Goal: Transaction & Acquisition: Purchase product/service

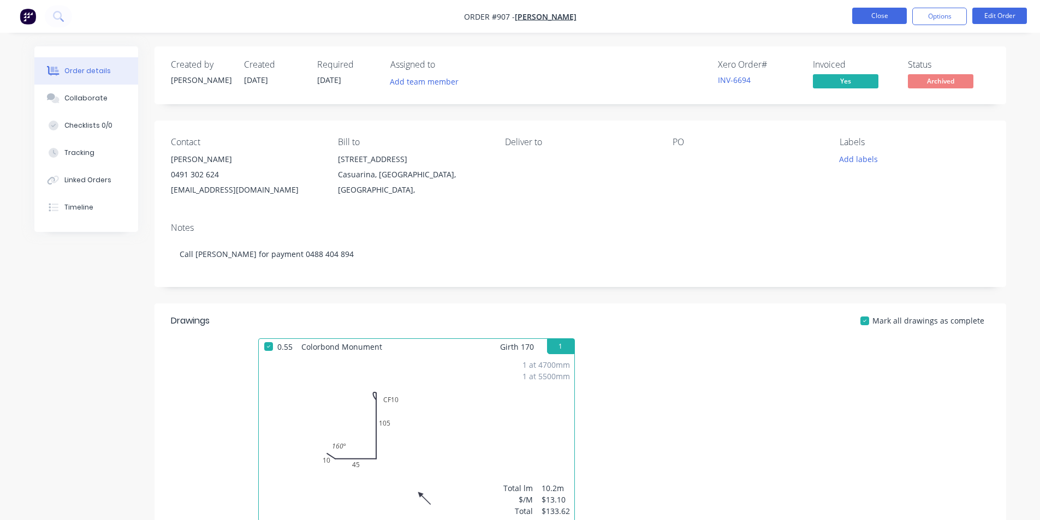
click at [863, 26] on nav "Order #907 - [PERSON_NAME] Close Options Edit Order" at bounding box center [520, 16] width 1040 height 33
click at [864, 22] on button "Close" at bounding box center [879, 16] width 55 height 16
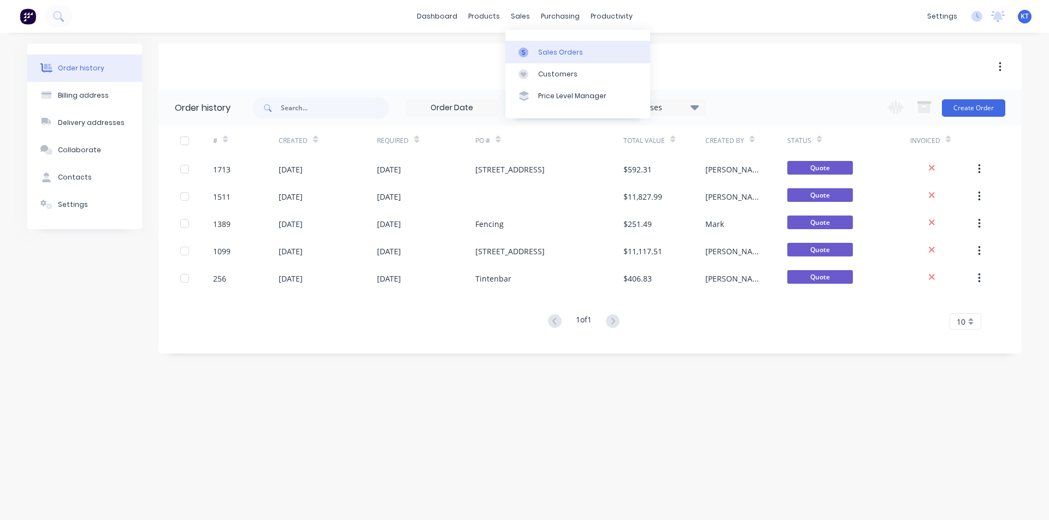
click at [534, 52] on div at bounding box center [526, 53] width 16 height 10
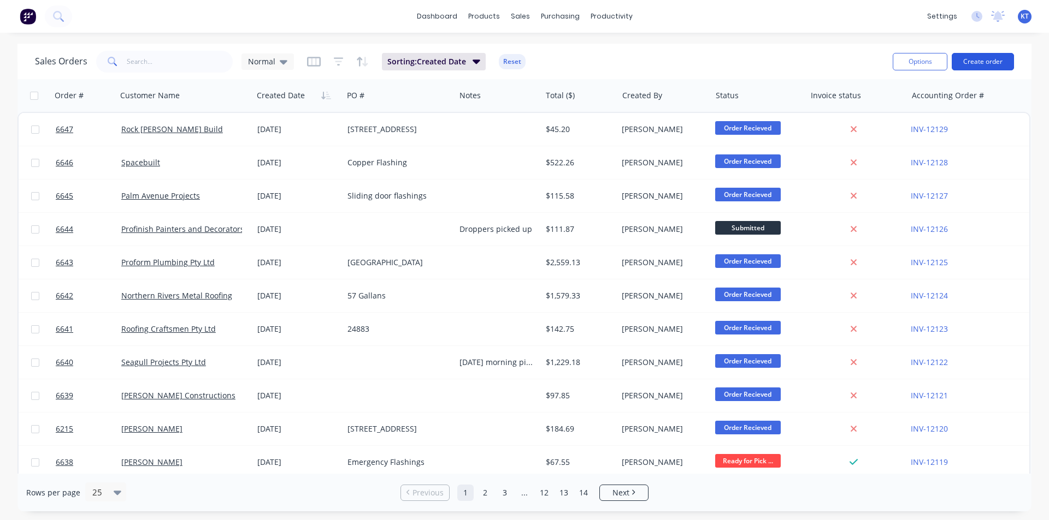
click at [996, 61] on button "Create order" at bounding box center [982, 61] width 62 height 17
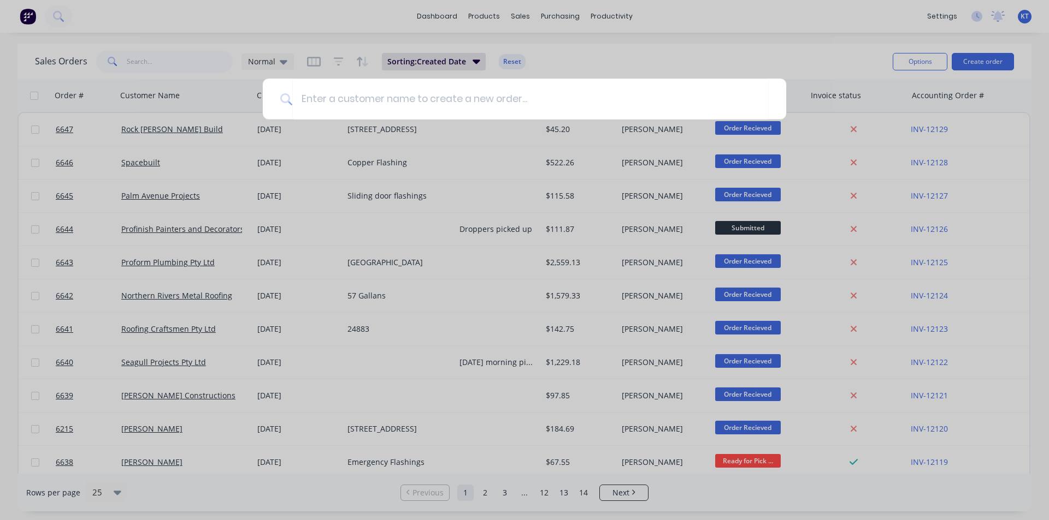
click at [381, 271] on div at bounding box center [524, 260] width 1049 height 520
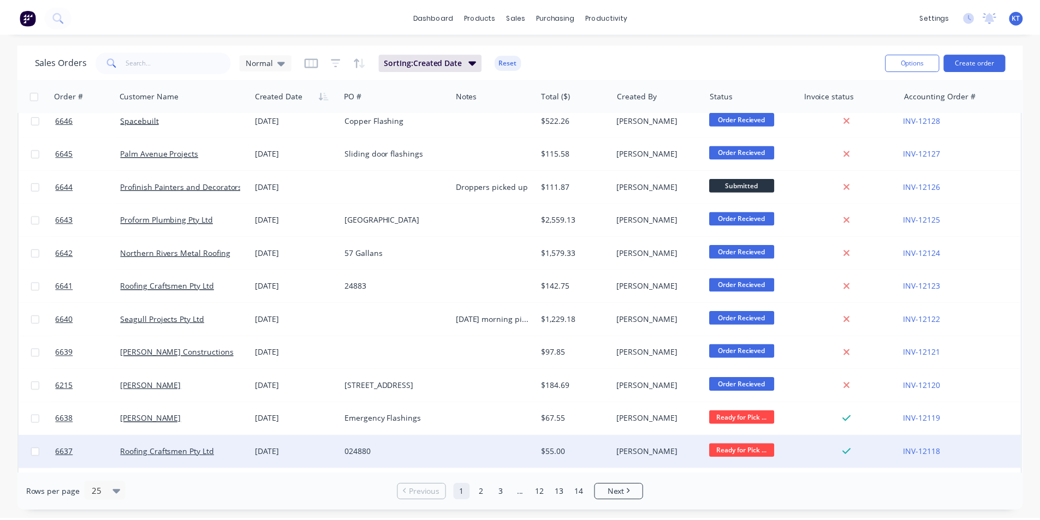
scroll to position [39, 0]
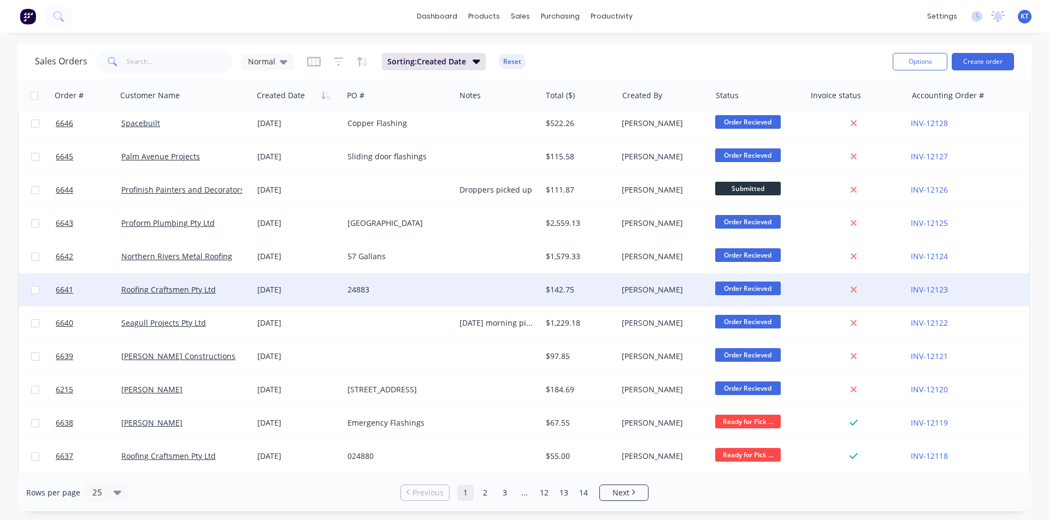
click at [569, 292] on div "$142.75" at bounding box center [578, 290] width 64 height 11
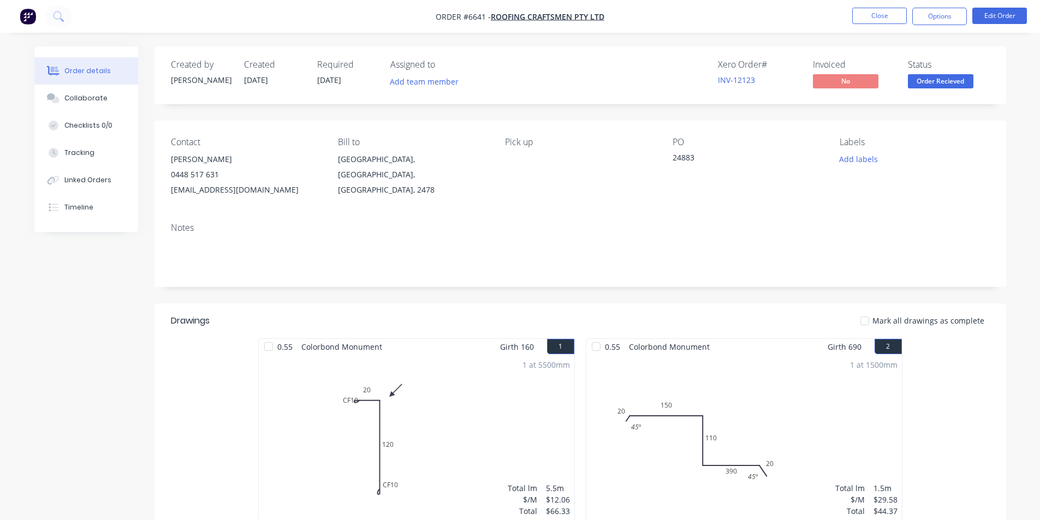
click at [928, 82] on span "Order Recieved" at bounding box center [941, 81] width 66 height 14
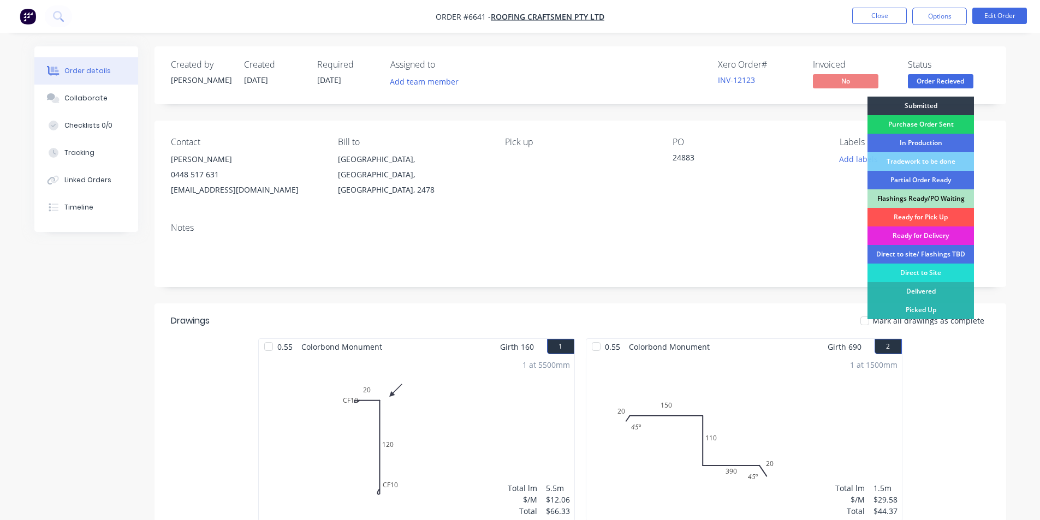
click at [931, 211] on div "Ready for Pick Up" at bounding box center [921, 217] width 106 height 19
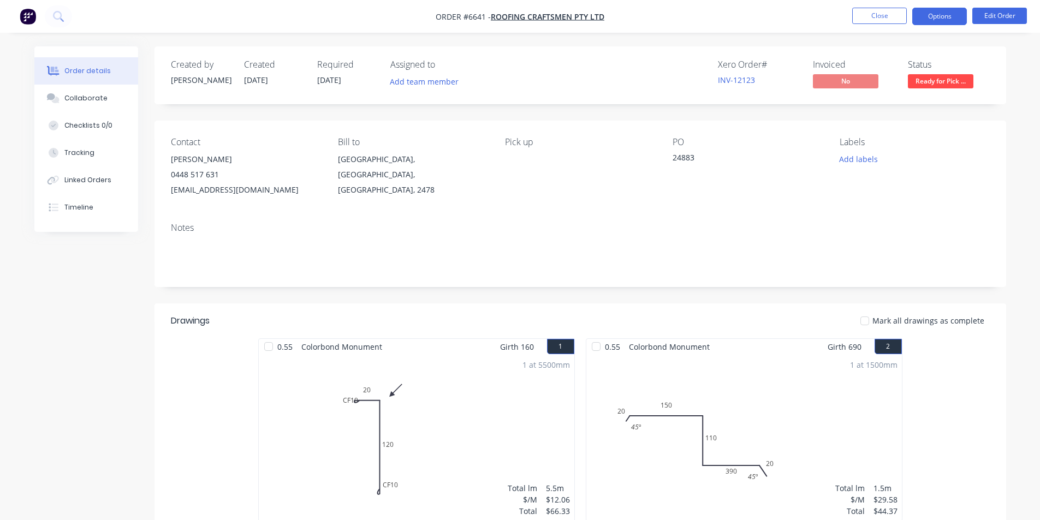
click at [951, 22] on button "Options" at bounding box center [940, 16] width 55 height 17
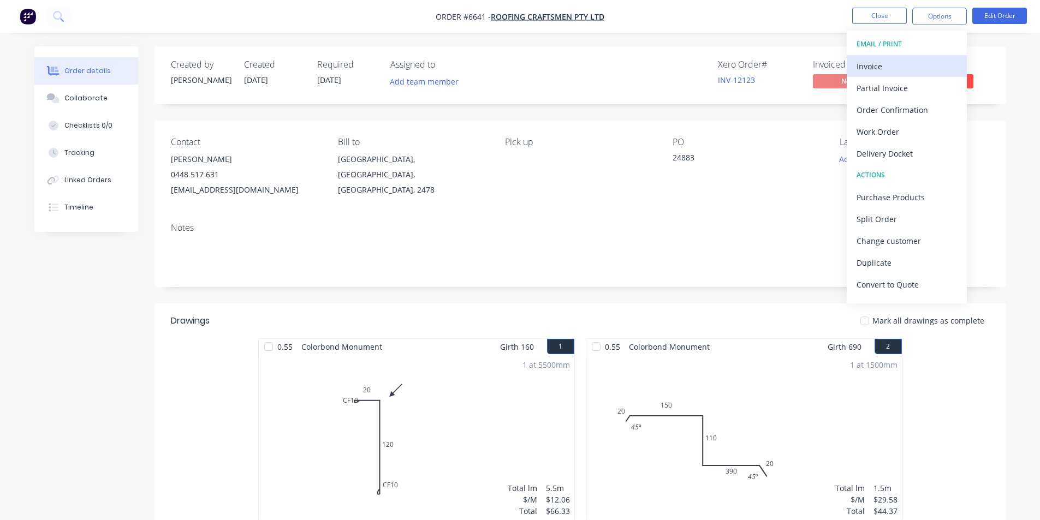
click at [929, 61] on div "Invoice" at bounding box center [907, 66] width 100 height 16
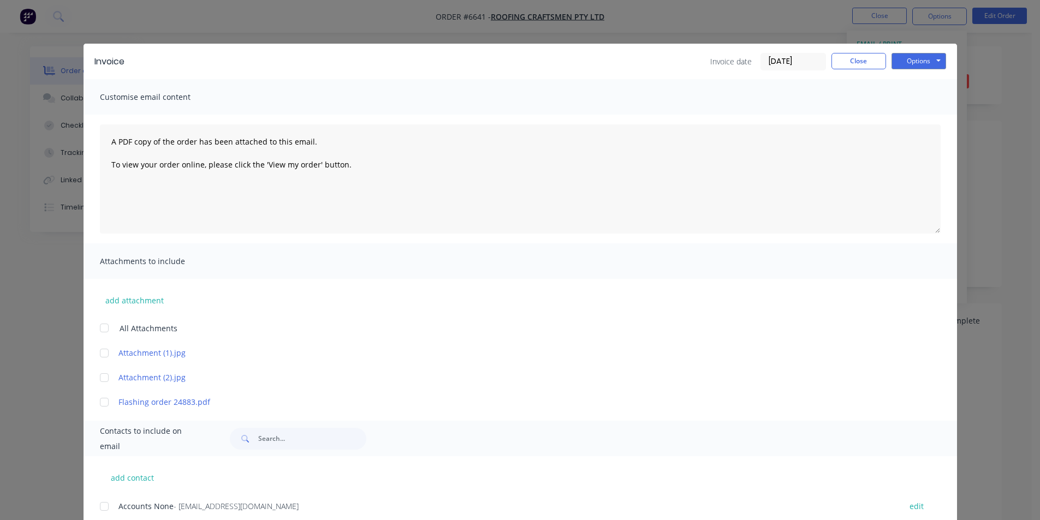
click at [102, 507] on div at bounding box center [104, 507] width 22 height 22
click at [924, 51] on div "Invoice Invoice date 26/08/25 Close Options Preview Print Email" at bounding box center [521, 61] width 874 height 35
click at [926, 64] on button "Options" at bounding box center [919, 61] width 55 height 16
click at [929, 122] on button "Email" at bounding box center [927, 117] width 70 height 18
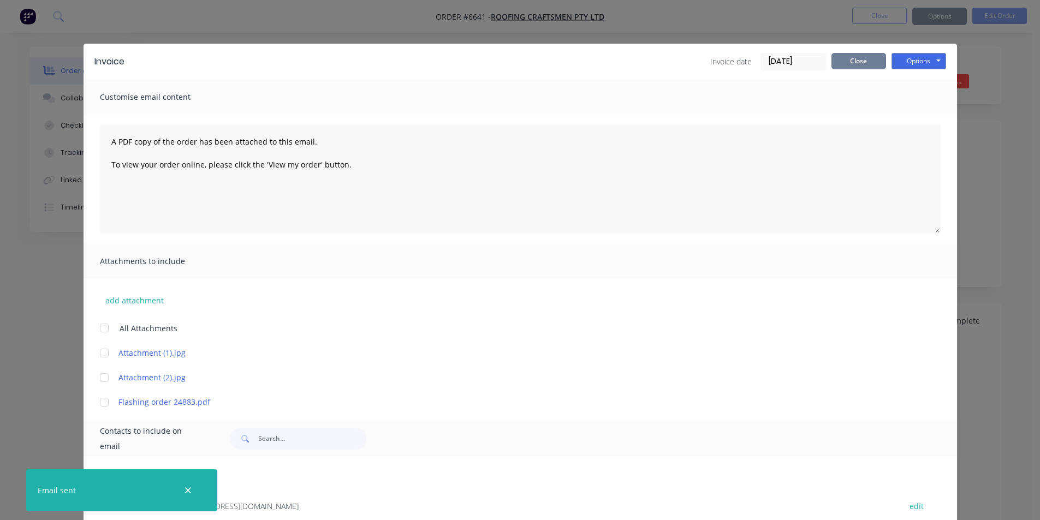
click at [854, 59] on button "Close" at bounding box center [859, 61] width 55 height 16
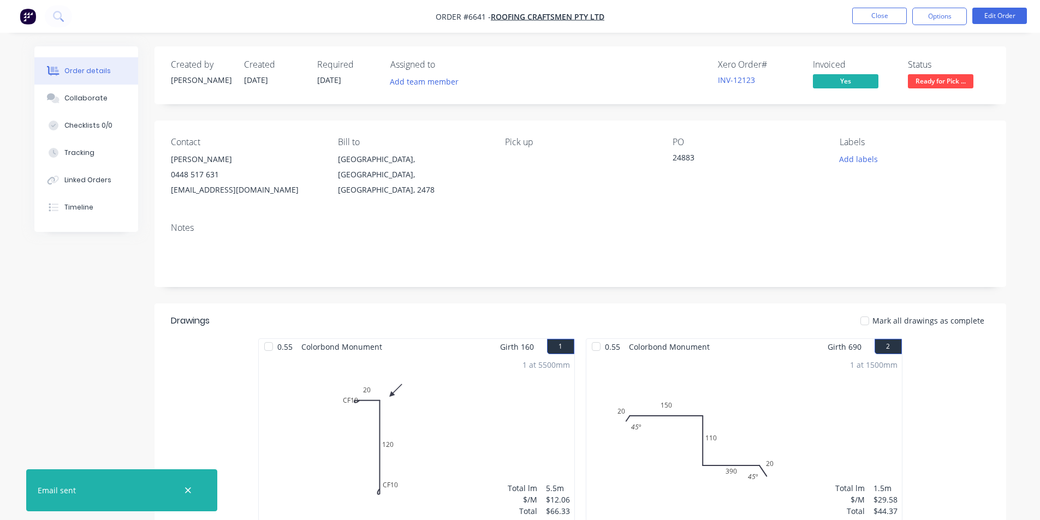
click at [870, 320] on div at bounding box center [865, 321] width 22 height 22
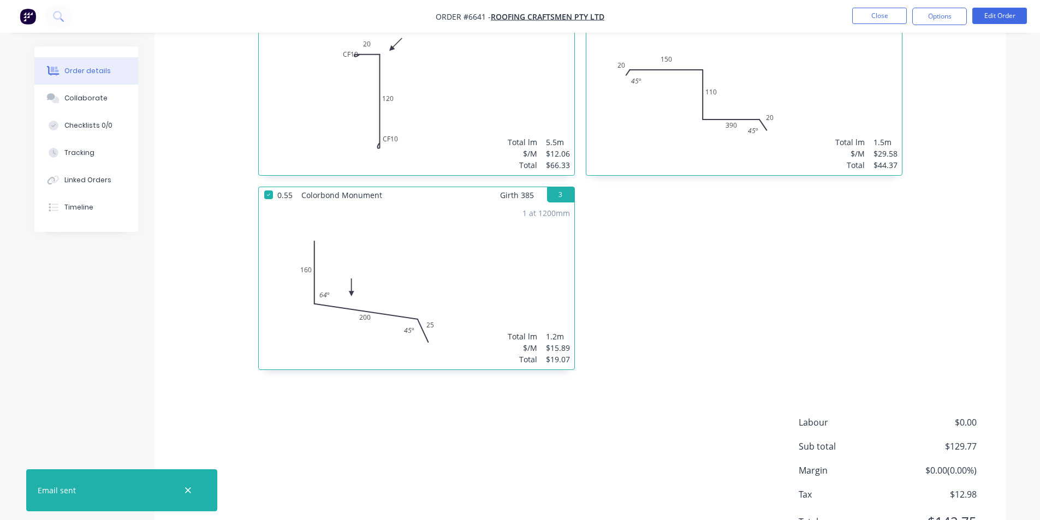
scroll to position [74, 0]
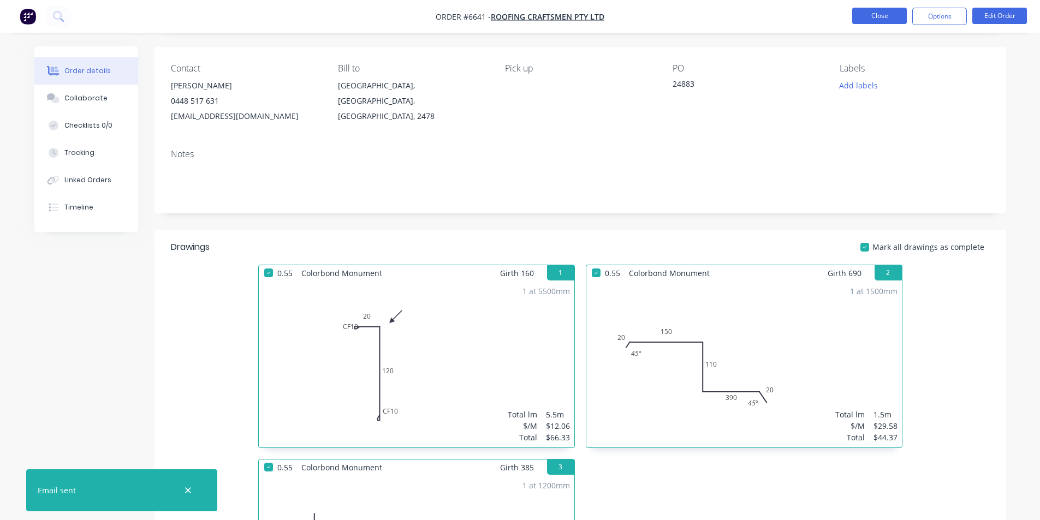
click at [887, 16] on button "Close" at bounding box center [879, 16] width 55 height 16
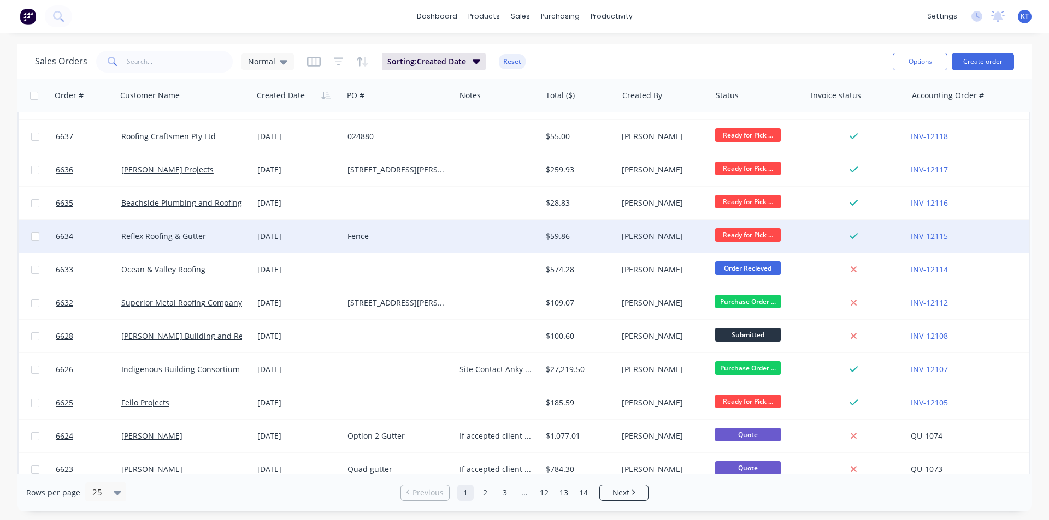
scroll to position [476, 0]
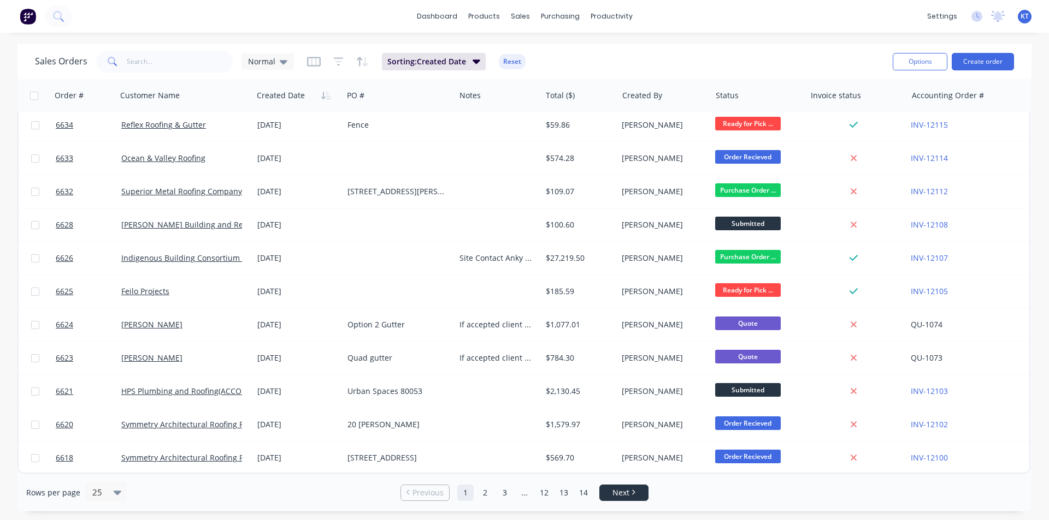
click at [625, 495] on span "Next" at bounding box center [620, 493] width 17 height 11
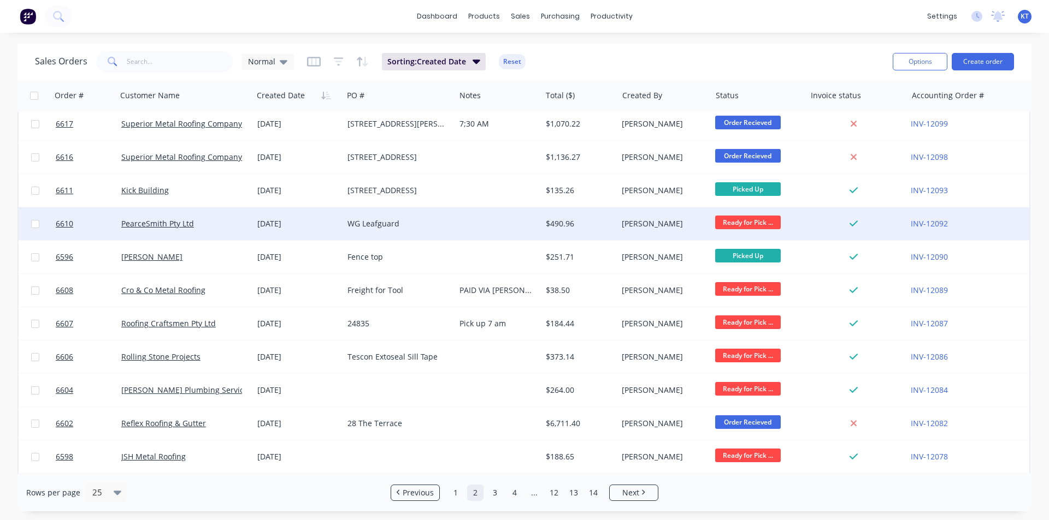
scroll to position [0, 0]
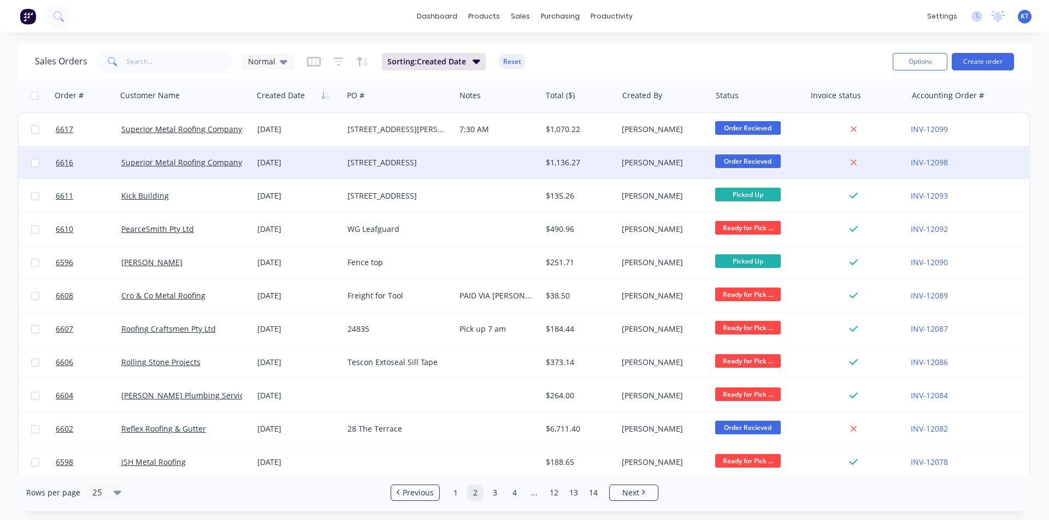
click at [356, 162] on div "[STREET_ADDRESS]" at bounding box center [396, 162] width 98 height 11
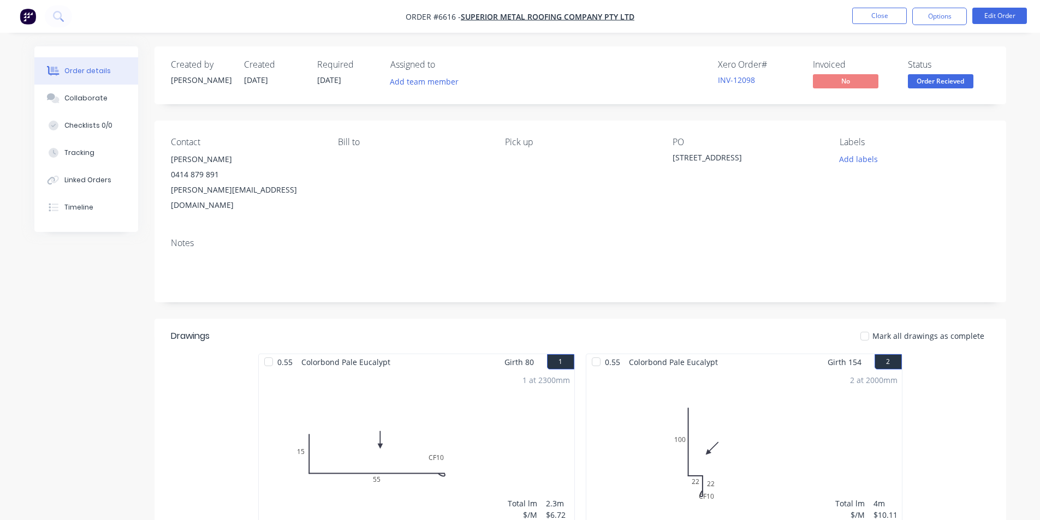
click at [933, 87] on button "Order Recieved" at bounding box center [941, 82] width 66 height 16
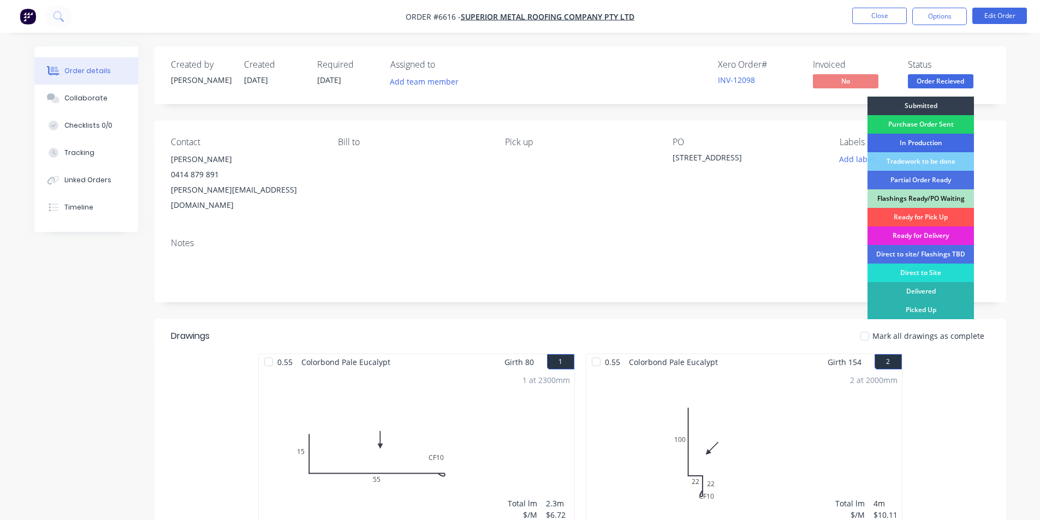
click at [934, 144] on div "In Production" at bounding box center [921, 143] width 106 height 19
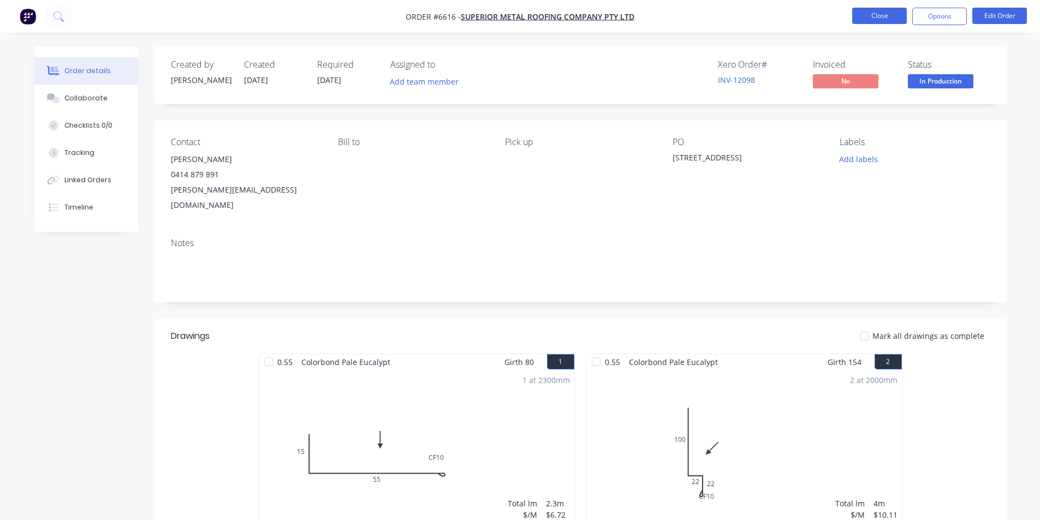
click at [880, 20] on button "Close" at bounding box center [879, 16] width 55 height 16
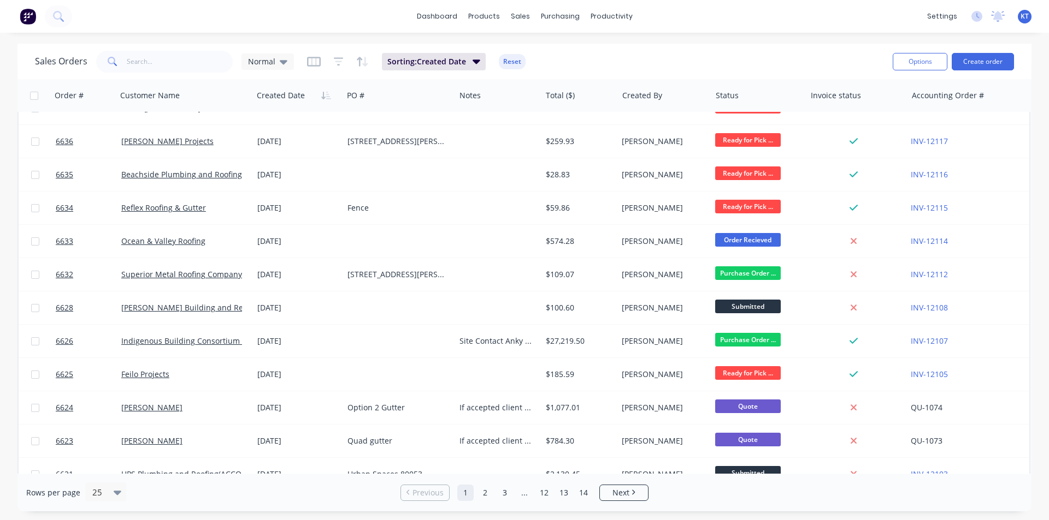
scroll to position [476, 0]
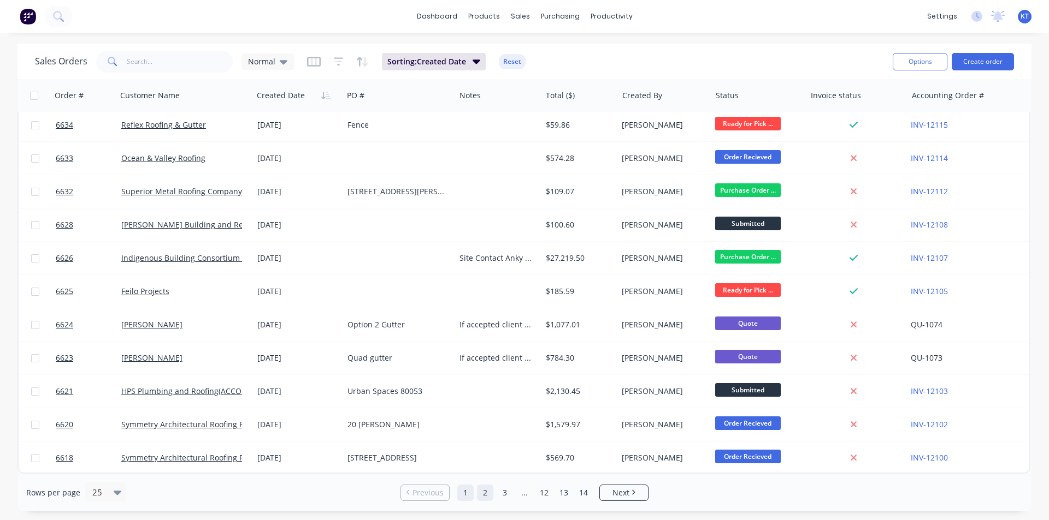
click at [490, 489] on link "2" at bounding box center [485, 493] width 16 height 16
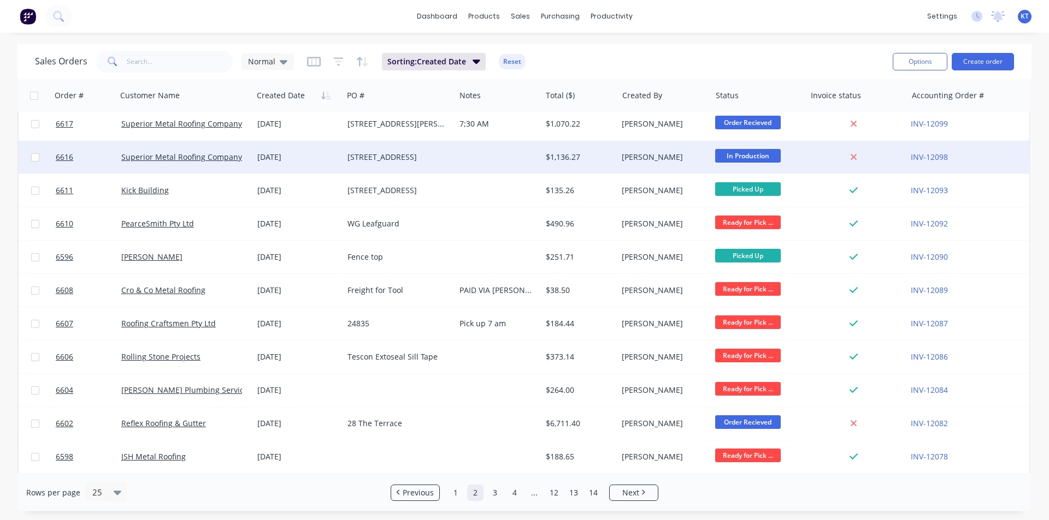
scroll to position [0, 0]
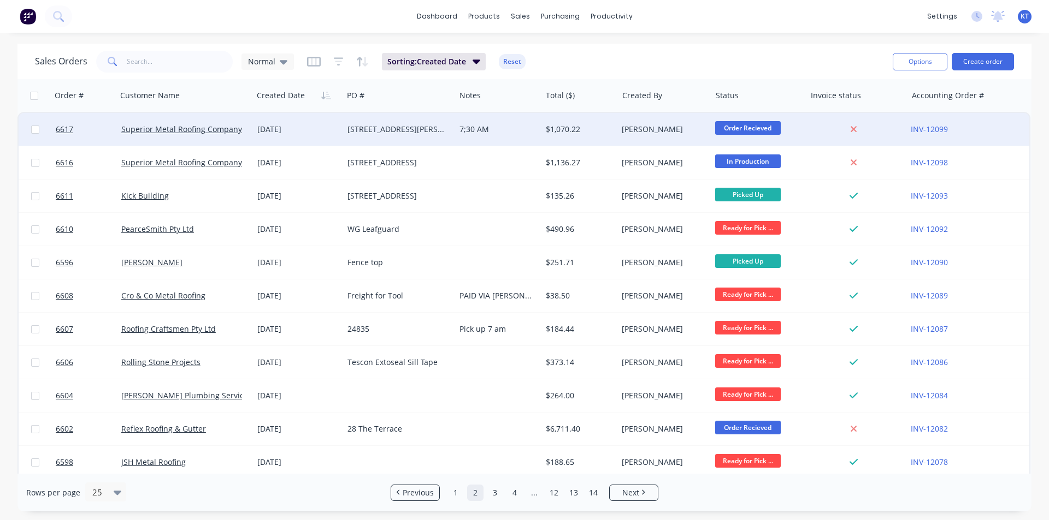
click at [488, 134] on div "7;30 AM" at bounding box center [495, 129] width 73 height 11
click at [585, 128] on div "$1,070.22" at bounding box center [578, 129] width 64 height 11
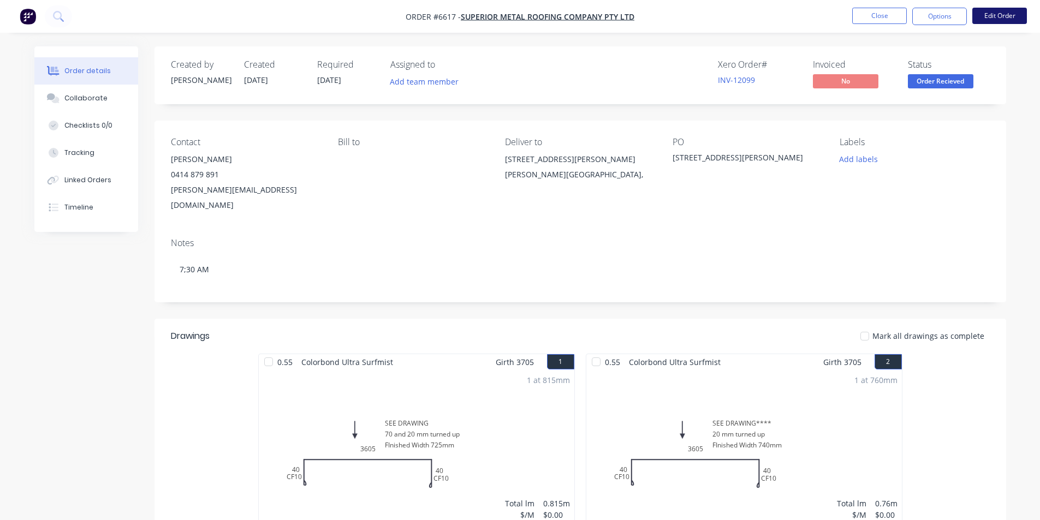
click at [984, 9] on button "Edit Order" at bounding box center [1000, 16] width 55 height 16
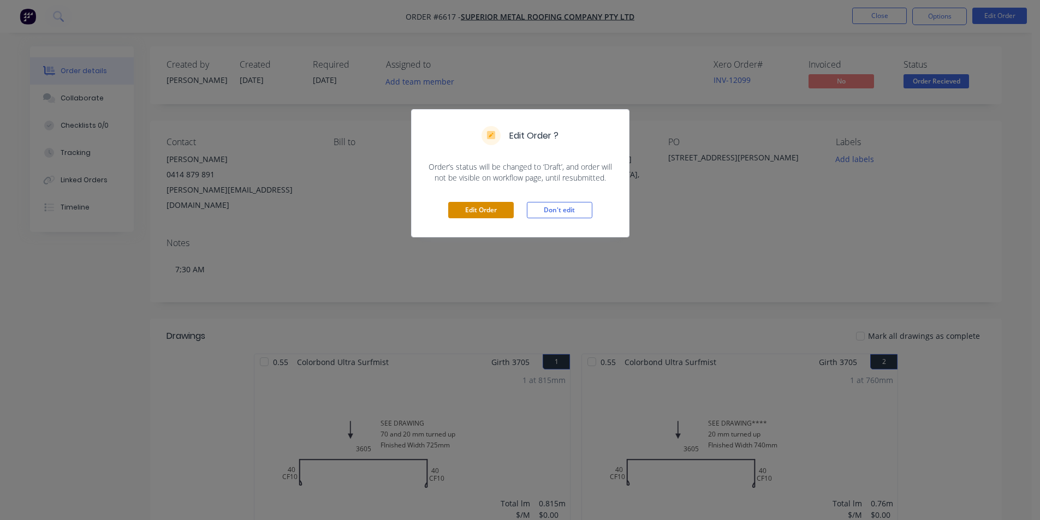
click at [498, 204] on button "Edit Order" at bounding box center [481, 210] width 66 height 16
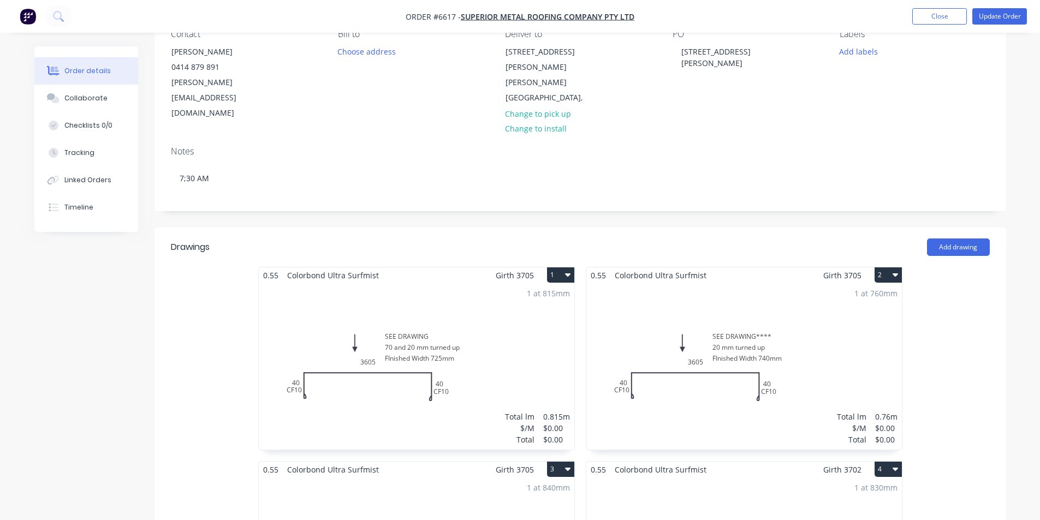
scroll to position [109, 0]
click at [426, 348] on div "1 at 815mm Total lm $/M Total 0.815m $0.00 $0.00" at bounding box center [417, 366] width 316 height 167
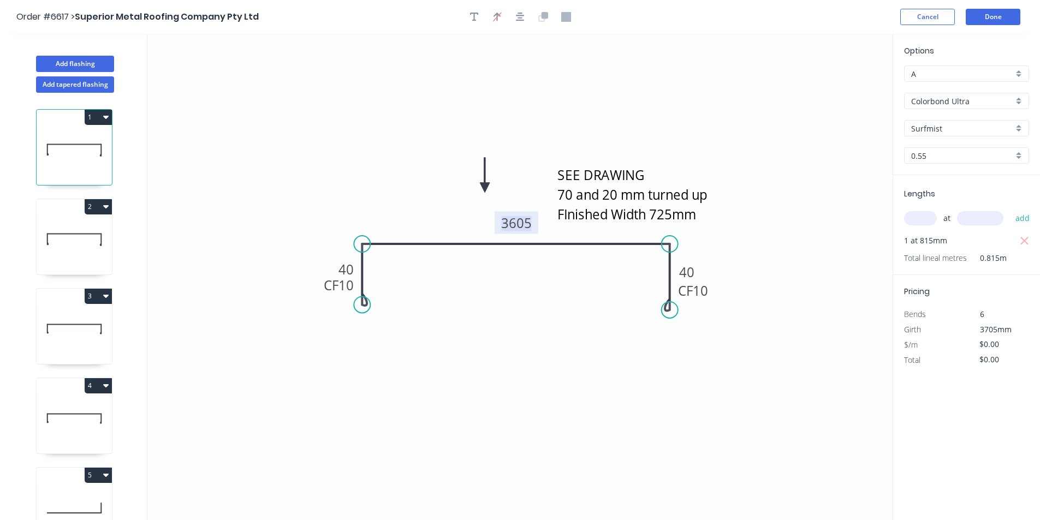
click at [516, 224] on tspan "3605" at bounding box center [516, 223] width 31 height 18
click at [514, 218] on tspan "?" at bounding box center [516, 223] width 5 height 18
type input "$36.52"
click at [701, 446] on icon "SEE DRAWING 70 and 20 mm turned up FInished Width 725mm CF 10 40 700 CF 10 40" at bounding box center [519, 277] width 745 height 487
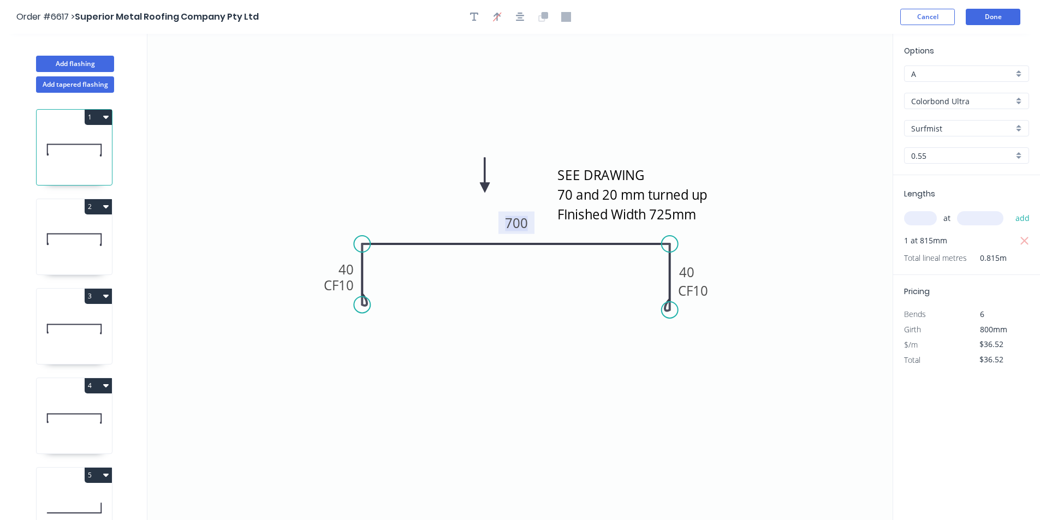
click at [528, 216] on tspan "700" at bounding box center [516, 223] width 23 height 18
type input "$44.58"
click at [1024, 243] on icon "button" at bounding box center [1025, 241] width 10 height 13
type input "$0.00"
drag, startPoint x: 909, startPoint y: 219, endPoint x: 933, endPoint y: 227, distance: 25.9
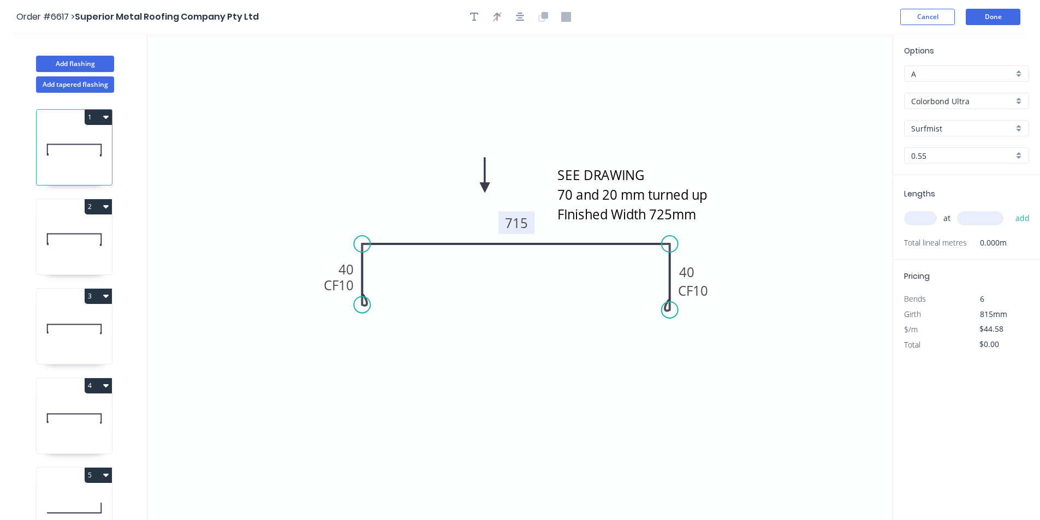
click at [911, 222] on input "text" at bounding box center [920, 218] width 33 height 14
type input "1"
type input "3702"
click at [1010, 209] on button "add" at bounding box center [1023, 218] width 26 height 19
type input "$165.04"
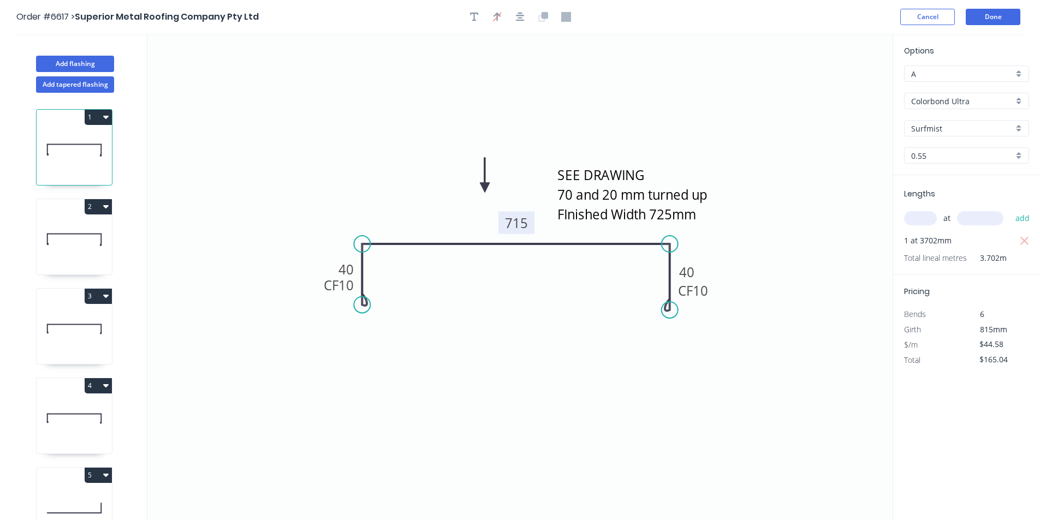
click at [82, 226] on icon at bounding box center [74, 240] width 75 height 70
type input "$0.00"
click at [512, 216] on tspan "3605" at bounding box center [516, 223] width 31 height 18
type input "$36.52"
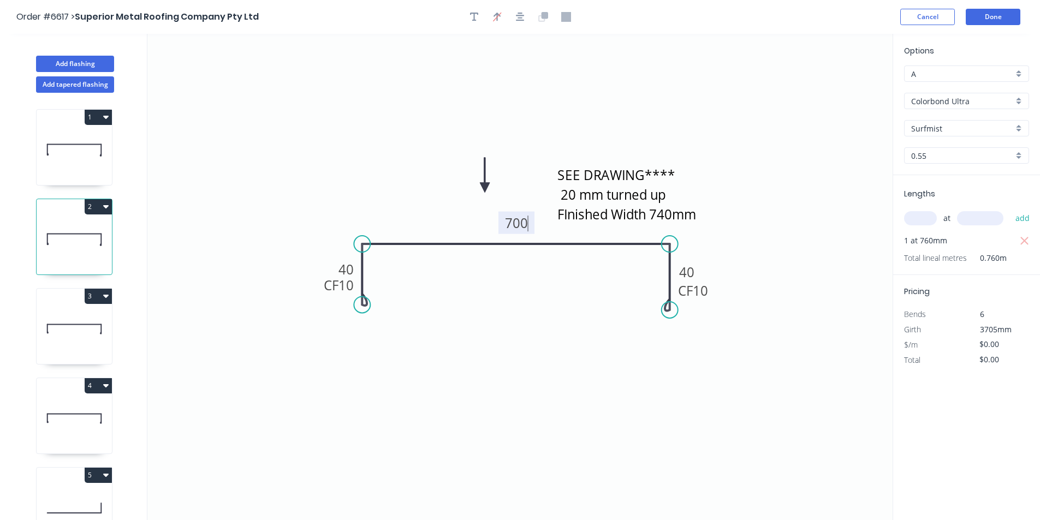
type input "$36.52"
click at [531, 293] on icon "SEE DRAWING**** 20 mm turned up FInished Width 740mm CF 10 40 700 CF 10 40" at bounding box center [519, 277] width 745 height 487
click at [519, 220] on tspan "700" at bounding box center [516, 223] width 23 height 18
click at [921, 223] on input "text" at bounding box center [920, 218] width 33 height 14
type input "1"
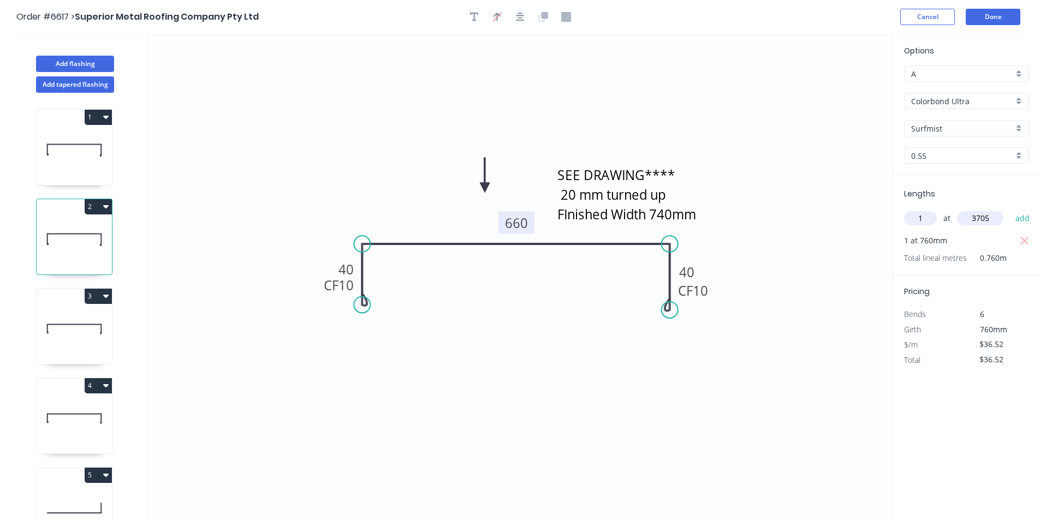
type input "3705"
click at [1010, 209] on button "add" at bounding box center [1023, 218] width 26 height 19
click at [1023, 240] on icon "button" at bounding box center [1025, 241] width 8 height 8
type input "$135.31"
click at [75, 165] on icon at bounding box center [74, 150] width 75 height 70
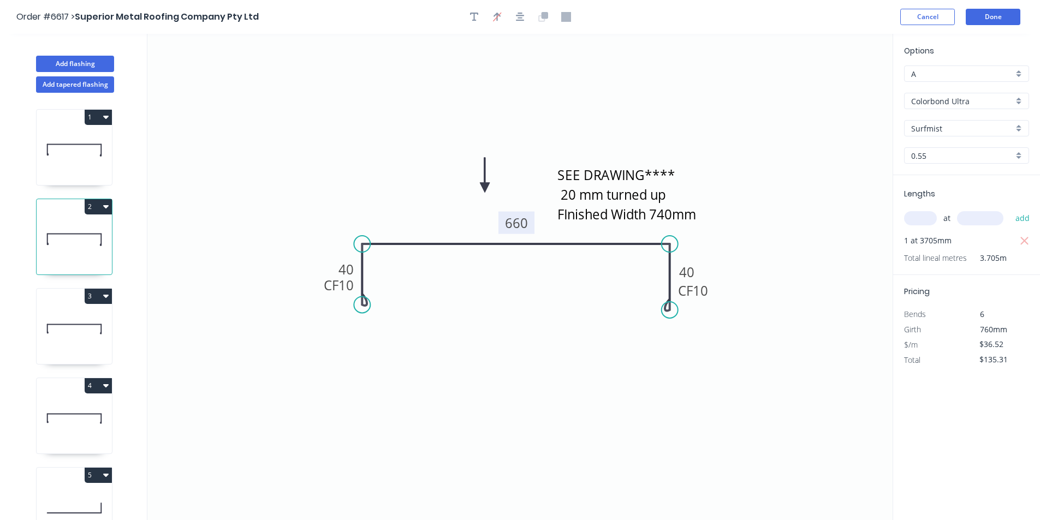
type input "$44.58"
type input "$165.04"
click at [73, 214] on div "2" at bounding box center [74, 206] width 75 height 15
type input "$36.52"
type input "$135.31"
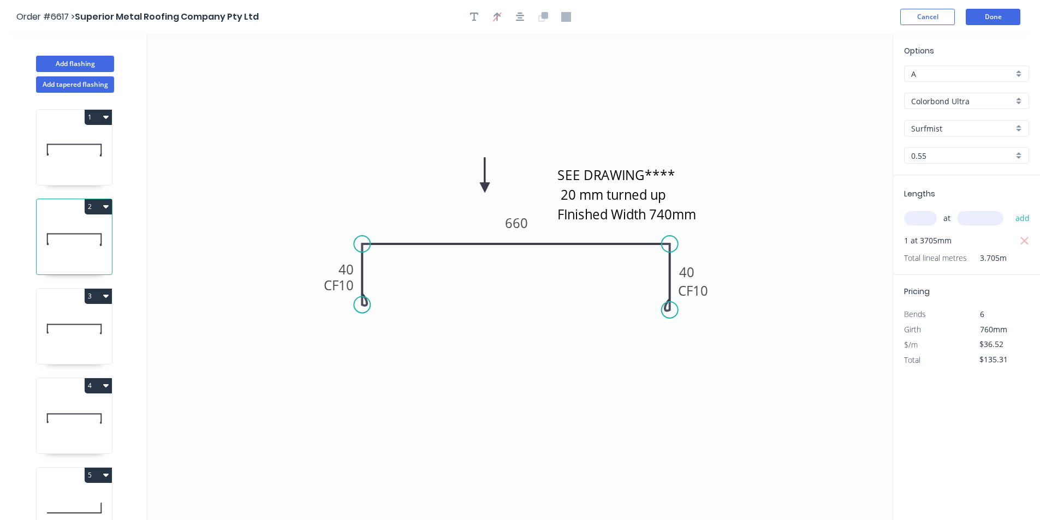
click at [80, 335] on icon at bounding box center [74, 329] width 75 height 70
type input "$0.00"
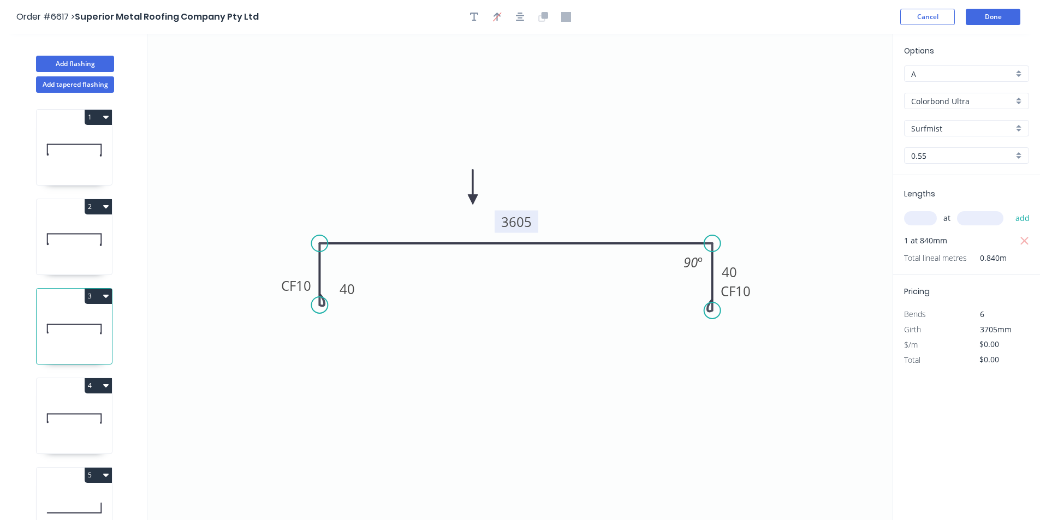
click at [517, 221] on tspan "3605" at bounding box center [516, 222] width 31 height 18
type input "$36.52"
click at [533, 217] on rect at bounding box center [517, 222] width 36 height 22
click at [508, 226] on tspan "700" at bounding box center [516, 222] width 23 height 18
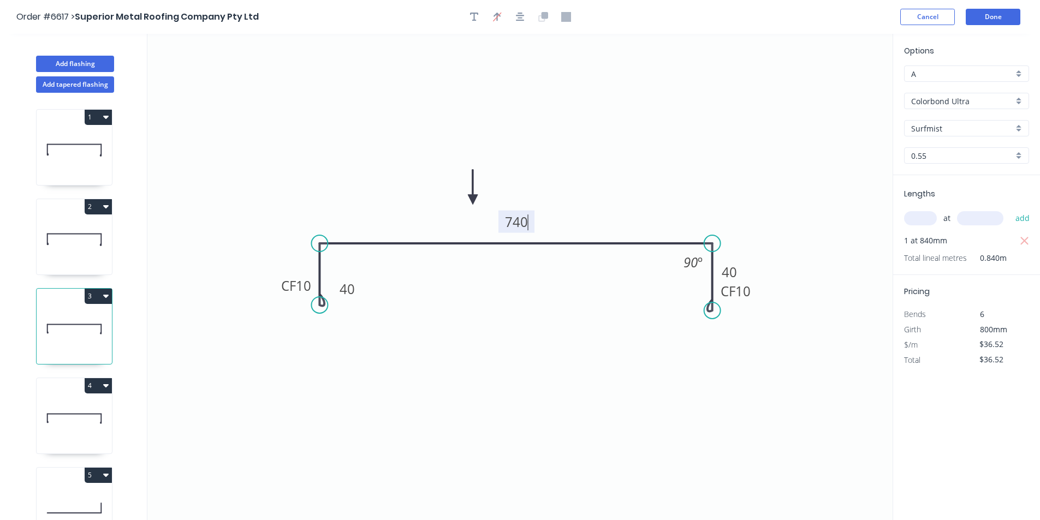
type input "$44.58"
click at [1029, 239] on icon "button" at bounding box center [1025, 241] width 10 height 13
type input "$0.00"
click at [925, 216] on input "text" at bounding box center [920, 218] width 33 height 14
type input "1"
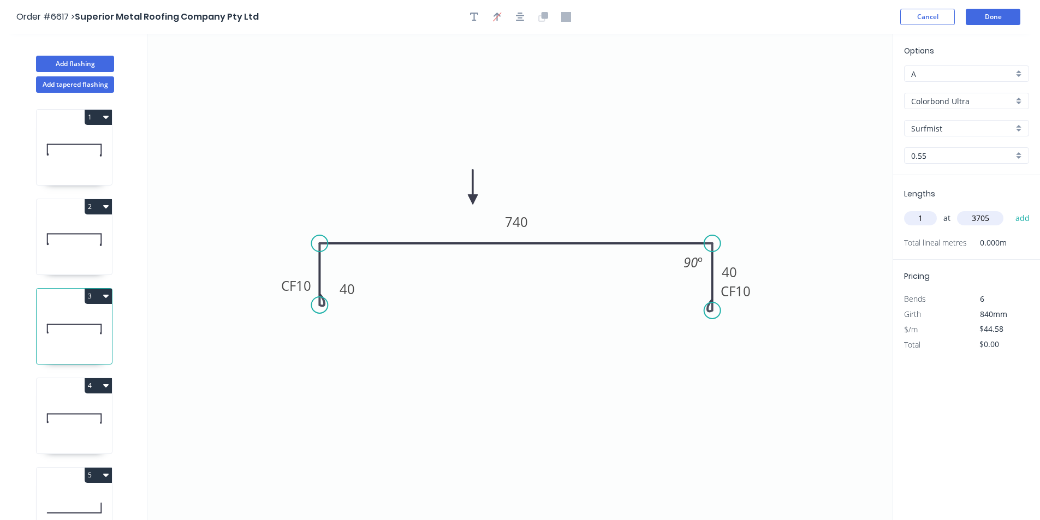
type input "3705"
click at [1010, 209] on button "add" at bounding box center [1023, 218] width 26 height 19
type input "$165.17"
click at [88, 417] on icon at bounding box center [74, 419] width 75 height 70
type input "$0.00"
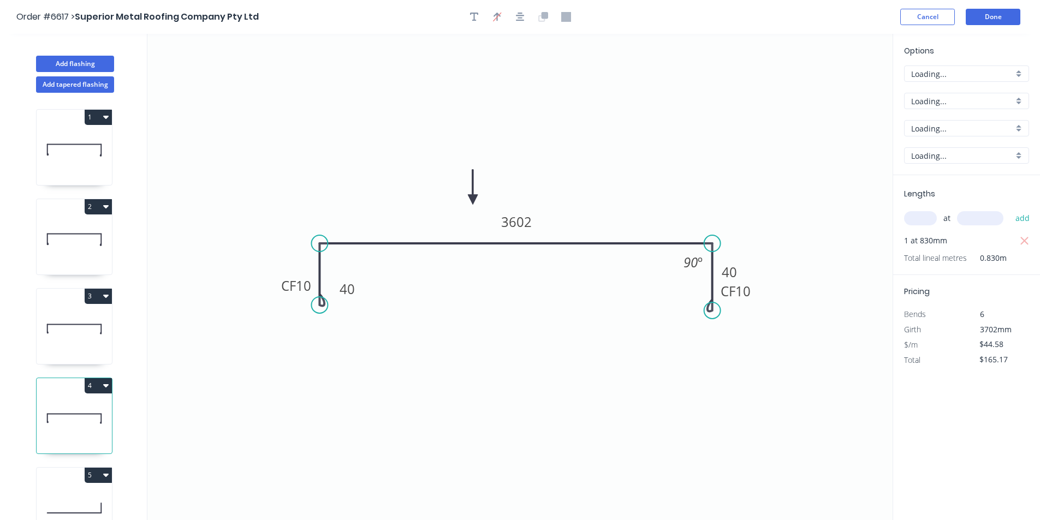
type input "$0.00"
click at [530, 219] on tspan "3602" at bounding box center [516, 222] width 31 height 18
type input "$44.58"
click at [519, 213] on tspan "800" at bounding box center [516, 222] width 23 height 18
click at [1029, 241] on icon "button" at bounding box center [1025, 241] width 10 height 13
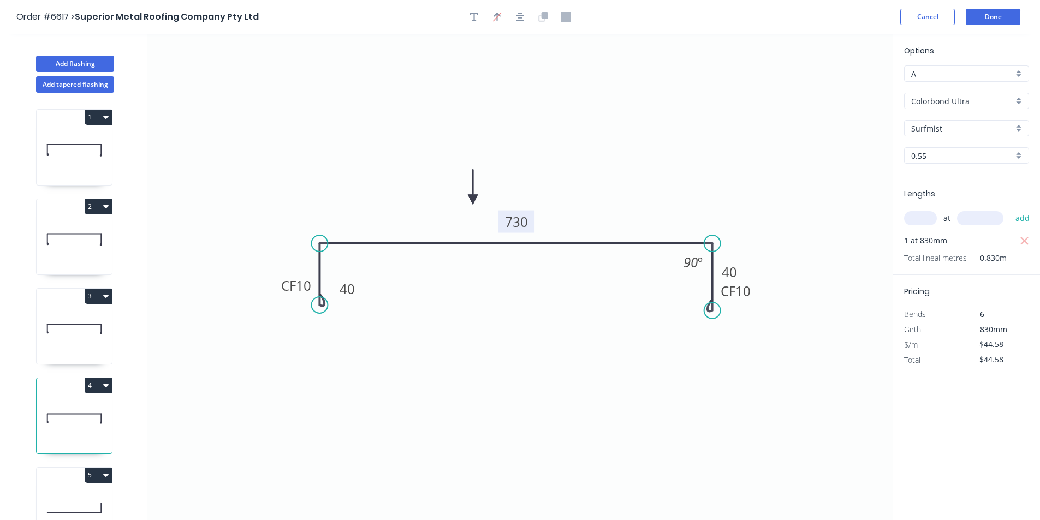
type input "$0.00"
click at [926, 220] on input "text" at bounding box center [920, 218] width 33 height 14
type input "1"
type input "3702"
click at [1010, 209] on button "add" at bounding box center [1023, 218] width 26 height 19
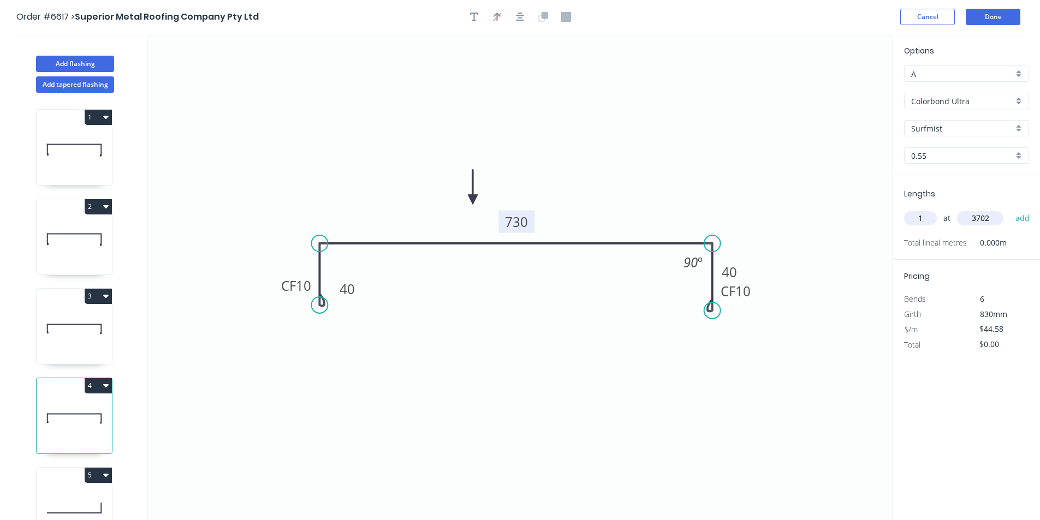
type input "$165.04"
click at [993, 19] on button "Done" at bounding box center [993, 17] width 55 height 16
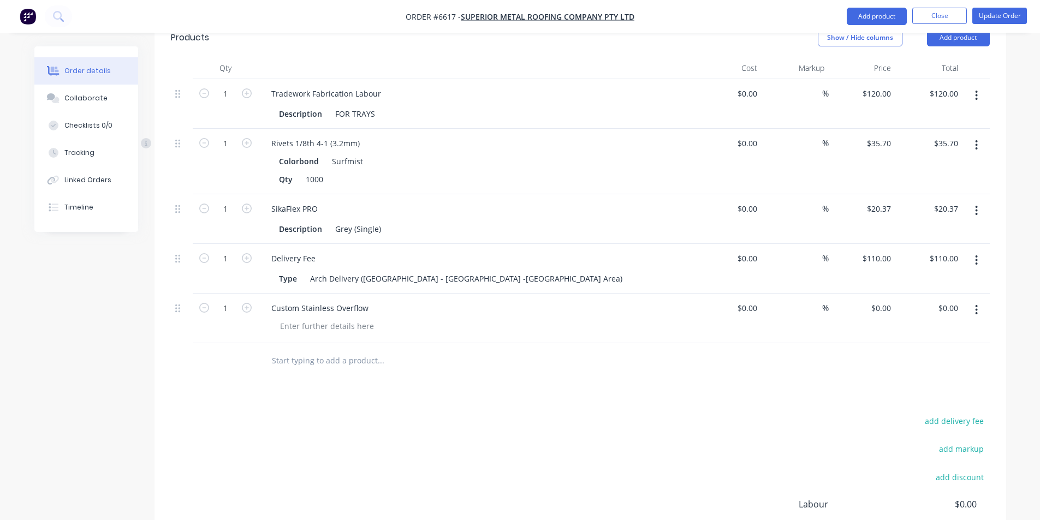
scroll to position [1521, 0]
click at [743, 297] on div "0 $0.00" at bounding box center [728, 322] width 67 height 50
type input "$50.00"
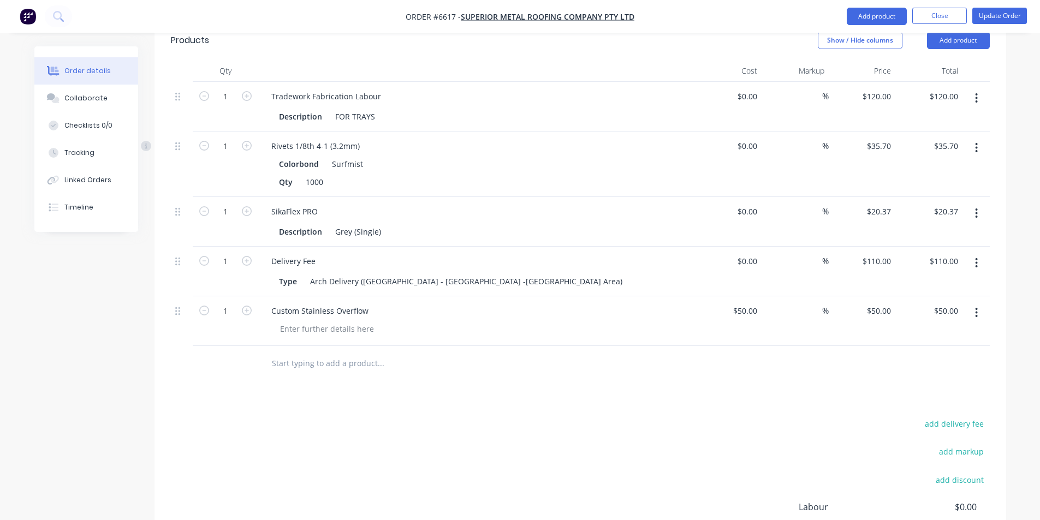
click at [709, 417] on div "add delivery fee add markup add discount Labour $0.00 Sub total $1,653.48 Margi…" at bounding box center [580, 522] width 819 height 211
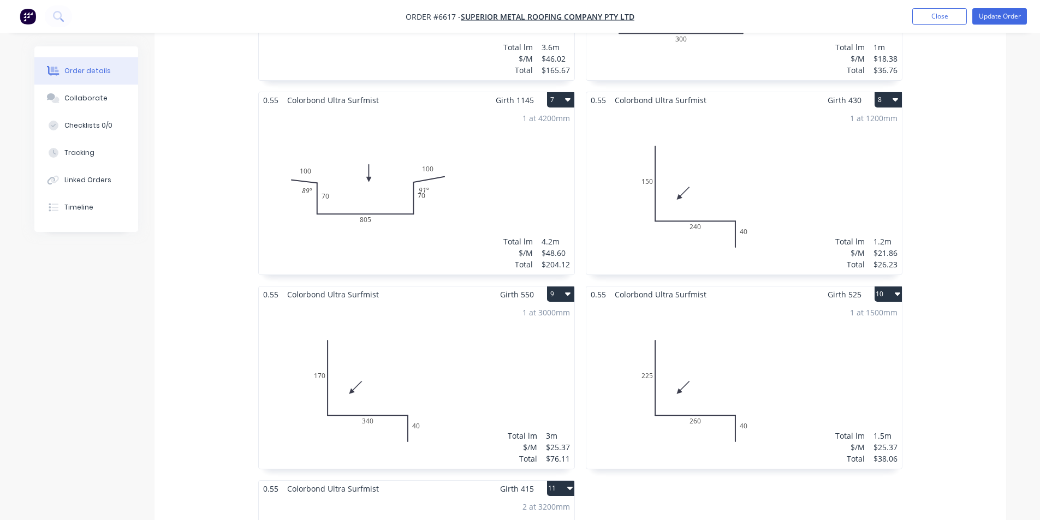
scroll to position [866, 0]
click at [939, 20] on button "Close" at bounding box center [940, 16] width 55 height 16
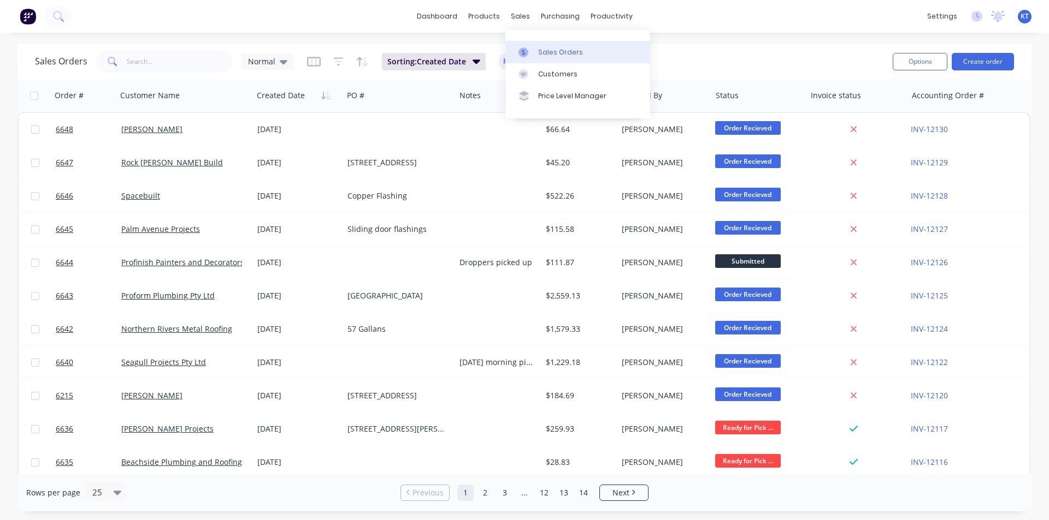
click at [536, 57] on link "Sales Orders" at bounding box center [577, 52] width 145 height 22
click at [1012, 58] on button "Create order" at bounding box center [982, 61] width 62 height 17
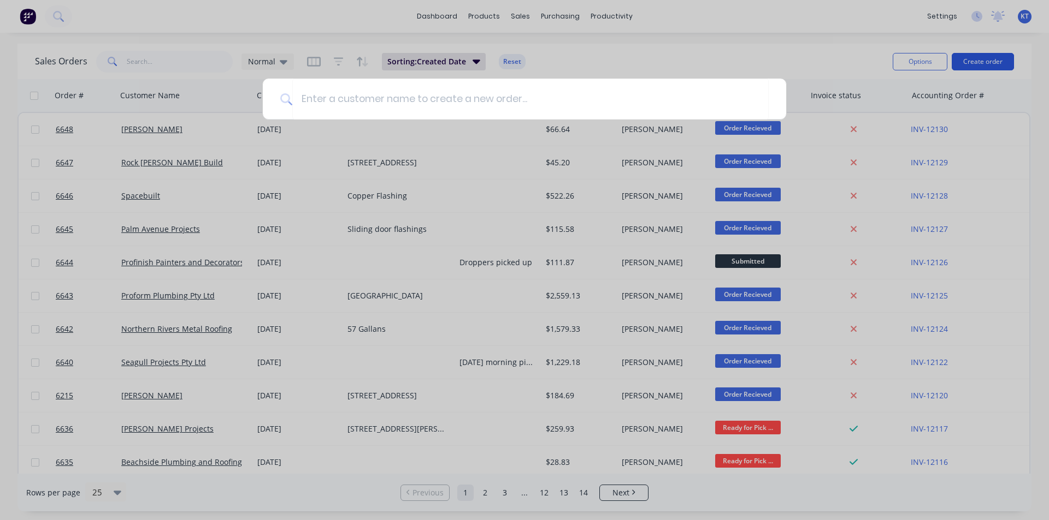
click at [1004, 60] on div at bounding box center [524, 260] width 1049 height 520
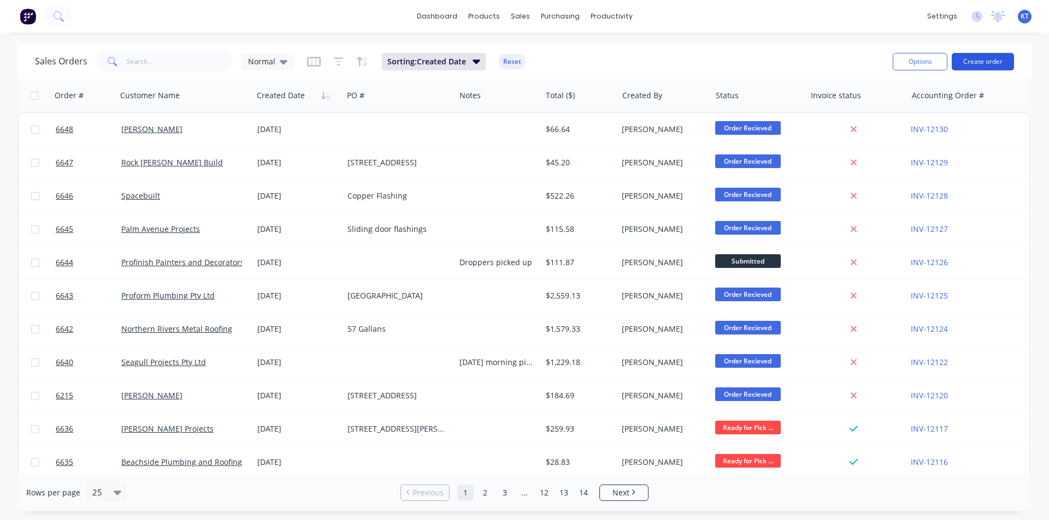
click at [962, 63] on button "Create order" at bounding box center [982, 61] width 62 height 17
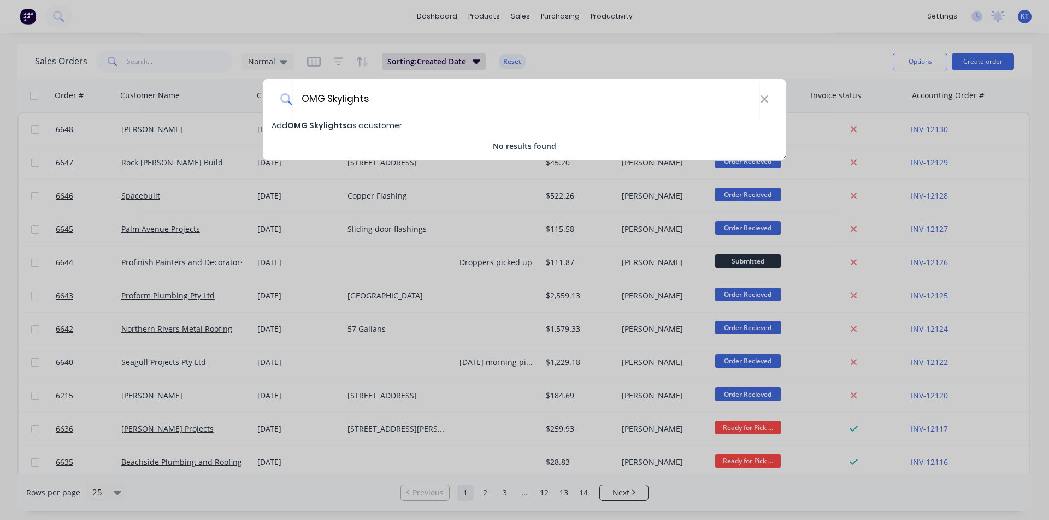
type input "OMG Skylights"
click at [364, 128] on span "Add OMG Skylights as a customer" at bounding box center [336, 125] width 131 height 11
select select "AU"
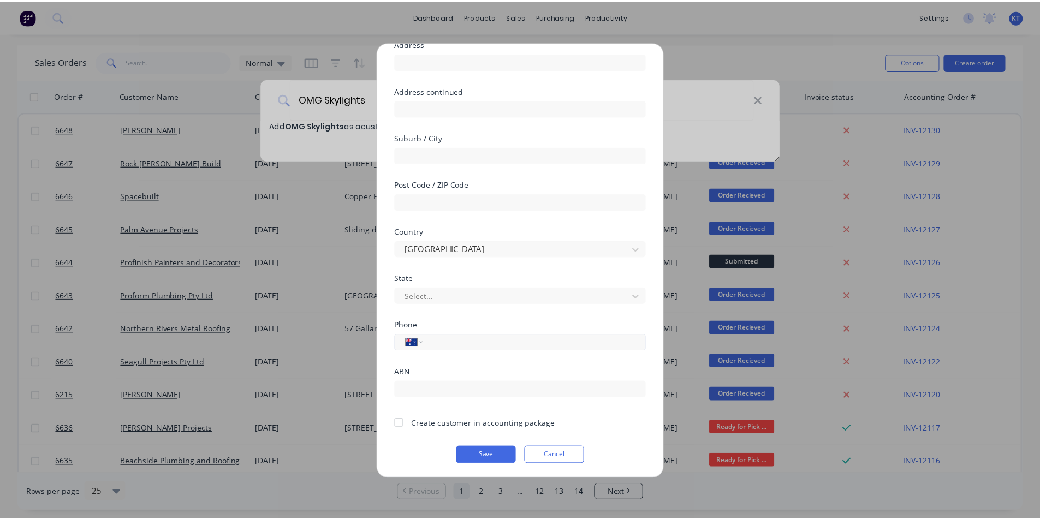
scroll to position [96, 0]
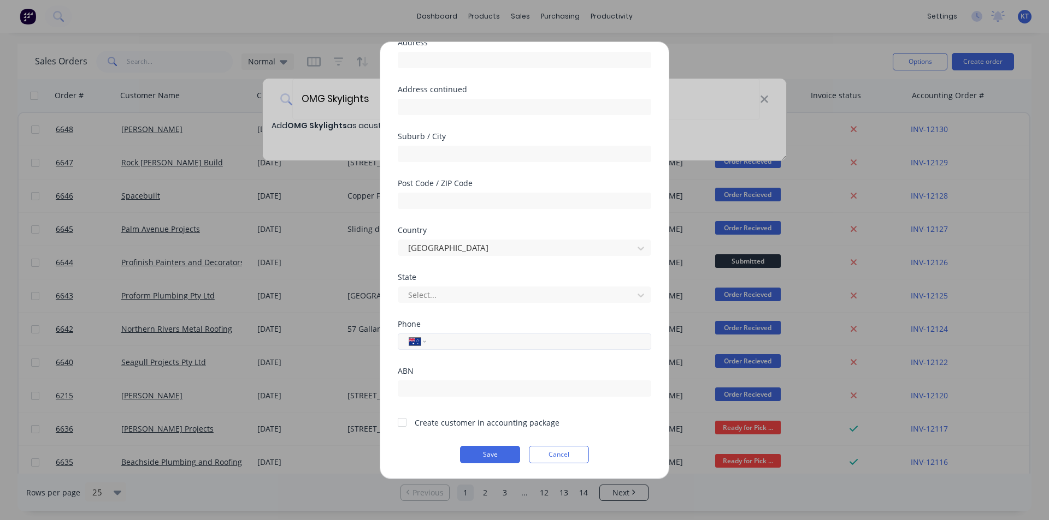
click at [487, 346] on input "tel" at bounding box center [537, 341] width 206 height 13
paste input "0402 767 375"
type input "0402 767 375"
drag, startPoint x: 403, startPoint y: 433, endPoint x: 402, endPoint y: 426, distance: 7.2
click at [402, 432] on div at bounding box center [402, 423] width 22 height 22
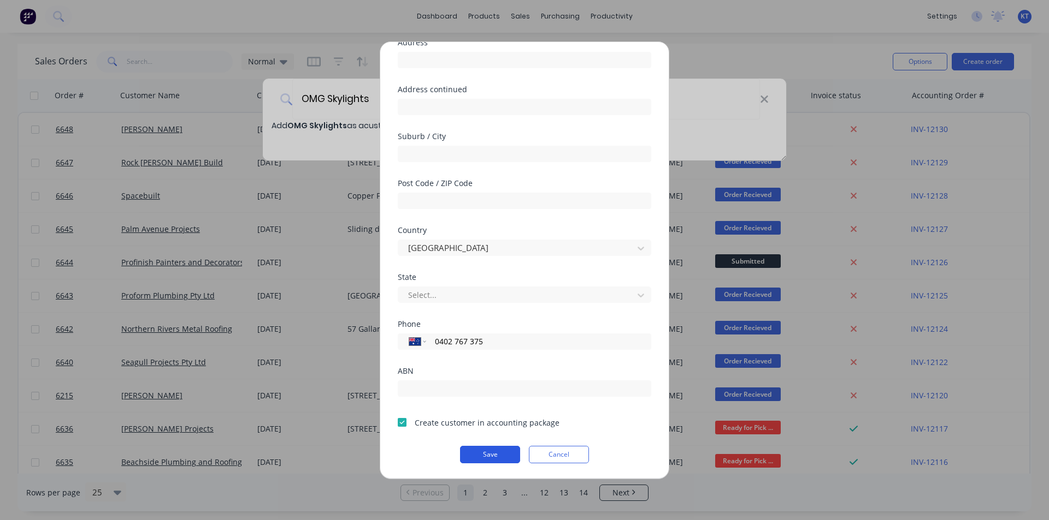
click at [489, 446] on button "Save" at bounding box center [490, 454] width 60 height 17
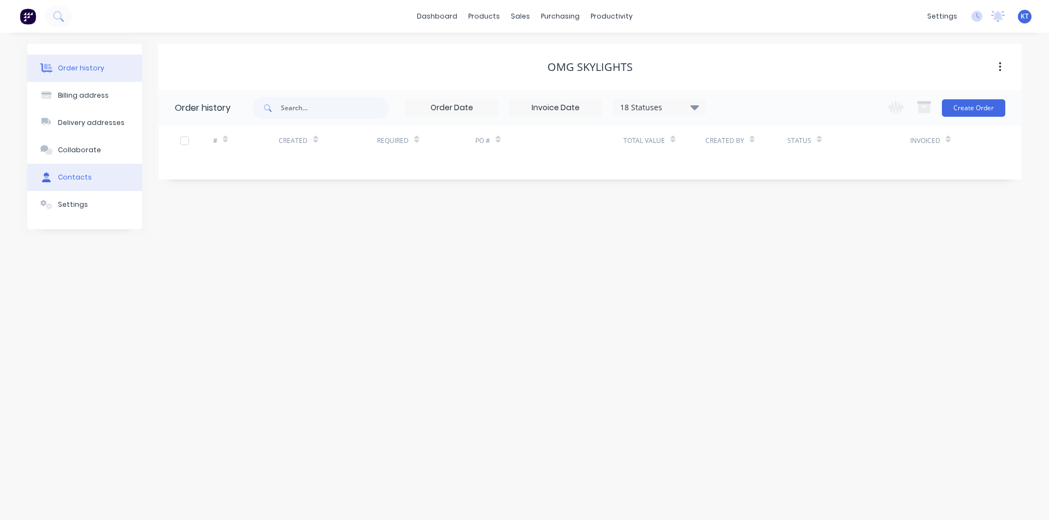
click at [79, 179] on div "Contacts" at bounding box center [75, 178] width 34 height 10
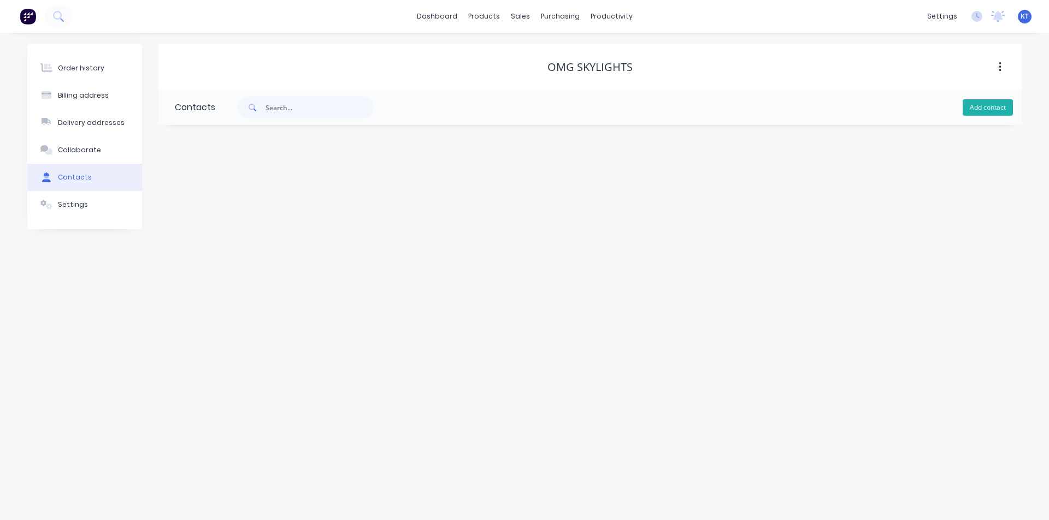
drag, startPoint x: 999, startPoint y: 109, endPoint x: 450, endPoint y: 112, distance: 549.4
click at [999, 109] on button "Add contact" at bounding box center [987, 107] width 50 height 16
select select "AU"
click at [271, 186] on input "text" at bounding box center [264, 188] width 179 height 16
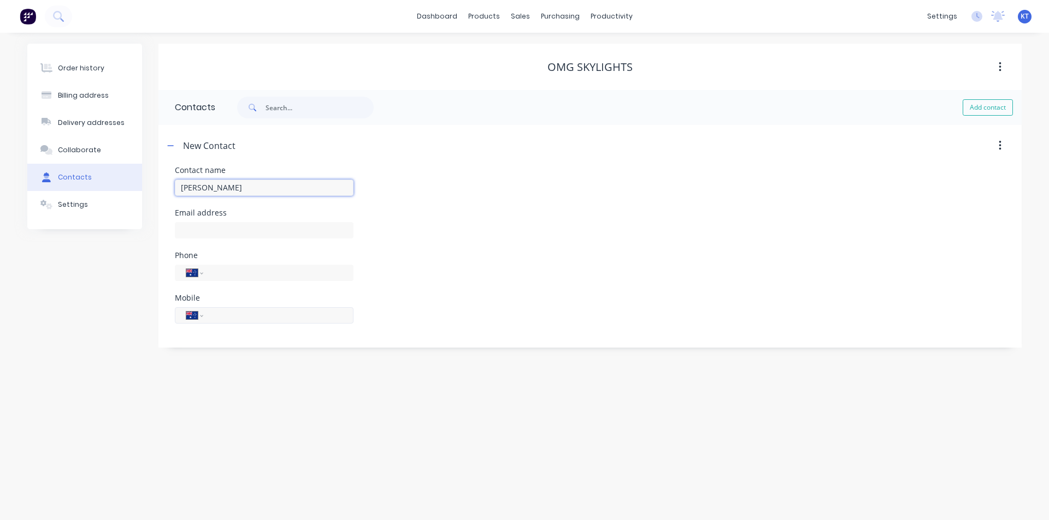
type input "[PERSON_NAME]"
click at [250, 315] on input "tel" at bounding box center [276, 315] width 131 height 13
select select "AU"
type input "0402 767 375"
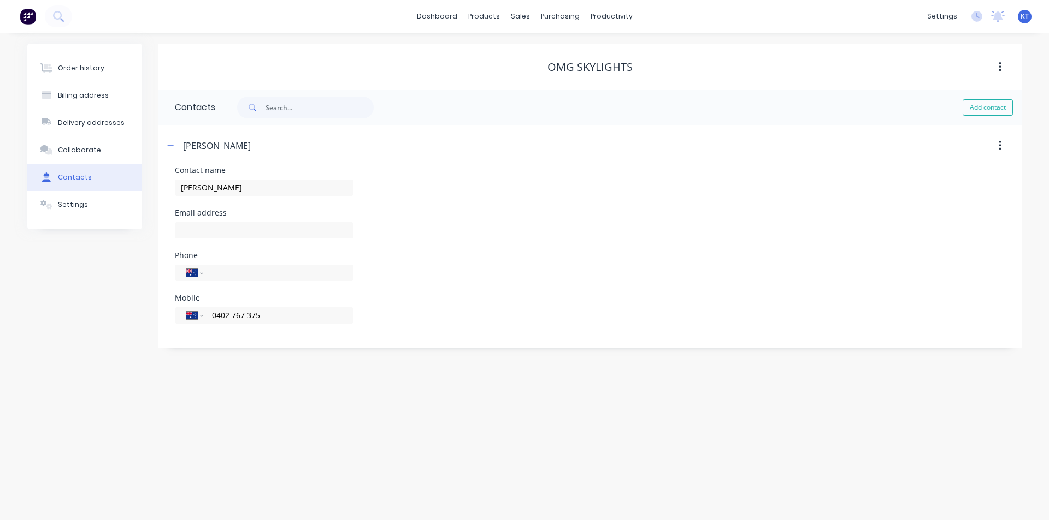
click at [214, 217] on div "Email address" at bounding box center [264, 213] width 179 height 8
click at [215, 227] on input "text" at bounding box center [264, 230] width 179 height 16
click at [230, 232] on input "text" at bounding box center [264, 230] width 179 height 16
paste input "hello@omgskylights.com.au"
type input "hello@omgskylights.com.au"
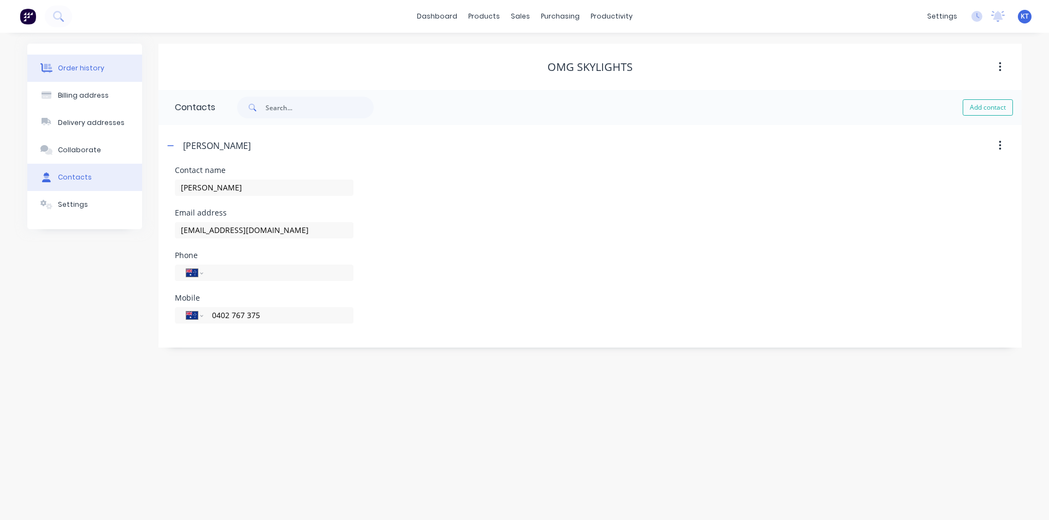
click at [88, 72] on div "Order history" at bounding box center [81, 68] width 46 height 10
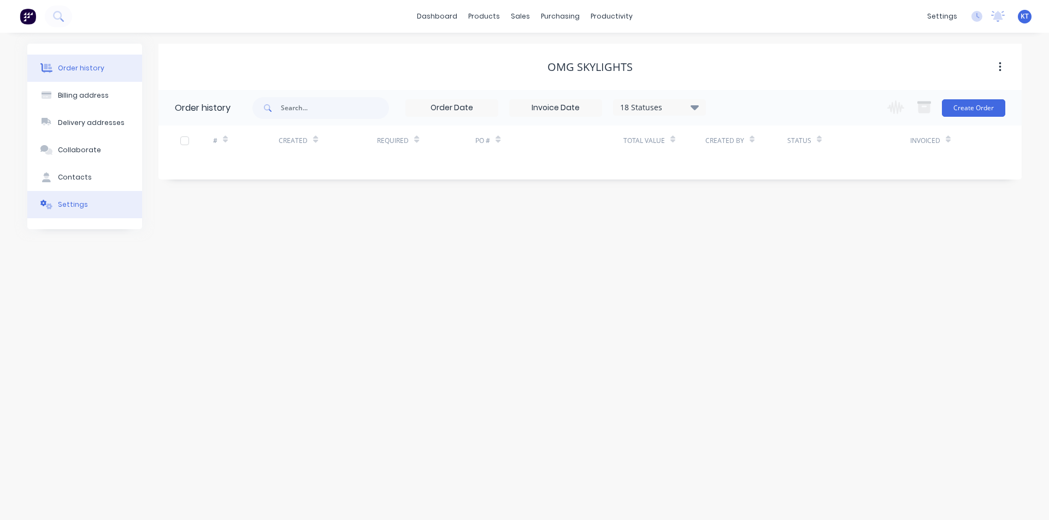
click at [87, 206] on button "Settings" at bounding box center [84, 204] width 115 height 27
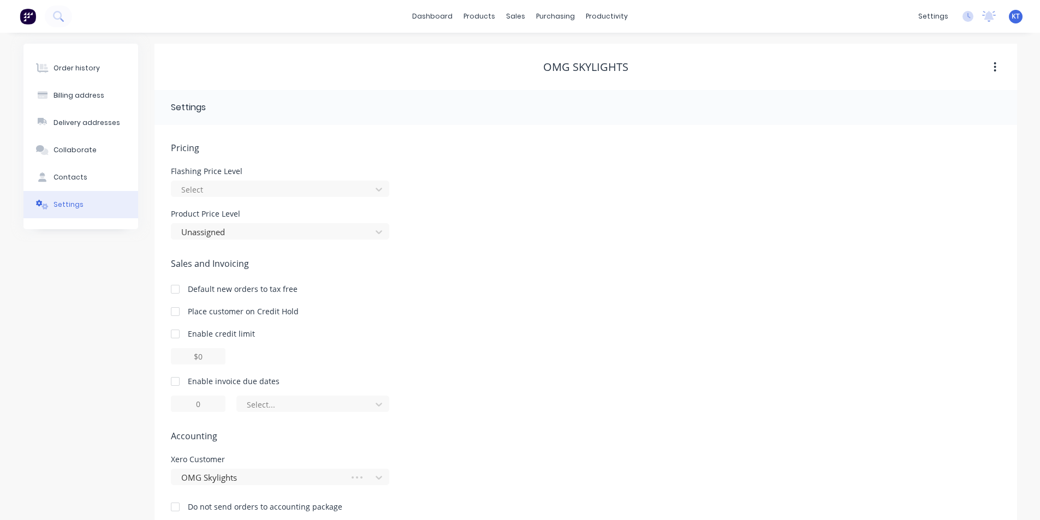
click at [374, 198] on div "Pricing Flashing Price Level Select Product Price Level Unassigned" at bounding box center [586, 190] width 830 height 98
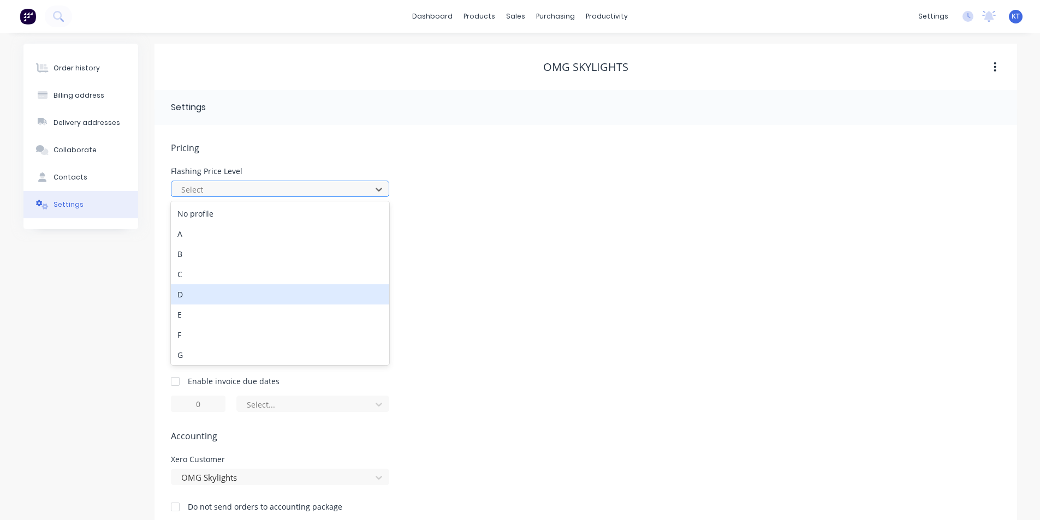
click at [358, 299] on div "D" at bounding box center [280, 295] width 218 height 20
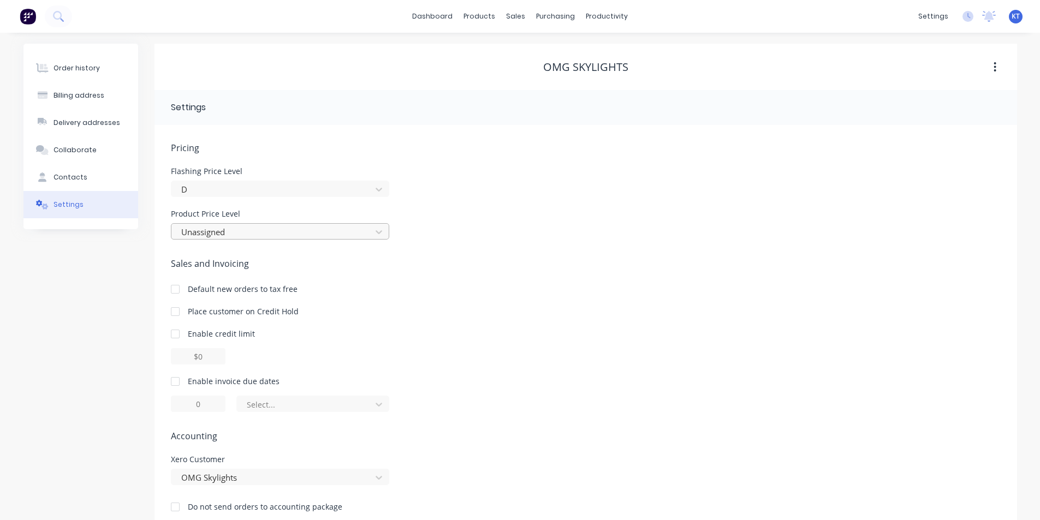
click at [336, 239] on div at bounding box center [273, 233] width 186 height 14
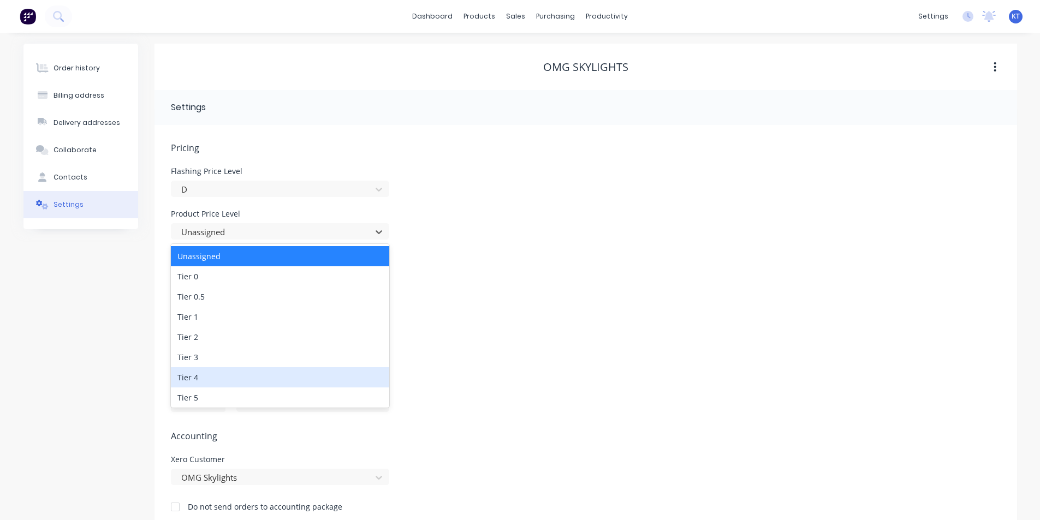
click at [259, 383] on div "Tier 4" at bounding box center [280, 378] width 218 height 20
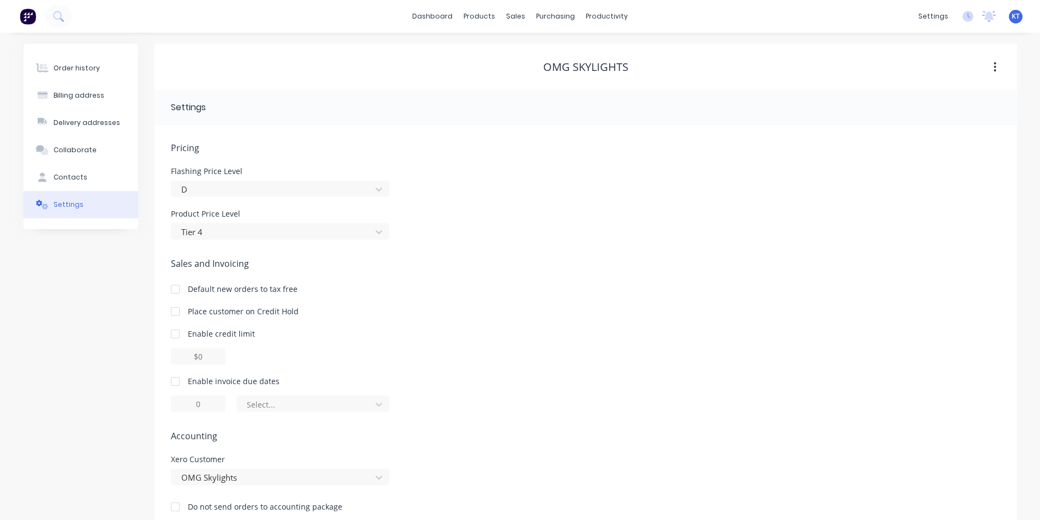
click at [174, 383] on div at bounding box center [175, 382] width 22 height 22
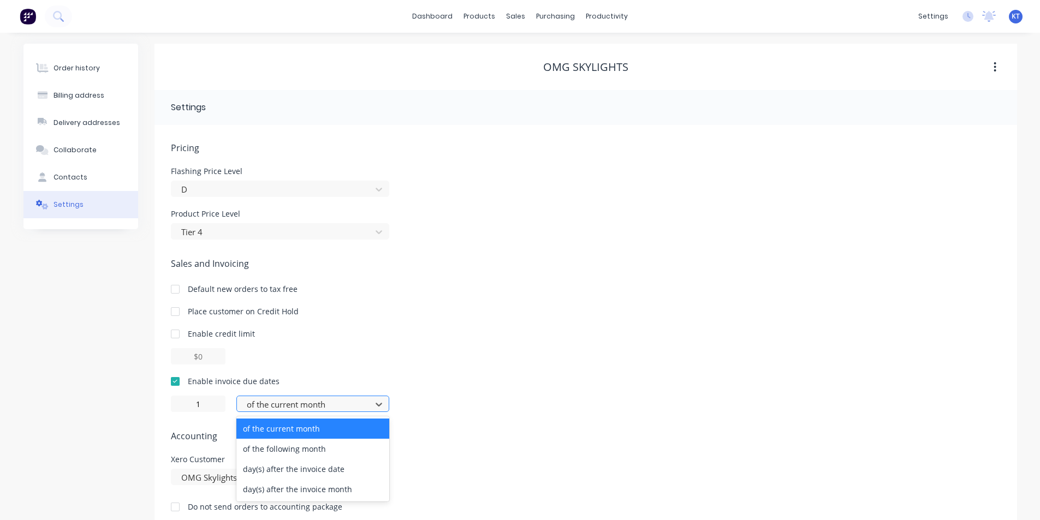
click at [323, 404] on div at bounding box center [306, 405] width 120 height 14
click at [347, 471] on div "day(s) after the invoice date" at bounding box center [312, 469] width 153 height 20
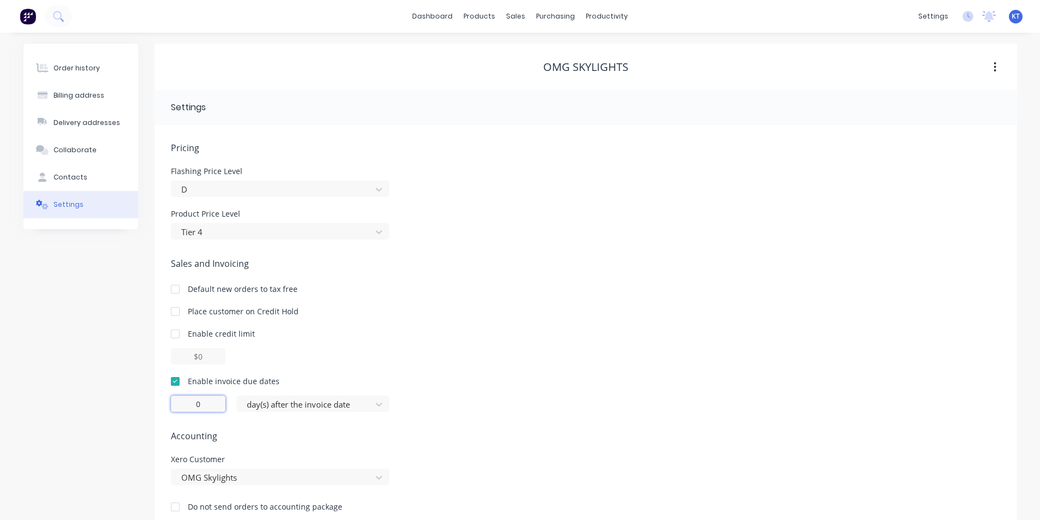
click at [205, 402] on input "0" at bounding box center [198, 404] width 55 height 16
click at [516, 387] on div "Enable invoice due dates 01 day(s) after the invoice date" at bounding box center [586, 394] width 830 height 37
type input "1"
click at [102, 175] on button "Contacts" at bounding box center [80, 177] width 115 height 27
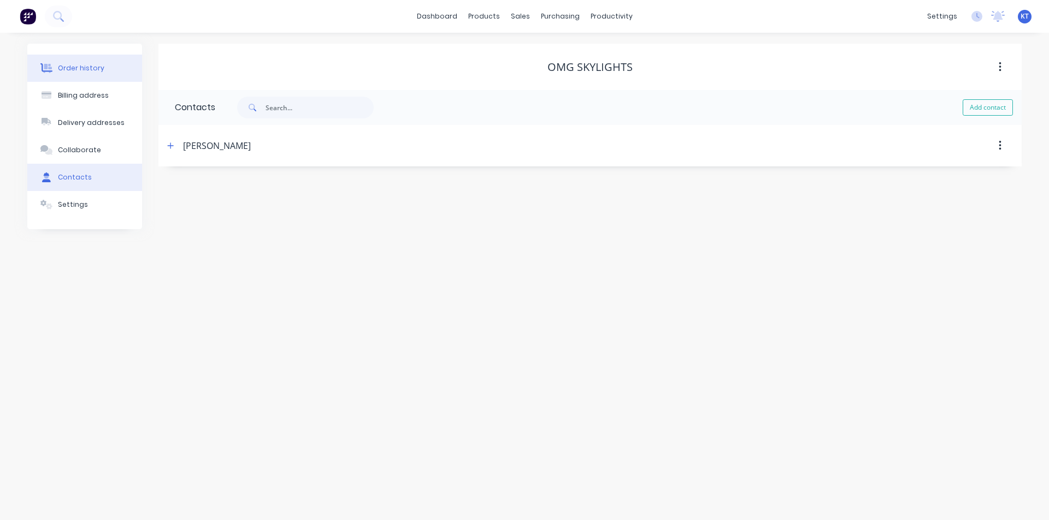
click at [113, 69] on button "Order history" at bounding box center [84, 68] width 115 height 27
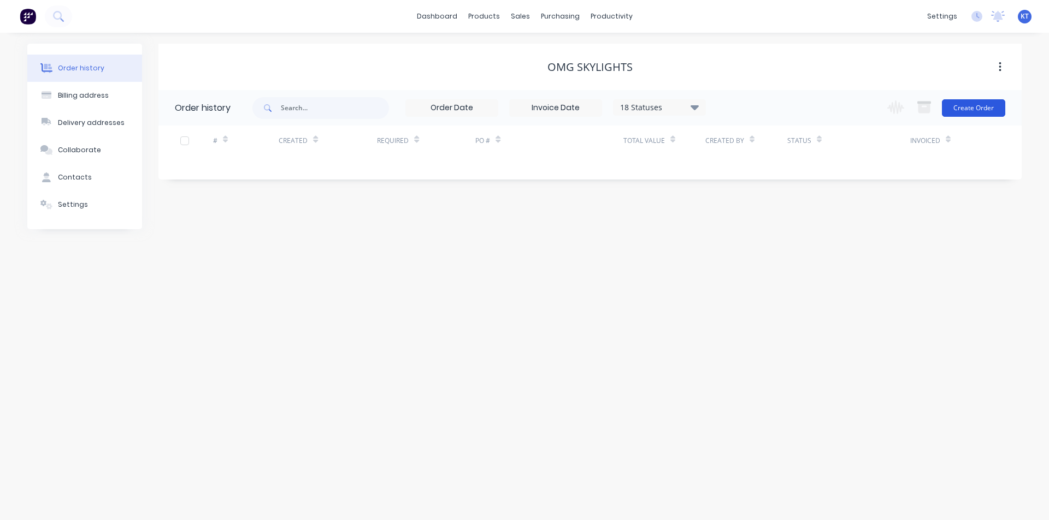
click at [982, 104] on button "Create Order" at bounding box center [972, 107] width 63 height 17
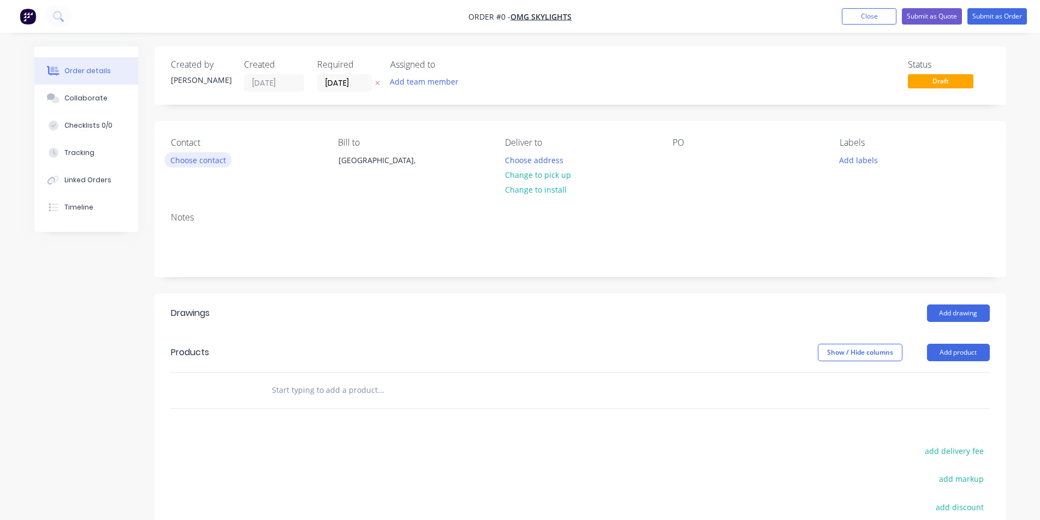
click at [206, 164] on button "Choose contact" at bounding box center [197, 159] width 67 height 15
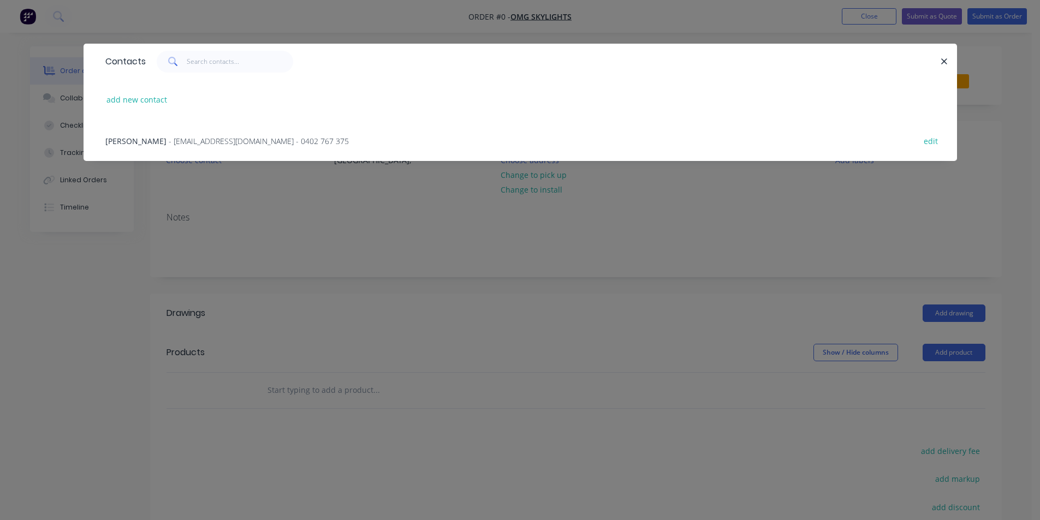
click at [209, 137] on span "- hello@omgskylights.com.au - 0402 767 375" at bounding box center [259, 141] width 180 height 10
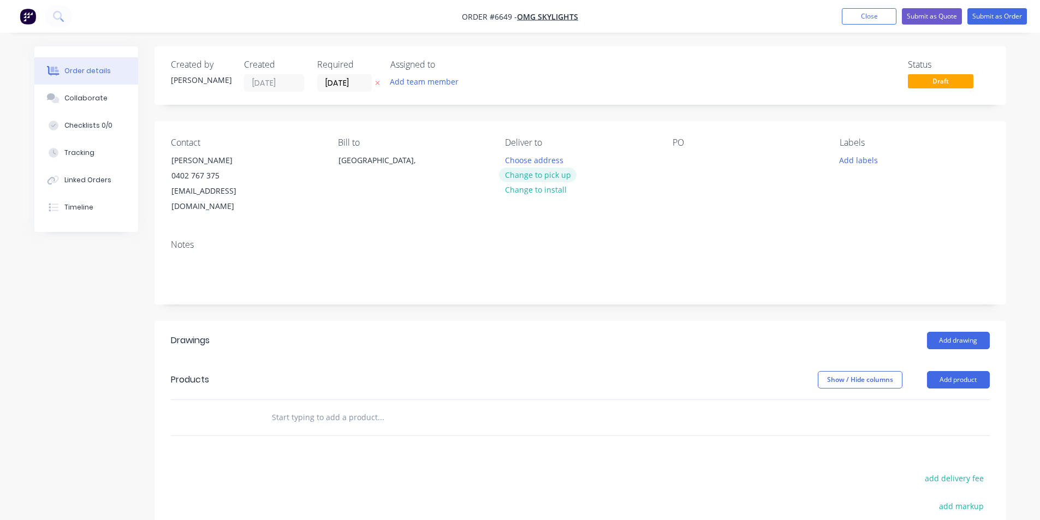
click at [548, 174] on button "Change to pick up" at bounding box center [538, 175] width 78 height 15
click at [974, 332] on button "Add drawing" at bounding box center [958, 340] width 63 height 17
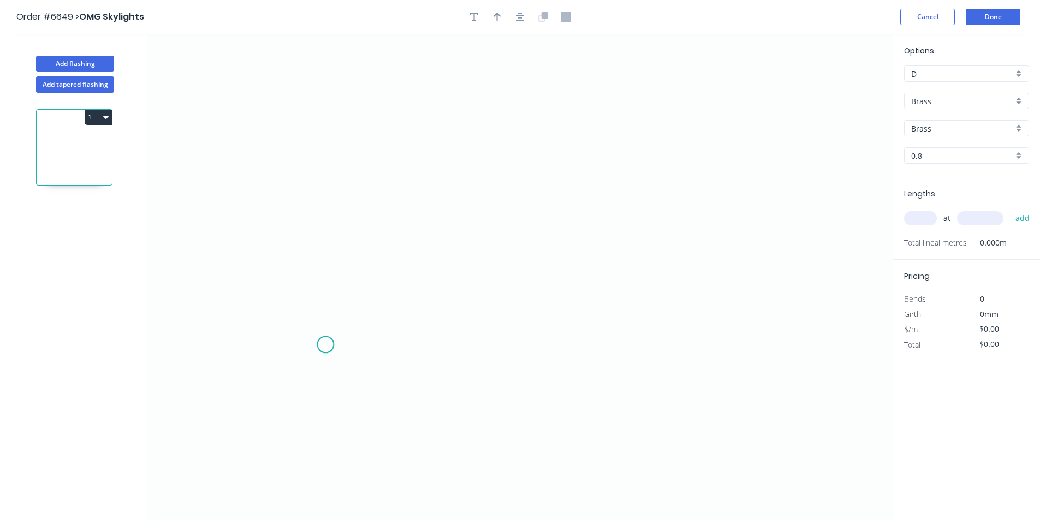
click at [325, 345] on icon "0" at bounding box center [519, 277] width 745 height 487
click at [375, 303] on icon "0" at bounding box center [519, 277] width 745 height 487
click at [762, 319] on icon "0 ?" at bounding box center [519, 277] width 745 height 487
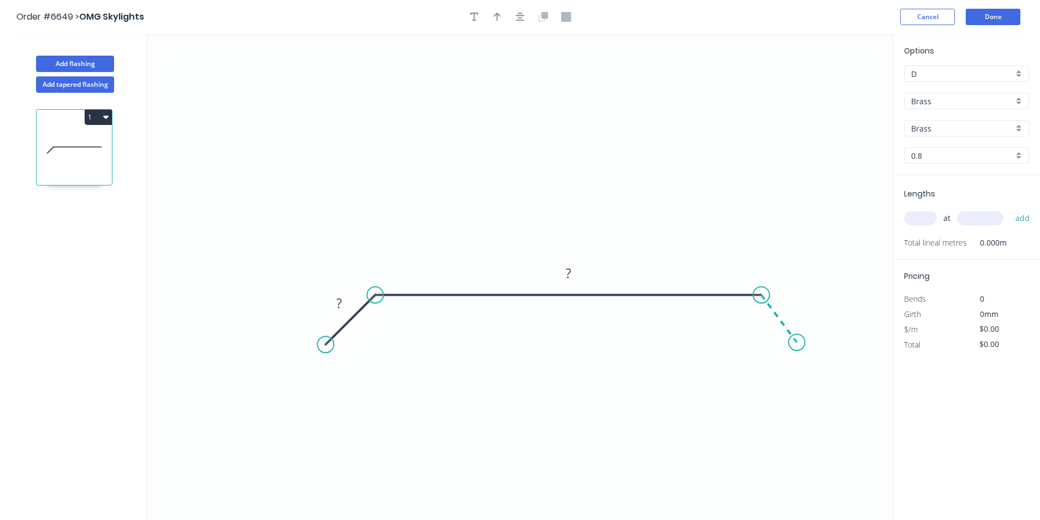
click at [797, 343] on icon "0 ? ?" at bounding box center [519, 277] width 745 height 487
click at [339, 299] on tspan "?" at bounding box center [338, 303] width 5 height 18
type input "$388.86"
click at [522, 19] on icon "button" at bounding box center [520, 17] width 9 height 10
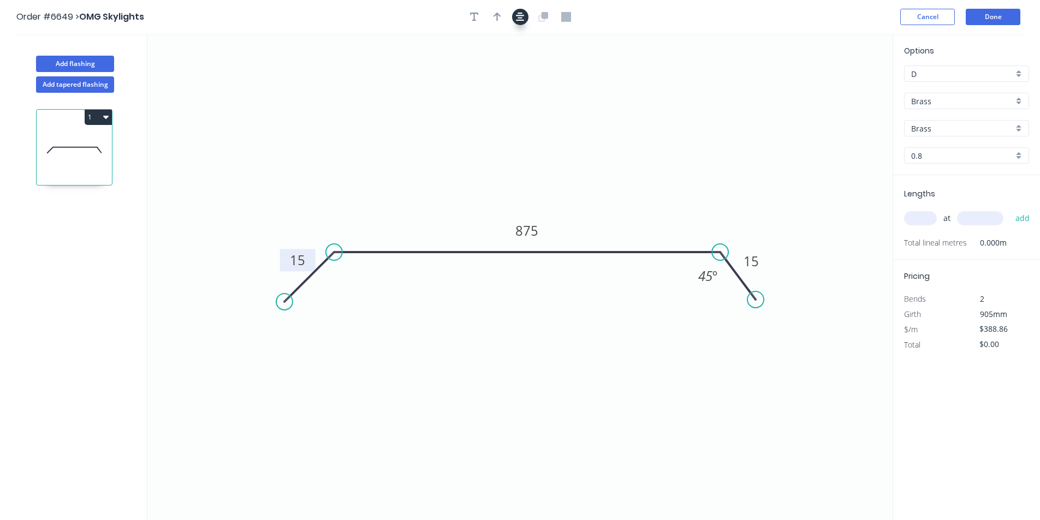
click at [517, 16] on icon "button" at bounding box center [520, 17] width 9 height 10
click at [500, 19] on icon "button" at bounding box center [498, 17] width 8 height 10
drag, startPoint x: 839, startPoint y: 87, endPoint x: 550, endPoint y: 198, distance: 309.9
click at [550, 198] on icon at bounding box center [551, 185] width 10 height 35
click at [1004, 102] on input "Brass" at bounding box center [962, 101] width 102 height 11
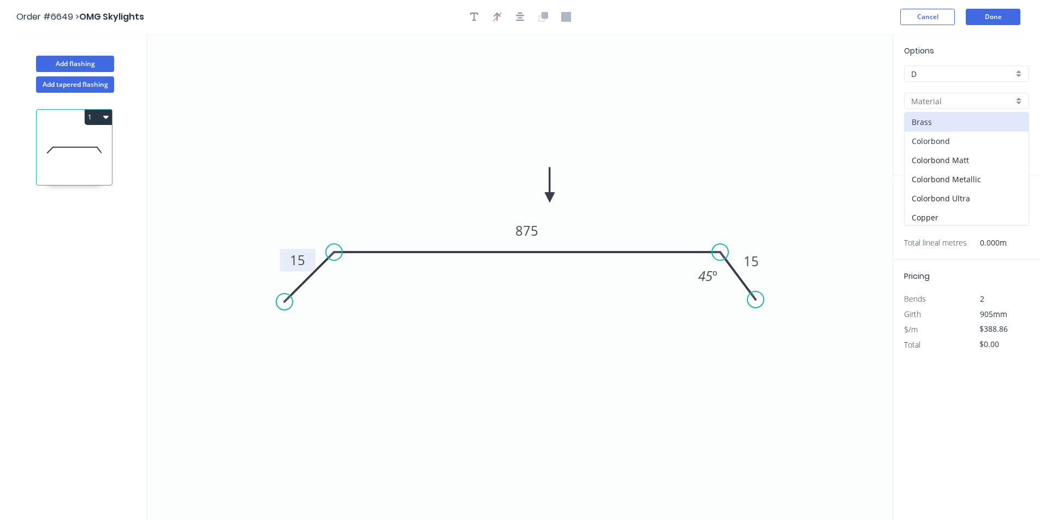
click at [999, 141] on div "Colorbond" at bounding box center [967, 141] width 124 height 19
type input "Colorbond"
type input "Basalt"
type input "0.55"
type input "$43.23"
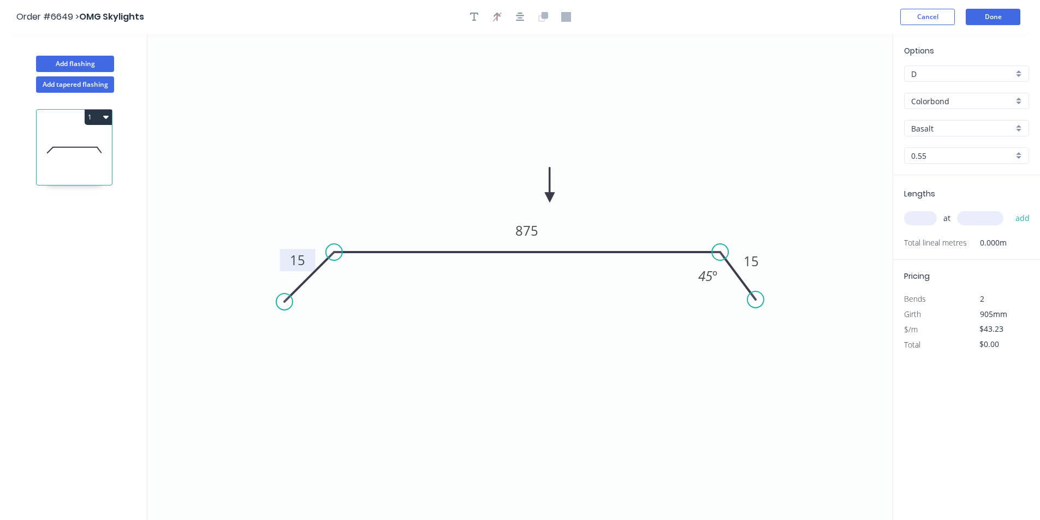
click at [999, 127] on input "Basalt" at bounding box center [962, 128] width 102 height 11
click at [938, 169] on div "Bluegum" at bounding box center [967, 168] width 124 height 19
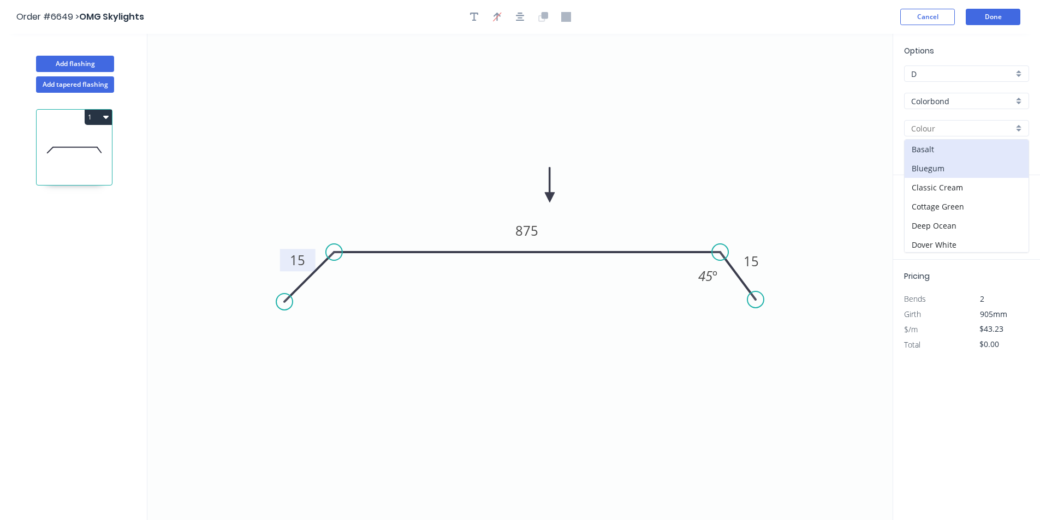
type input "Bluegum"
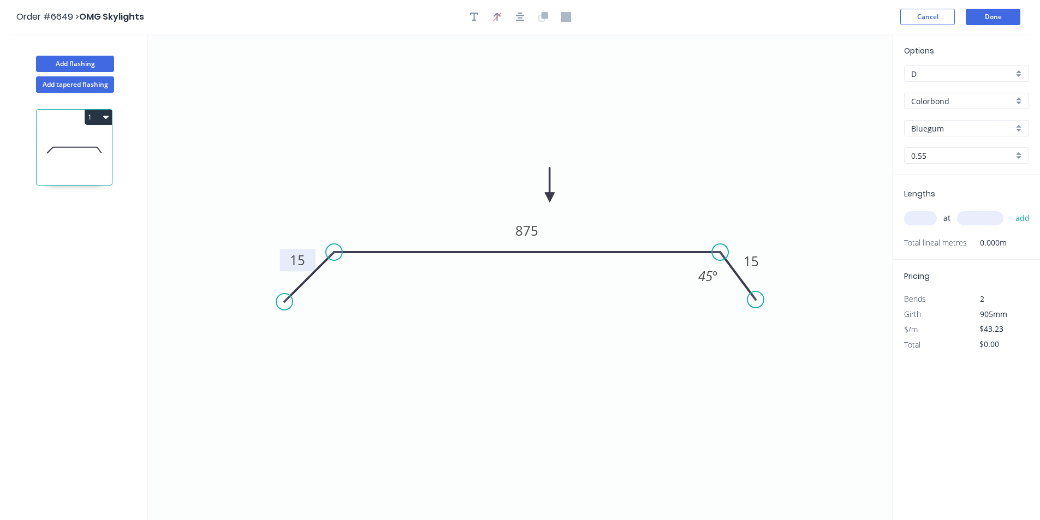
click at [930, 218] on input "text" at bounding box center [920, 218] width 33 height 14
type input "1"
type input "1200"
click at [1010, 209] on button "add" at bounding box center [1023, 218] width 26 height 19
click at [107, 116] on icon "button" at bounding box center [105, 117] width 5 height 3
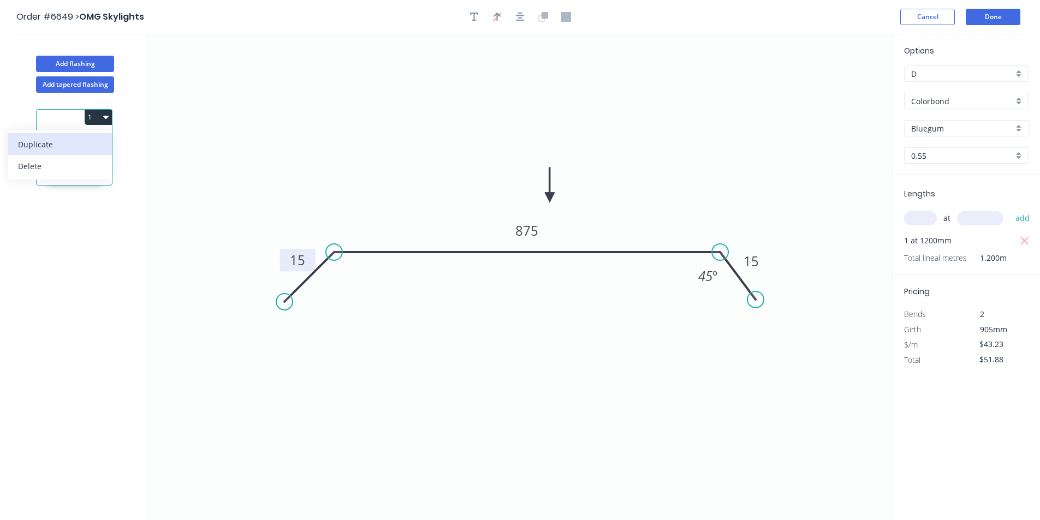
click at [99, 153] on button "Duplicate" at bounding box center [60, 144] width 104 height 22
type input "$0.00"
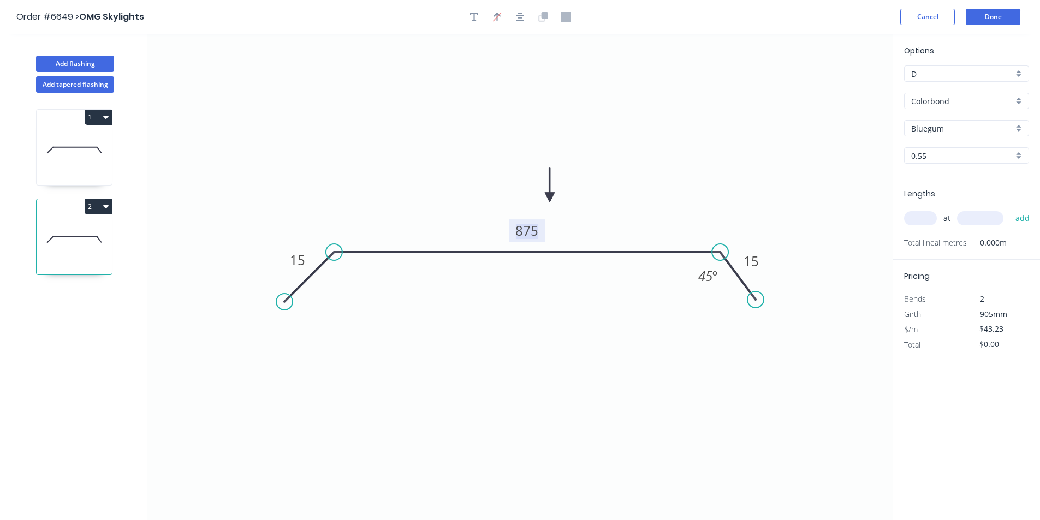
click at [537, 229] on tspan "875" at bounding box center [527, 231] width 23 height 18
type input "$49.23"
click at [922, 217] on input "text" at bounding box center [920, 218] width 33 height 14
type input "1"
type input "1200"
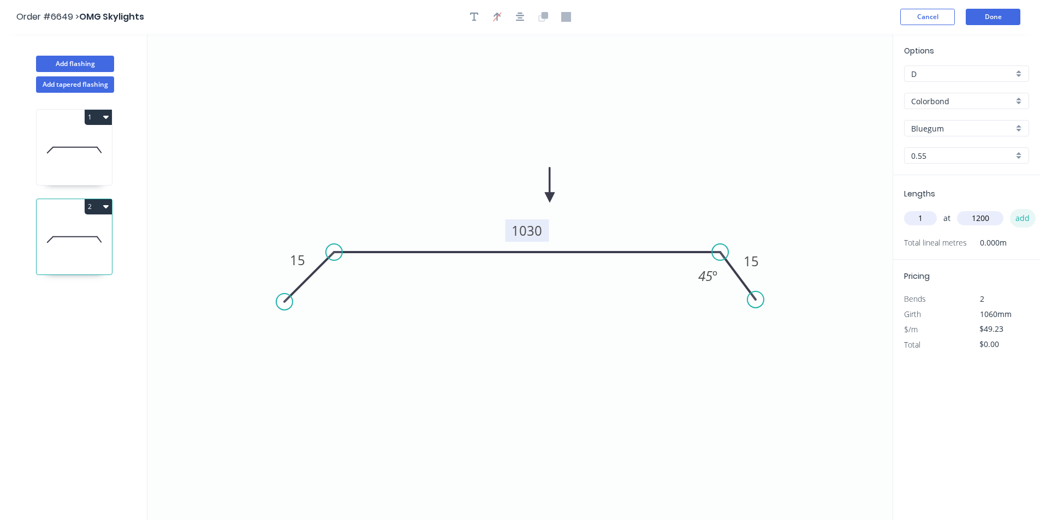
click at [1010, 209] on button "add" at bounding box center [1023, 218] width 26 height 19
type input "$59.08"
click at [990, 18] on button "Done" at bounding box center [993, 17] width 55 height 16
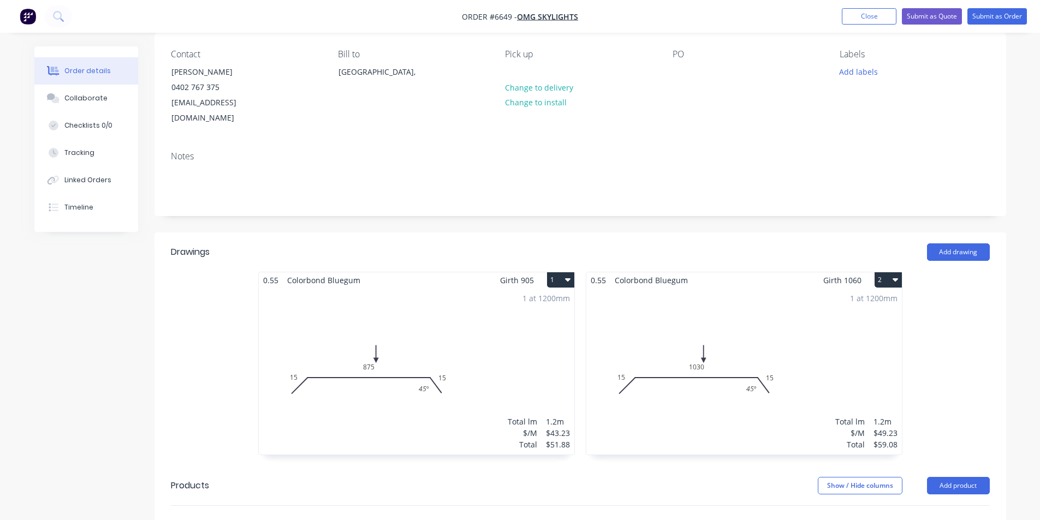
scroll to position [109, 0]
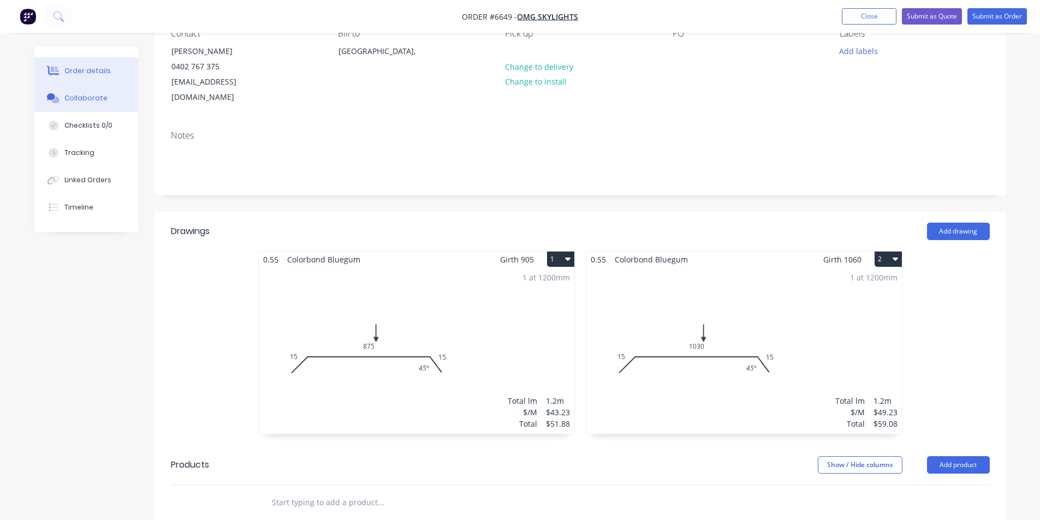
click at [98, 100] on div "Collaborate" at bounding box center [85, 98] width 43 height 10
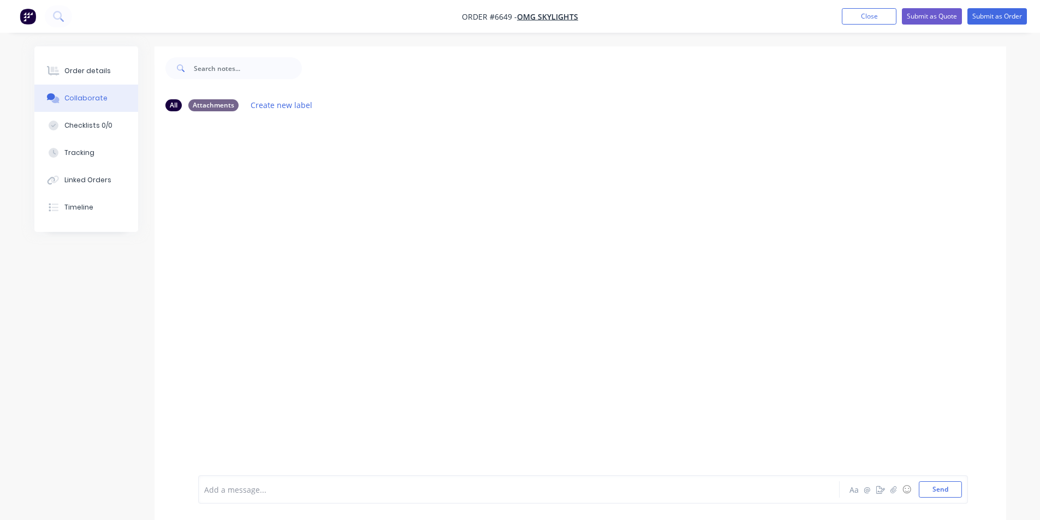
click at [1032, 512] on div at bounding box center [1032, 512] width 0 height 0
click at [894, 493] on icon "button" at bounding box center [894, 489] width 6 height 7
click at [896, 491] on icon "button" at bounding box center [894, 489] width 6 height 7
drag, startPoint x: 953, startPoint y: 492, endPoint x: 945, endPoint y: 490, distance: 7.8
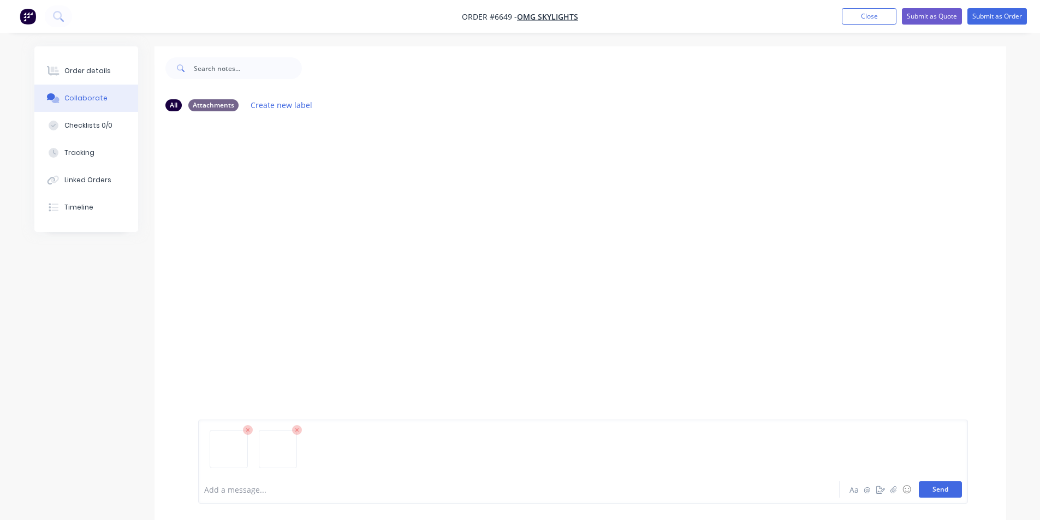
click at [951, 490] on button "Send" at bounding box center [940, 490] width 43 height 16
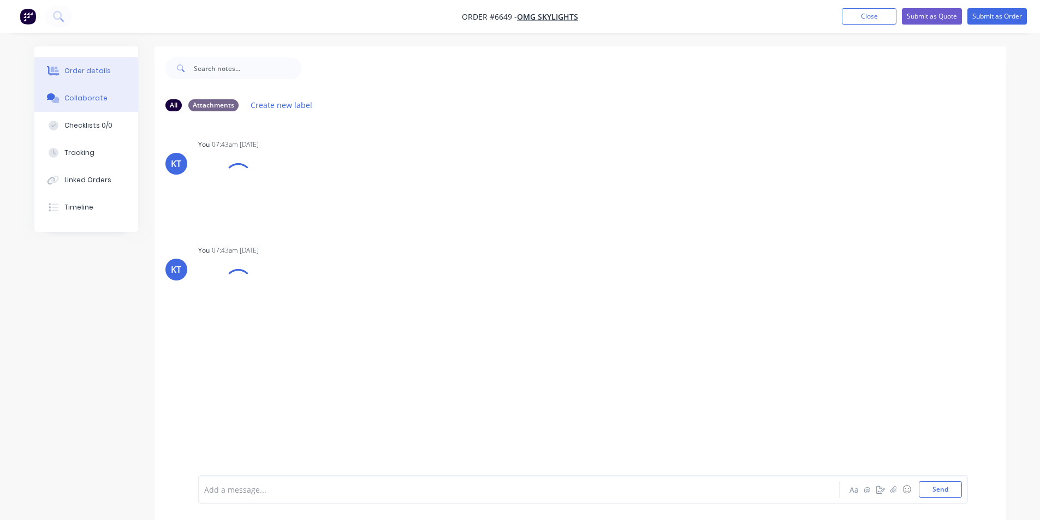
click at [72, 62] on button "Order details" at bounding box center [86, 70] width 104 height 27
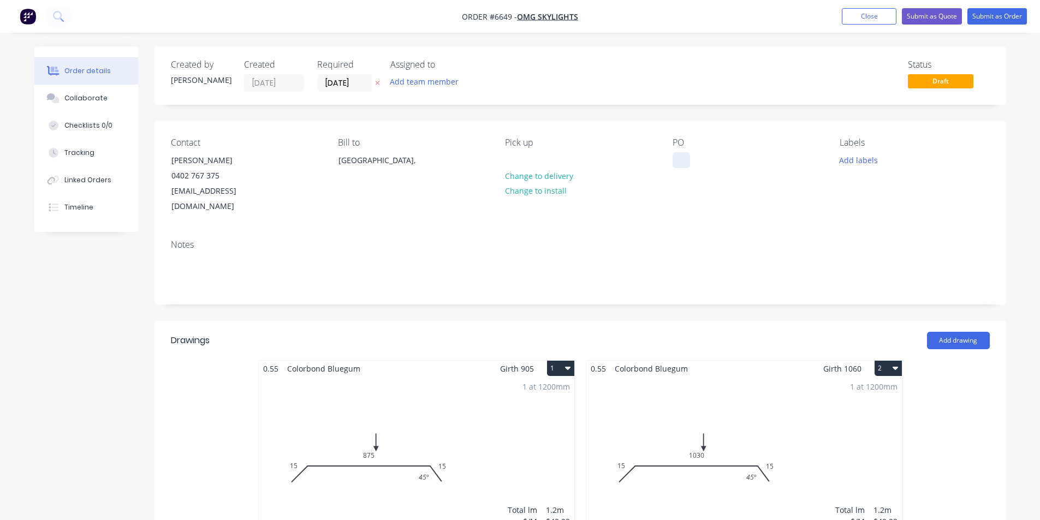
click at [689, 159] on div at bounding box center [681, 160] width 17 height 16
click at [982, 13] on button "Submit as Order" at bounding box center [998, 16] width 60 height 16
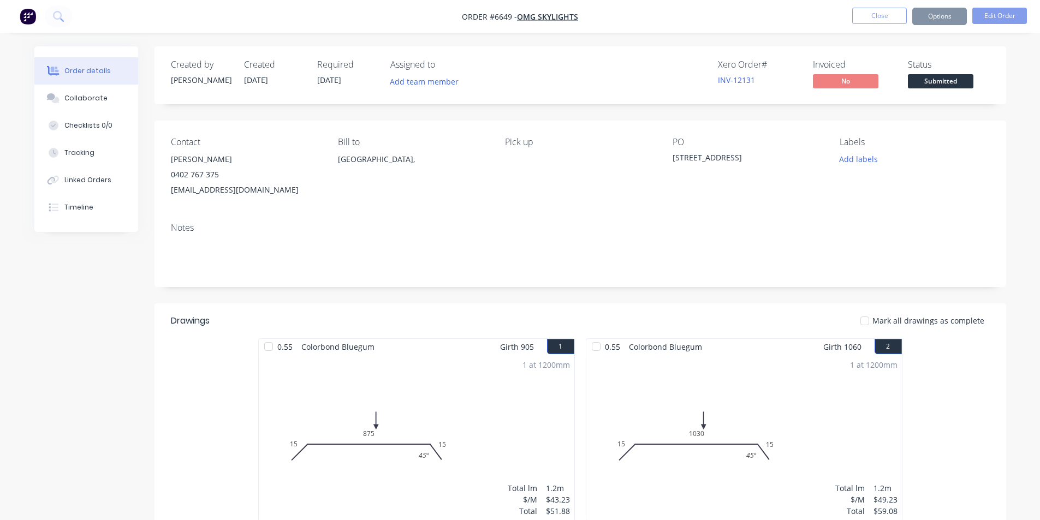
click at [944, 81] on span "Submitted" at bounding box center [941, 81] width 66 height 14
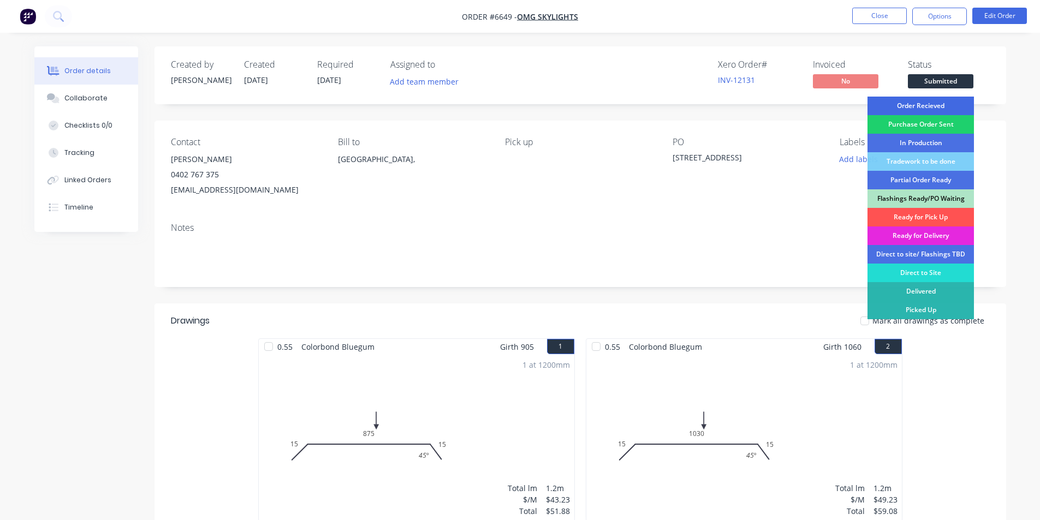
click at [938, 108] on div "Order Recieved" at bounding box center [921, 106] width 106 height 19
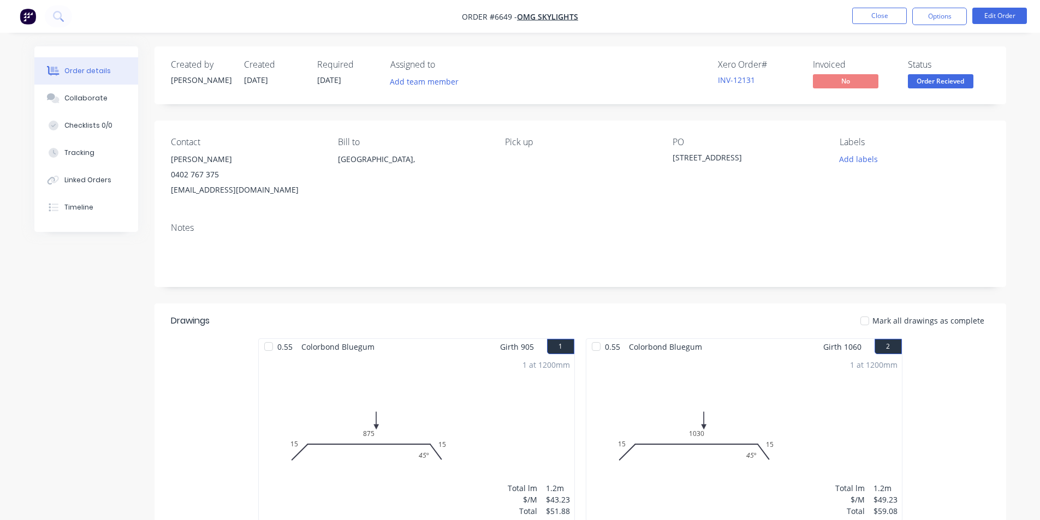
click at [945, 2] on nav "Order #6649 - OMG Skylights Close Options Edit Order" at bounding box center [520, 16] width 1040 height 33
click at [947, 13] on button "Options" at bounding box center [940, 16] width 55 height 17
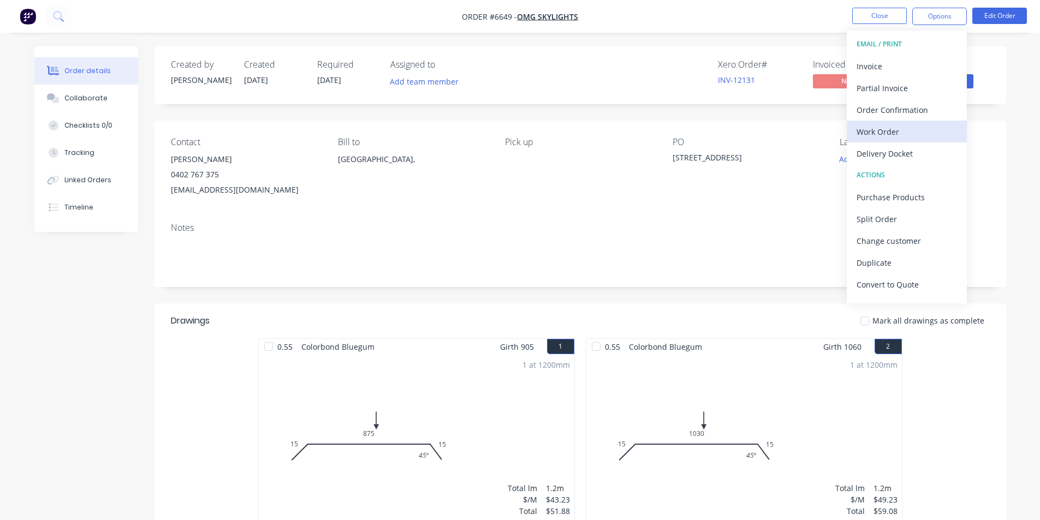
click at [920, 124] on div "Work Order" at bounding box center [907, 132] width 100 height 16
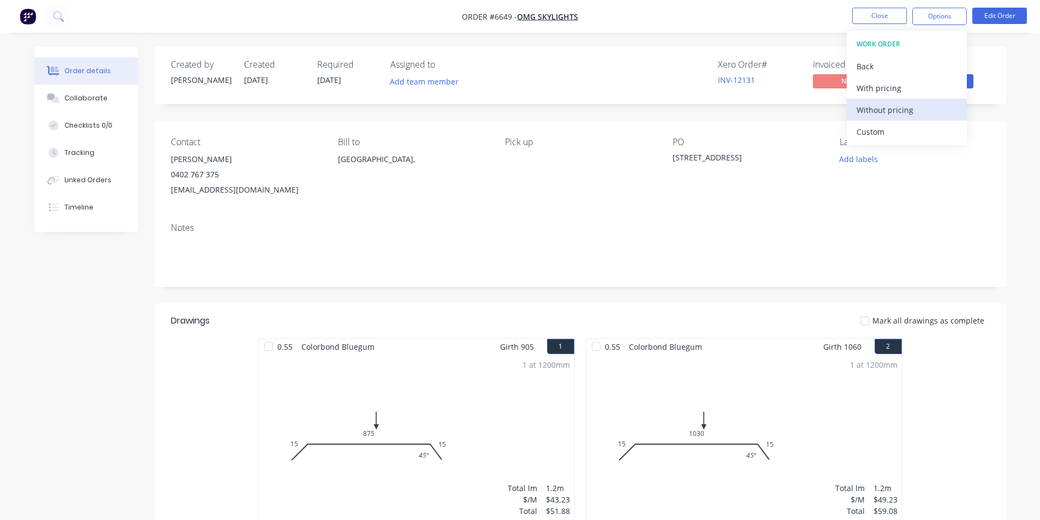
click at [919, 110] on div "Without pricing" at bounding box center [907, 110] width 100 height 16
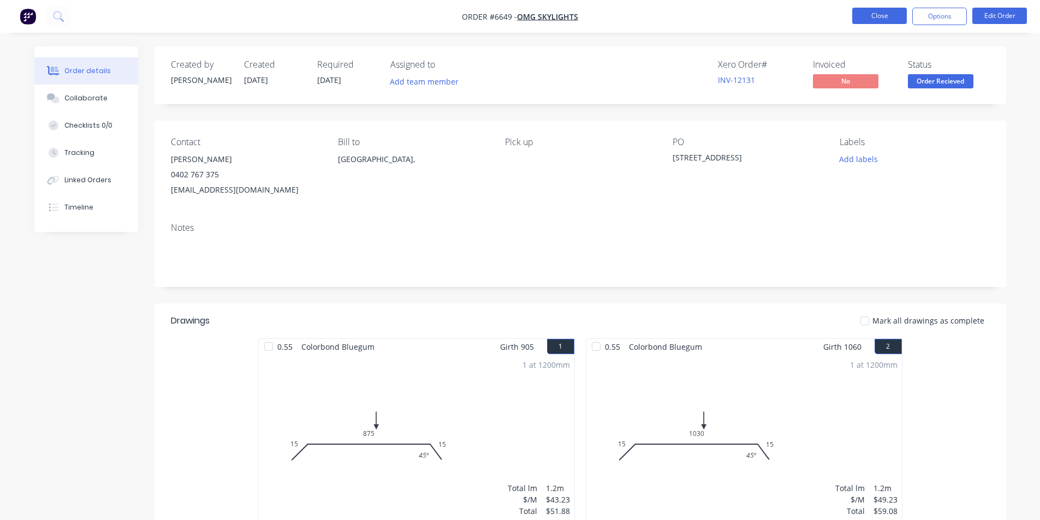
click at [880, 13] on button "Close" at bounding box center [879, 16] width 55 height 16
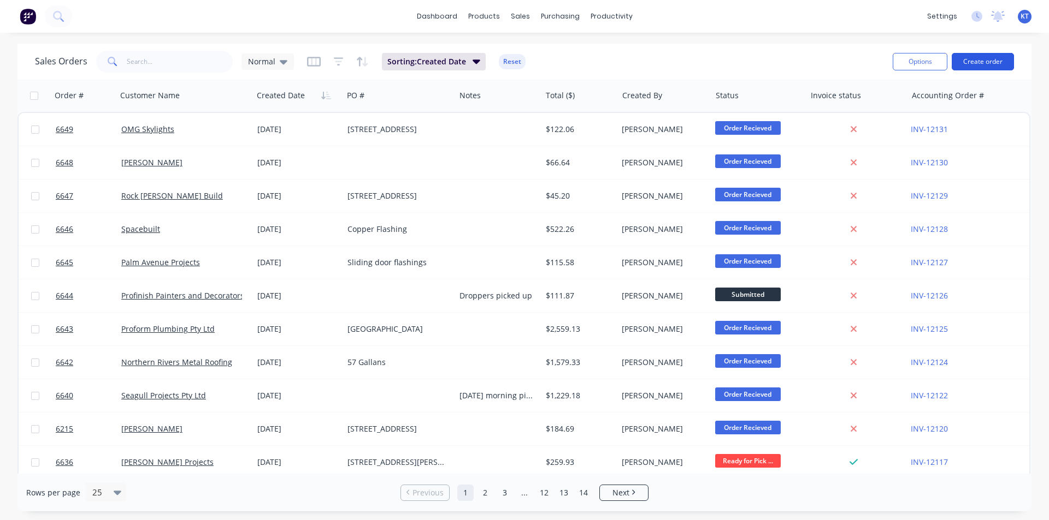
click at [992, 61] on button "Create order" at bounding box center [982, 61] width 62 height 17
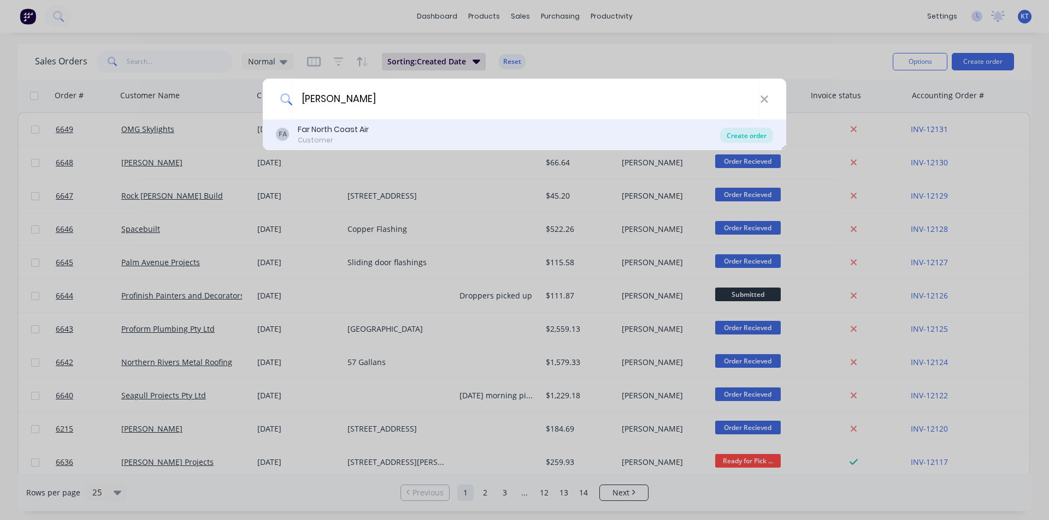
type input "Brad ri"
click at [736, 132] on div "Create order" at bounding box center [746, 135] width 53 height 15
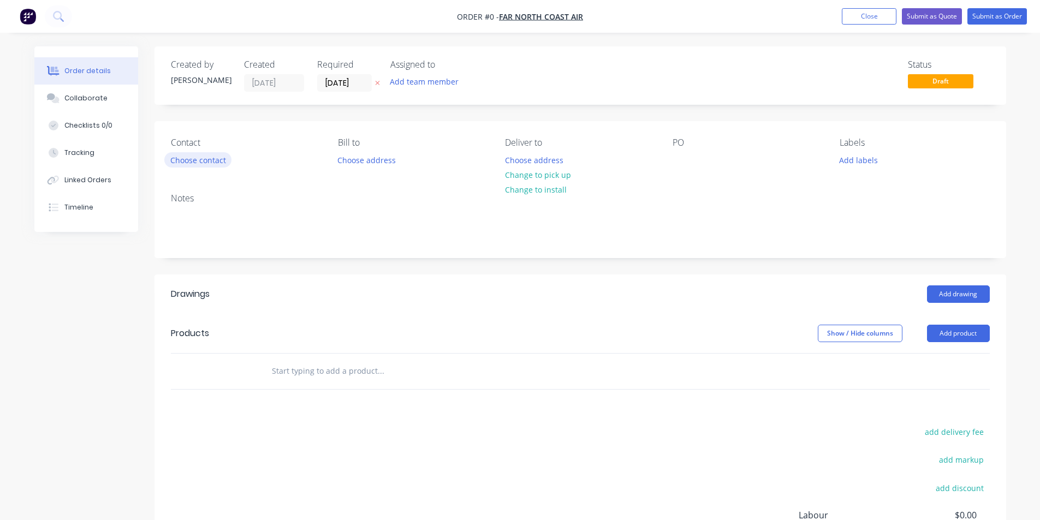
click at [198, 163] on button "Choose contact" at bounding box center [197, 159] width 67 height 15
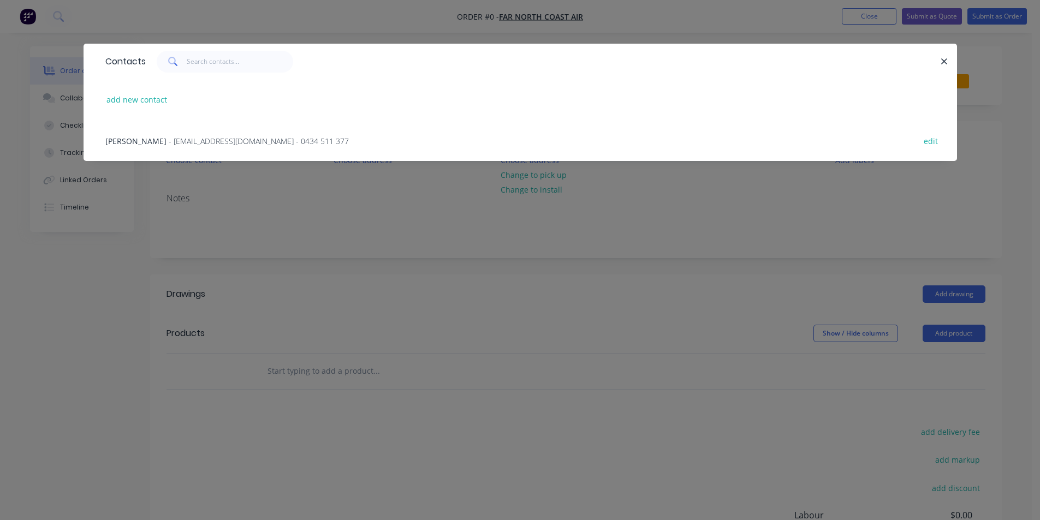
click at [198, 137] on span "- farnorthcoastair@gmail.com - 0434 511 377" at bounding box center [259, 141] width 180 height 10
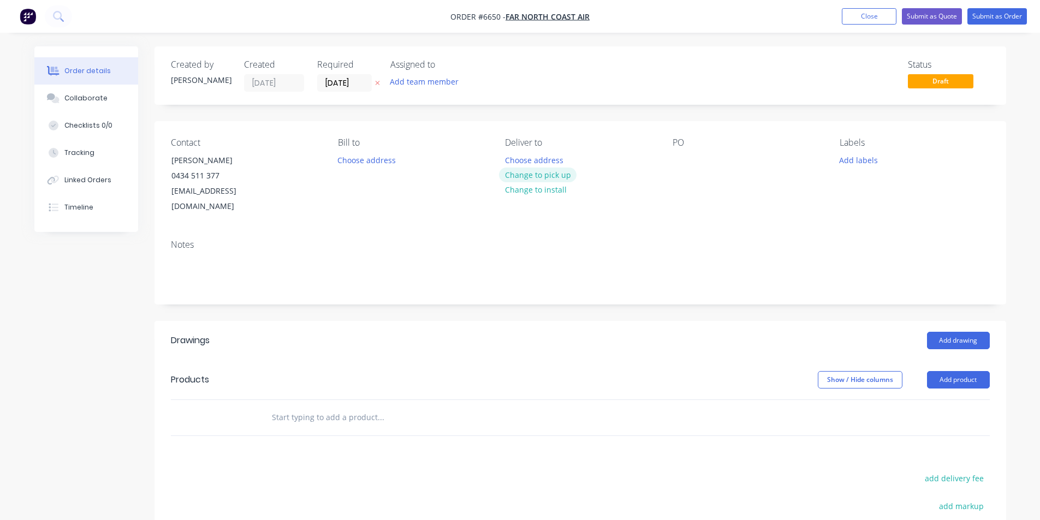
click at [547, 178] on button "Change to pick up" at bounding box center [538, 175] width 78 height 15
click at [671, 161] on div "Contact Brad Rizzardini 0434 511 377 farnorthcoastair@gmail.com Bill to Choose …" at bounding box center [581, 176] width 852 height 110
click at [666, 155] on div "Contact Brad Rizzardini 0434 511 377 farnorthcoastair@gmail.com Bill to Choose …" at bounding box center [581, 176] width 852 height 110
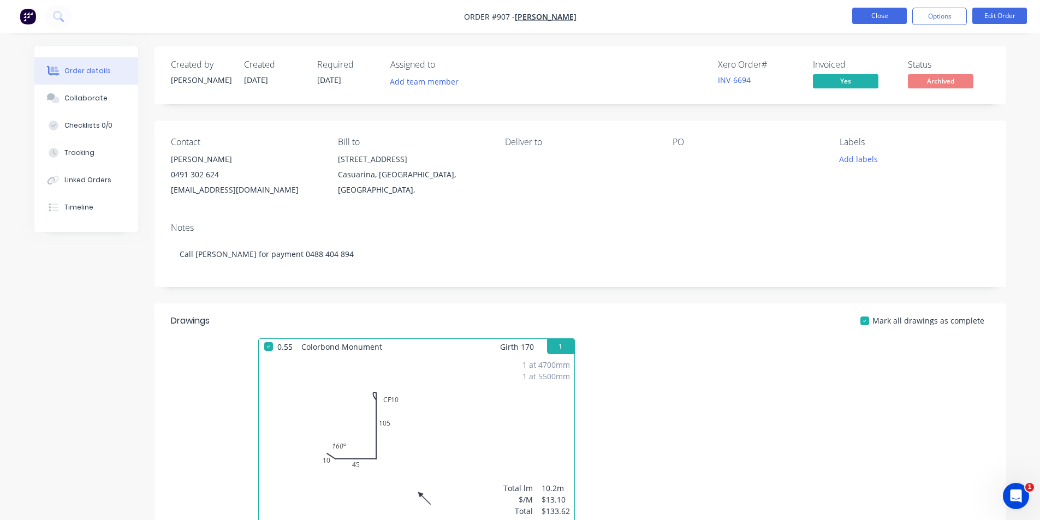
click at [902, 21] on button "Close" at bounding box center [879, 16] width 55 height 16
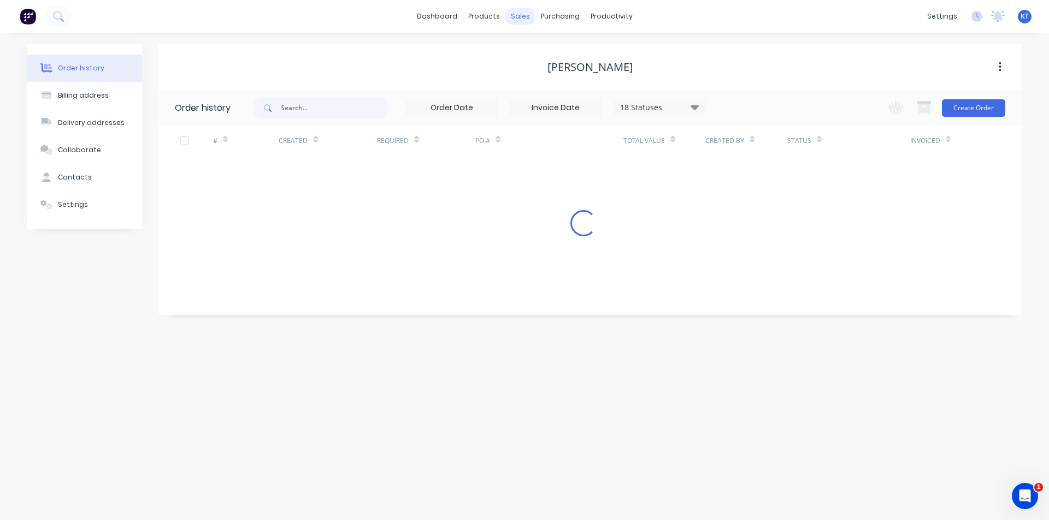
click at [523, 20] on div "sales" at bounding box center [520, 16] width 30 height 16
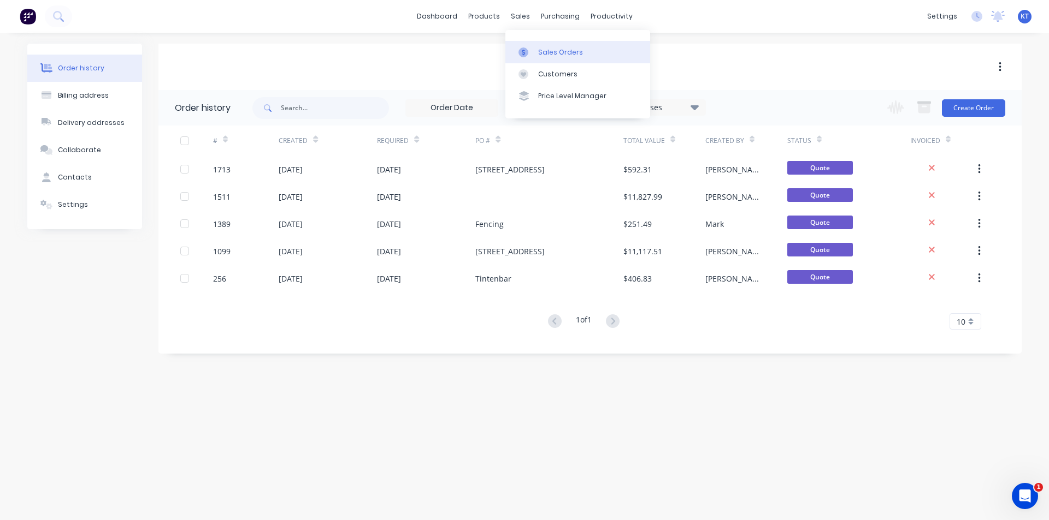
click at [531, 52] on div at bounding box center [526, 53] width 16 height 10
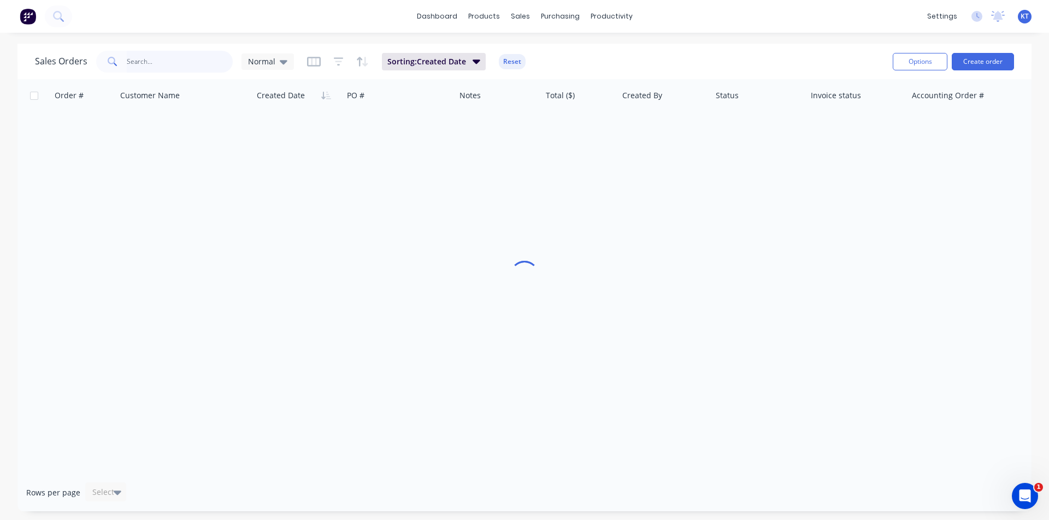
click at [150, 64] on input "text" at bounding box center [180, 62] width 106 height 22
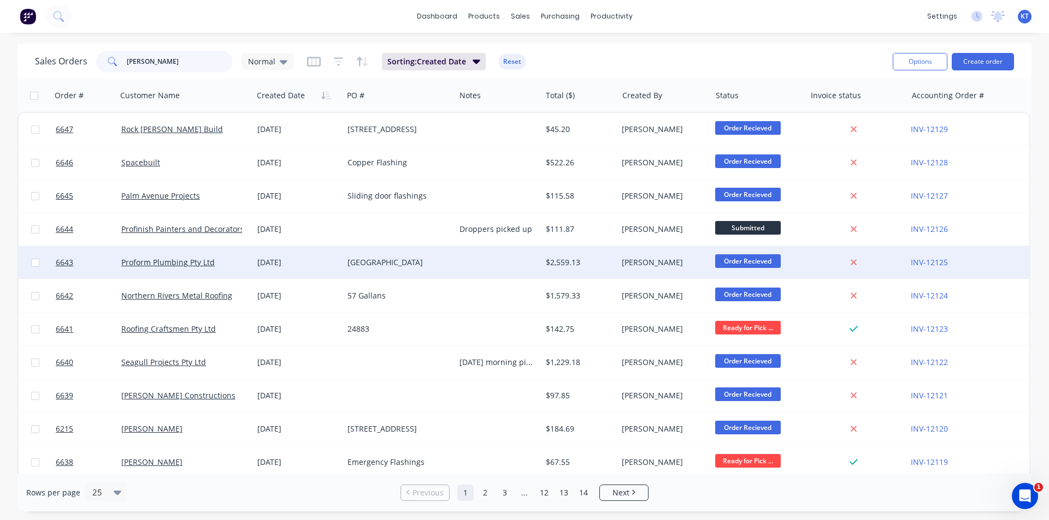
type input "[PERSON_NAME]"
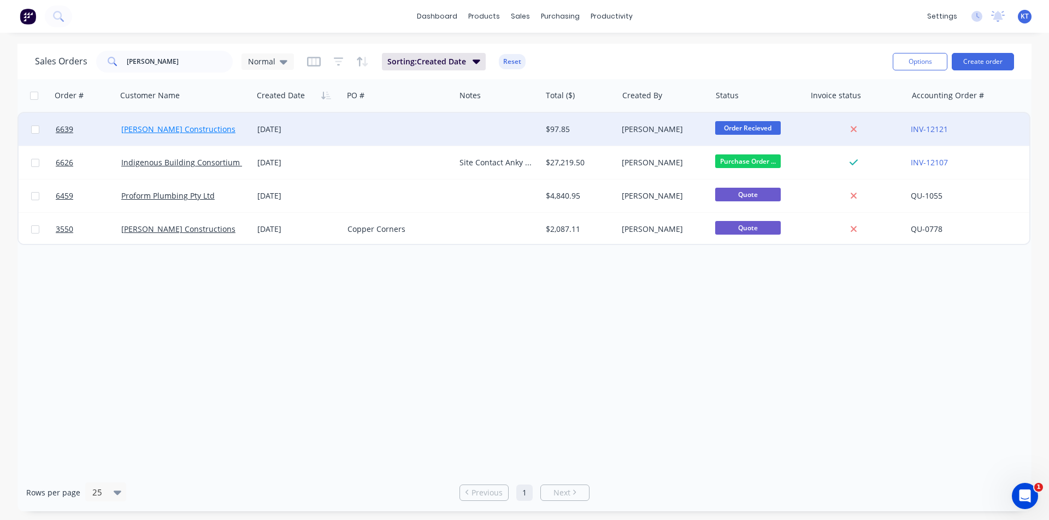
click at [171, 126] on link "[PERSON_NAME] Constructions" at bounding box center [178, 129] width 114 height 10
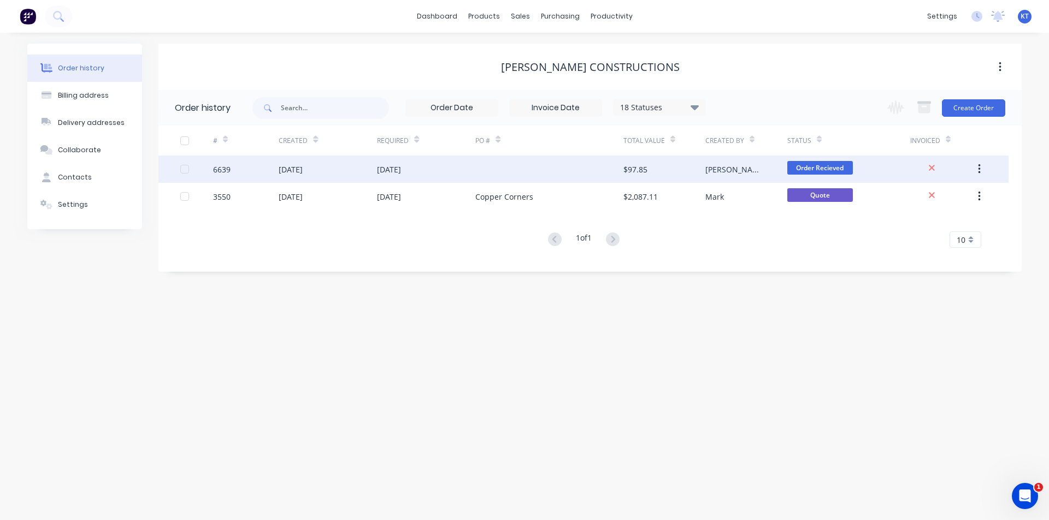
click at [366, 170] on div "[DATE]" at bounding box center [328, 169] width 98 height 27
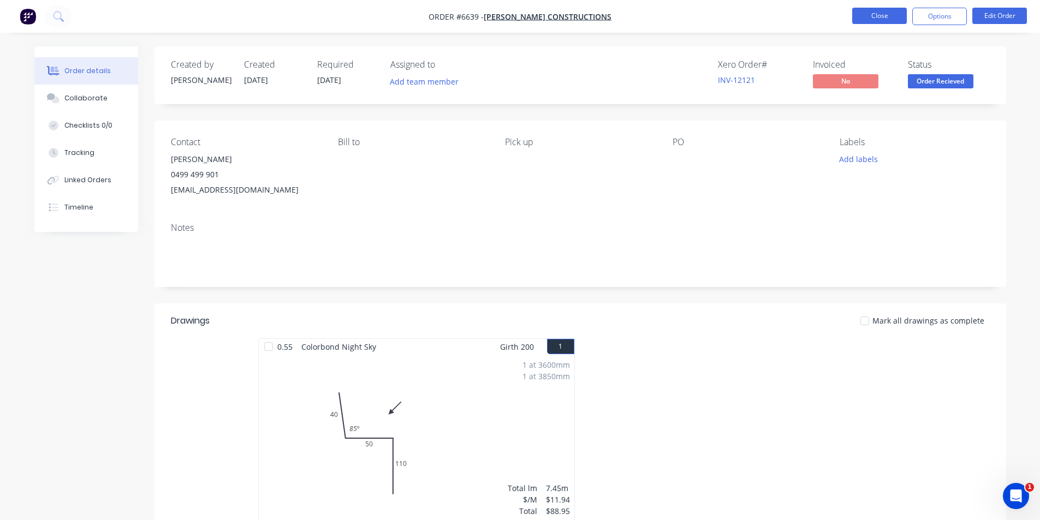
click at [875, 16] on button "Close" at bounding box center [879, 16] width 55 height 16
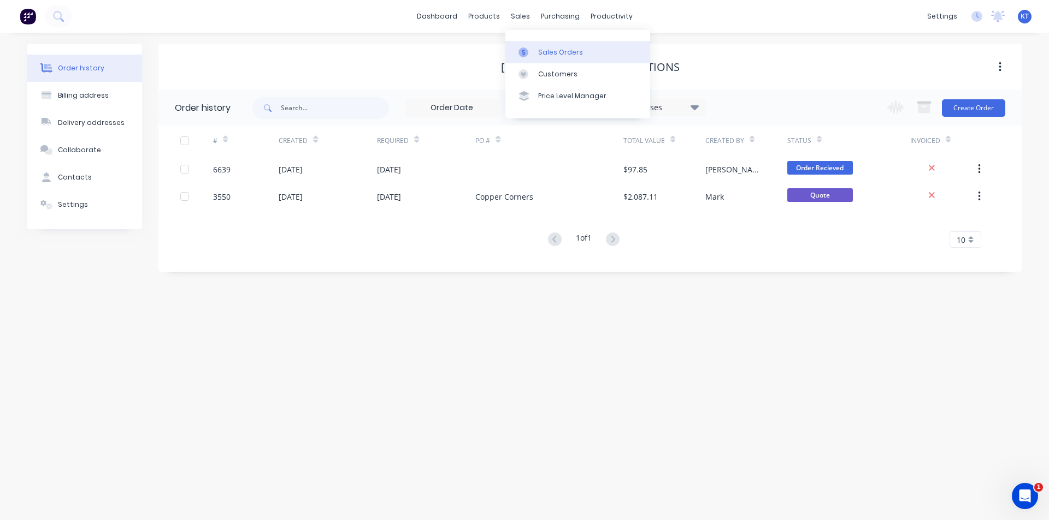
click at [523, 56] on icon at bounding box center [523, 53] width 10 height 10
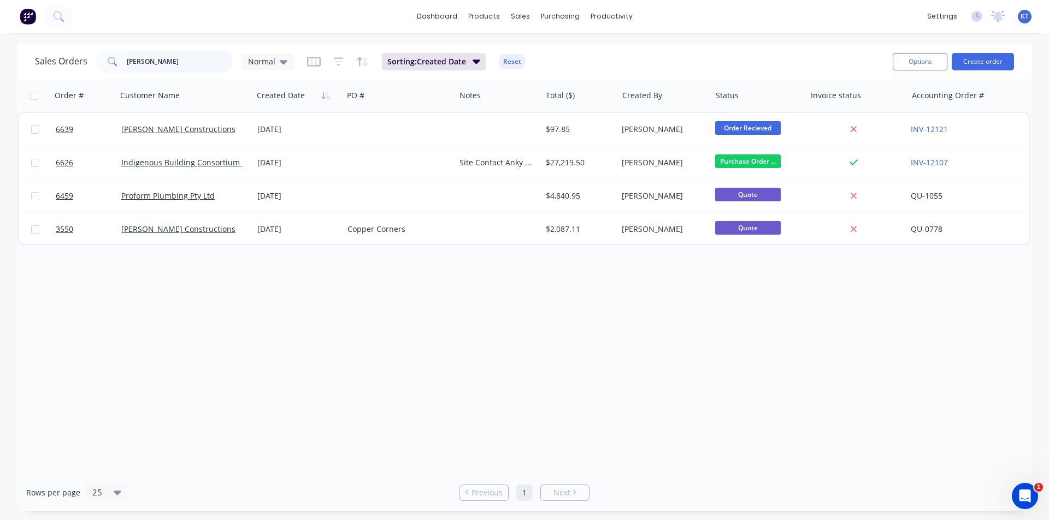
click at [168, 70] on input "[PERSON_NAME]" at bounding box center [180, 62] width 106 height 22
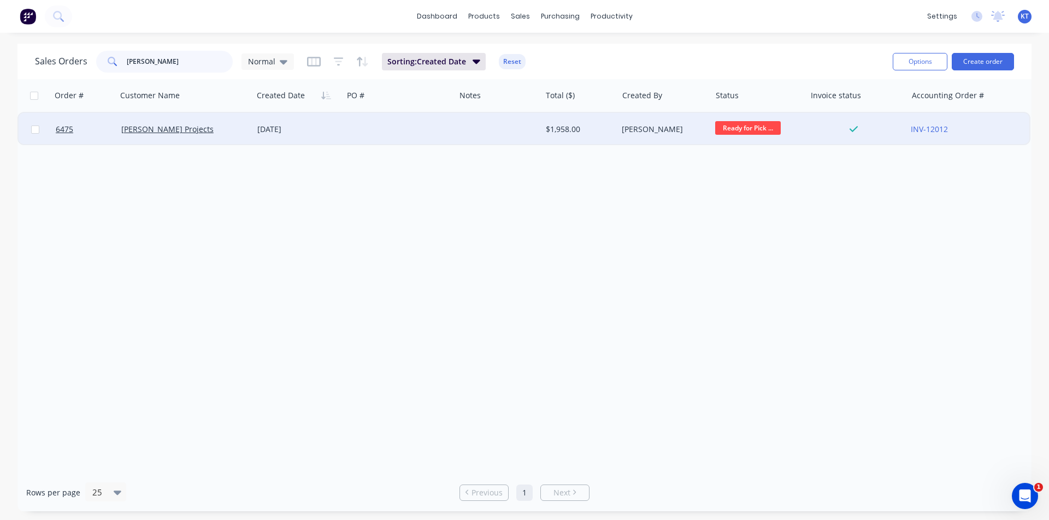
type input "[PERSON_NAME]"
click at [171, 137] on div "[PERSON_NAME] Projects" at bounding box center [185, 129] width 136 height 33
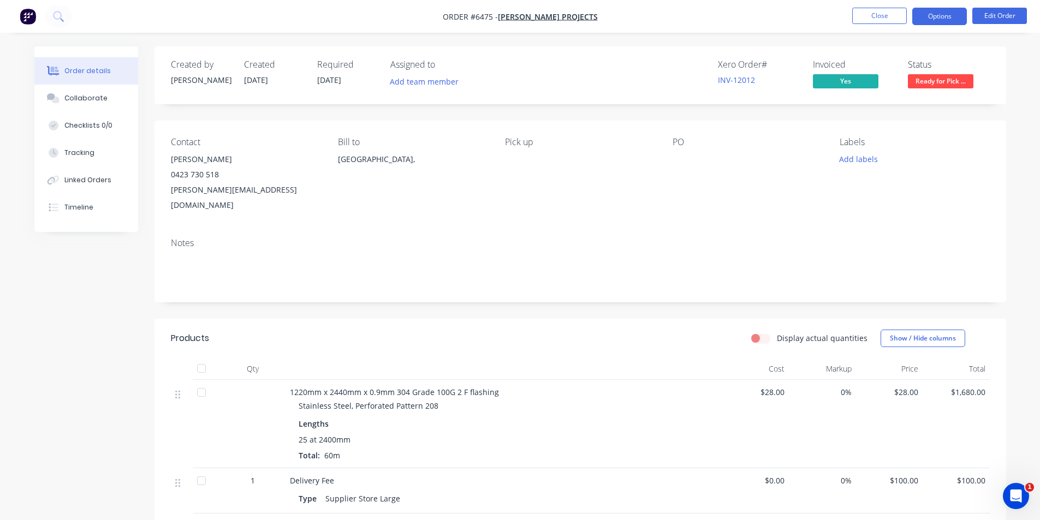
click at [948, 12] on button "Options" at bounding box center [940, 16] width 55 height 17
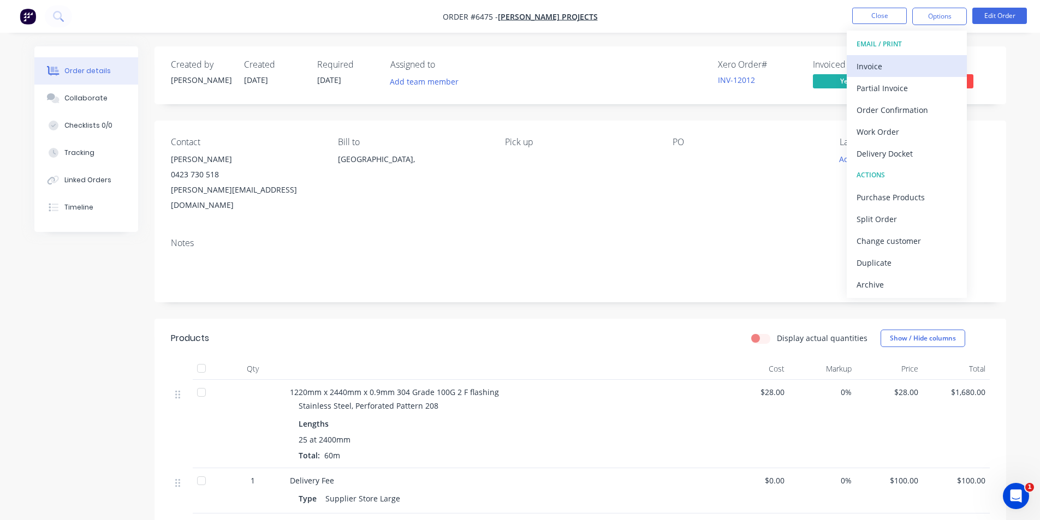
click at [865, 70] on div "Invoice" at bounding box center [907, 66] width 100 height 16
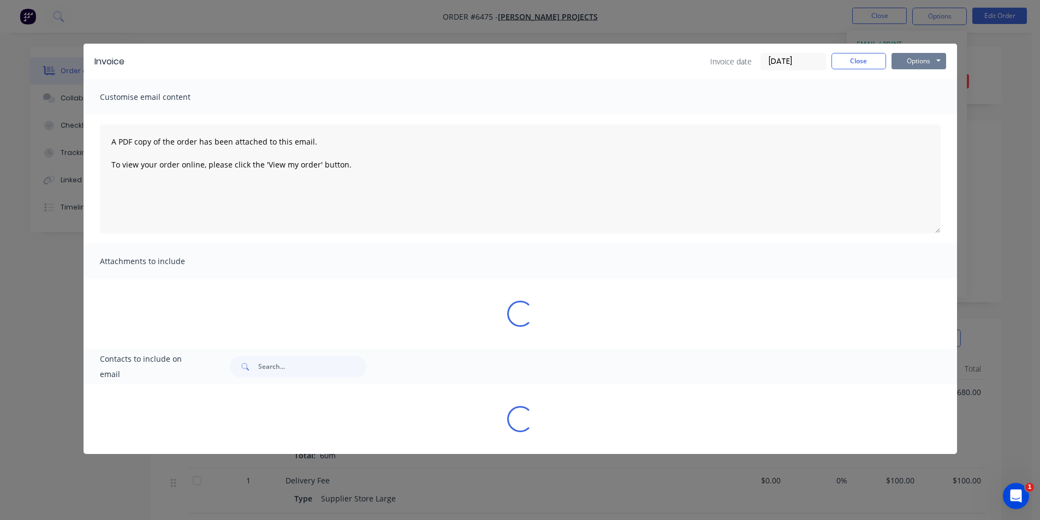
click at [933, 62] on button "Options" at bounding box center [919, 61] width 55 height 16
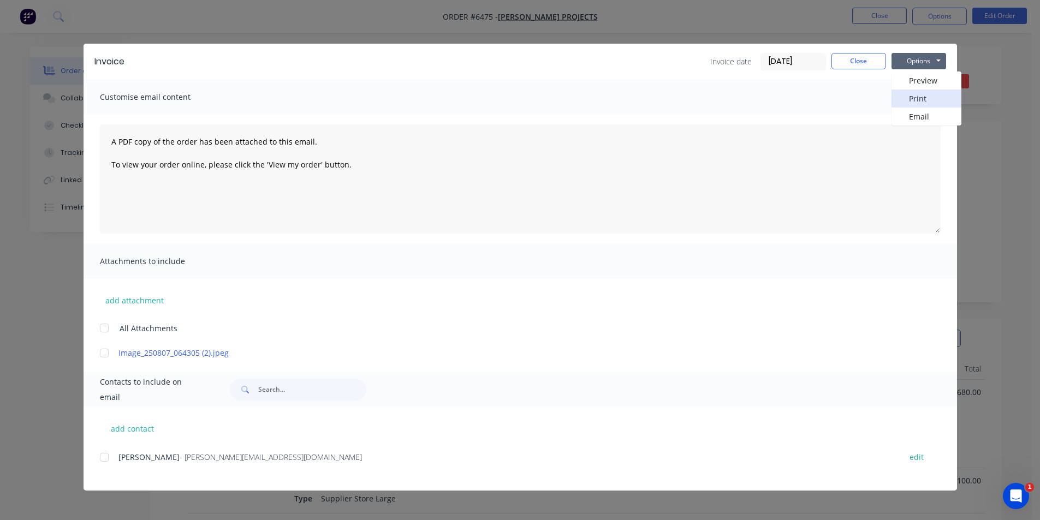
click at [926, 100] on button "Print" at bounding box center [927, 99] width 70 height 18
click at [862, 61] on button "Close" at bounding box center [859, 61] width 55 height 16
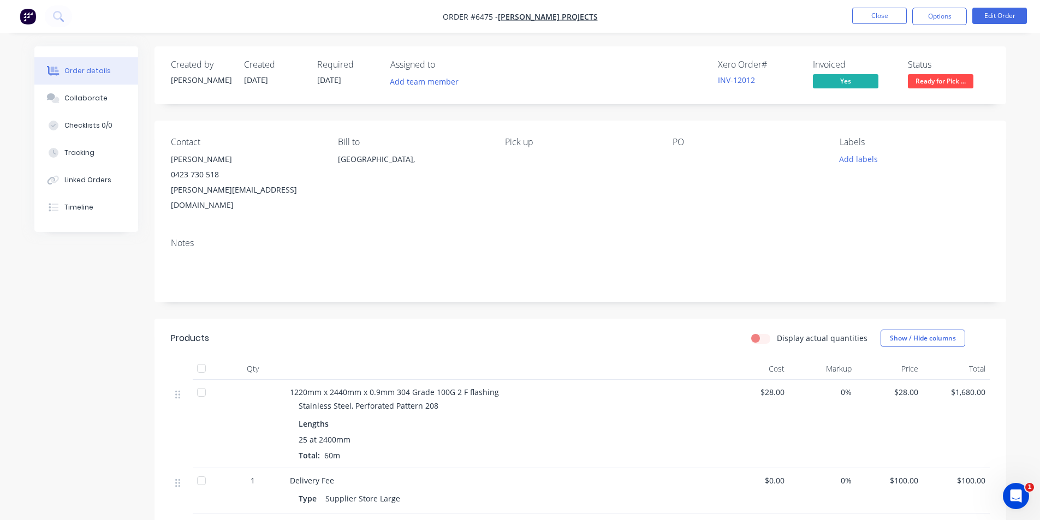
click at [202, 358] on div at bounding box center [202, 369] width 22 height 22
drag, startPoint x: 984, startPoint y: 76, endPoint x: 971, endPoint y: 79, distance: 12.9
click at [978, 78] on div "Status Ready for Pick ..." at bounding box center [949, 76] width 82 height 32
click at [965, 79] on span "Ready for Pick ..." at bounding box center [941, 81] width 66 height 14
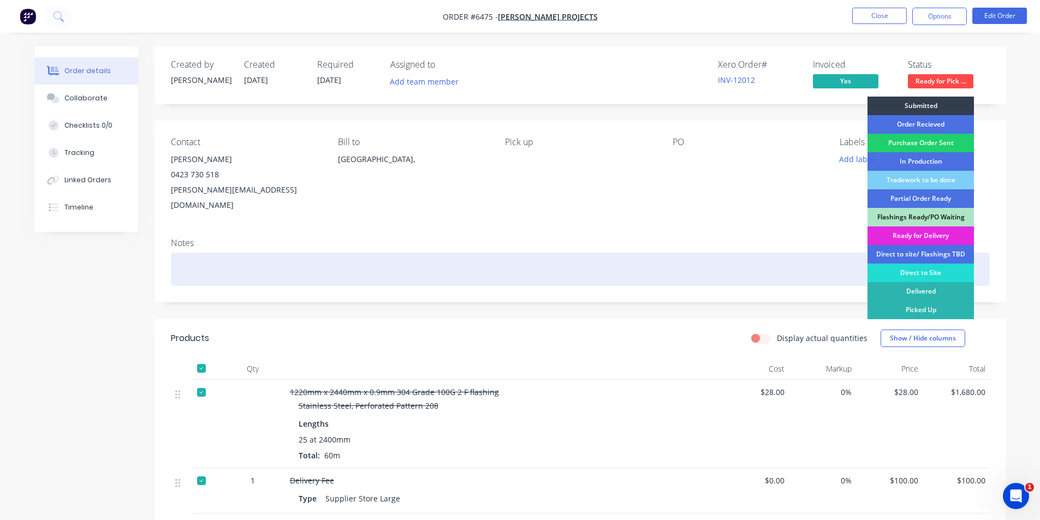
drag, startPoint x: 957, startPoint y: 308, endPoint x: 963, endPoint y: 244, distance: 64.7
click at [957, 308] on div "Picked Up" at bounding box center [921, 310] width 106 height 19
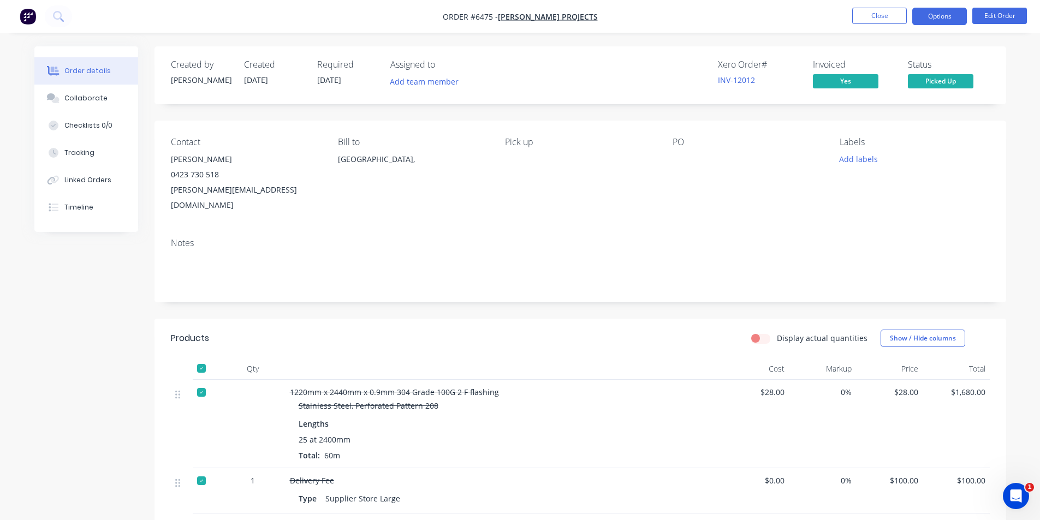
click at [950, 14] on button "Options" at bounding box center [940, 16] width 55 height 17
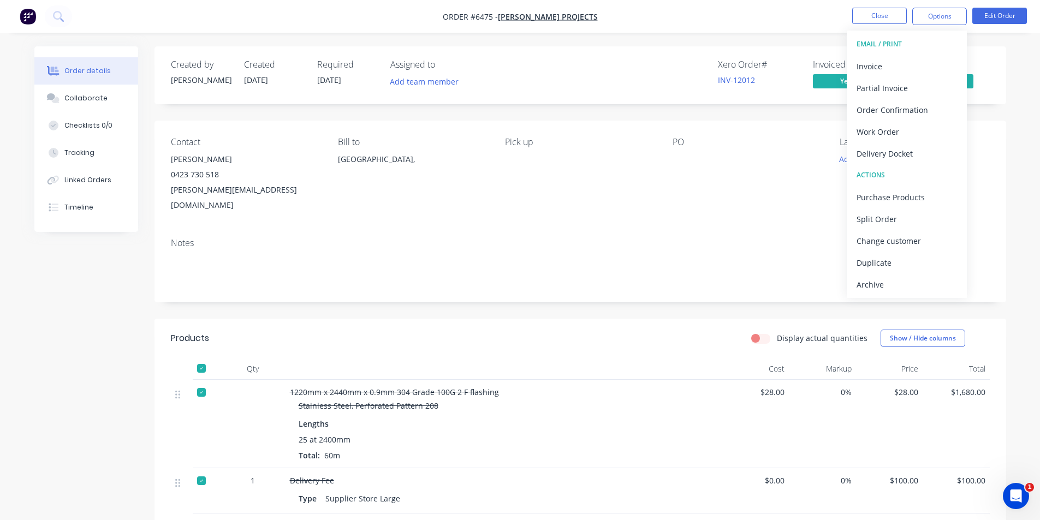
click at [917, 298] on div "EMAIL / PRINT Invoice Partial Invoice Order Confirmation Work Order Delivery Do…" at bounding box center [907, 165] width 120 height 268
click at [917, 287] on div "Archive" at bounding box center [907, 285] width 100 height 16
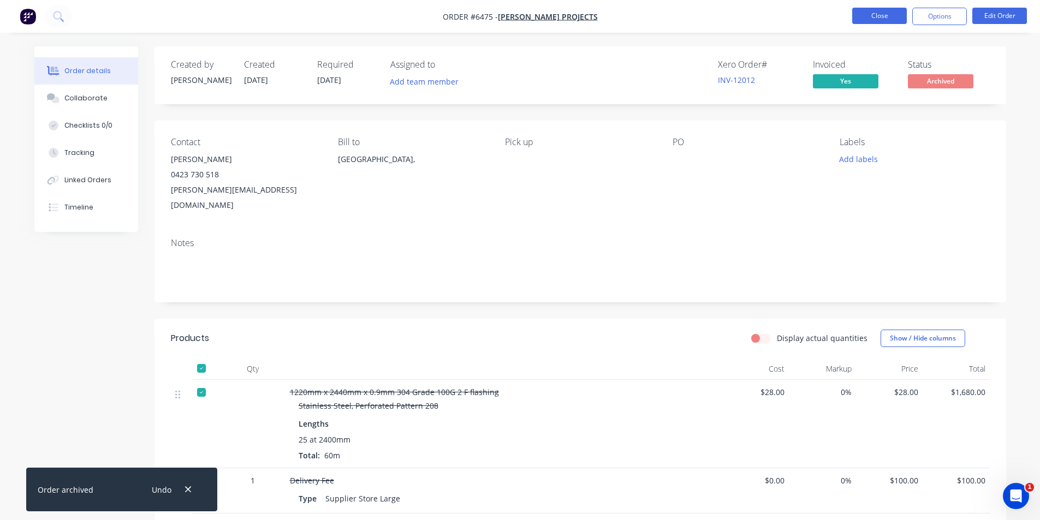
click at [881, 13] on button "Close" at bounding box center [879, 16] width 55 height 16
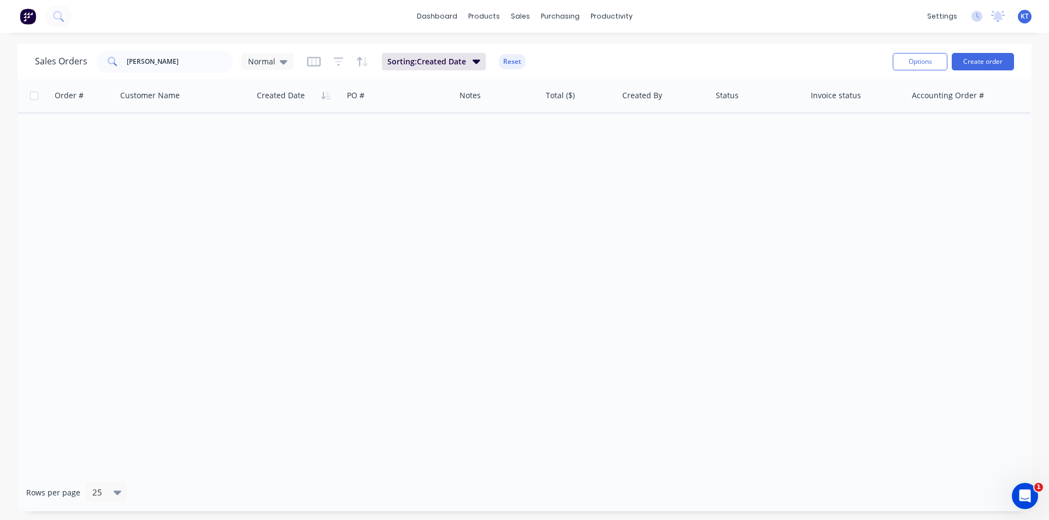
click at [174, 49] on div "Sales Orders [PERSON_NAME] Normal Sorting: Created Date Reset" at bounding box center [459, 61] width 849 height 27
click at [164, 66] on input "[PERSON_NAME]" at bounding box center [180, 62] width 106 height 22
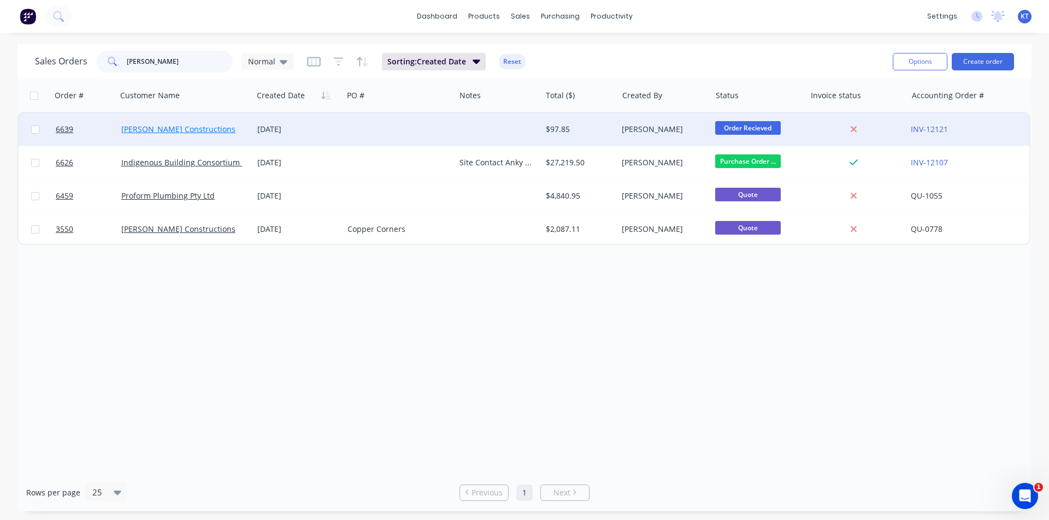
type input "[PERSON_NAME]"
click at [170, 130] on link "[PERSON_NAME] Constructions" at bounding box center [178, 129] width 114 height 10
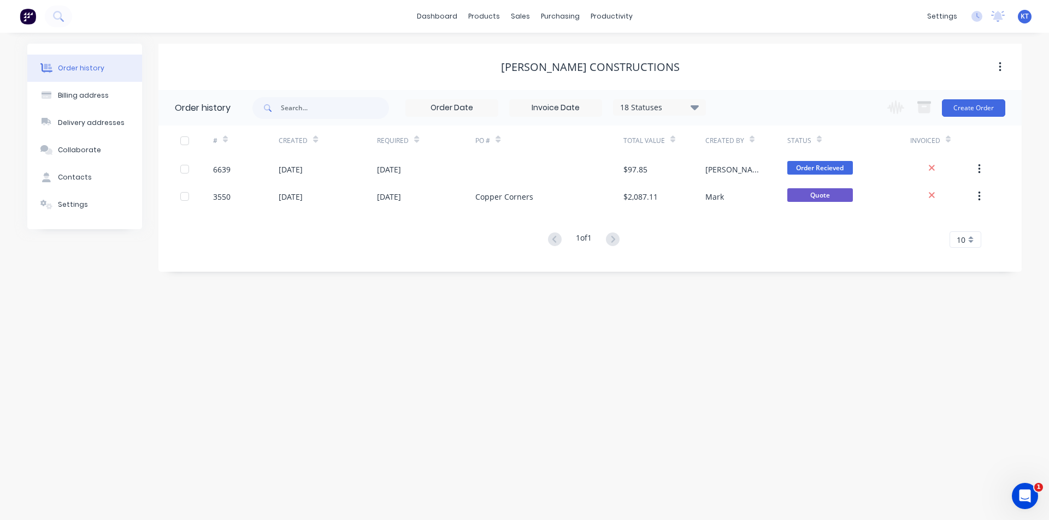
click at [633, 168] on div "$97.85" at bounding box center [635, 169] width 24 height 11
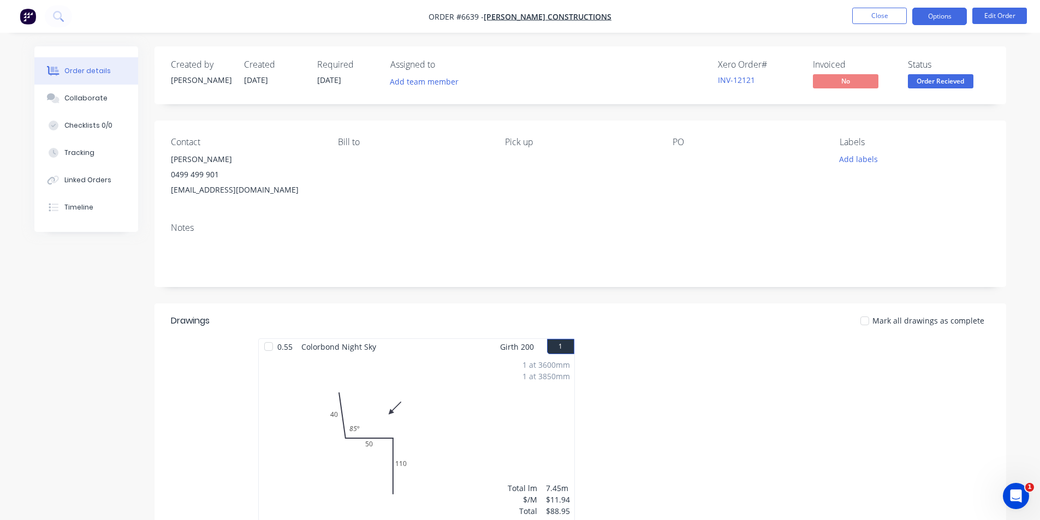
click at [967, 21] on button "Options" at bounding box center [940, 16] width 55 height 17
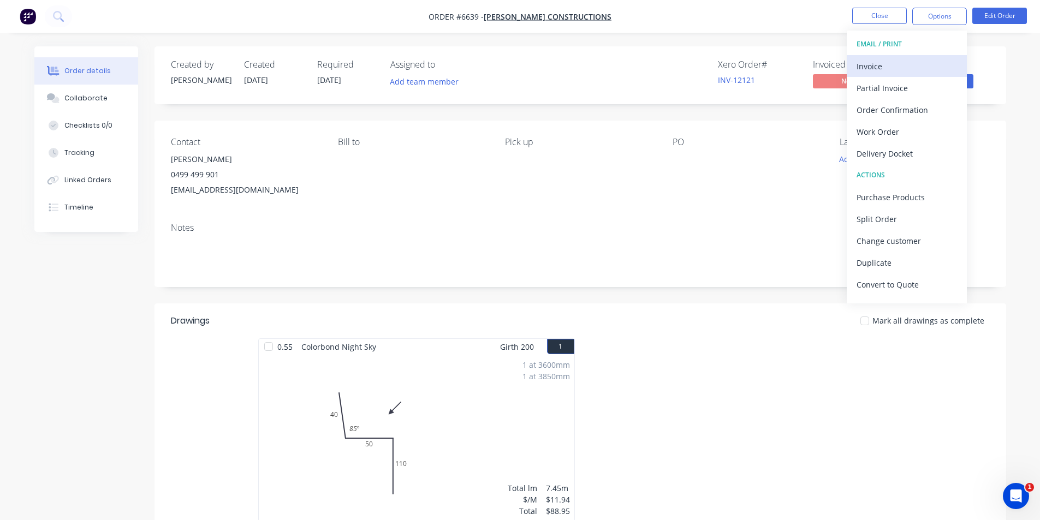
click at [908, 76] on button "Invoice" at bounding box center [907, 66] width 120 height 22
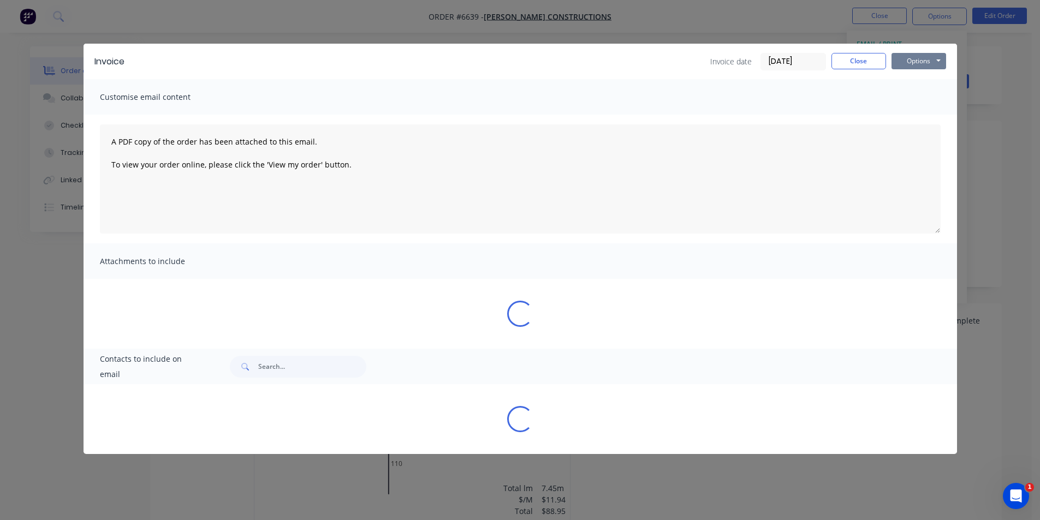
click at [929, 58] on button "Options" at bounding box center [919, 61] width 55 height 16
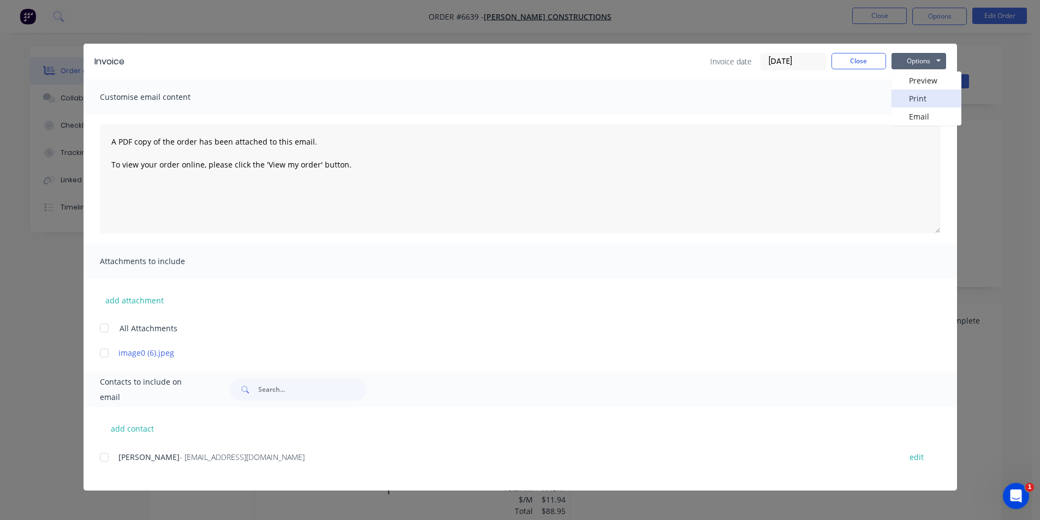
click at [934, 102] on button "Print" at bounding box center [927, 99] width 70 height 18
click at [859, 63] on button "Close" at bounding box center [859, 61] width 55 height 16
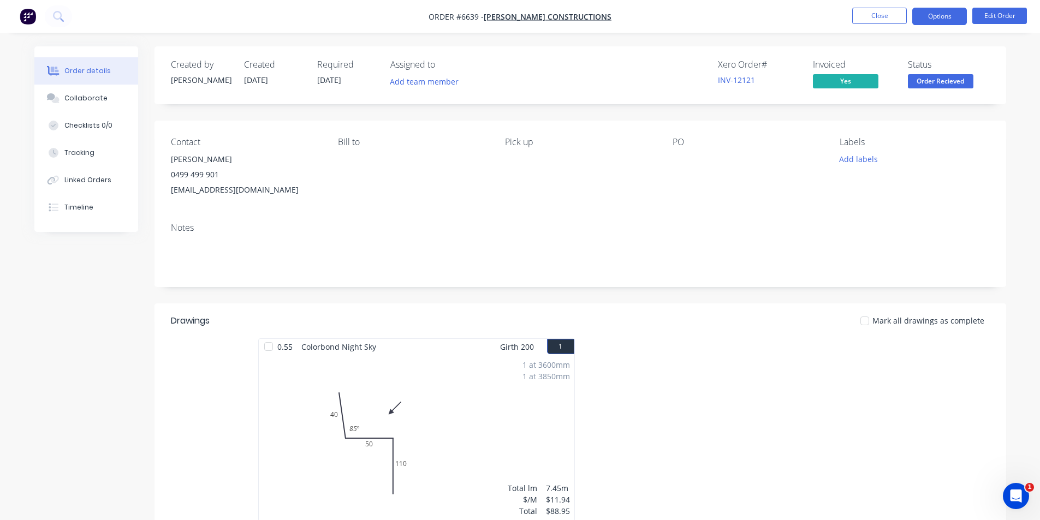
click at [927, 22] on button "Options" at bounding box center [940, 16] width 55 height 17
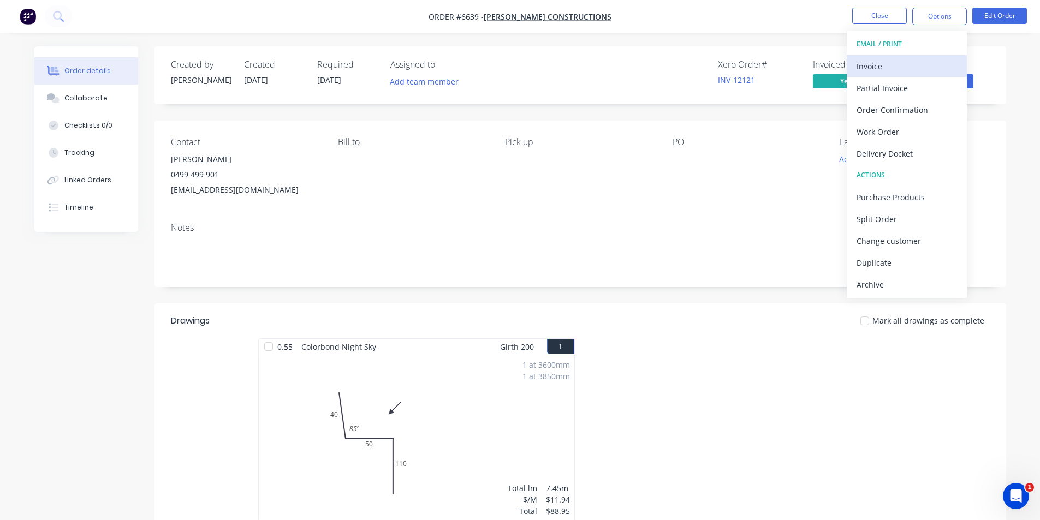
click at [889, 64] on div "Invoice" at bounding box center [907, 66] width 100 height 16
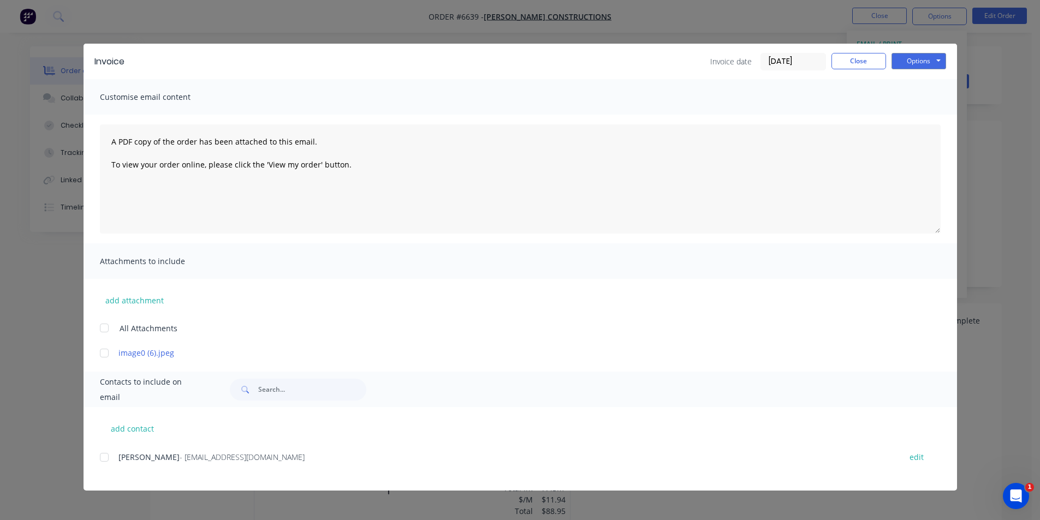
click at [104, 457] on div at bounding box center [104, 458] width 22 height 22
click at [932, 68] on button "Options" at bounding box center [919, 61] width 55 height 16
click at [917, 116] on button "Email" at bounding box center [927, 117] width 70 height 18
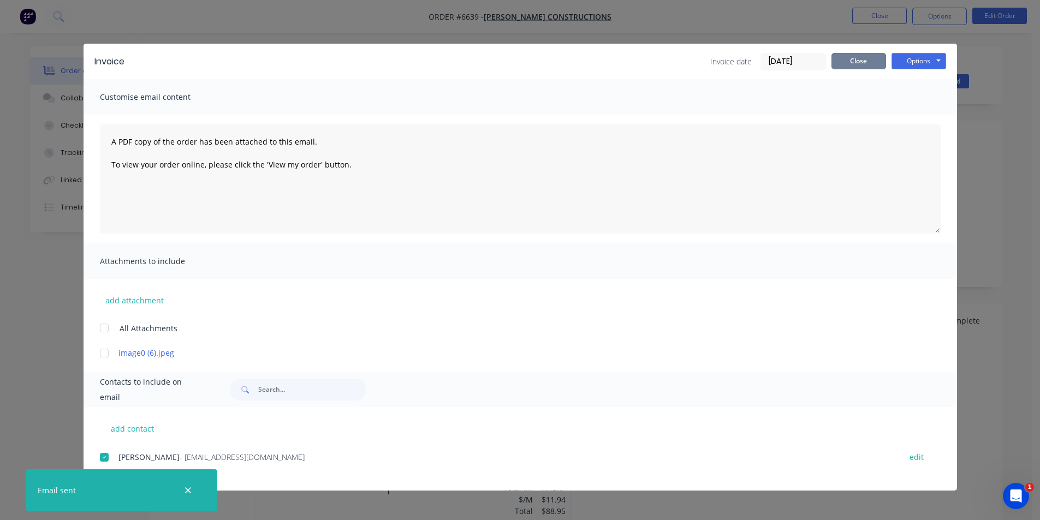
click at [873, 61] on button "Close" at bounding box center [859, 61] width 55 height 16
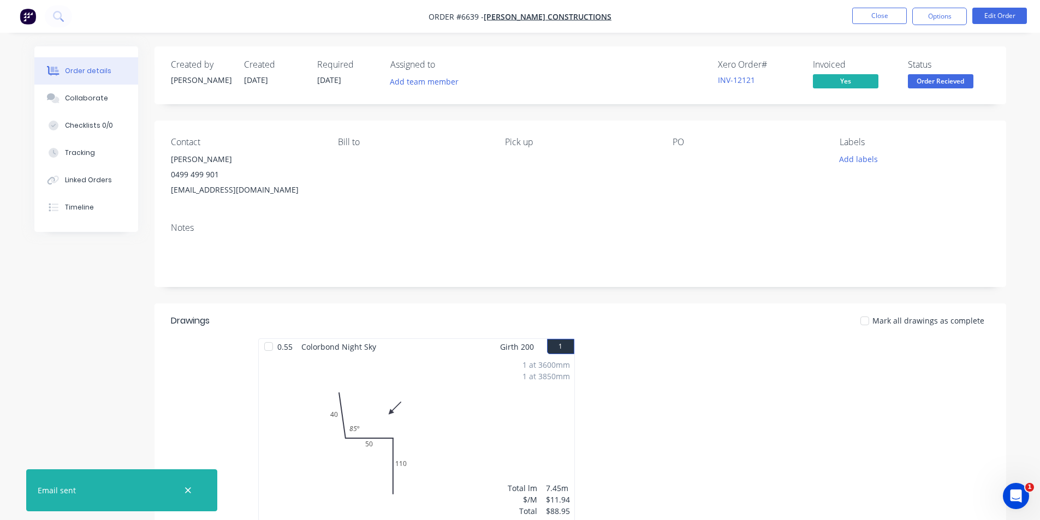
click at [931, 85] on span "Order Recieved" at bounding box center [941, 81] width 66 height 14
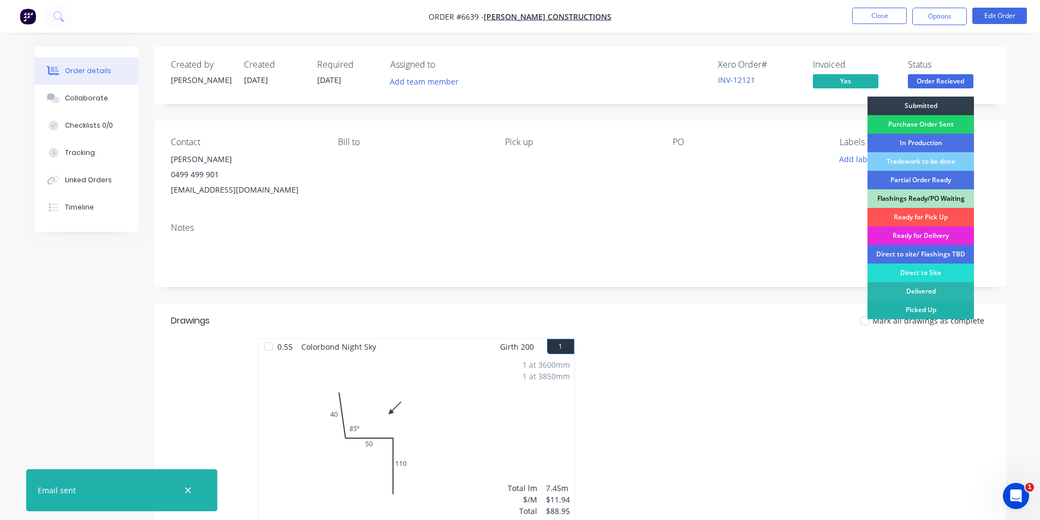
click at [920, 309] on div "Picked Up" at bounding box center [921, 310] width 106 height 19
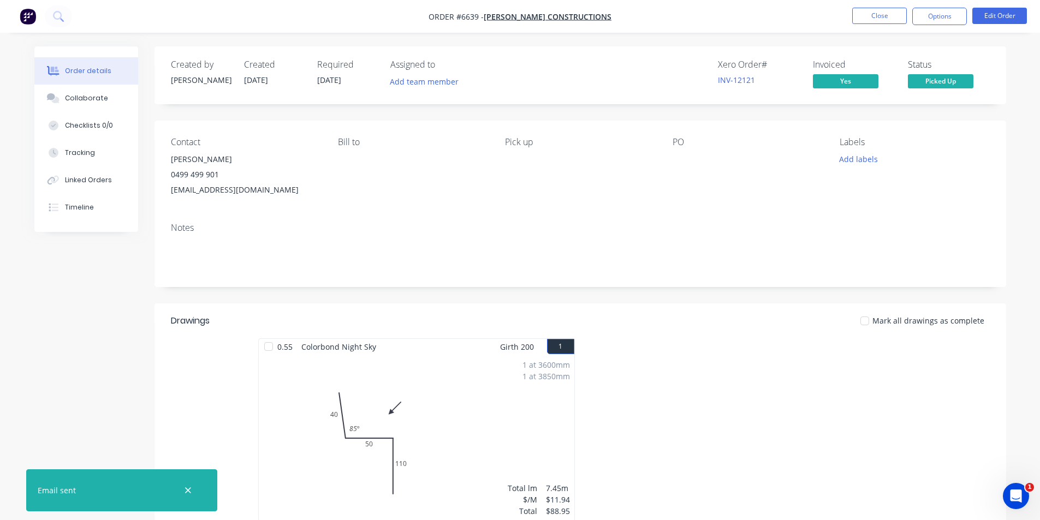
click at [869, 322] on div at bounding box center [865, 321] width 22 height 22
click at [932, 28] on nav "Order #6639 - [PERSON_NAME] Constructions Close Options Edit Order" at bounding box center [520, 16] width 1040 height 33
click at [938, 10] on button "Options" at bounding box center [940, 16] width 55 height 17
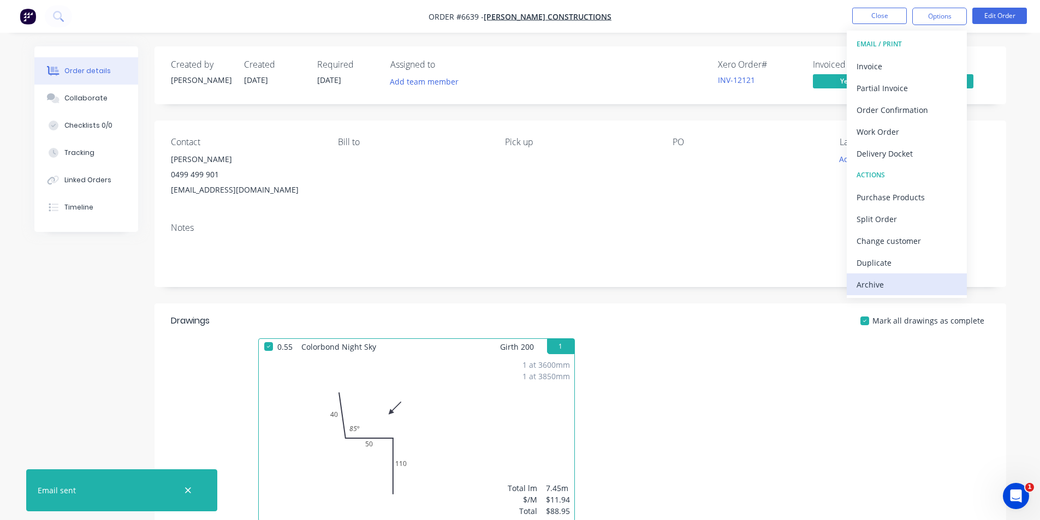
click at [884, 277] on div "Archive" at bounding box center [907, 285] width 100 height 16
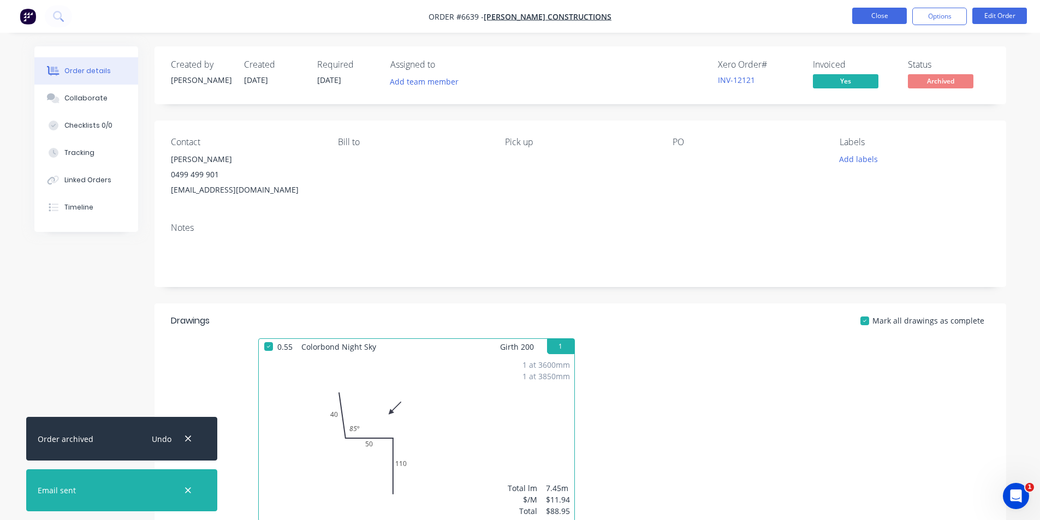
click at [881, 15] on button "Close" at bounding box center [879, 16] width 55 height 16
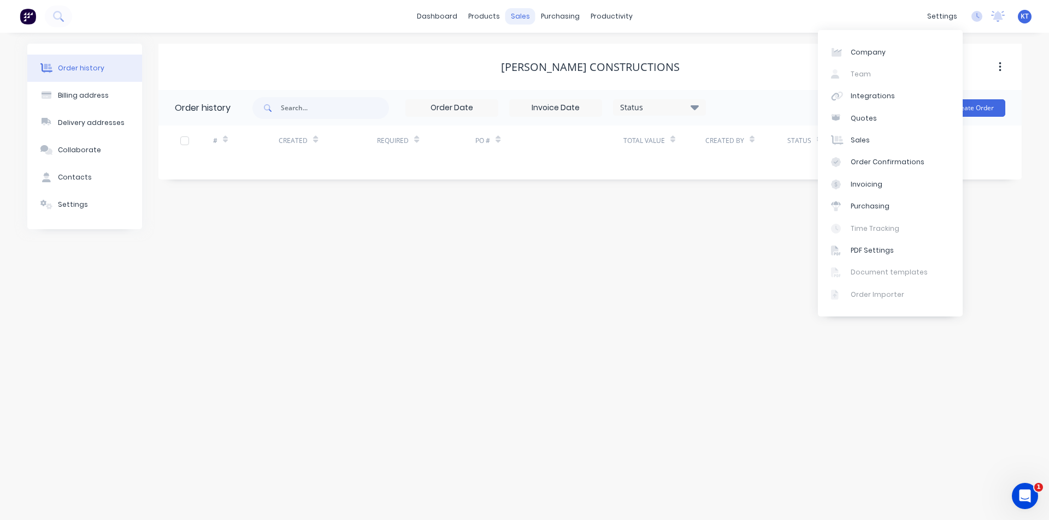
click at [522, 20] on div "sales" at bounding box center [520, 16] width 30 height 16
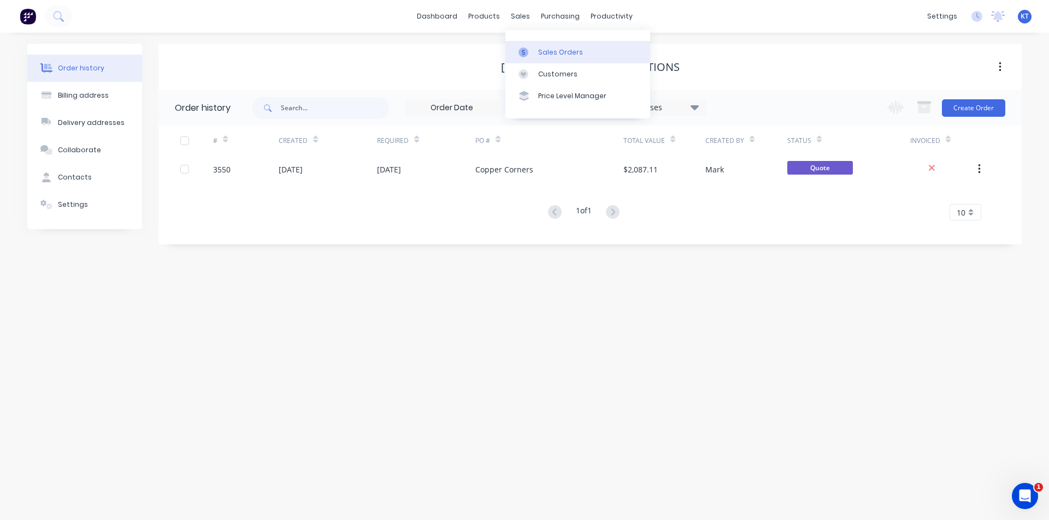
click at [541, 46] on link "Sales Orders" at bounding box center [577, 52] width 145 height 22
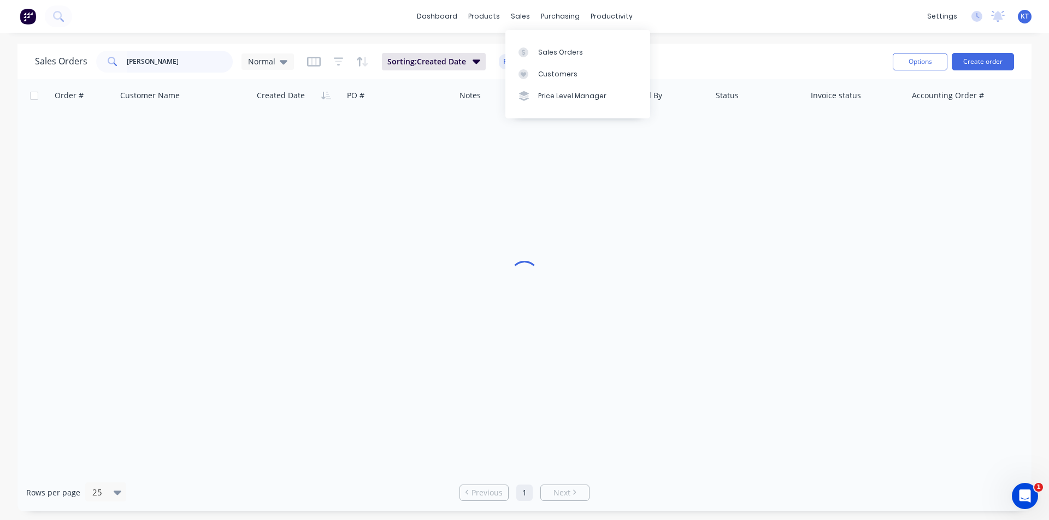
click at [165, 69] on input "[PERSON_NAME]" at bounding box center [180, 62] width 106 height 22
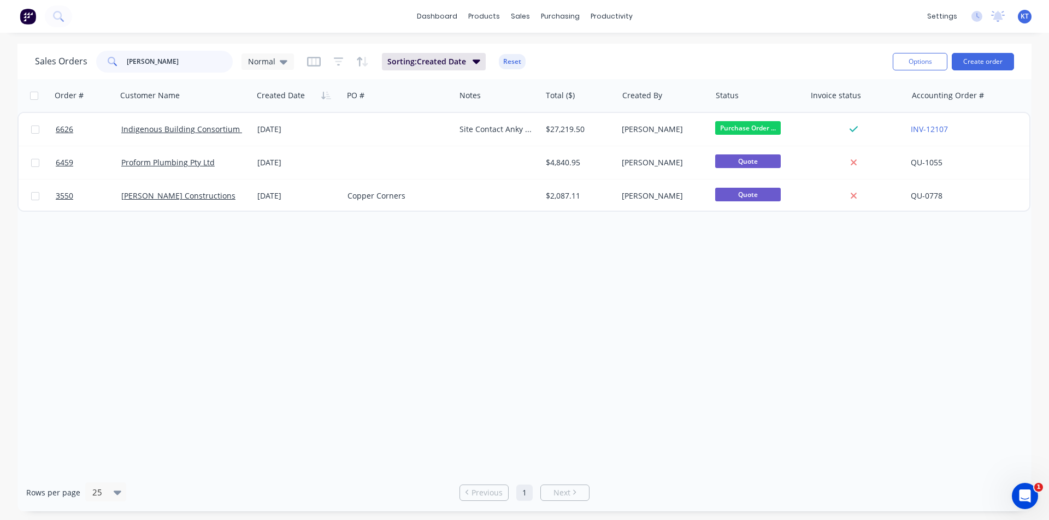
click at [165, 69] on input "[PERSON_NAME]" at bounding box center [180, 62] width 106 height 22
type input "angus"
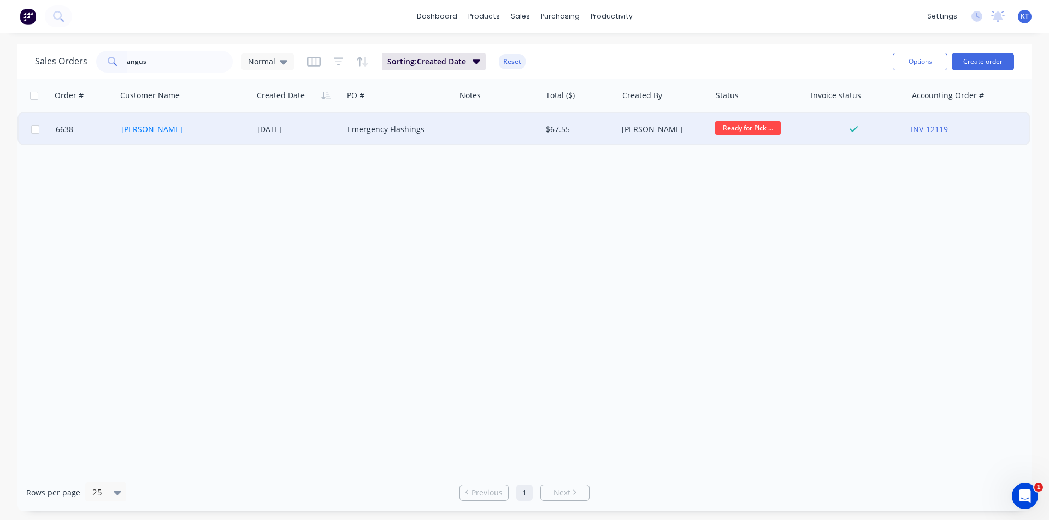
click at [173, 132] on link "[PERSON_NAME]" at bounding box center [151, 129] width 61 height 10
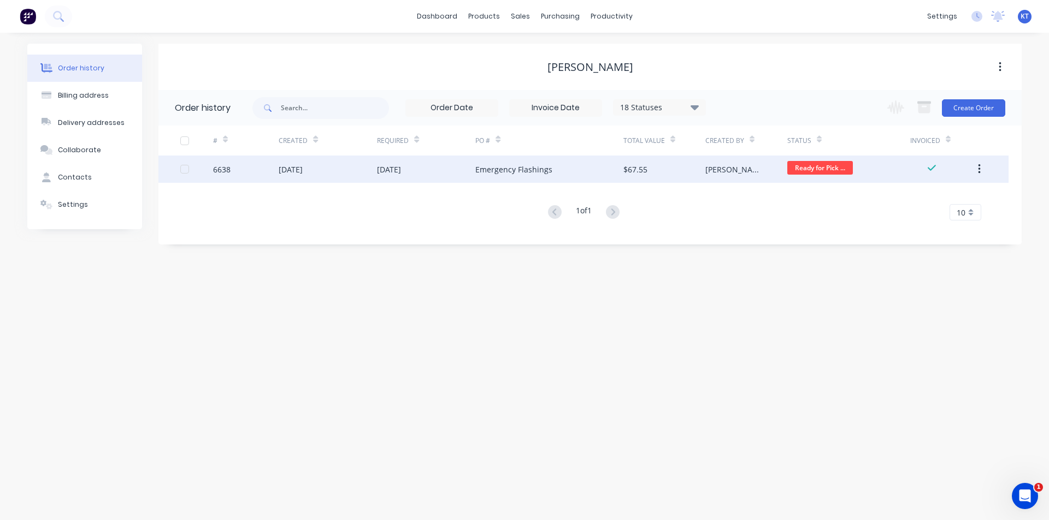
click at [628, 156] on div "$67.55" at bounding box center [664, 169] width 82 height 27
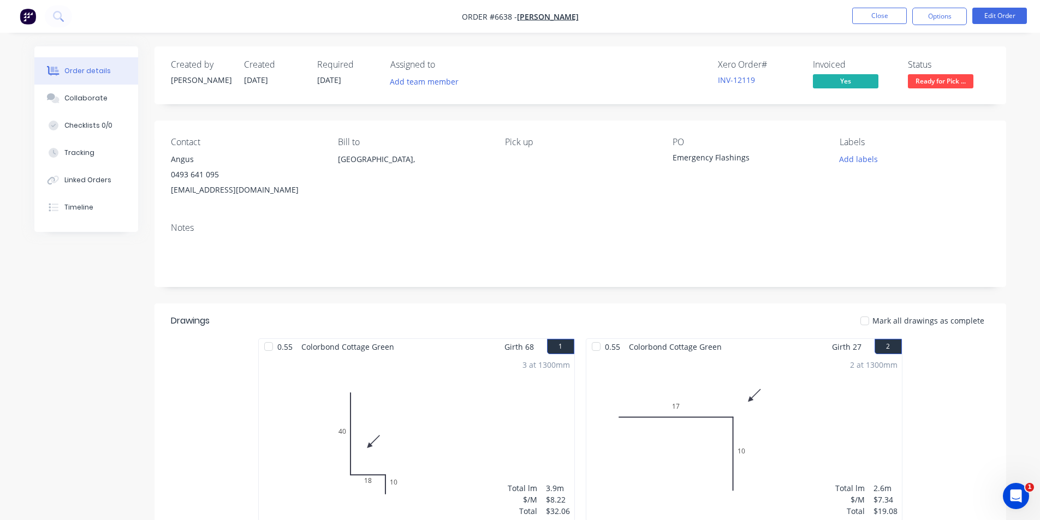
click at [960, 74] on span "Ready for Pick ..." at bounding box center [941, 81] width 66 height 14
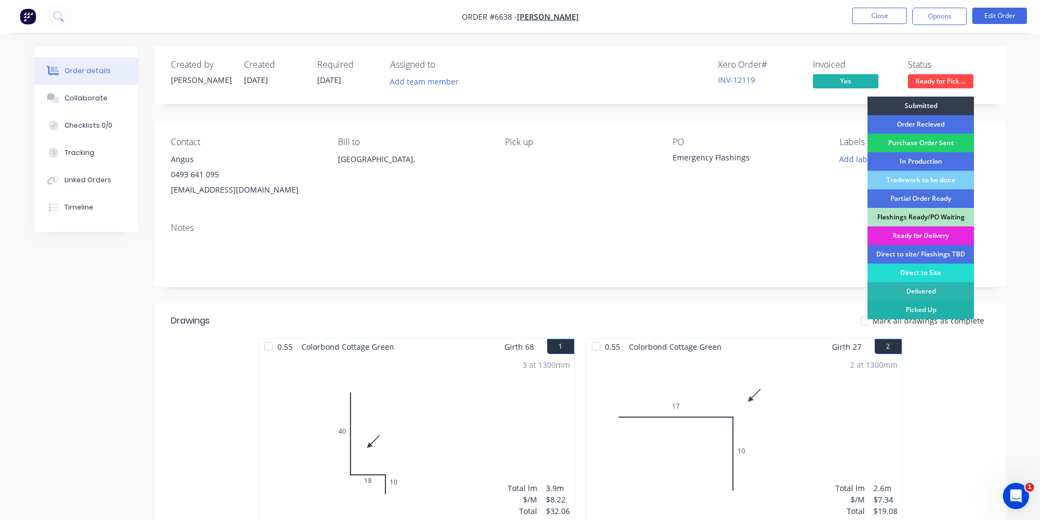
click at [923, 312] on div "Picked Up" at bounding box center [921, 310] width 106 height 19
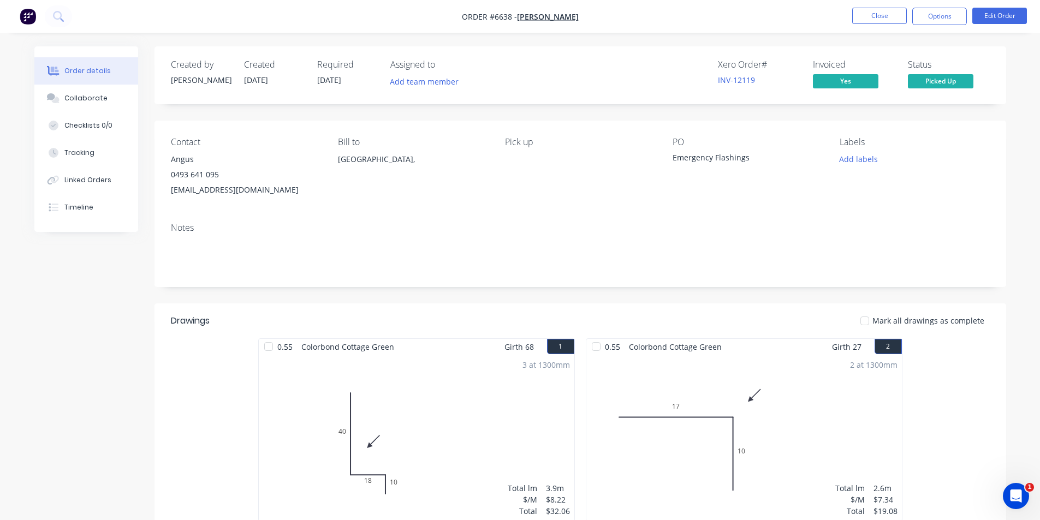
click at [869, 319] on div at bounding box center [865, 321] width 22 height 22
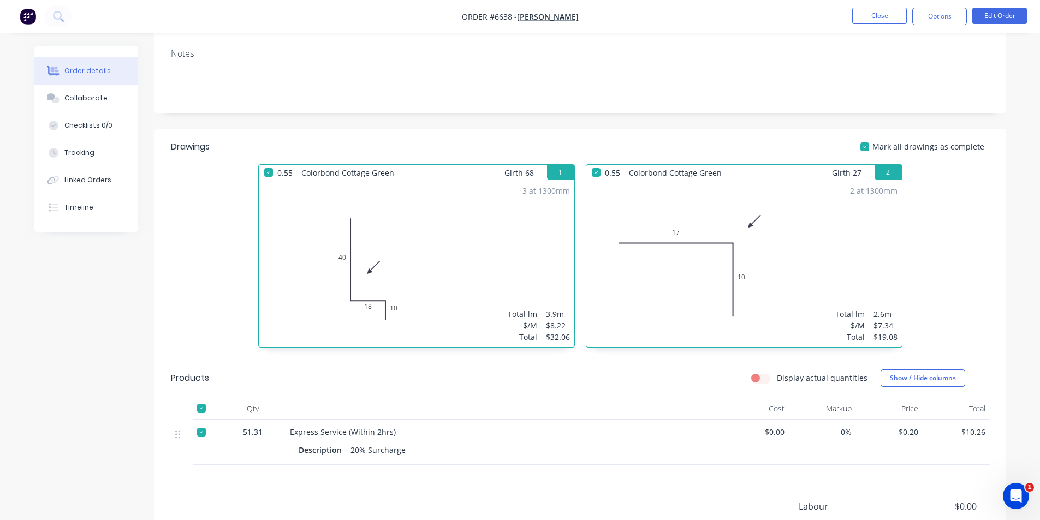
scroll to position [95, 0]
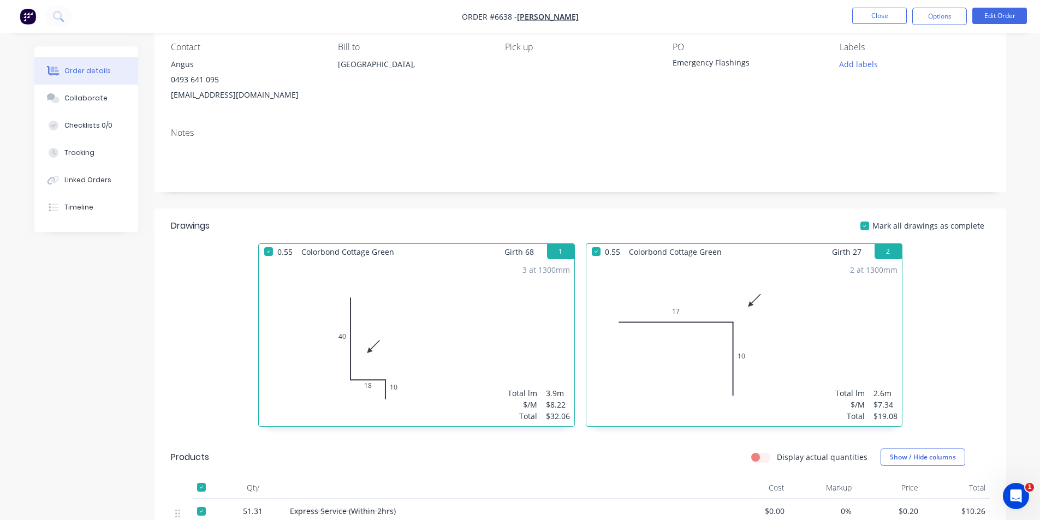
click at [949, 4] on nav "Order #6638 - [PERSON_NAME] Close Options Edit Order" at bounding box center [520, 16] width 1040 height 33
click at [949, 9] on button "Options" at bounding box center [940, 16] width 55 height 17
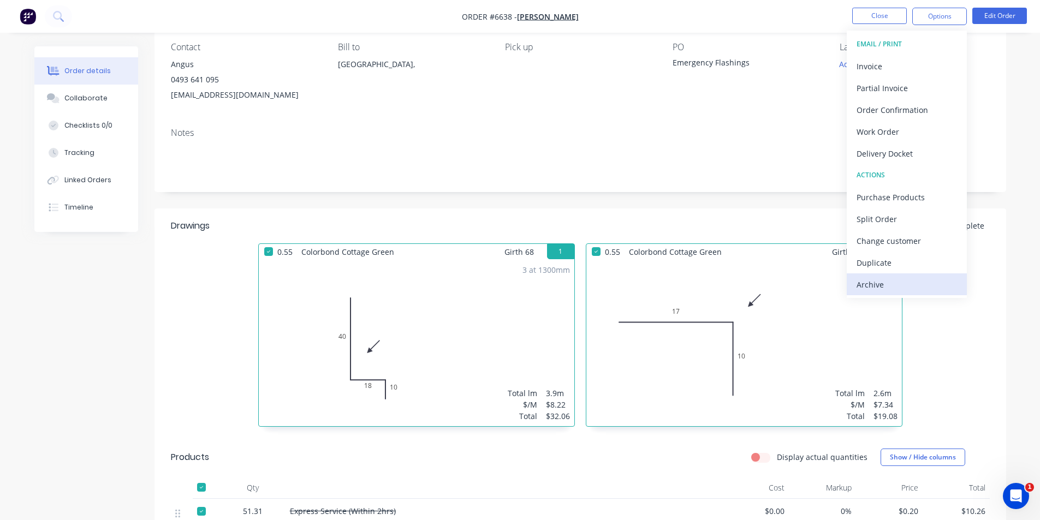
click at [886, 278] on div "Archive" at bounding box center [907, 285] width 100 height 16
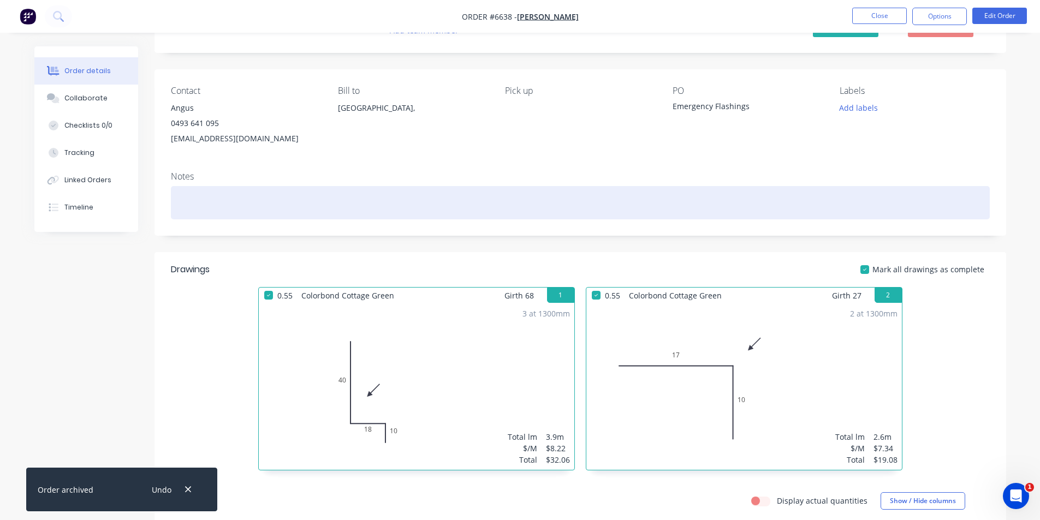
scroll to position [0, 0]
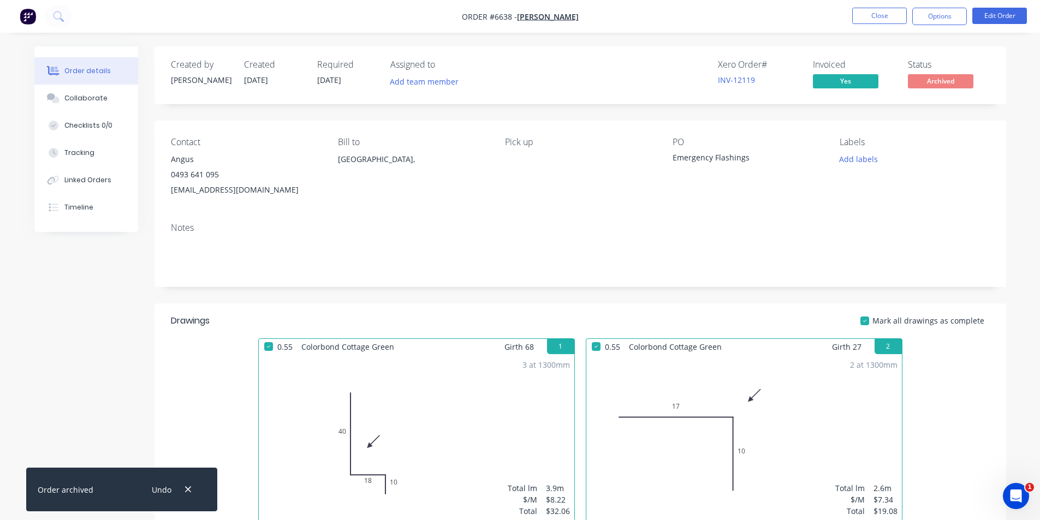
click at [890, 28] on nav "Order #6638 - [PERSON_NAME] Close Options Edit Order" at bounding box center [520, 16] width 1040 height 33
click at [890, 10] on button "Close" at bounding box center [879, 16] width 55 height 16
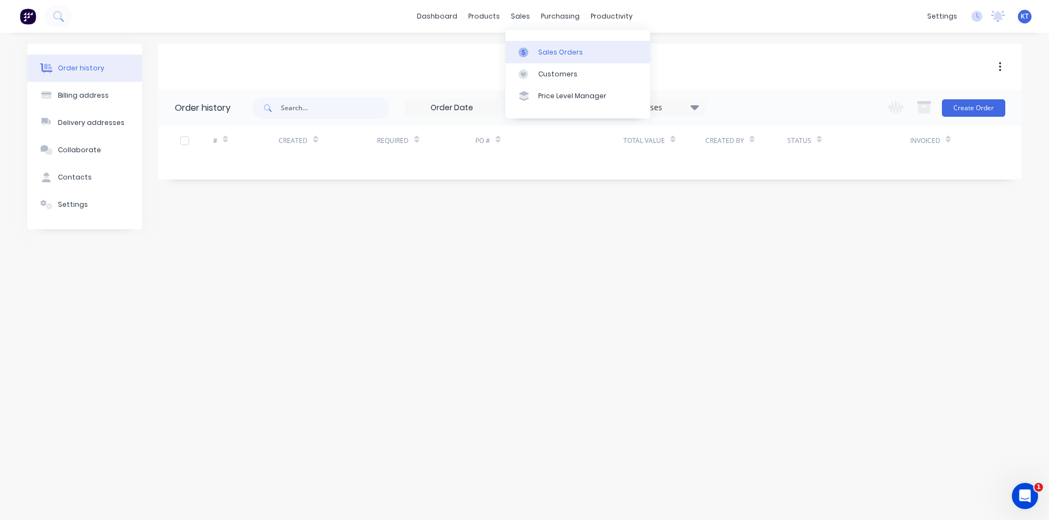
click at [535, 56] on link "Sales Orders" at bounding box center [577, 52] width 145 height 22
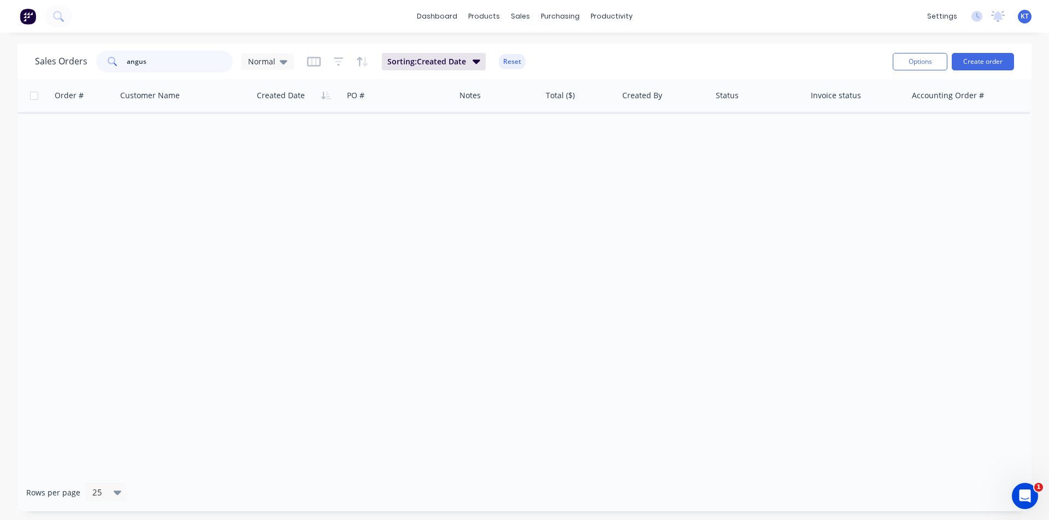
click at [157, 64] on input "angus" at bounding box center [180, 62] width 106 height 22
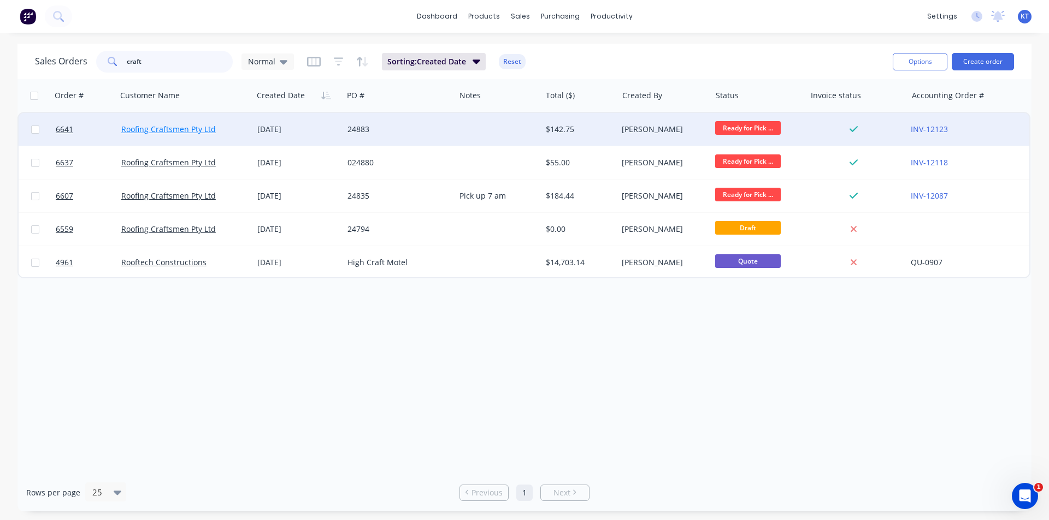
type input "craft"
click at [186, 131] on link "Roofing Craftsmen Pty Ltd" at bounding box center [168, 129] width 94 height 10
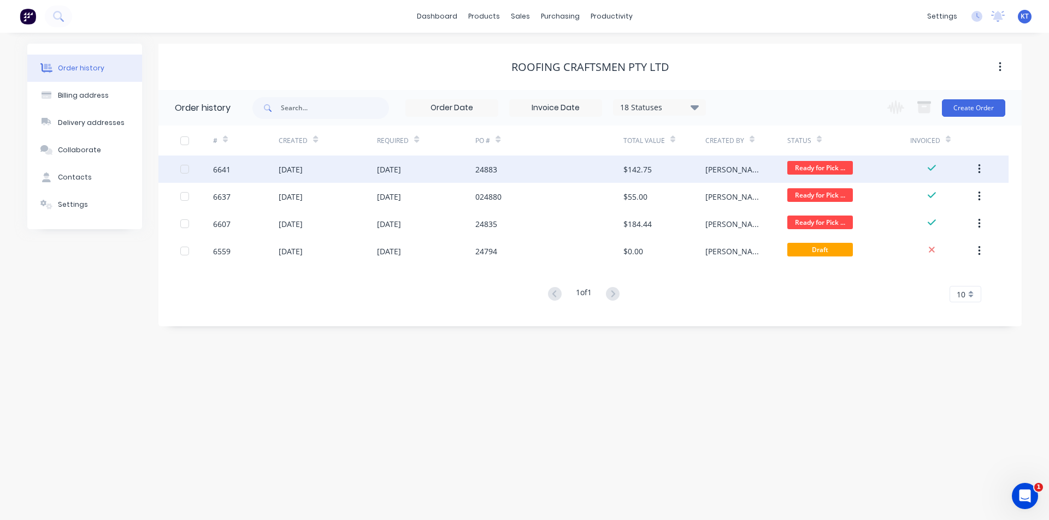
click at [649, 176] on div "$142.75" at bounding box center [664, 169] width 82 height 27
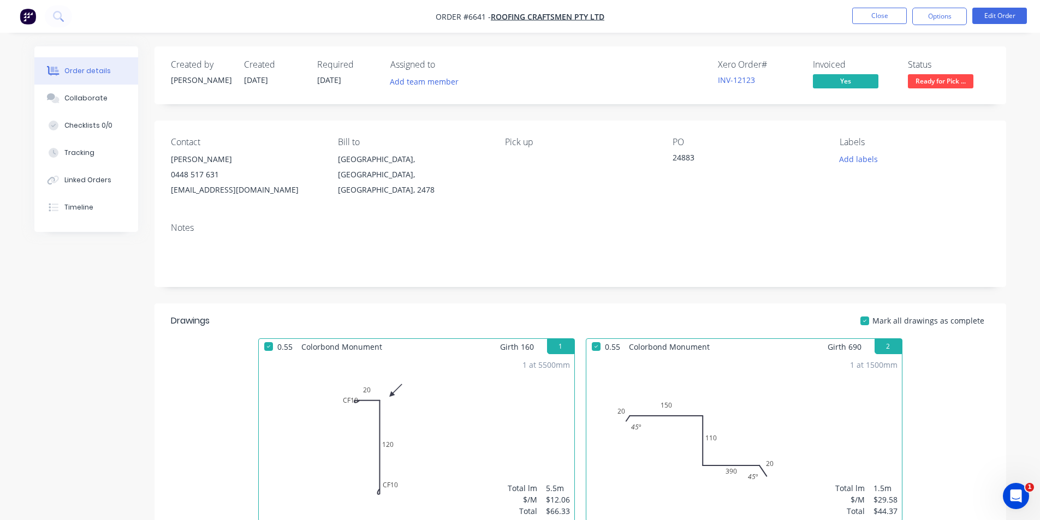
click at [939, 82] on span "Ready for Pick ..." at bounding box center [941, 81] width 66 height 14
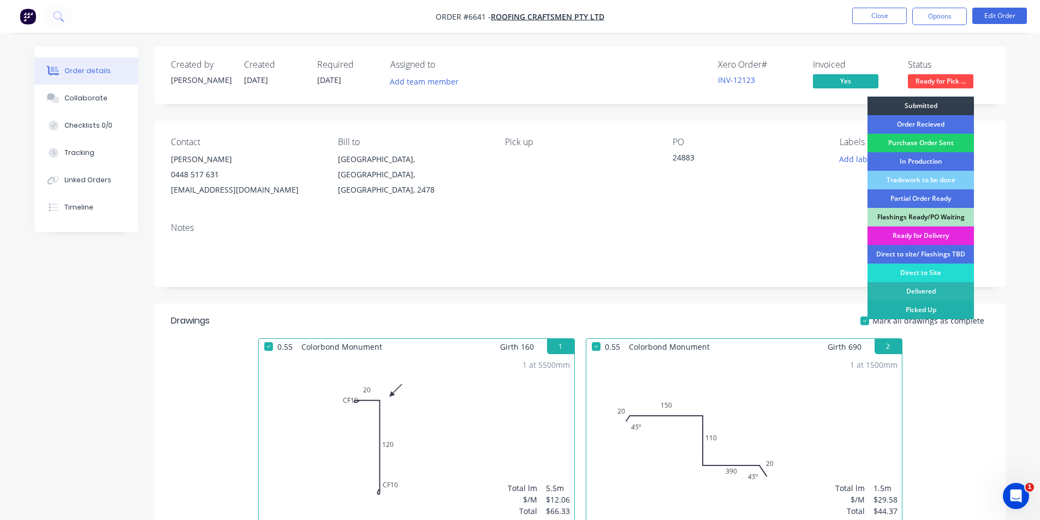
click at [941, 314] on div "Picked Up" at bounding box center [921, 310] width 106 height 19
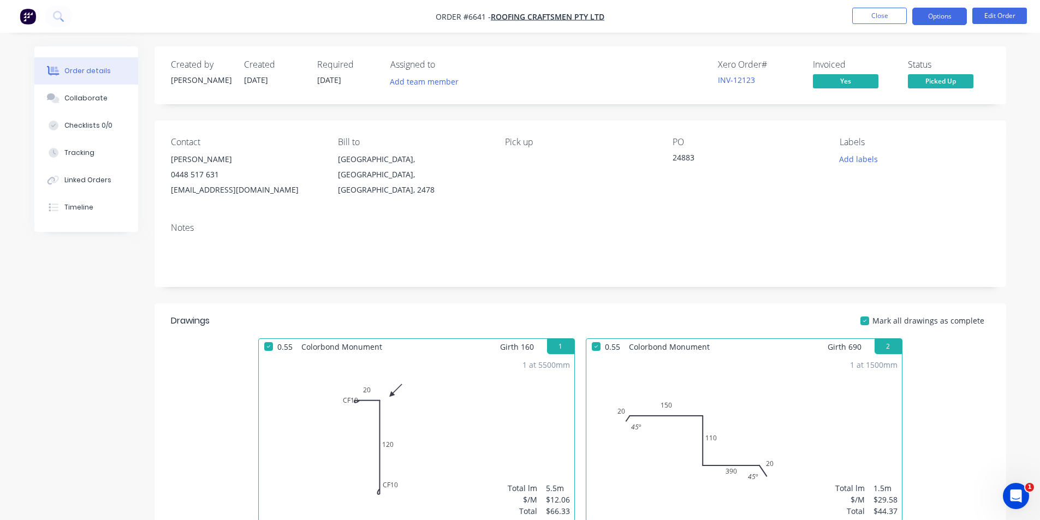
click at [944, 15] on button "Options" at bounding box center [940, 16] width 55 height 17
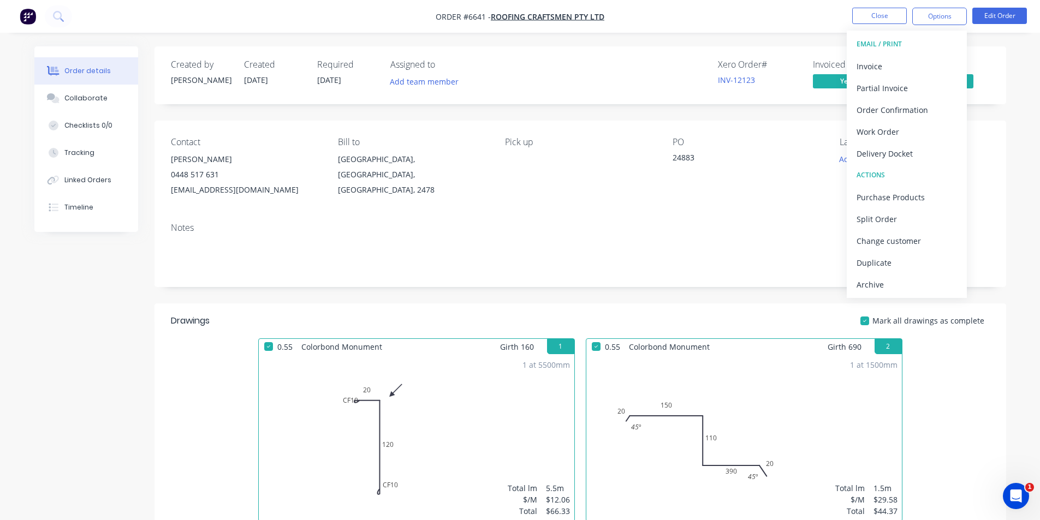
drag, startPoint x: 881, startPoint y: 285, endPoint x: 861, endPoint y: 61, distance: 225.3
click at [880, 285] on div "Archive" at bounding box center [907, 285] width 100 height 16
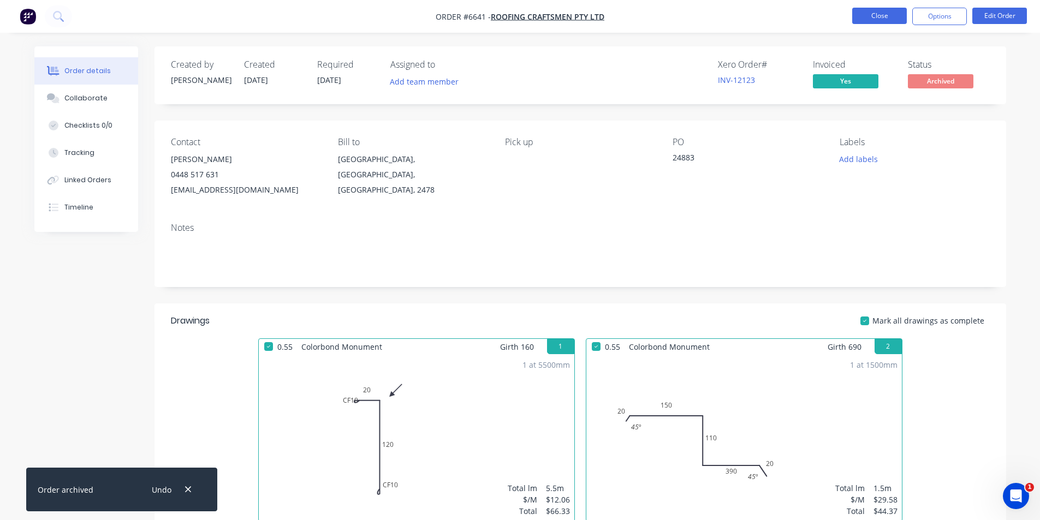
click at [891, 23] on button "Close" at bounding box center [879, 16] width 55 height 16
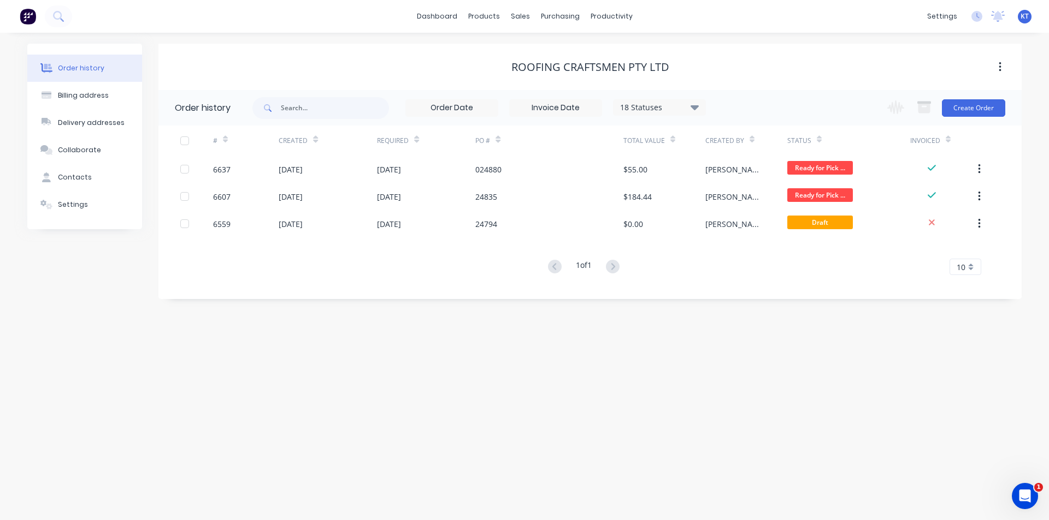
click at [575, 172] on div "024880" at bounding box center [548, 169] width 147 height 27
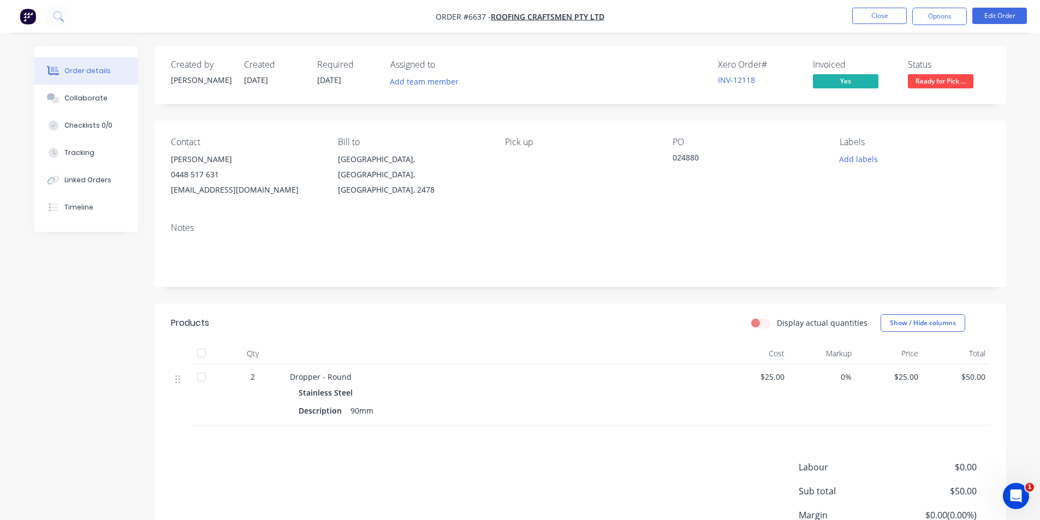
click at [947, 79] on span "Ready for Pick ..." at bounding box center [941, 81] width 66 height 14
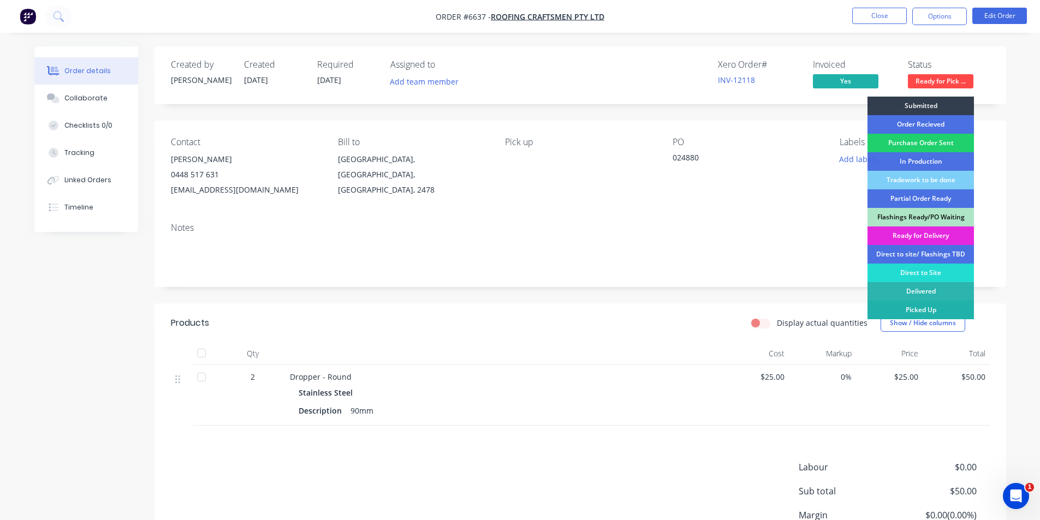
click at [945, 315] on div "Picked Up" at bounding box center [921, 310] width 106 height 19
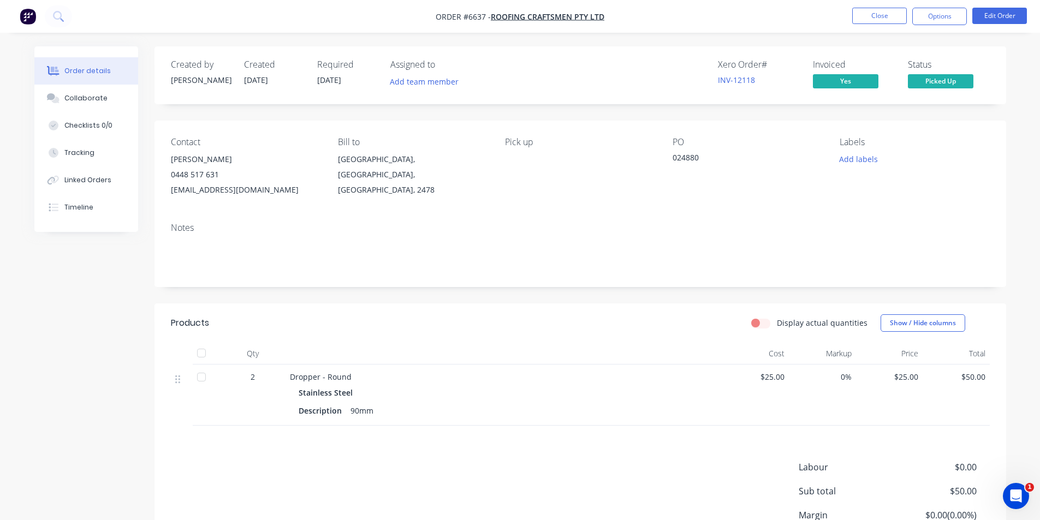
drag, startPoint x: 209, startPoint y: 353, endPoint x: 218, endPoint y: 354, distance: 9.8
click at [213, 354] on div at bounding box center [206, 354] width 27 height 22
drag, startPoint x: 203, startPoint y: 349, endPoint x: 573, endPoint y: 191, distance: 402.5
click at [206, 348] on div at bounding box center [202, 353] width 22 height 22
click at [956, 25] on button "Options" at bounding box center [940, 16] width 55 height 17
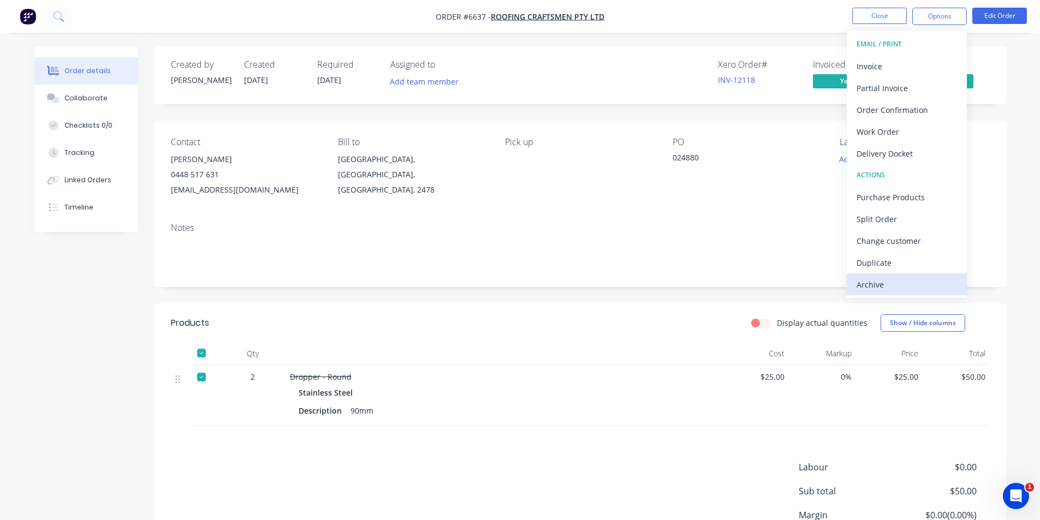
click at [910, 286] on div "Archive" at bounding box center [907, 285] width 100 height 16
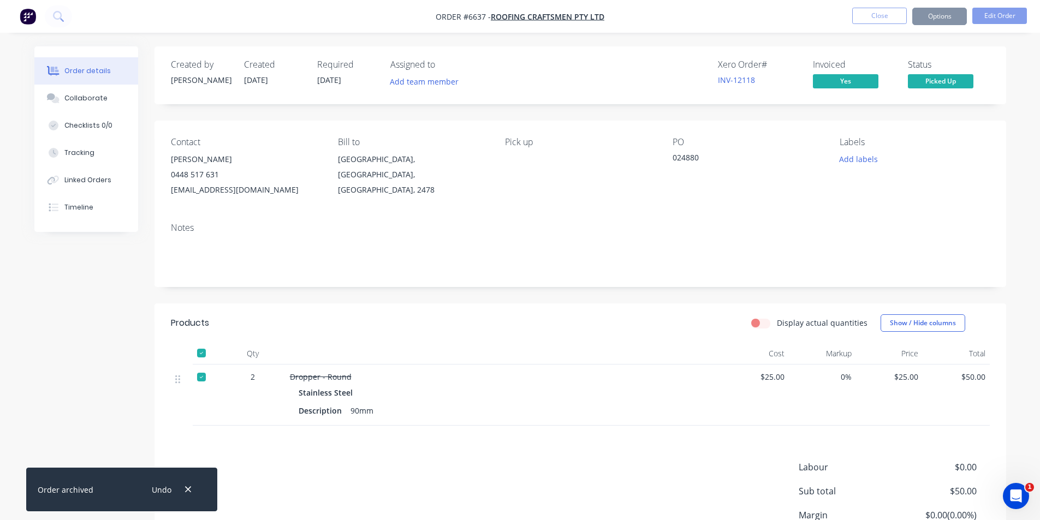
click at [892, 7] on nav "Order #6637 - Roofing Craftsmen Pty Ltd Close Options Edit Order" at bounding box center [520, 16] width 1040 height 33
click at [897, 5] on nav "Order #6637 - Roofing Craftsmen Pty Ltd Close Options Edit Order" at bounding box center [520, 16] width 1040 height 33
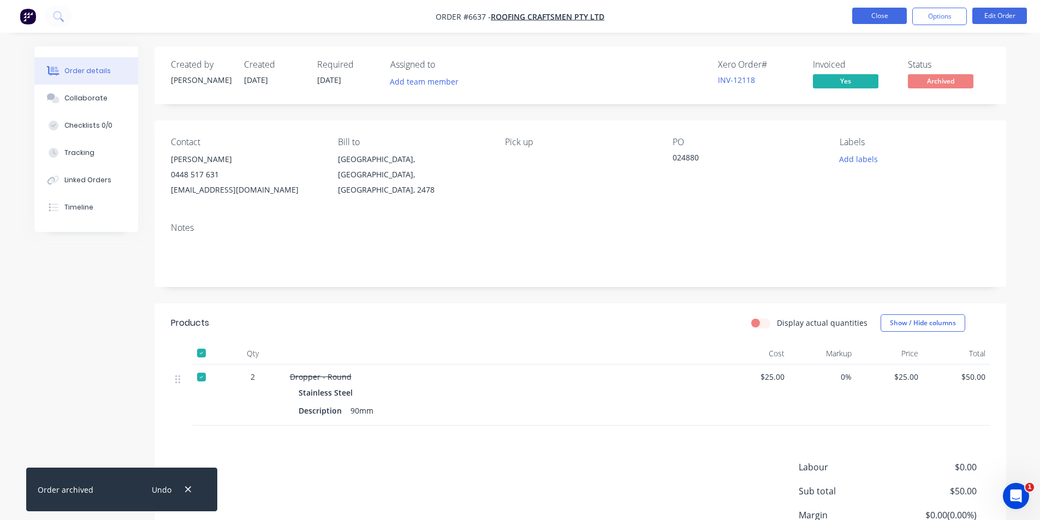
click at [897, 12] on button "Close" at bounding box center [879, 16] width 55 height 16
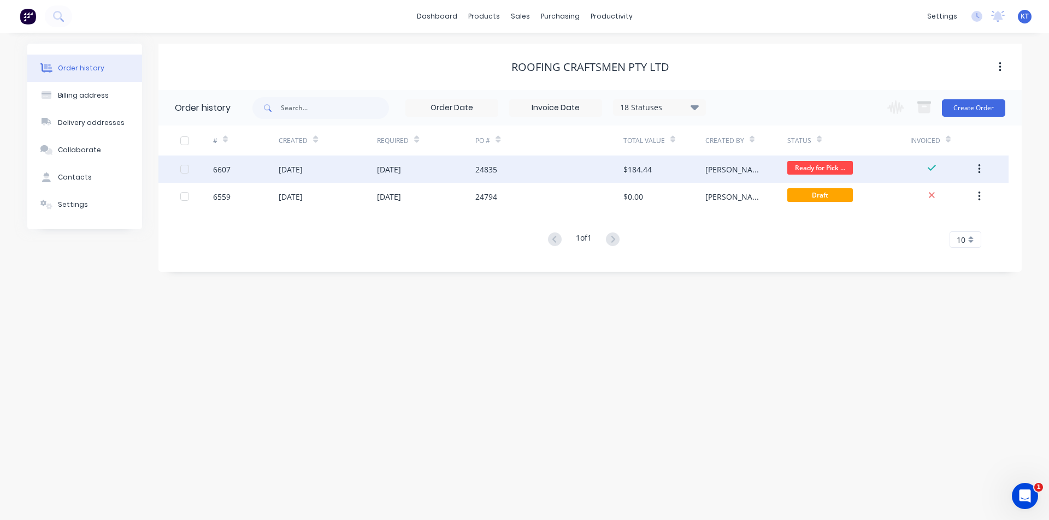
click at [692, 173] on div "$184.44" at bounding box center [664, 169] width 82 height 27
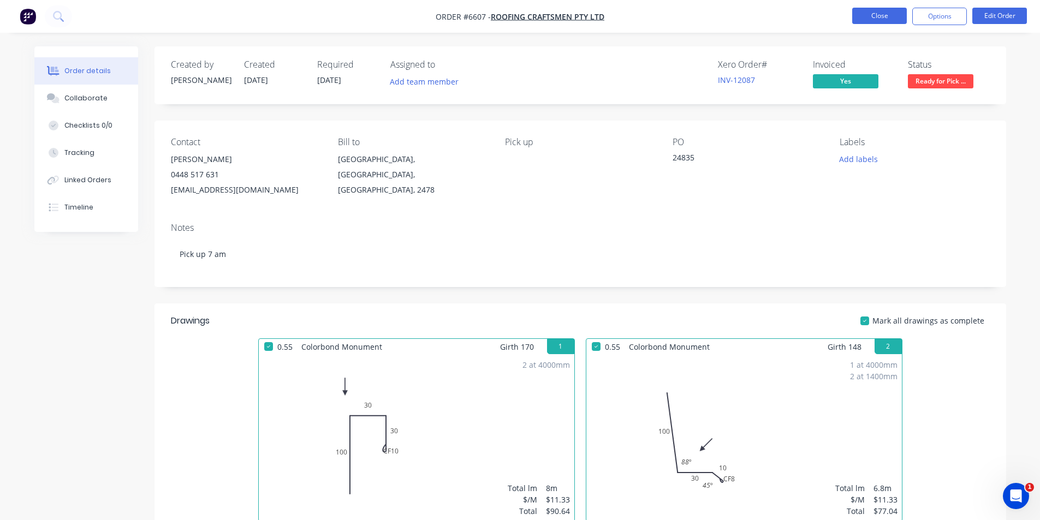
click at [893, 10] on button "Close" at bounding box center [879, 16] width 55 height 16
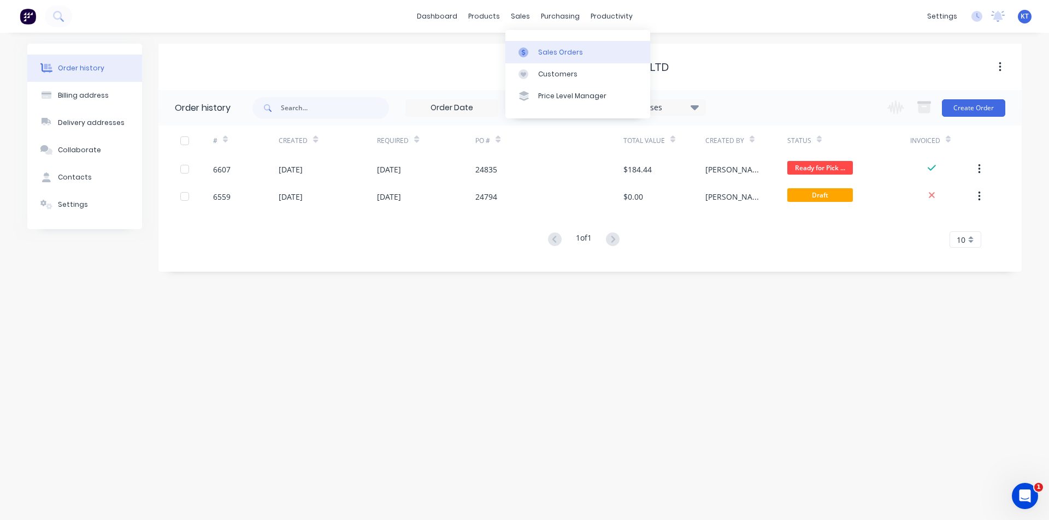
click at [600, 56] on link "Sales Orders" at bounding box center [577, 52] width 145 height 22
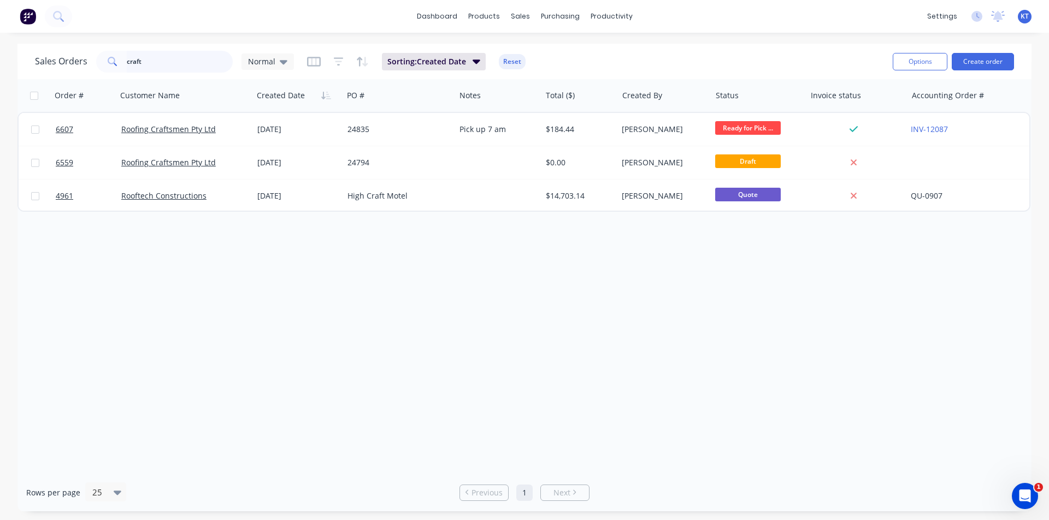
click at [193, 59] on input "craft" at bounding box center [180, 62] width 106 height 22
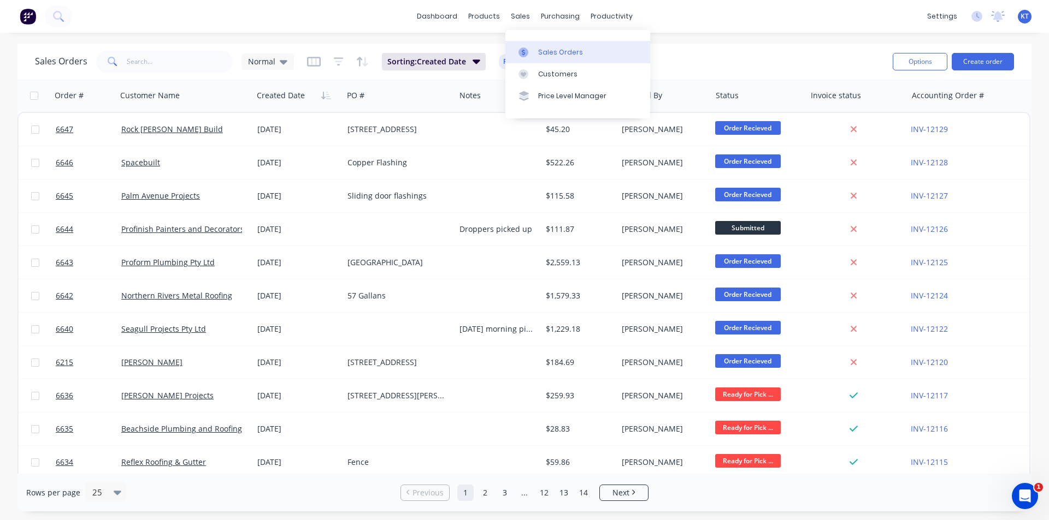
click at [600, 60] on link "Sales Orders" at bounding box center [577, 52] width 145 height 22
click at [181, 47] on div "Sales Orders Normal Sorting: Created Date Reset Options Create order" at bounding box center [524, 61] width 1014 height 35
click at [200, 74] on div "Sales Orders Normal Sorting: Created Date Reset" at bounding box center [459, 61] width 849 height 27
click at [179, 62] on input "text" at bounding box center [180, 62] width 106 height 22
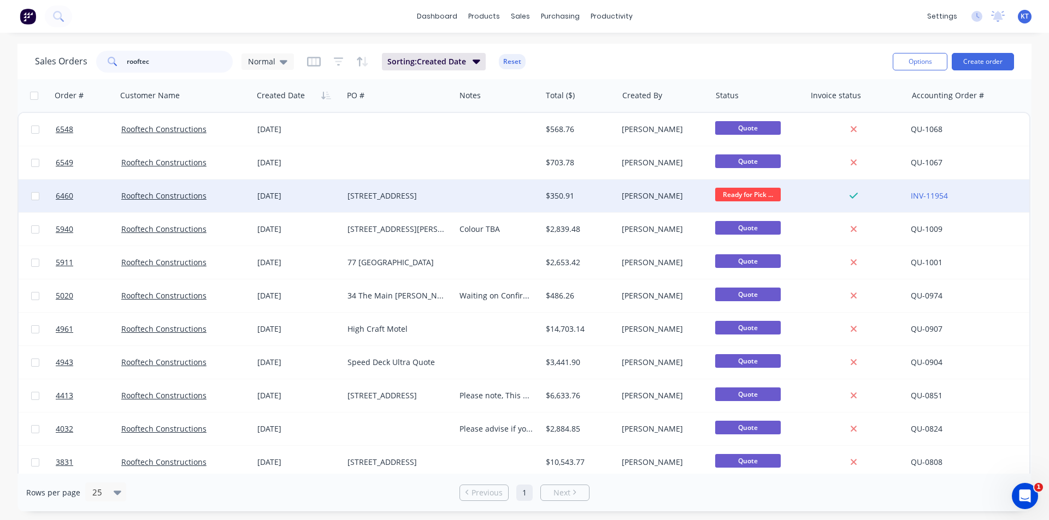
type input "rooftec"
click at [171, 206] on div "Rooftech Constructions" at bounding box center [185, 196] width 136 height 33
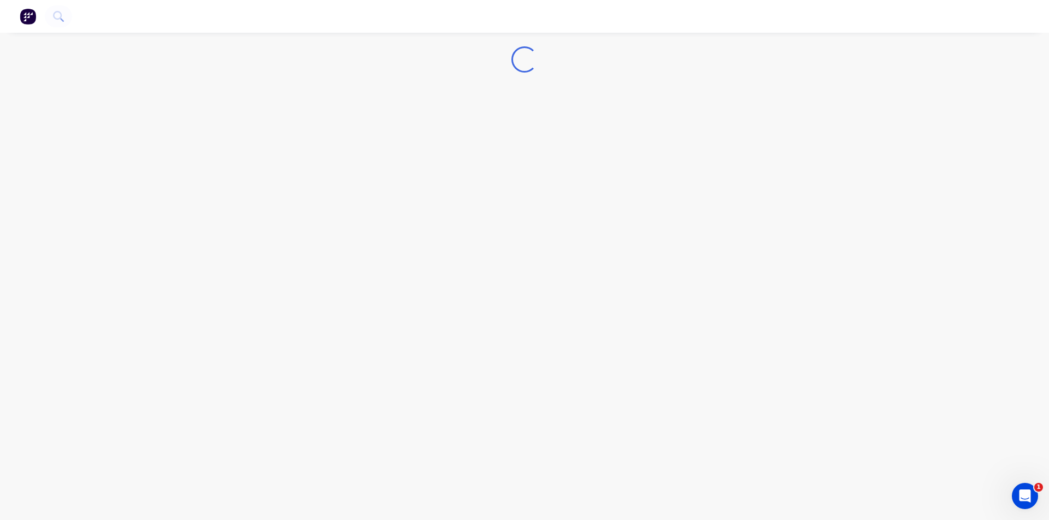
click at [178, 193] on div "Loading..." at bounding box center [524, 260] width 1049 height 520
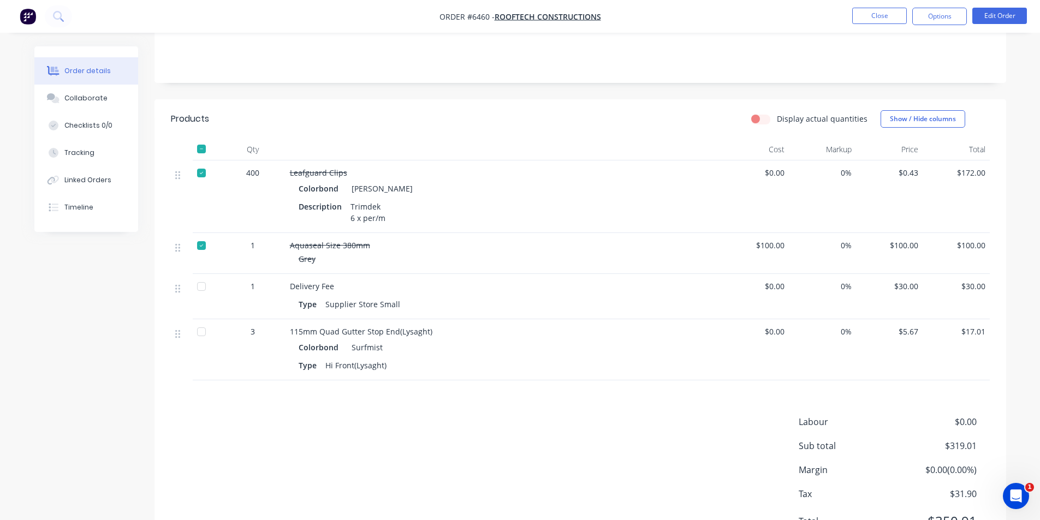
scroll to position [259, 0]
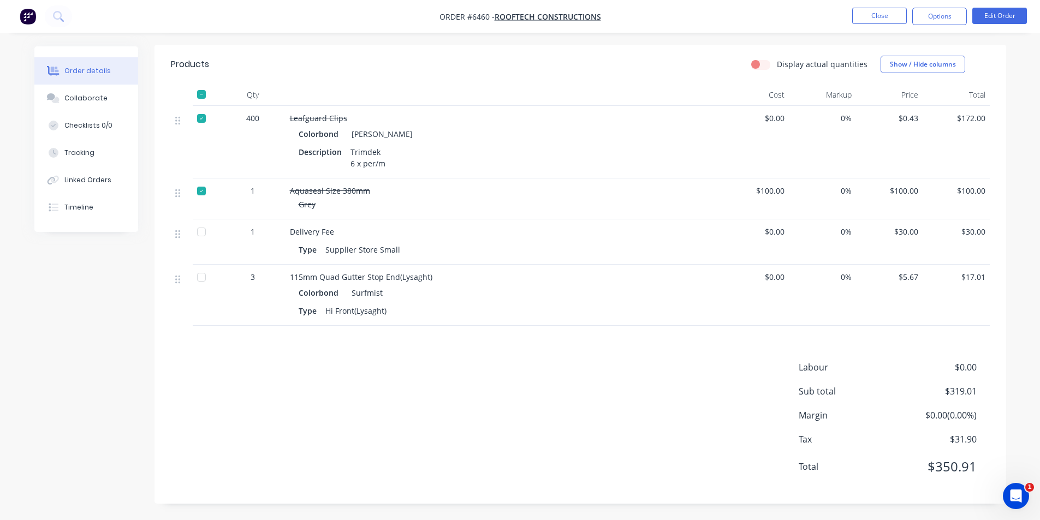
click at [204, 243] on div at bounding box center [202, 232] width 22 height 22
drag, startPoint x: 197, startPoint y: 283, endPoint x: 214, endPoint y: 279, distance: 18.2
click at [197, 282] on div at bounding box center [202, 277] width 22 height 22
click at [969, 28] on nav "Order #6460 - Rooftech Constructions Close Options Edit Order" at bounding box center [520, 16] width 1040 height 33
click at [905, 14] on button "Close" at bounding box center [879, 16] width 55 height 16
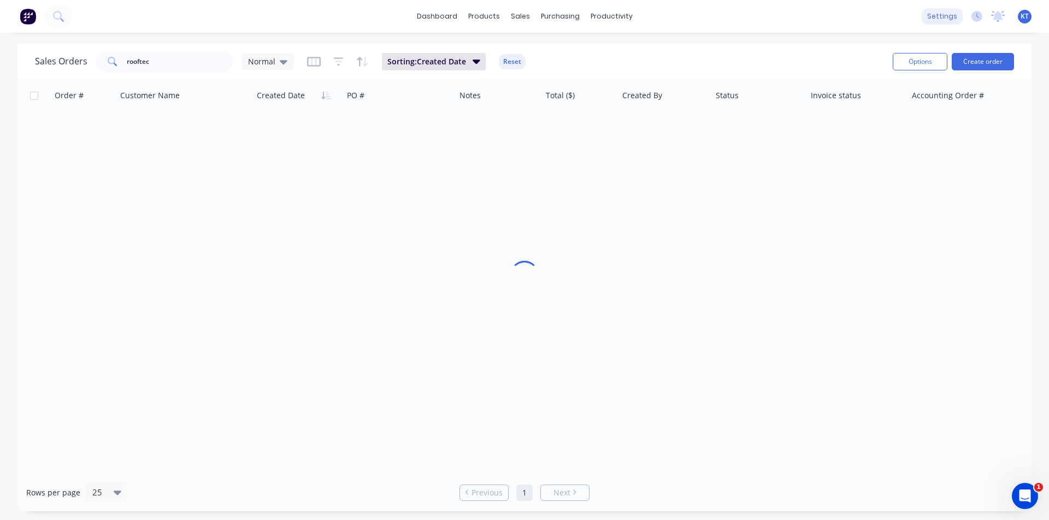
click at [928, 17] on div "settings" at bounding box center [941, 16] width 41 height 16
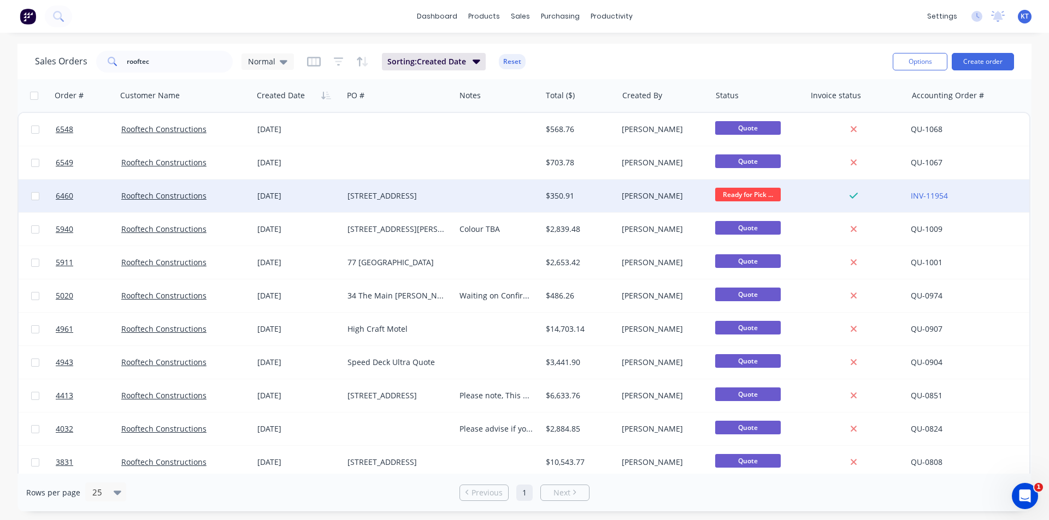
click at [530, 198] on div at bounding box center [498, 196] width 86 height 33
click at [638, 203] on div "[PERSON_NAME]" at bounding box center [663, 196] width 93 height 33
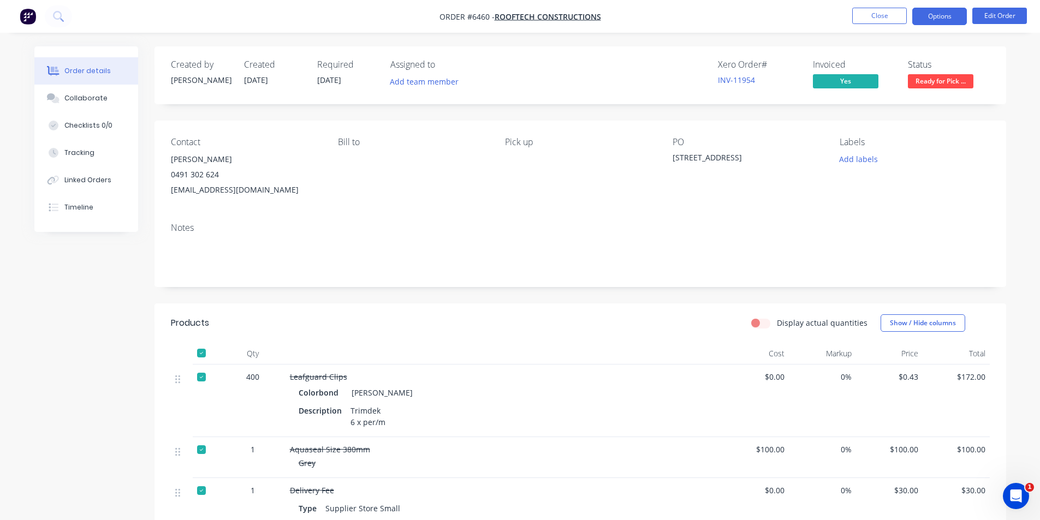
click at [934, 17] on button "Options" at bounding box center [940, 16] width 55 height 17
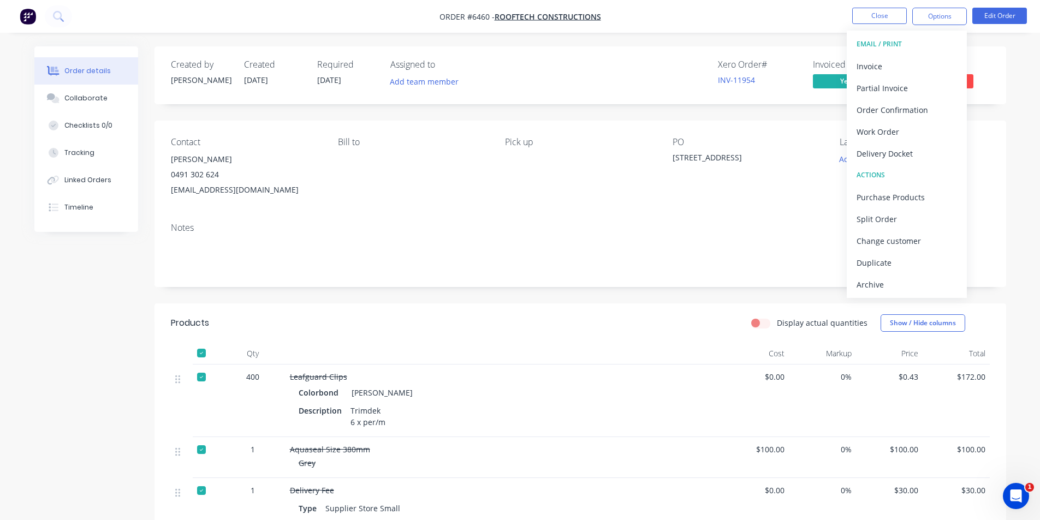
drag, startPoint x: 904, startPoint y: 293, endPoint x: 907, endPoint y: 285, distance: 8.8
click at [903, 293] on button "Archive" at bounding box center [907, 285] width 120 height 22
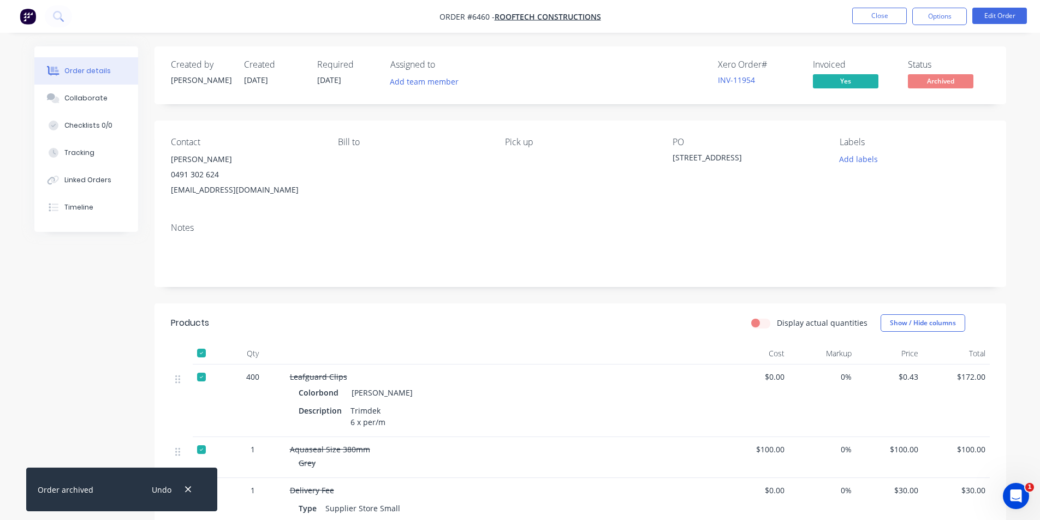
click at [878, 5] on nav "Order #6460 - Rooftech Constructions Close Options Edit Order" at bounding box center [520, 16] width 1040 height 33
click at [878, 12] on button "Close" at bounding box center [879, 16] width 55 height 16
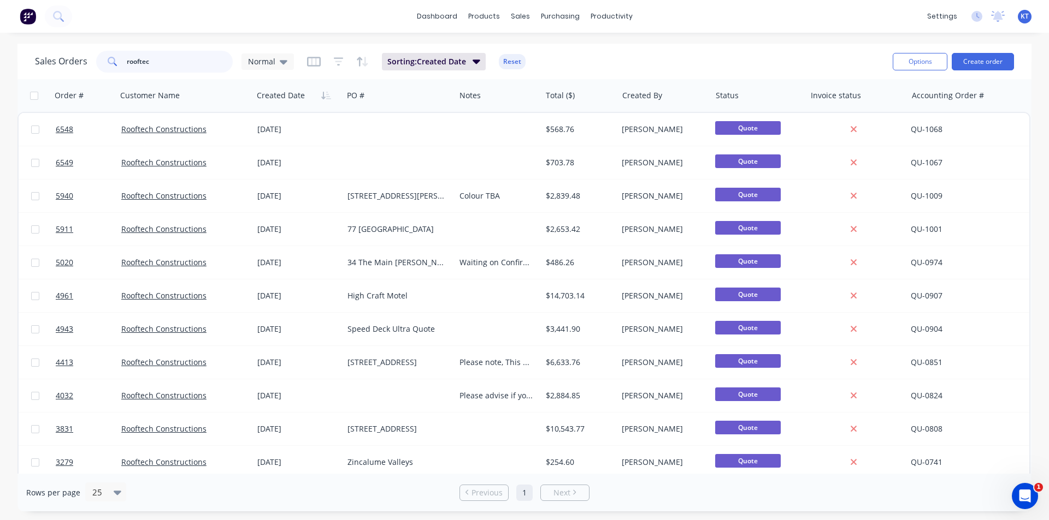
click at [157, 54] on input "rooftec" at bounding box center [180, 62] width 106 height 22
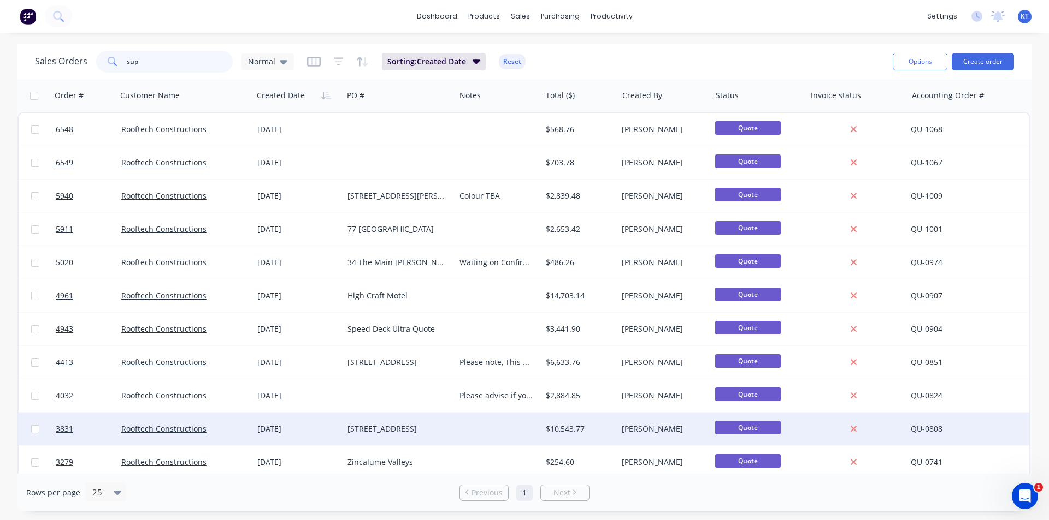
type input "sup"
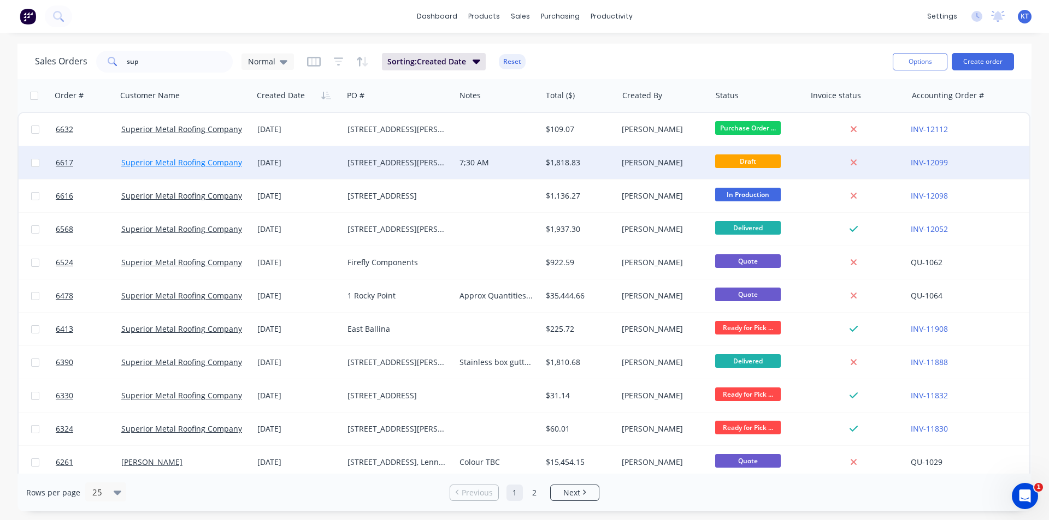
click at [195, 163] on link "Superior Metal Roofing Company Pty Ltd" at bounding box center [194, 162] width 147 height 10
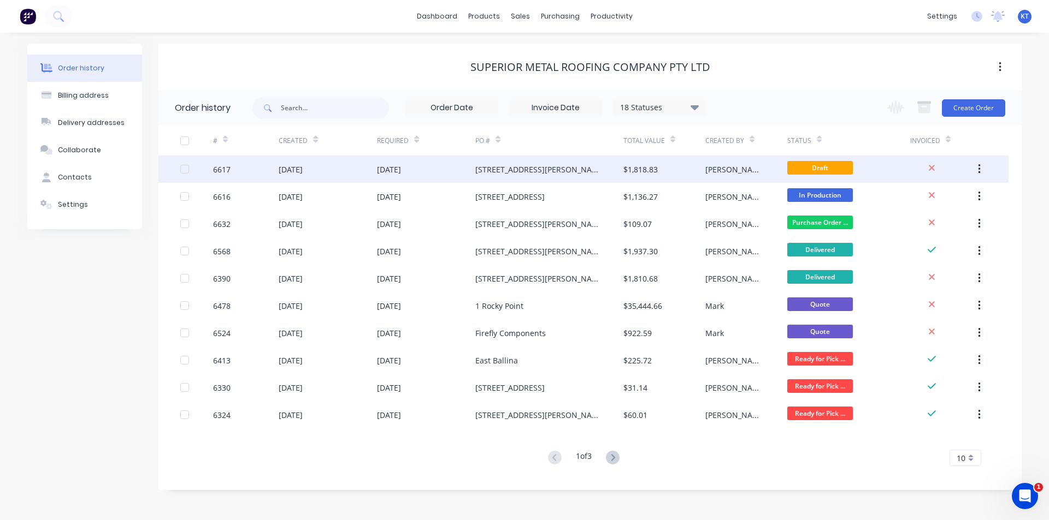
click at [401, 172] on div "[DATE]" at bounding box center [389, 169] width 24 height 11
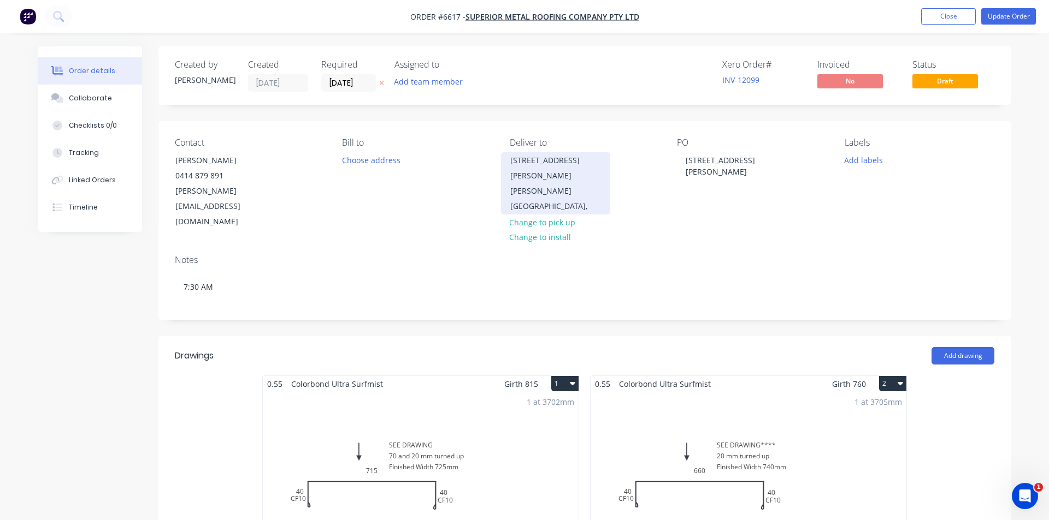
type input "$120.00"
type input "$35.70"
type input "$20.37"
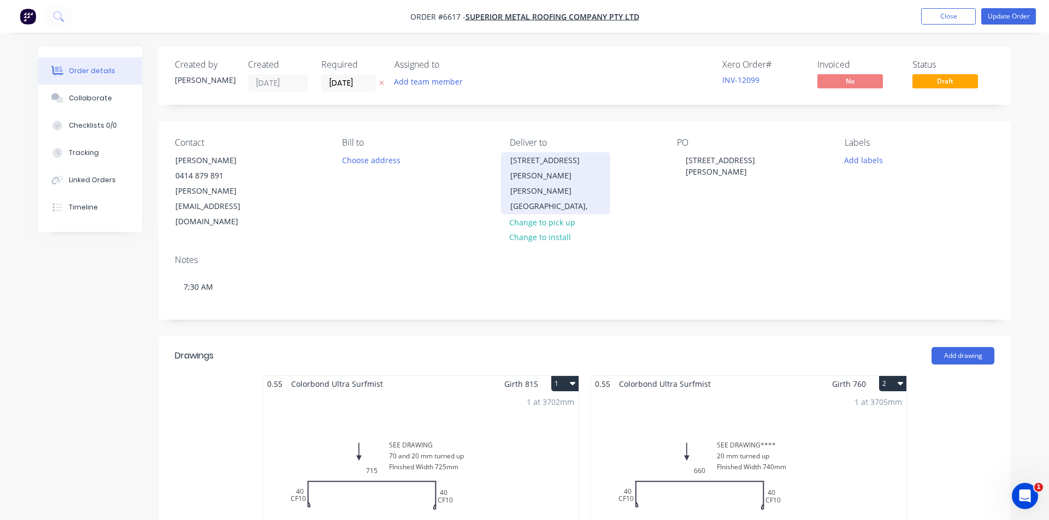
type input "$20.37"
type input "$110.00"
type input "$50.00"
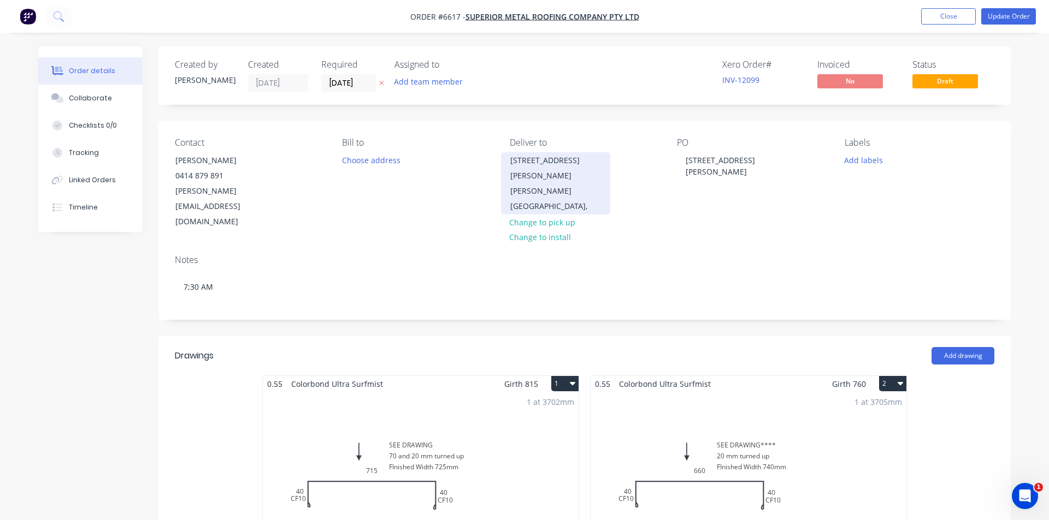
type input "$50.00"
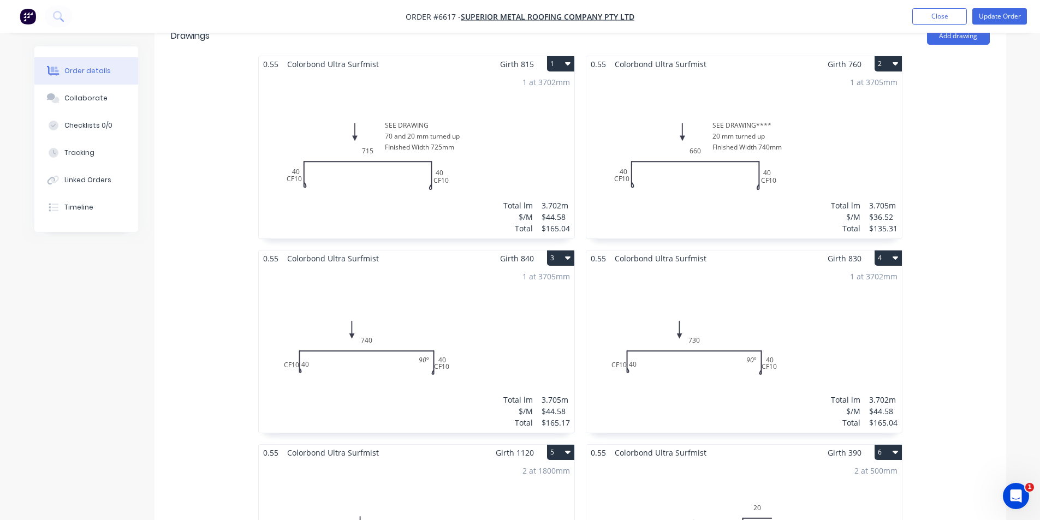
scroll to position [47, 0]
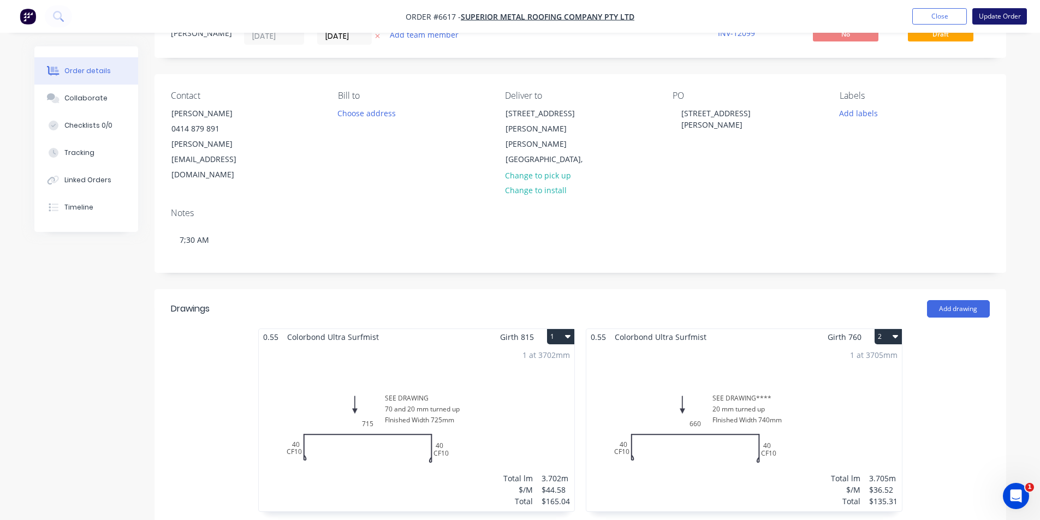
click at [997, 16] on button "Update Order" at bounding box center [1000, 16] width 55 height 16
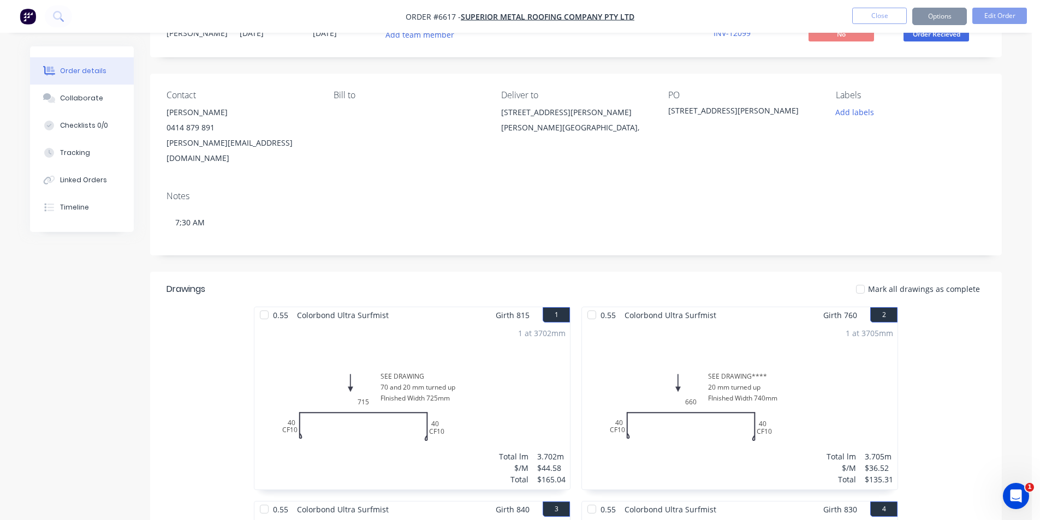
scroll to position [0, 0]
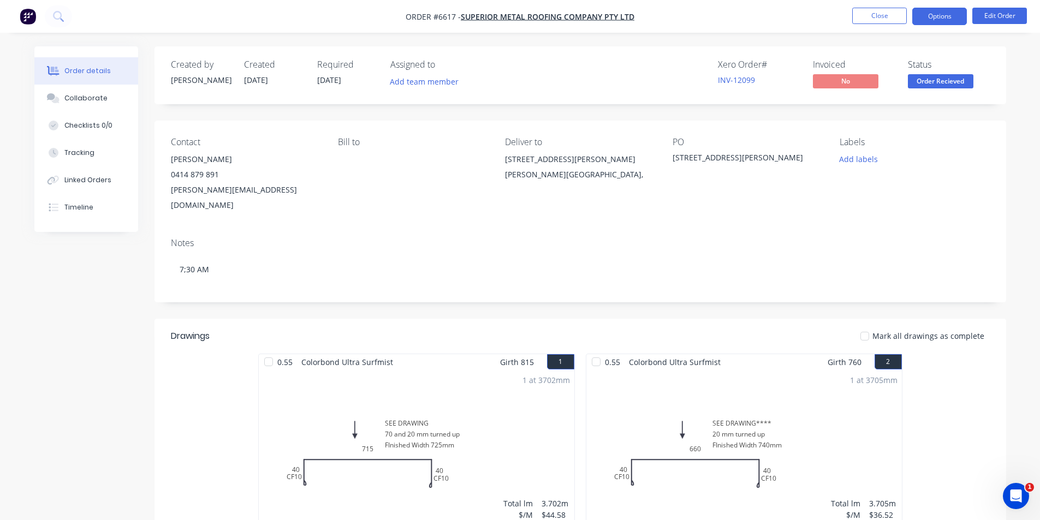
click at [954, 17] on button "Options" at bounding box center [940, 16] width 55 height 17
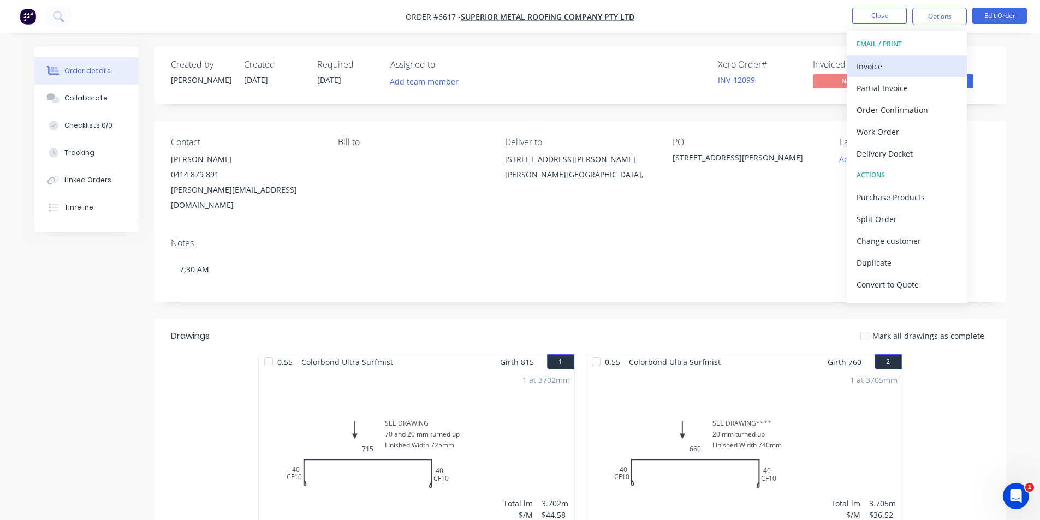
click at [868, 56] on button "Invoice" at bounding box center [907, 66] width 120 height 22
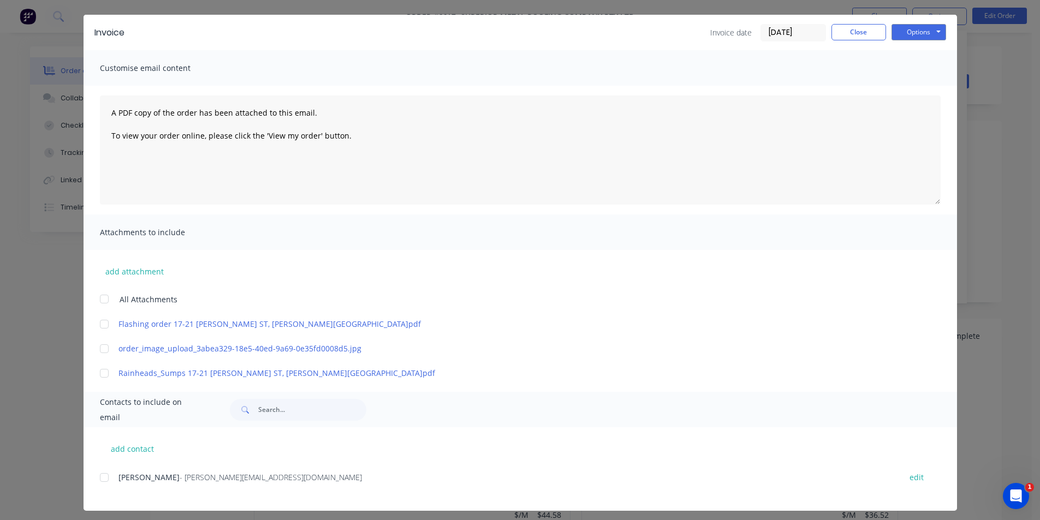
scroll to position [35, 0]
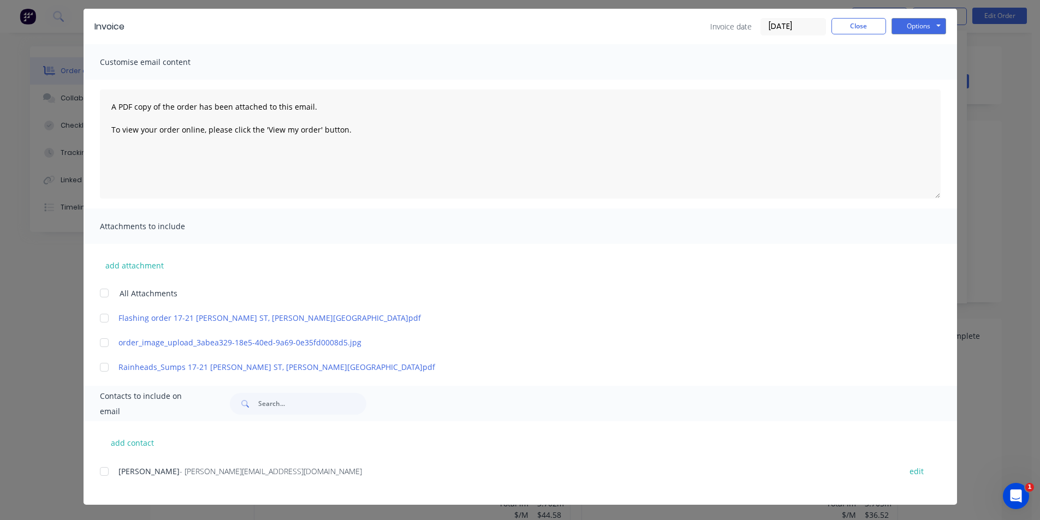
click at [102, 473] on div at bounding box center [104, 472] width 22 height 22
click at [901, 23] on button "Options" at bounding box center [919, 26] width 55 height 16
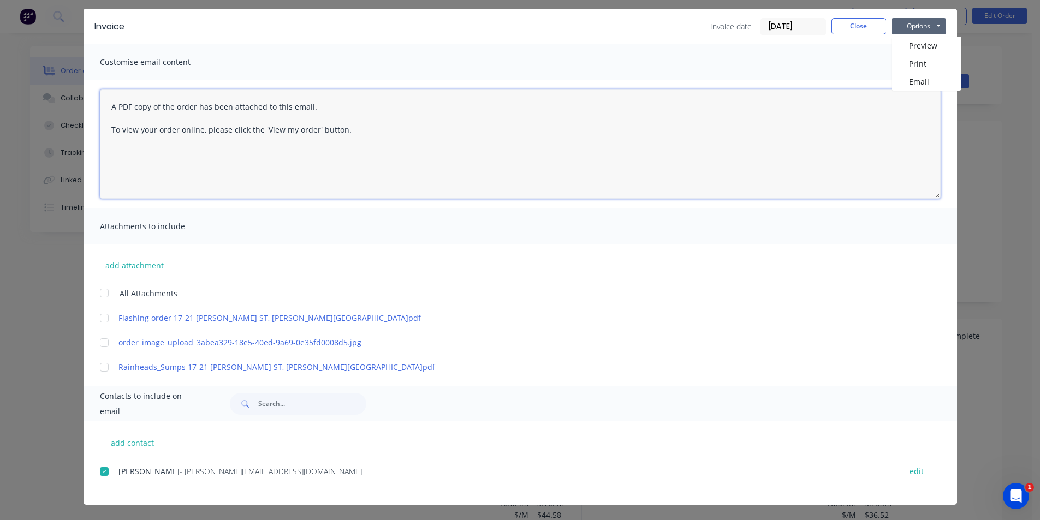
click at [906, 91] on textarea "A PDF copy of the order has been attached to this email. To view your order onl…" at bounding box center [520, 144] width 841 height 109
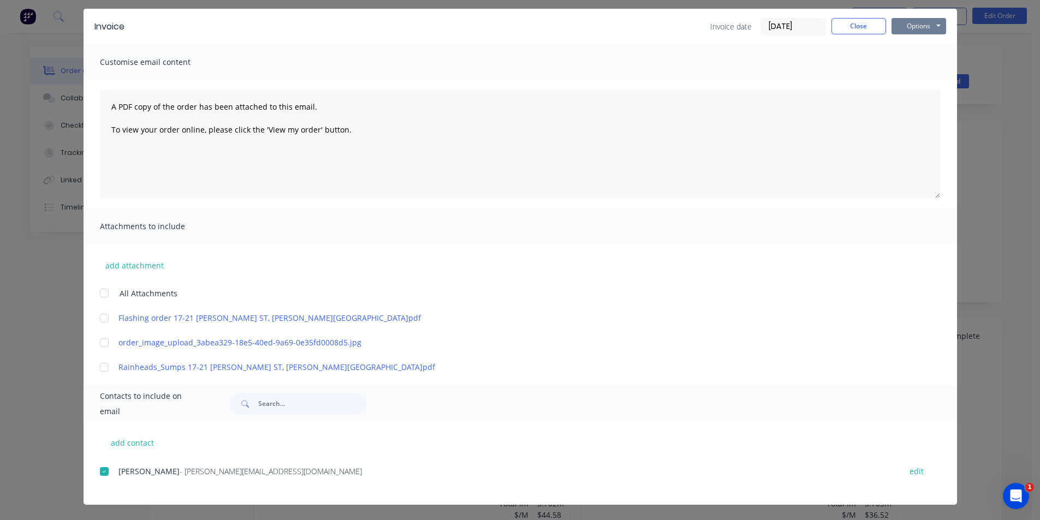
click at [921, 26] on button "Options" at bounding box center [919, 26] width 55 height 16
click at [921, 75] on button "Email" at bounding box center [927, 82] width 70 height 18
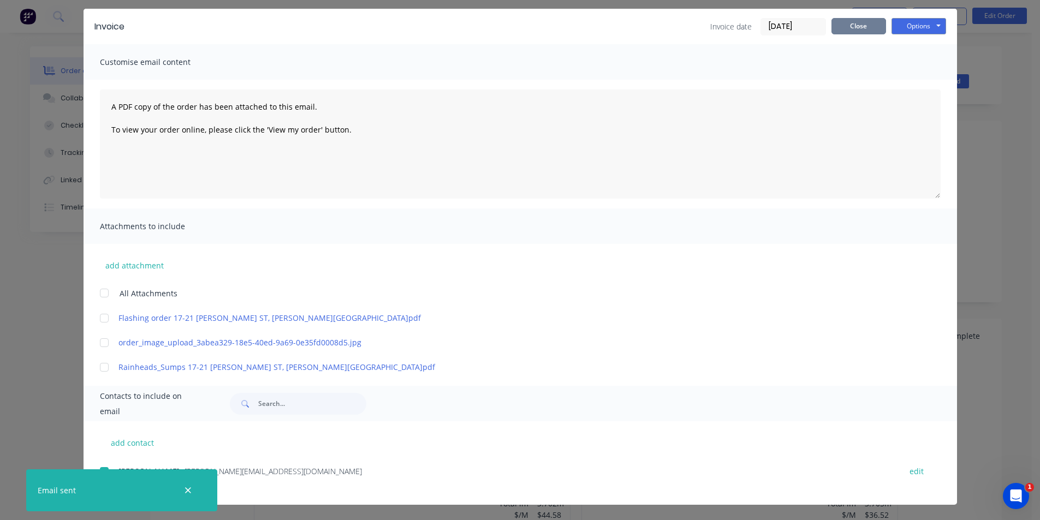
click at [842, 31] on button "Close" at bounding box center [859, 26] width 55 height 16
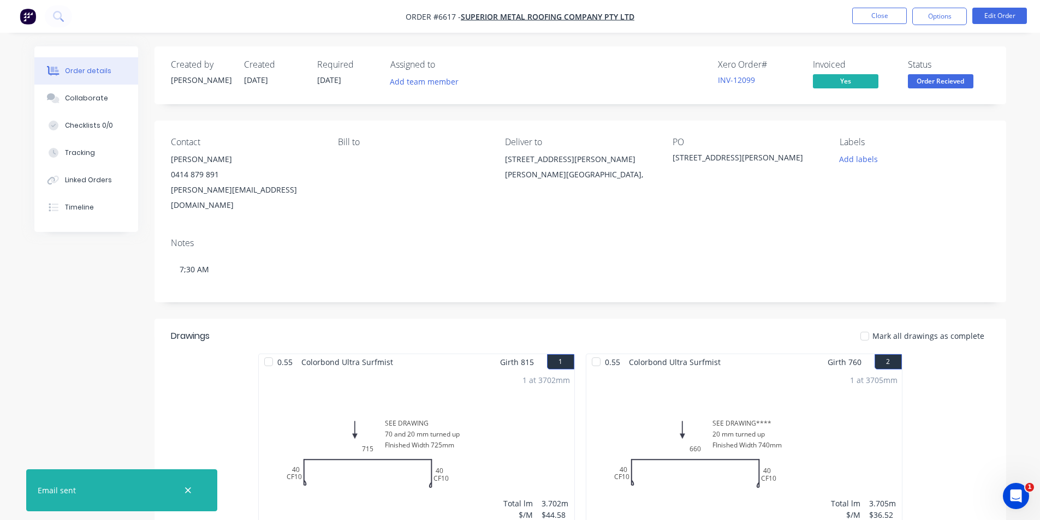
click at [957, 87] on span "Order Recieved" at bounding box center [941, 81] width 66 height 14
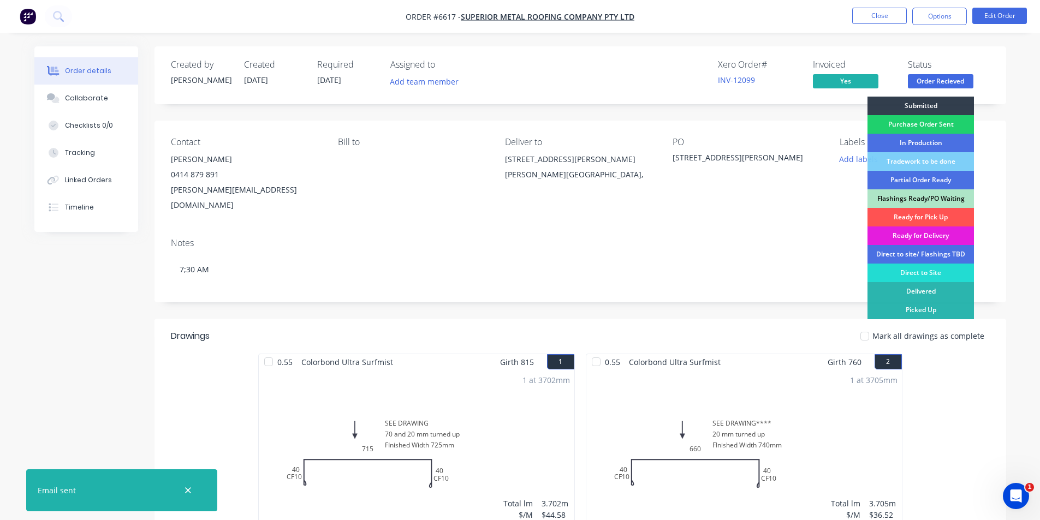
click at [926, 234] on div "Ready for Delivery" at bounding box center [921, 236] width 106 height 19
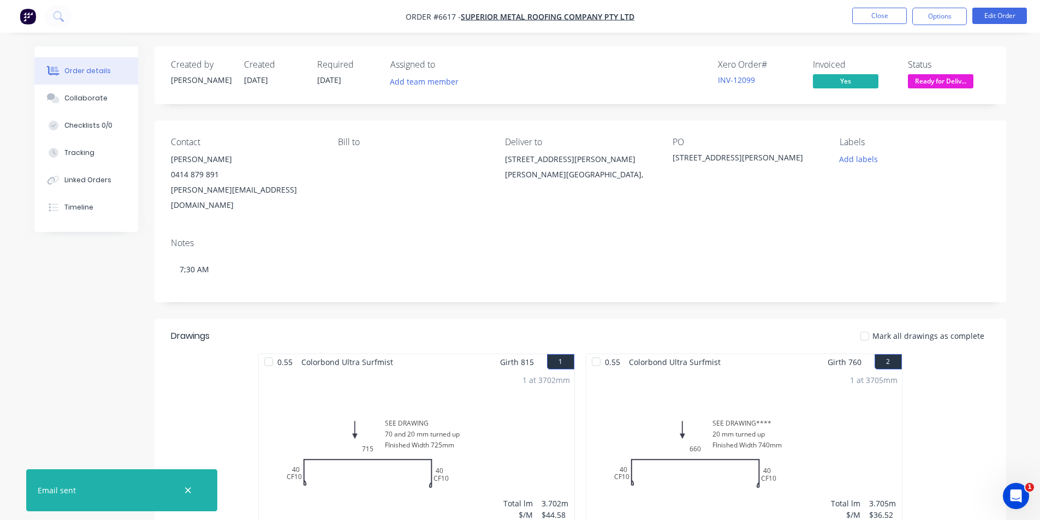
click at [875, 325] on div at bounding box center [865, 336] width 22 height 22
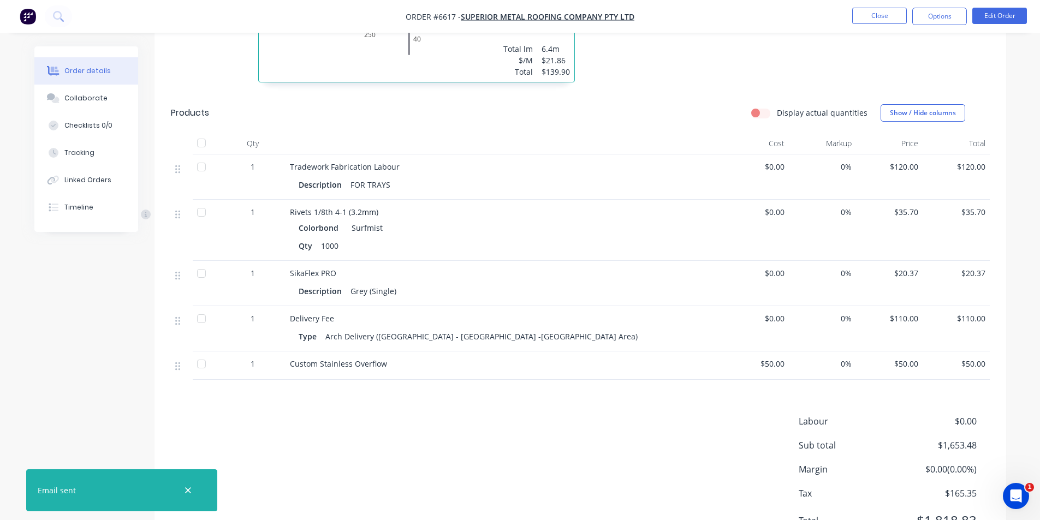
scroll to position [1466, 0]
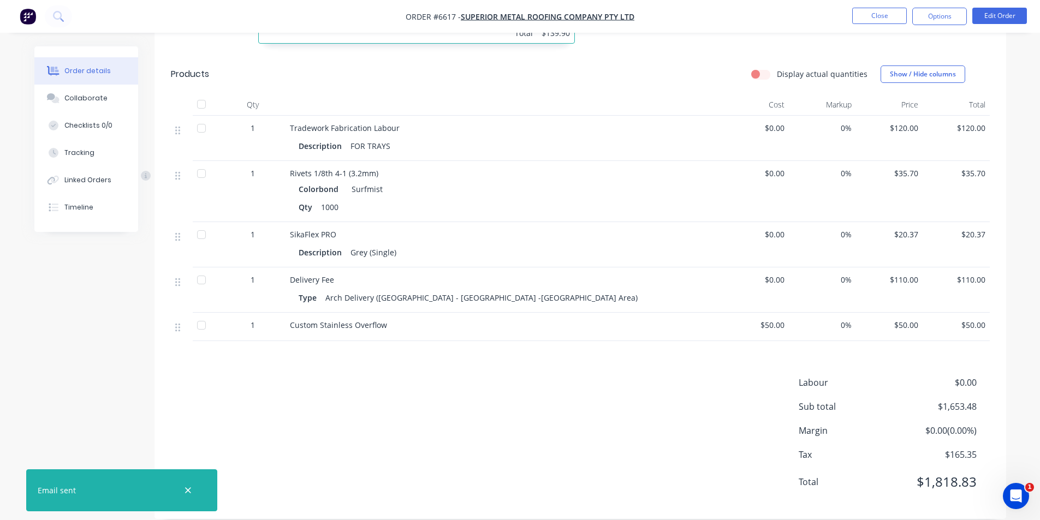
click at [199, 93] on div at bounding box center [202, 104] width 22 height 22
click at [883, 8] on button "Close" at bounding box center [879, 16] width 55 height 16
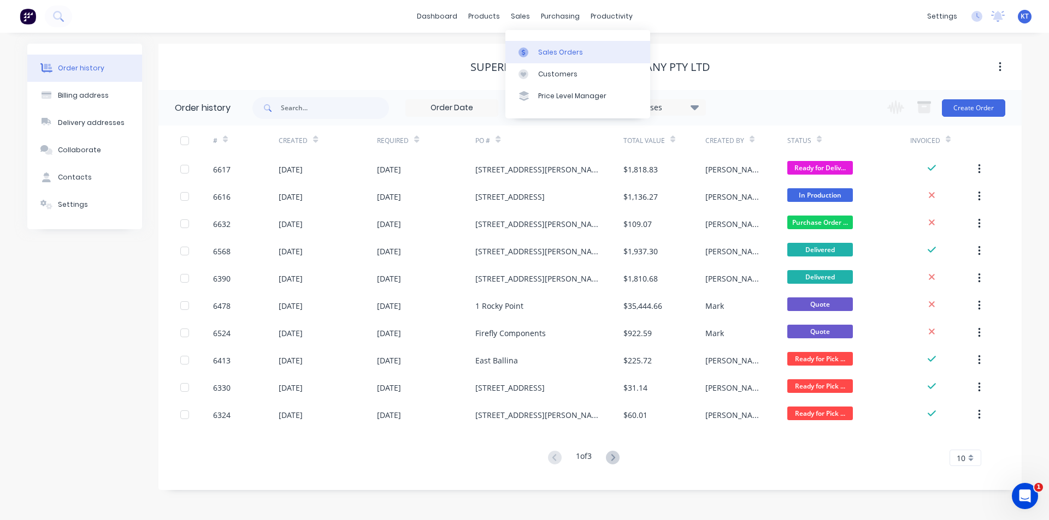
click at [540, 48] on div "Sales Orders" at bounding box center [560, 53] width 45 height 10
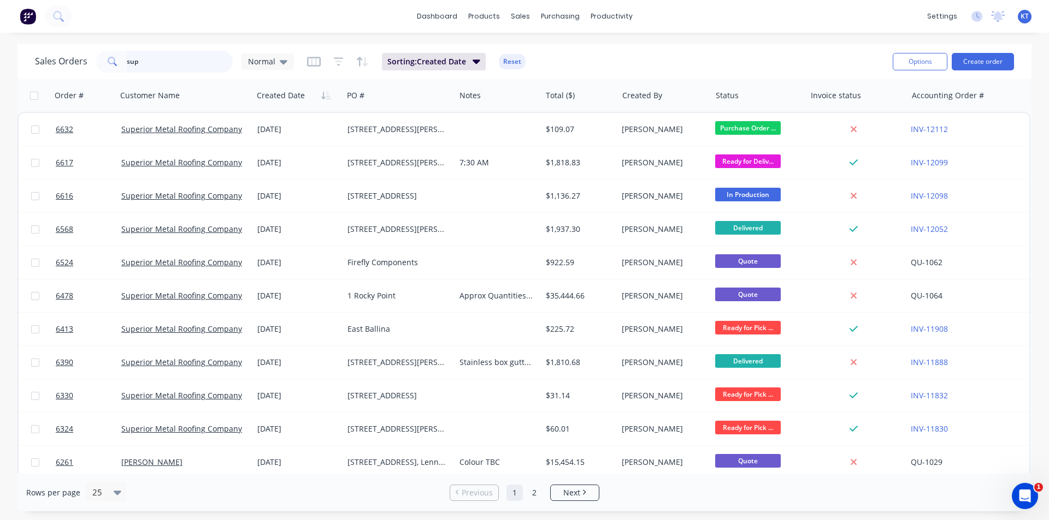
click at [155, 60] on input "sup" at bounding box center [180, 62] width 106 height 22
drag, startPoint x: 155, startPoint y: 60, endPoint x: 210, endPoint y: 62, distance: 55.2
click at [155, 60] on input "sup" at bounding box center [180, 62] width 106 height 22
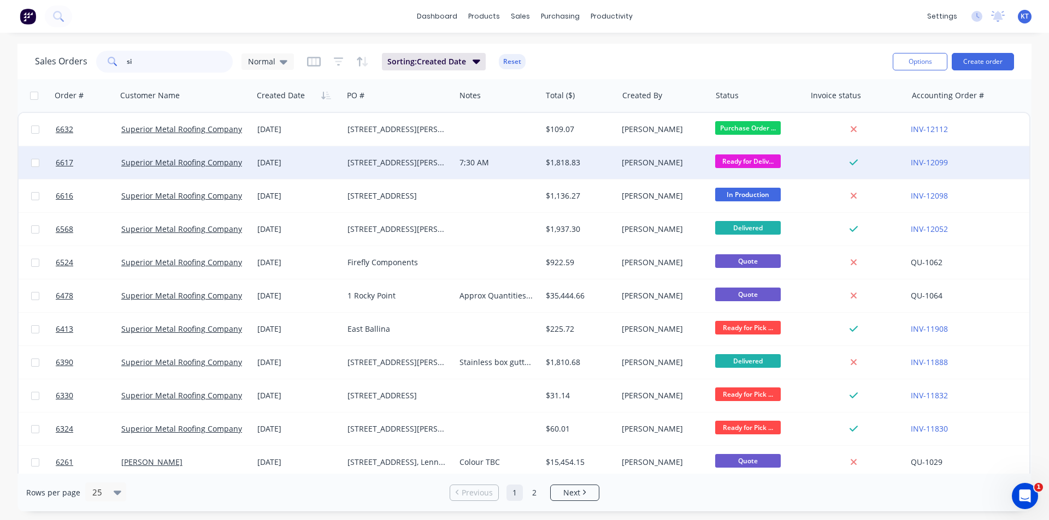
type input "s"
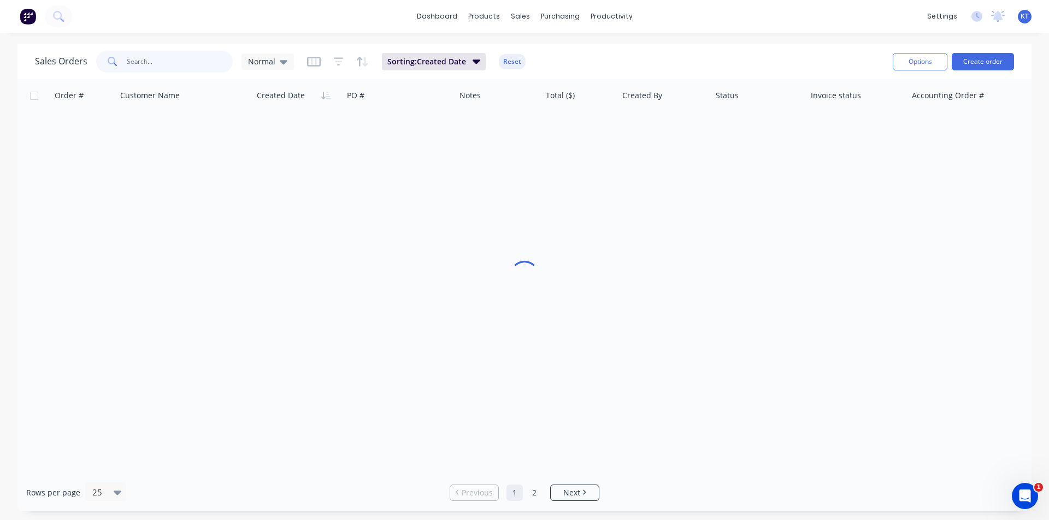
type input "G"
type input "[PERSON_NAME]"
click at [998, 69] on button "Create order" at bounding box center [982, 61] width 62 height 17
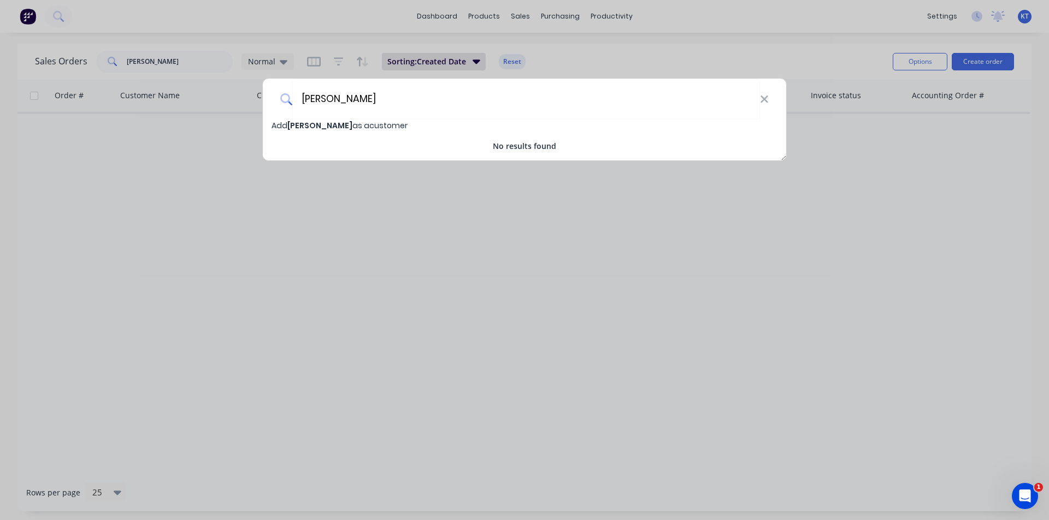
type input "[PERSON_NAME]"
click at [315, 127] on span "[PERSON_NAME]" at bounding box center [319, 125] width 65 height 11
select select "AU"
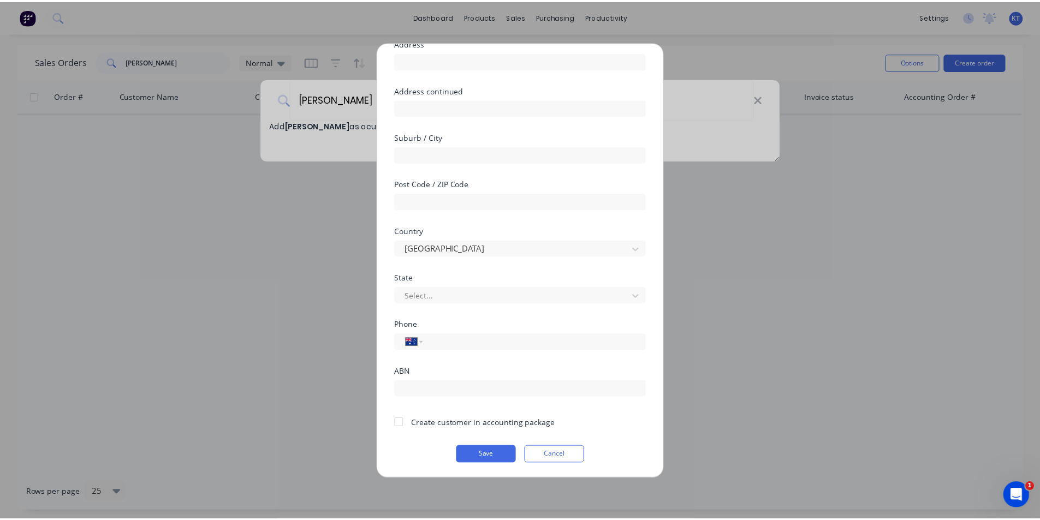
scroll to position [96, 0]
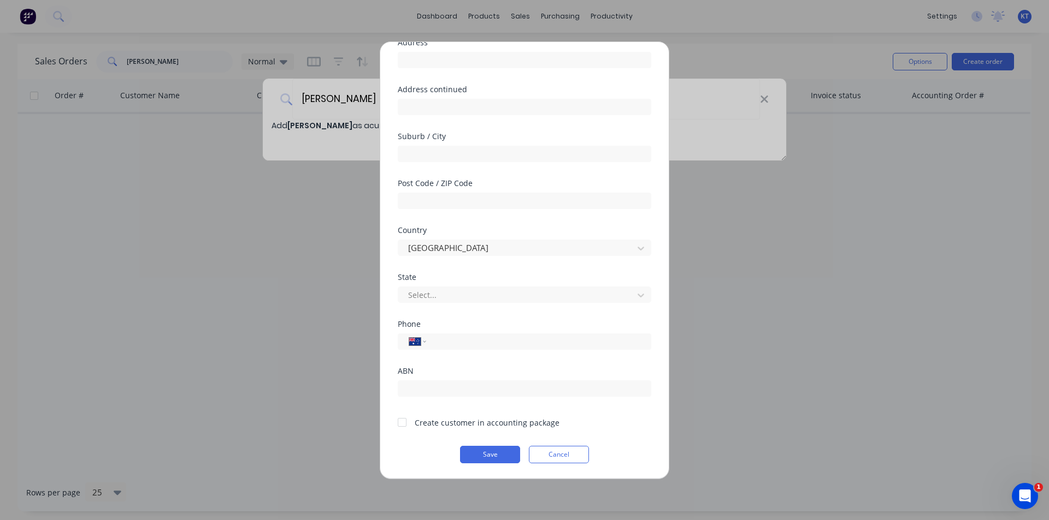
click at [403, 427] on div at bounding box center [402, 423] width 22 height 22
click at [471, 341] on input "tel" at bounding box center [537, 341] width 206 height 13
drag, startPoint x: 488, startPoint y: 345, endPoint x: 398, endPoint y: 354, distance: 91.1
click at [398, 354] on div "Phone International [GEOGRAPHIC_DATA] [GEOGRAPHIC_DATA] [GEOGRAPHIC_DATA] [GEOG…" at bounding box center [524, 344] width 253 height 47
type input "0484 282 738"
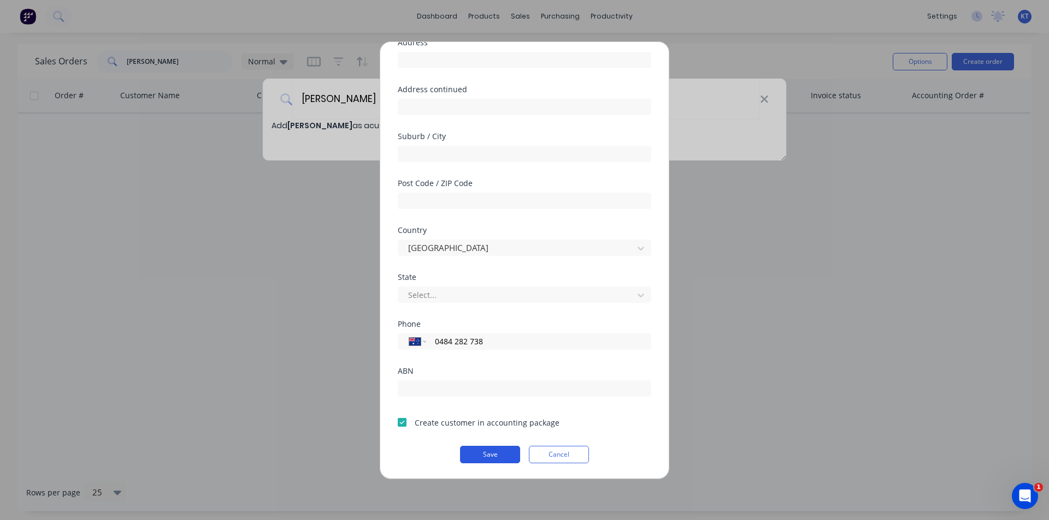
click at [487, 458] on button "Save" at bounding box center [490, 454] width 60 height 17
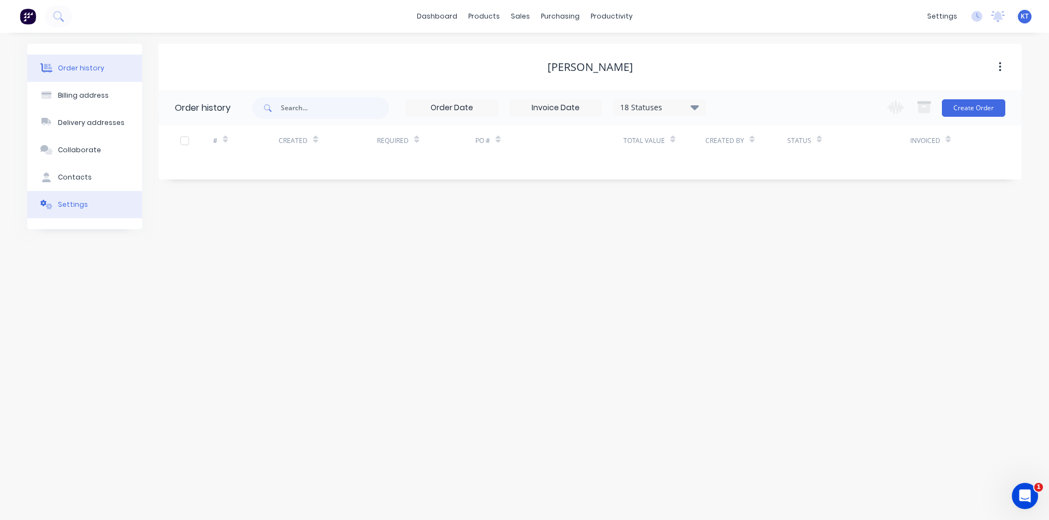
click at [61, 204] on div "Settings" at bounding box center [73, 205] width 30 height 10
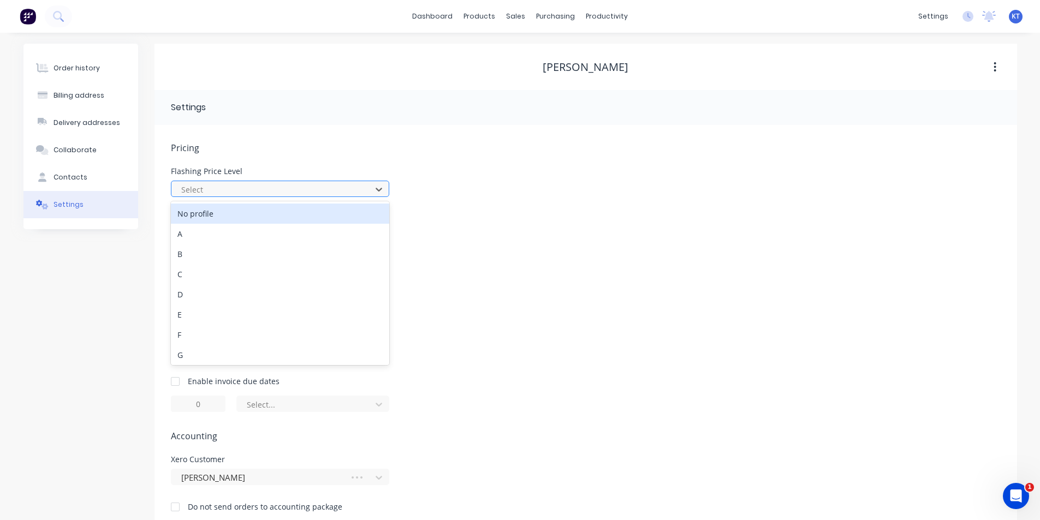
click at [223, 187] on div at bounding box center [273, 190] width 186 height 14
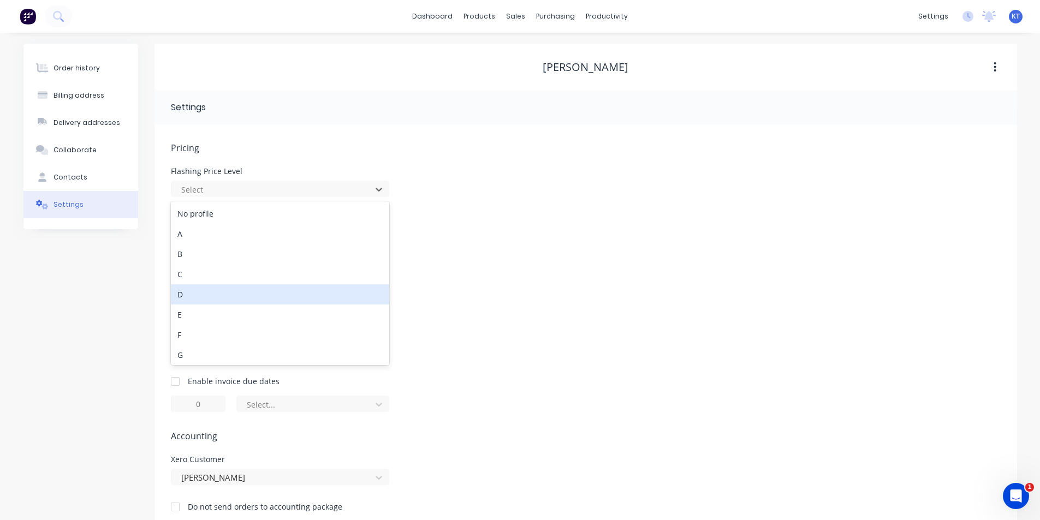
click at [199, 300] on div "D" at bounding box center [280, 295] width 218 height 20
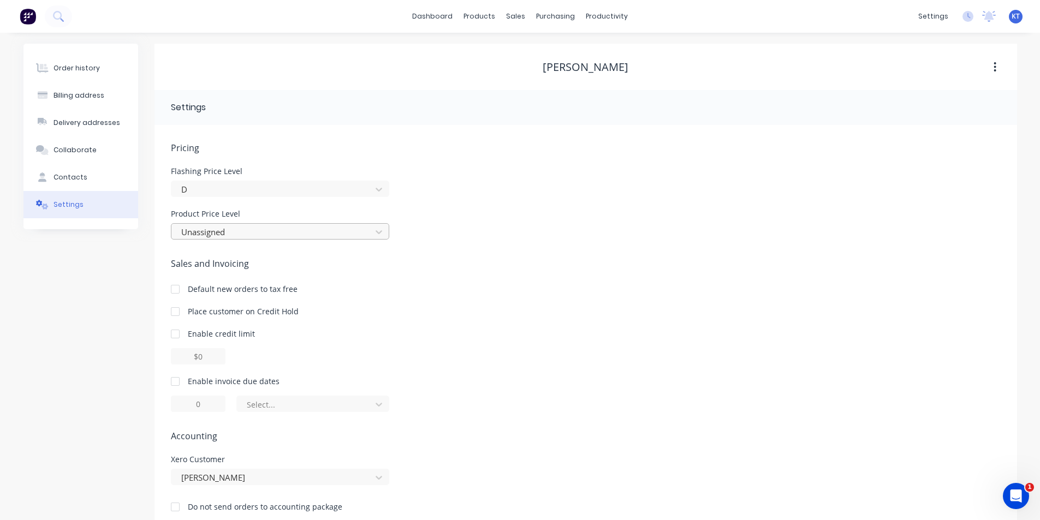
click at [205, 235] on div at bounding box center [273, 233] width 186 height 14
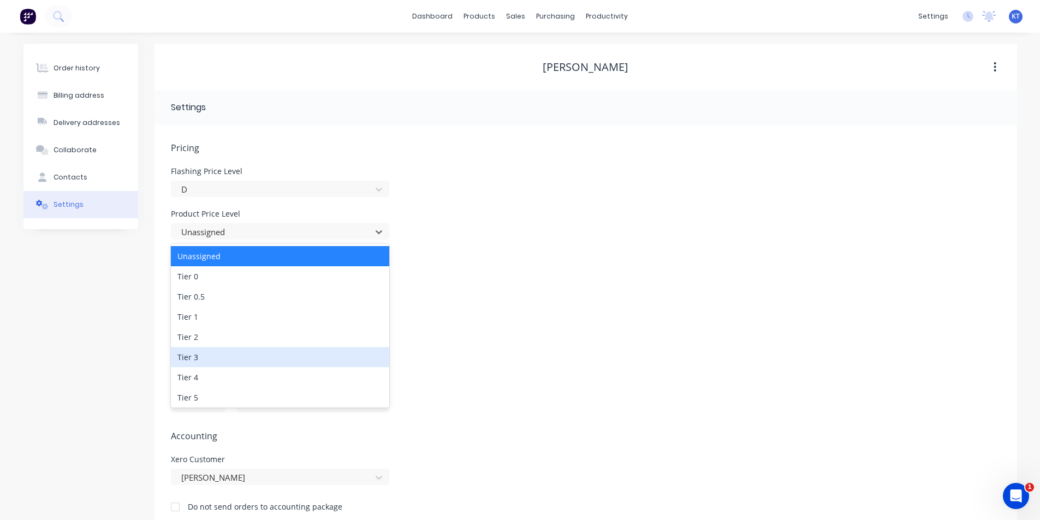
click at [193, 358] on div "Tier 3" at bounding box center [280, 357] width 218 height 20
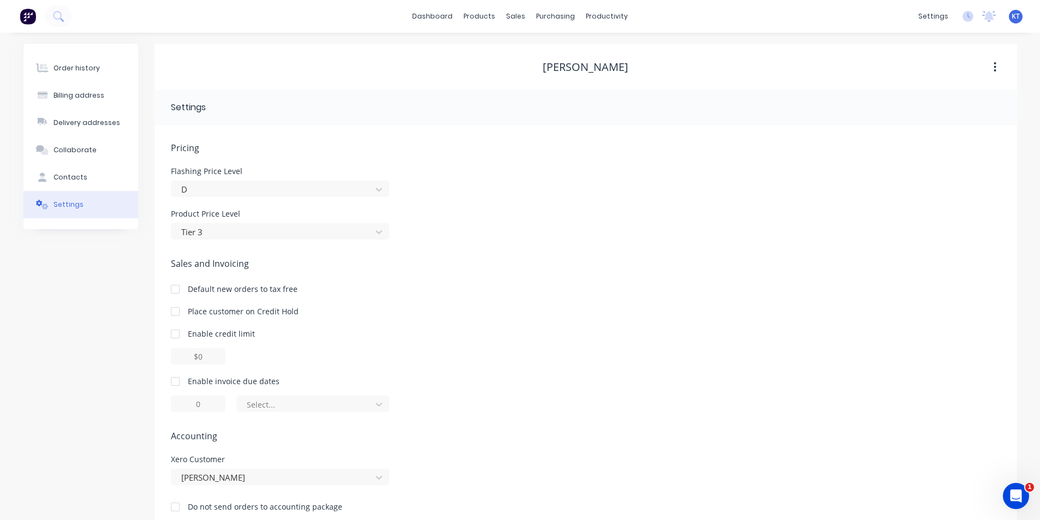
click at [196, 245] on div "Pricing Flashing Price Level D Product Price Level Tier 3 Sales and Invoicing D…" at bounding box center [586, 335] width 830 height 389
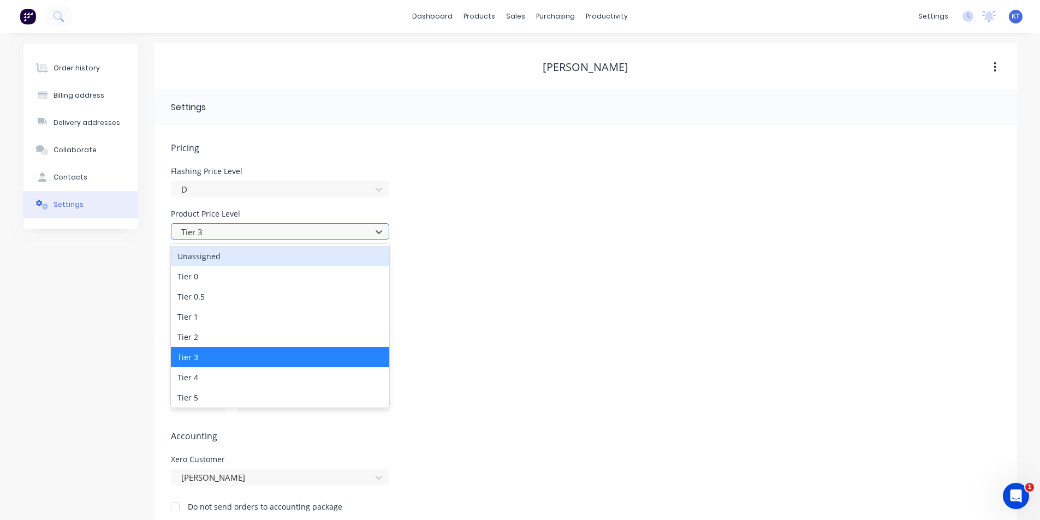
click at [196, 235] on div at bounding box center [273, 233] width 186 height 14
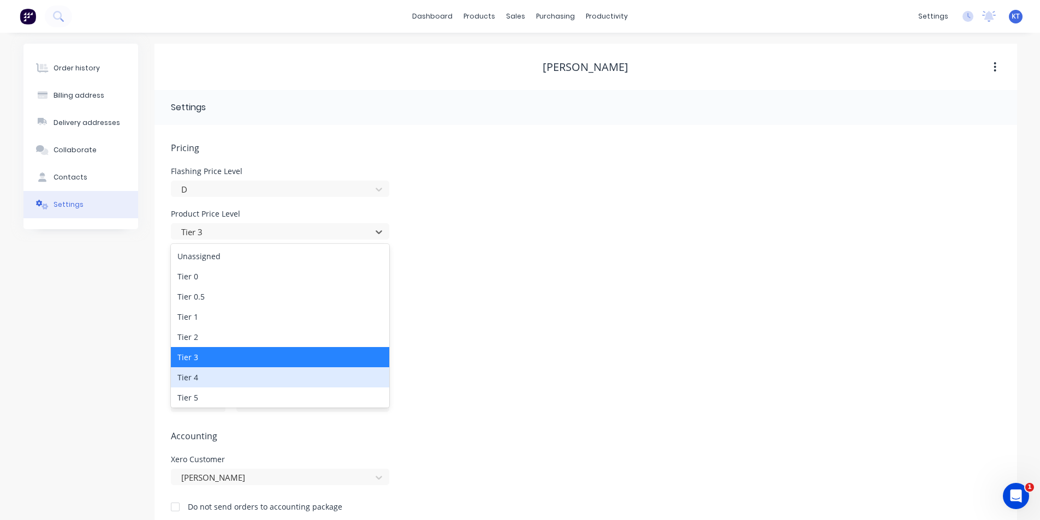
click at [187, 382] on div "Tier 4" at bounding box center [280, 378] width 218 height 20
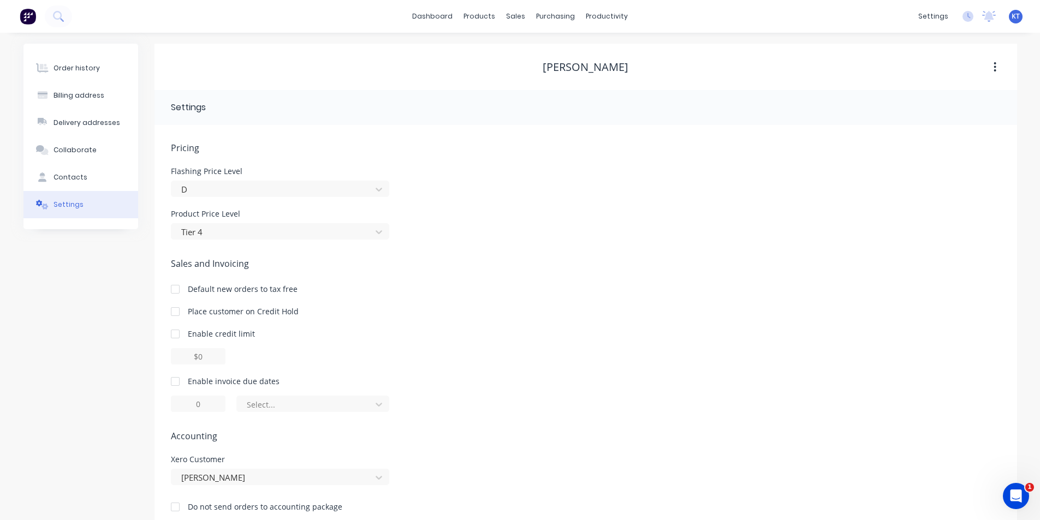
click at [174, 376] on div at bounding box center [175, 382] width 22 height 22
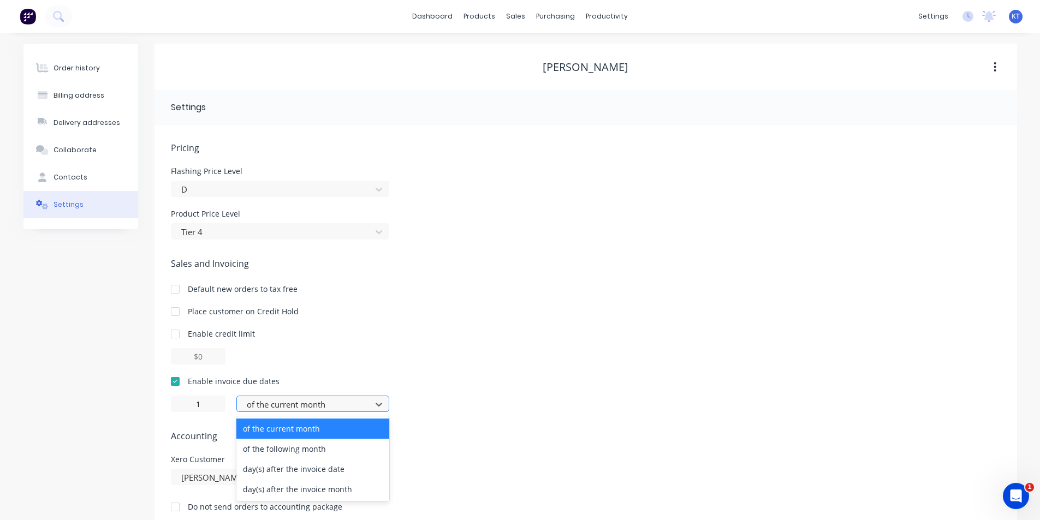
click at [333, 410] on div at bounding box center [306, 405] width 120 height 14
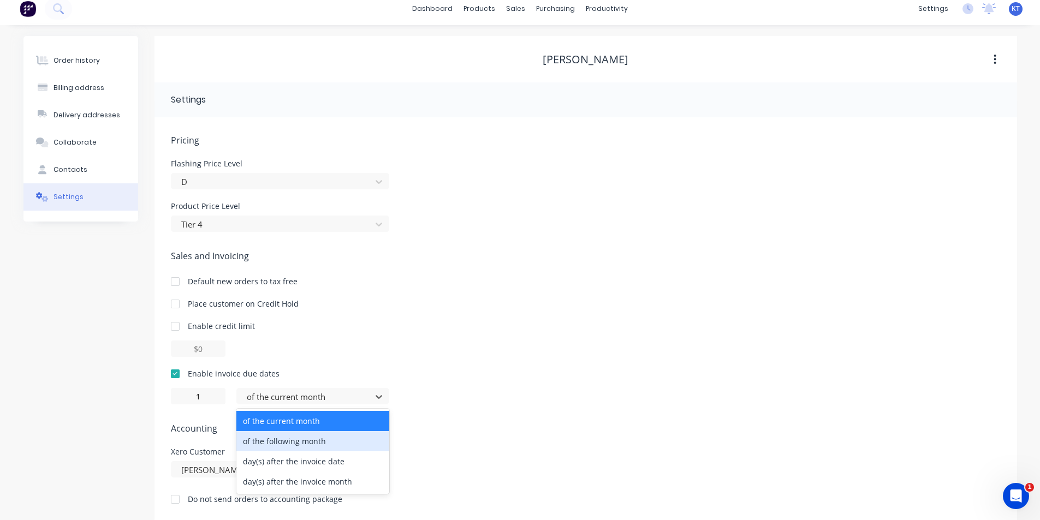
scroll to position [21, 0]
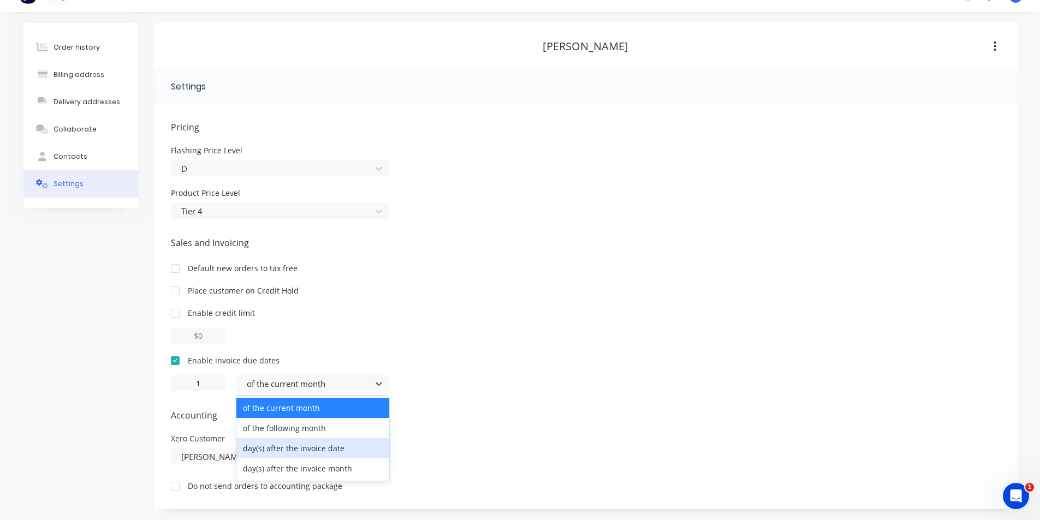
click at [316, 455] on div "day(s) after the invoice date" at bounding box center [312, 449] width 153 height 20
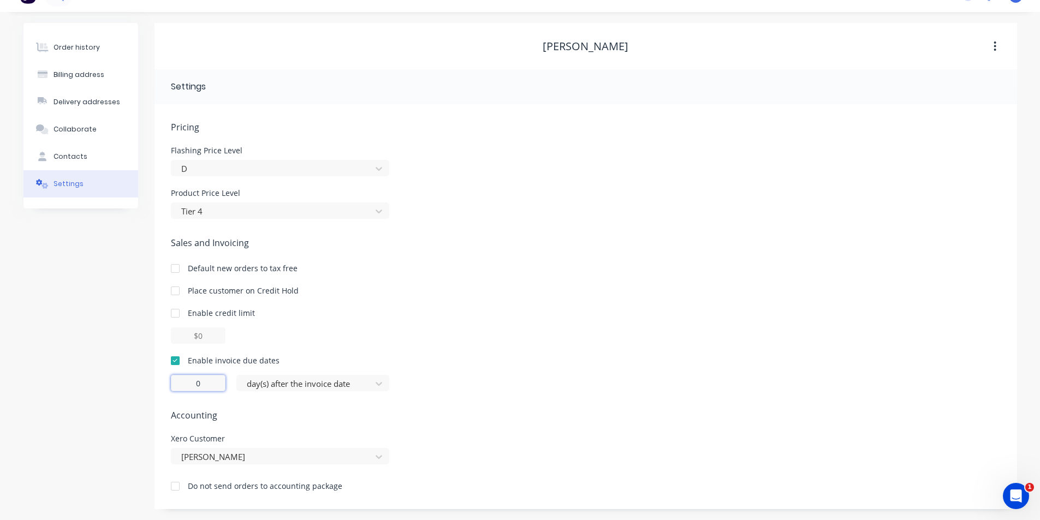
click at [186, 381] on input "0" at bounding box center [198, 383] width 55 height 16
click at [568, 370] on div "Enable invoice due dates 10 day(s) after the invoice date" at bounding box center [586, 373] width 830 height 37
click at [214, 387] on input "10" at bounding box center [198, 383] width 55 height 16
type input "1"
click at [304, 180] on div "Pricing Flashing Price Level D Product Price Level Tier 4" at bounding box center [586, 170] width 830 height 98
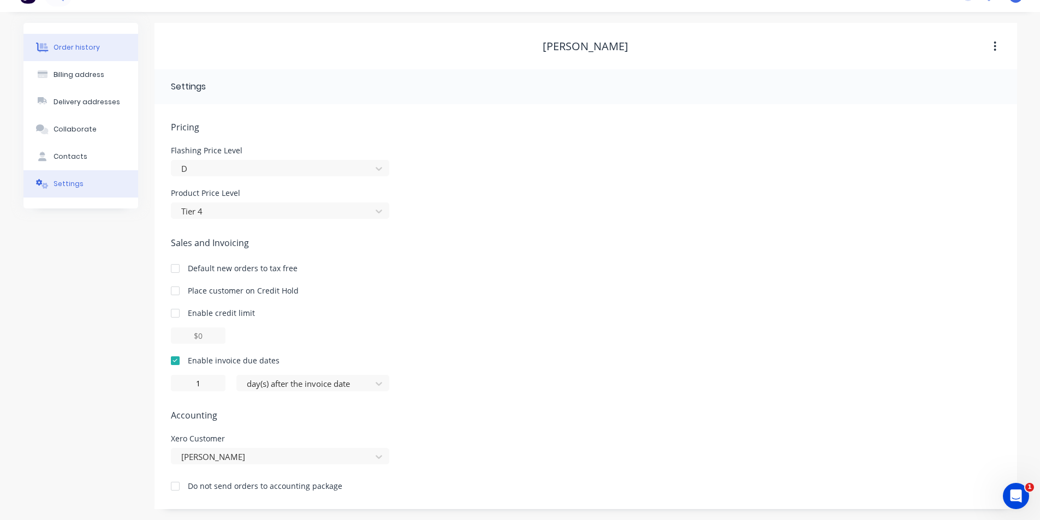
click at [82, 56] on button "Order history" at bounding box center [80, 47] width 115 height 27
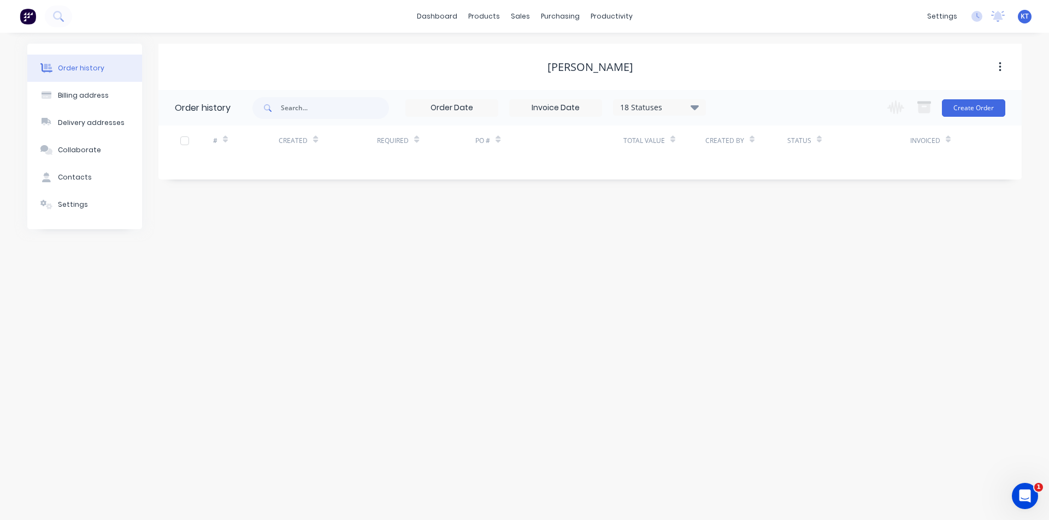
click at [941, 103] on div "Change order status Submitted Order Recieved Purchase Order Sent In Production …" at bounding box center [942, 107] width 125 height 35
click at [963, 105] on button "Create Order" at bounding box center [972, 107] width 63 height 17
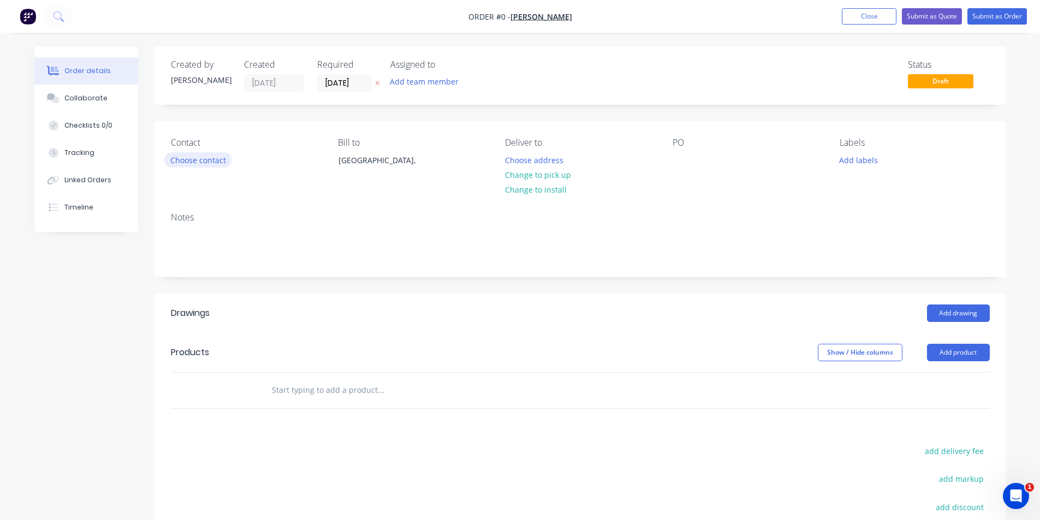
click at [197, 166] on button "Choose contact" at bounding box center [197, 159] width 67 height 15
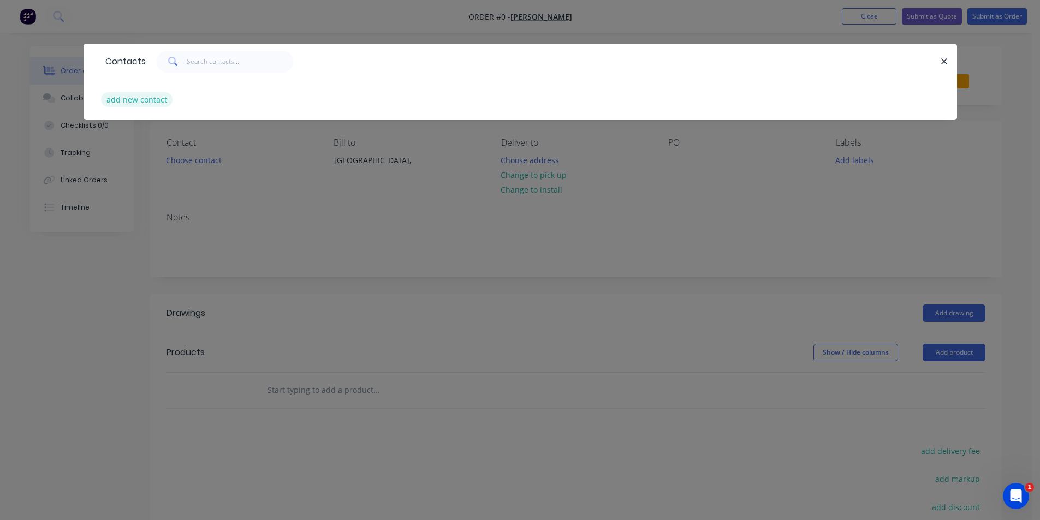
click at [135, 97] on button "add new contact" at bounding box center [137, 99] width 72 height 15
select select "AU"
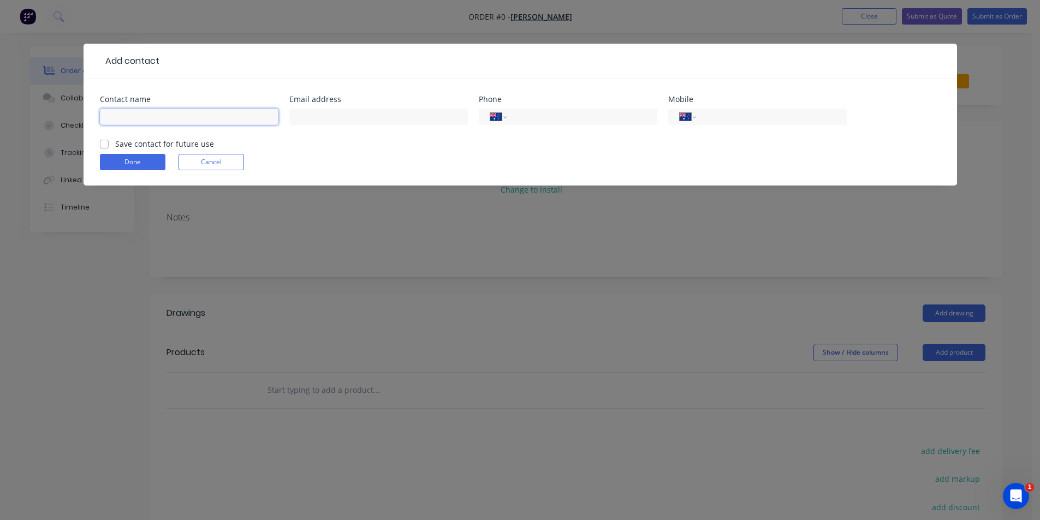
click at [139, 118] on input "text" at bounding box center [189, 117] width 179 height 16
type input "[PERSON_NAME]"
click at [791, 106] on div "Mobile International [GEOGRAPHIC_DATA] [GEOGRAPHIC_DATA] [GEOGRAPHIC_DATA] [GEO…" at bounding box center [757, 117] width 179 height 43
click at [782, 122] on input "tel" at bounding box center [769, 117] width 131 height 13
paste input "0484 282 738"
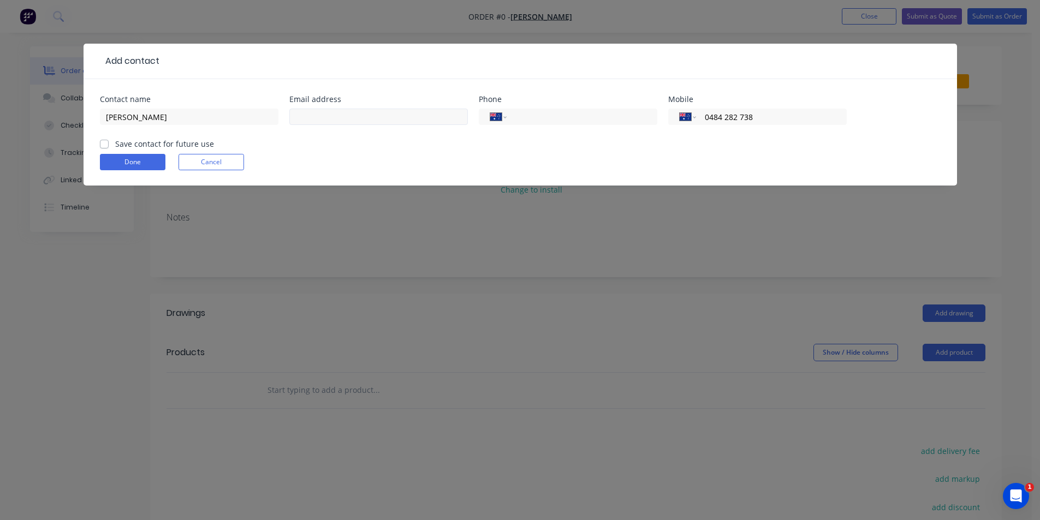
type input "0484 282 738"
click at [386, 112] on input "text" at bounding box center [378, 117] width 179 height 16
type input "[EMAIL_ADDRESS][DOMAIN_NAME]"
click at [115, 144] on label "Save contact for future use" at bounding box center [164, 143] width 99 height 11
click at [102, 144] on input "Save contact for future use" at bounding box center [104, 143] width 9 height 10
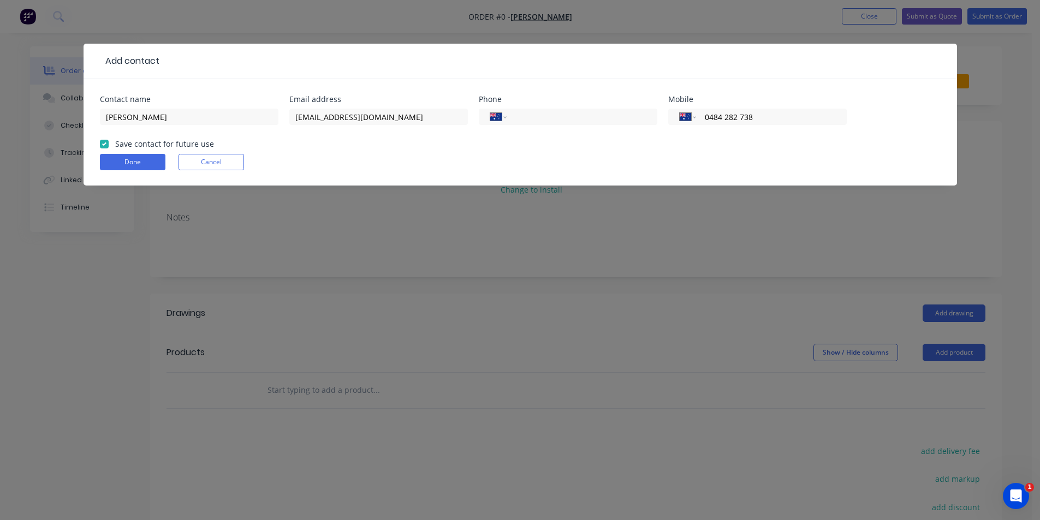
checkbox input "true"
click at [114, 161] on button "Done" at bounding box center [133, 162] width 66 height 16
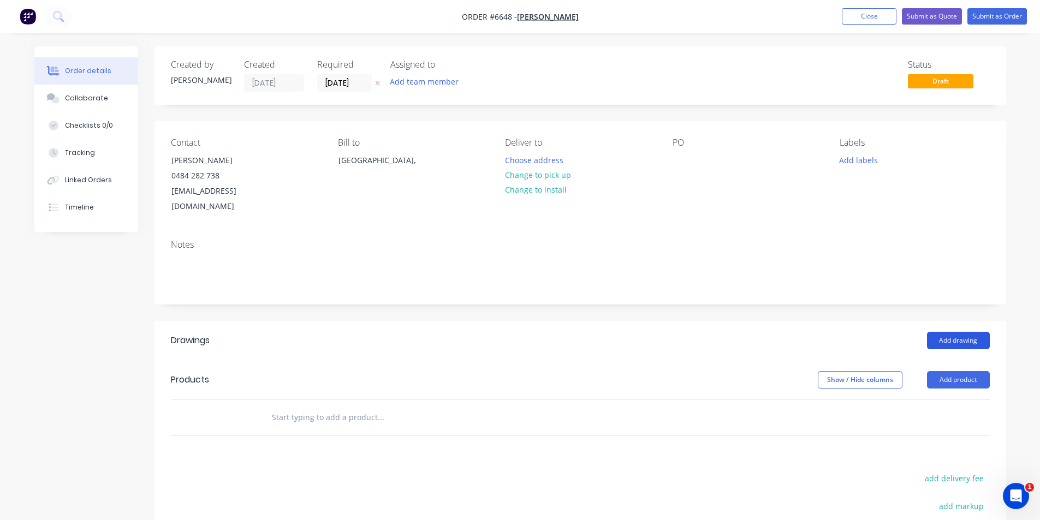
click at [959, 332] on button "Add drawing" at bounding box center [958, 340] width 63 height 17
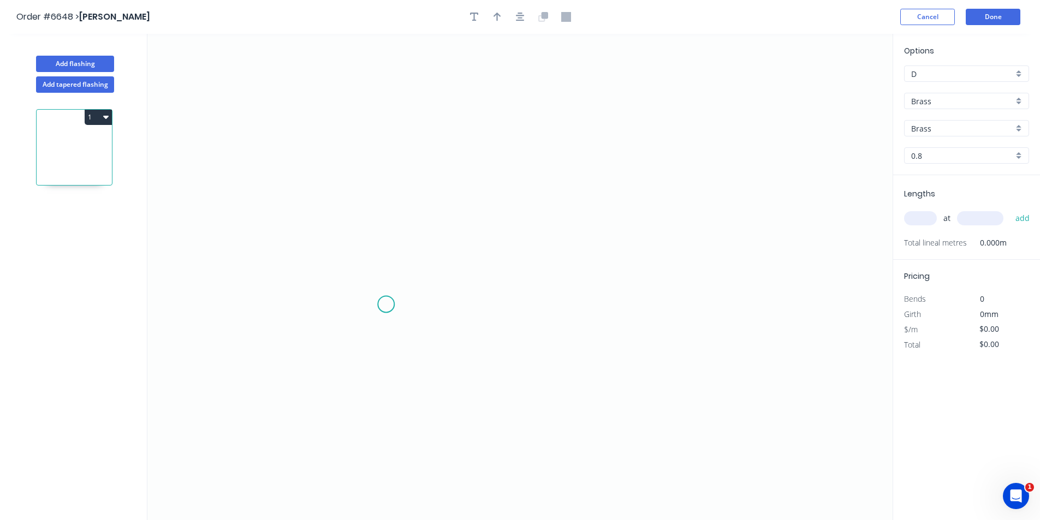
click at [386, 305] on icon "0" at bounding box center [519, 277] width 745 height 487
drag, startPoint x: 383, startPoint y: 250, endPoint x: 498, endPoint y: 256, distance: 114.8
click at [383, 250] on icon "0" at bounding box center [519, 277] width 745 height 487
click at [645, 254] on icon "0 ?" at bounding box center [519, 277] width 745 height 487
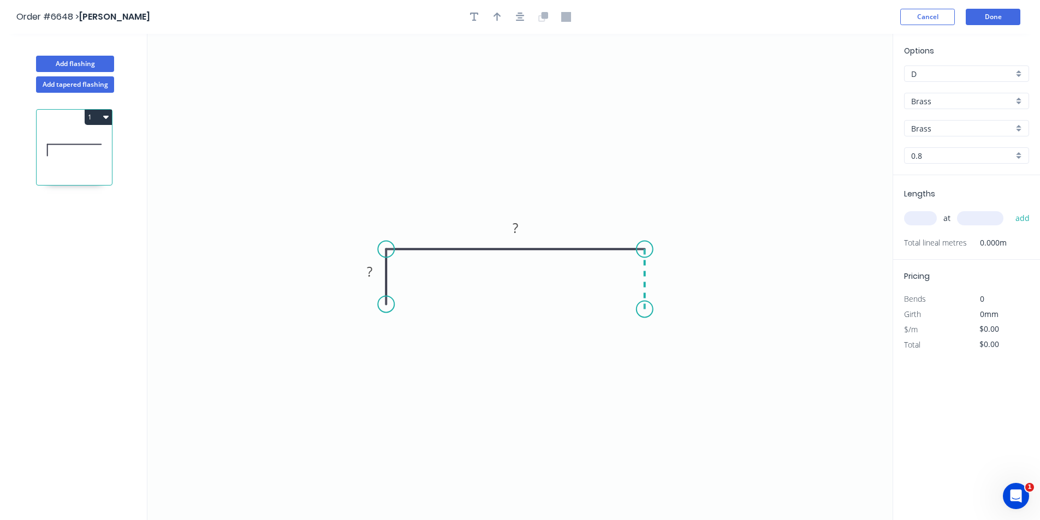
click at [644, 310] on icon "0 ? ?" at bounding box center [519, 277] width 745 height 487
click at [606, 311] on icon "0 ? ? ?" at bounding box center [519, 277] width 745 height 487
click at [607, 289] on icon "0 ? ? ? ?" at bounding box center [519, 277] width 745 height 487
drag, startPoint x: 384, startPoint y: 301, endPoint x: 384, endPoint y: 313, distance: 11.5
click at [384, 313] on circle at bounding box center [386, 312] width 16 height 16
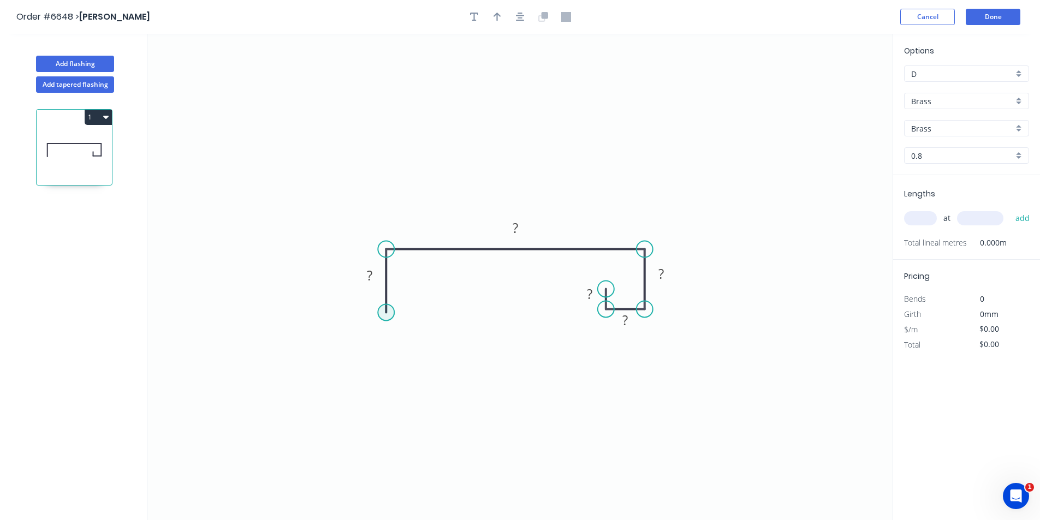
click at [384, 313] on circle at bounding box center [386, 312] width 16 height 16
click at [446, 315] on icon "0 ? ? ? ? ?" at bounding box center [519, 277] width 745 height 487
click at [443, 300] on icon at bounding box center [444, 305] width 2 height 13
drag, startPoint x: 448, startPoint y: 310, endPoint x: 424, endPoint y: 312, distance: 24.1
click at [424, 312] on circle at bounding box center [424, 312] width 16 height 16
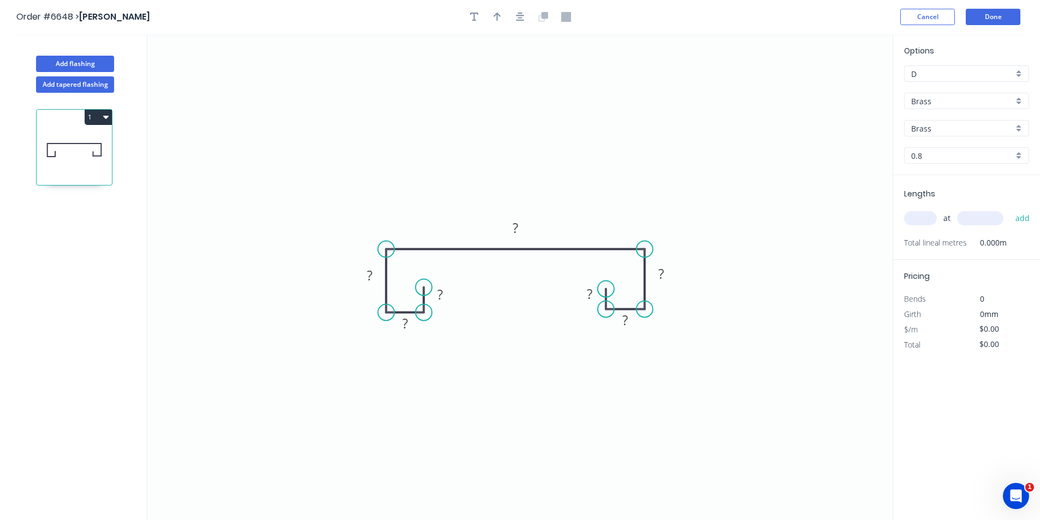
drag, startPoint x: 440, startPoint y: 296, endPoint x: 426, endPoint y: 288, distance: 16.4
click at [426, 288] on circle at bounding box center [424, 287] width 16 height 16
click at [547, 214] on icon "0 ? ? ? ? ? ? ?" at bounding box center [519, 277] width 745 height 487
drag, startPoint x: 518, startPoint y: 226, endPoint x: 1038, endPoint y: 330, distance: 530.4
click at [518, 226] on tspan "?" at bounding box center [515, 228] width 5 height 18
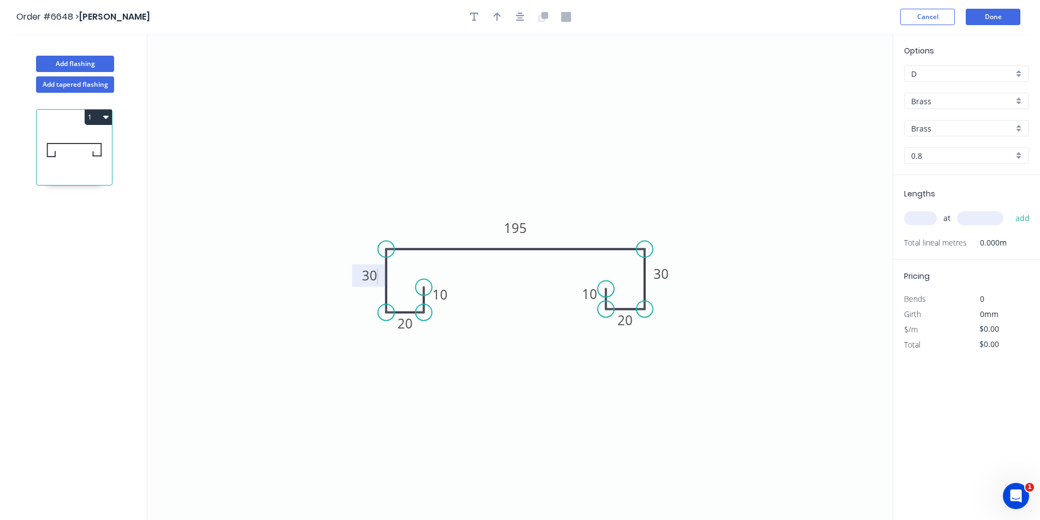
type input "$165.97"
click at [969, 103] on input "Brass" at bounding box center [962, 101] width 102 height 11
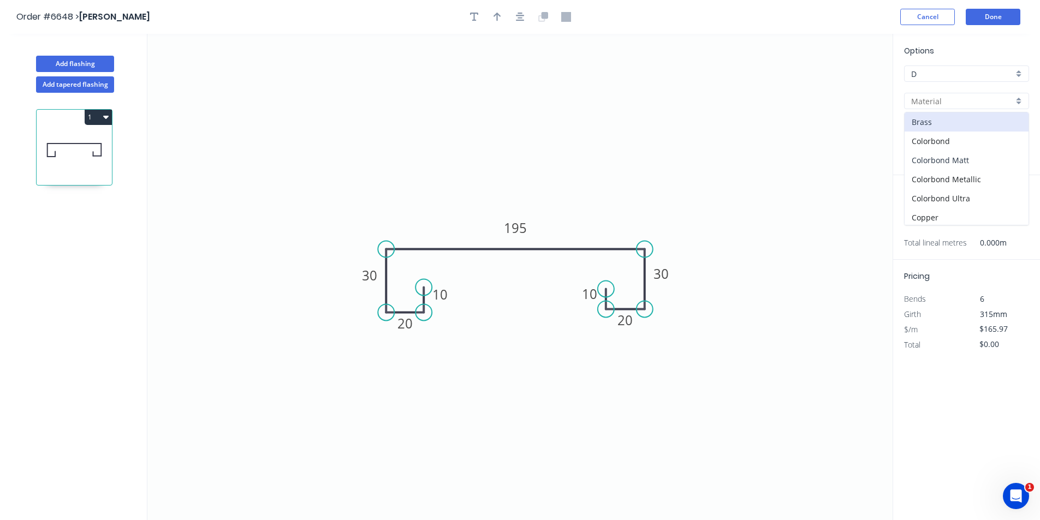
click at [977, 162] on div "Colorbond Matt" at bounding box center [967, 160] width 124 height 19
type input "Colorbond Matt"
type input "Bluegum Matt"
type input "0.55"
type input "$26.34"
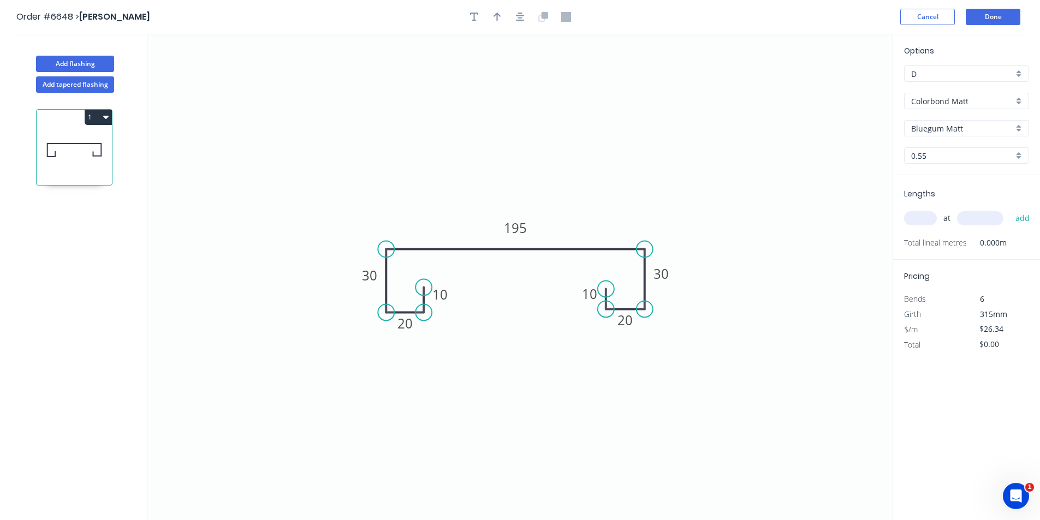
click at [941, 129] on input "Bluegum Matt" at bounding box center [962, 128] width 102 height 11
click at [944, 207] on div "Monument Matt" at bounding box center [967, 204] width 124 height 19
type input "Monument Matt"
click at [509, 10] on div at bounding box center [520, 17] width 115 height 16
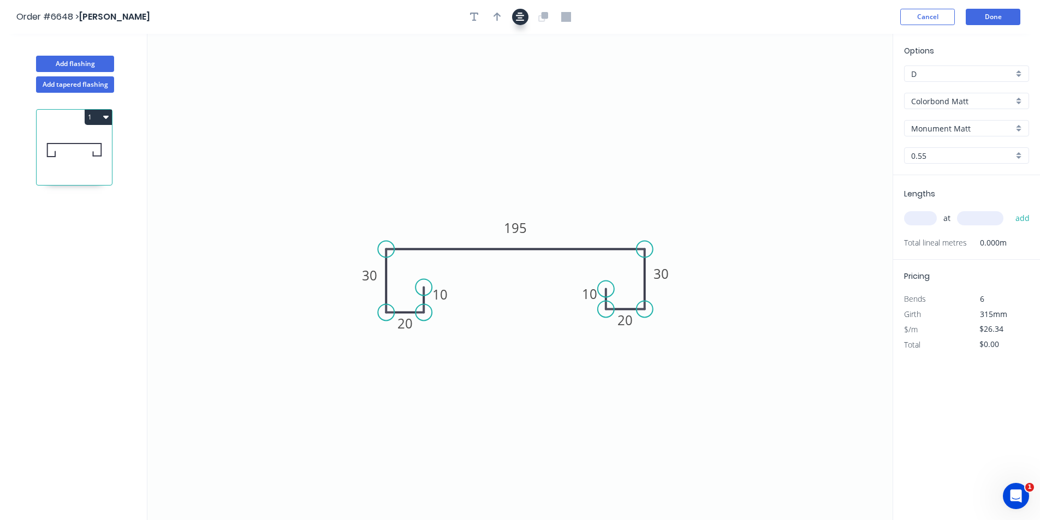
click at [520, 17] on icon "button" at bounding box center [520, 17] width 9 height 9
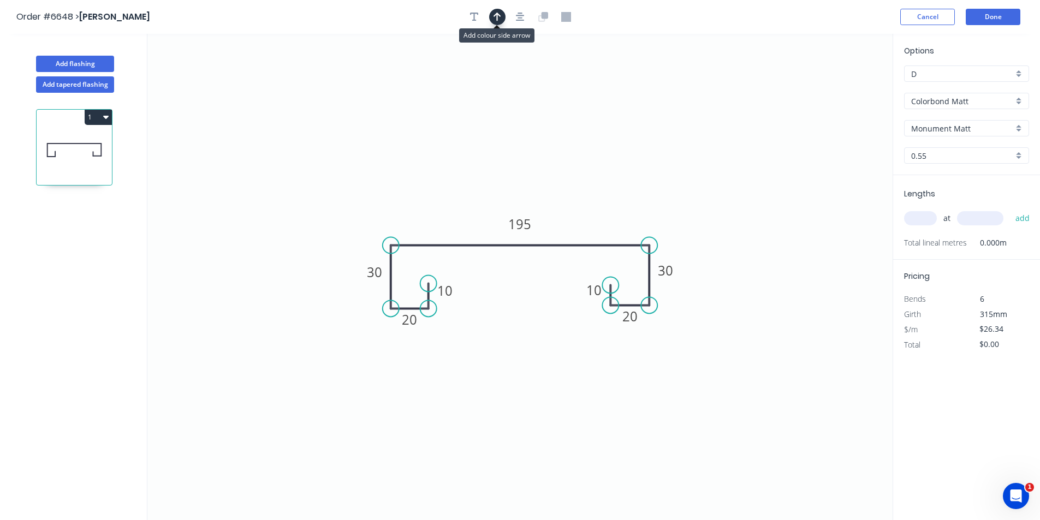
drag, startPoint x: 493, startPoint y: 18, endPoint x: 699, endPoint y: 70, distance: 212.3
click at [494, 19] on icon "button" at bounding box center [498, 17] width 8 height 10
drag, startPoint x: 839, startPoint y: 87, endPoint x: 440, endPoint y: 218, distance: 419.6
click at [440, 218] on icon at bounding box center [440, 205] width 10 height 35
click at [927, 216] on input "text" at bounding box center [920, 218] width 33 height 14
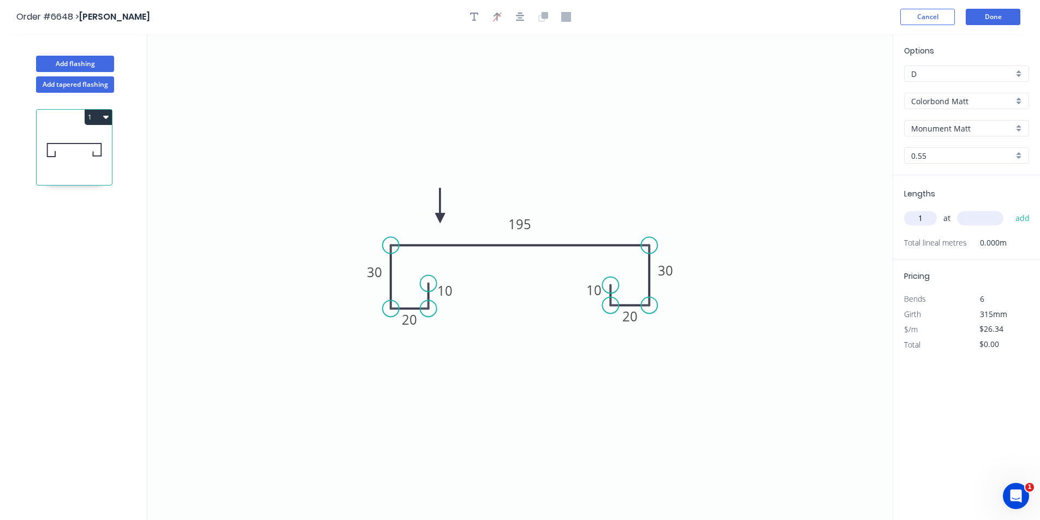
type input "1"
type input "2300"
click at [1010, 209] on button "add" at bounding box center [1023, 218] width 26 height 19
type input "$60.58"
click at [1012, 16] on button "Done" at bounding box center [993, 17] width 55 height 16
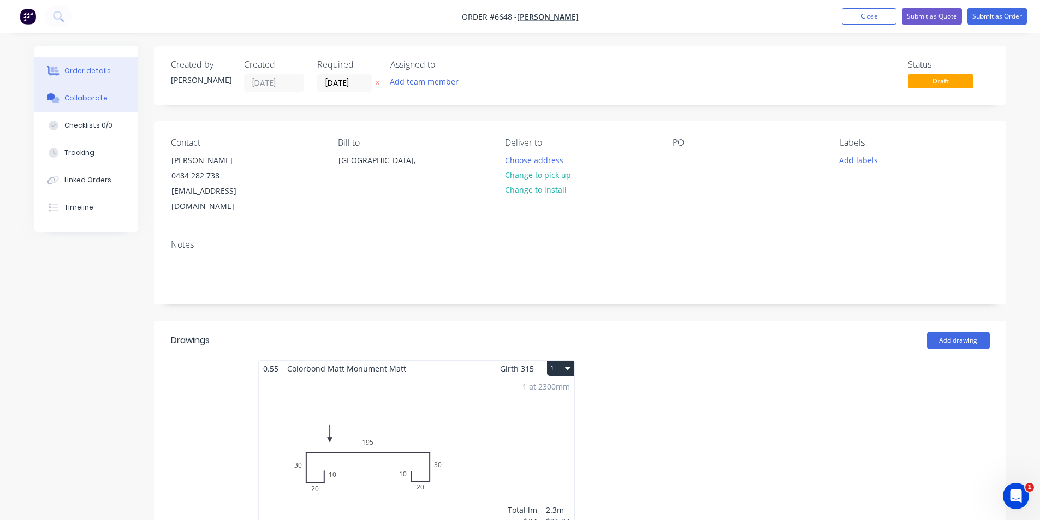
click at [92, 105] on button "Collaborate" at bounding box center [86, 98] width 104 height 27
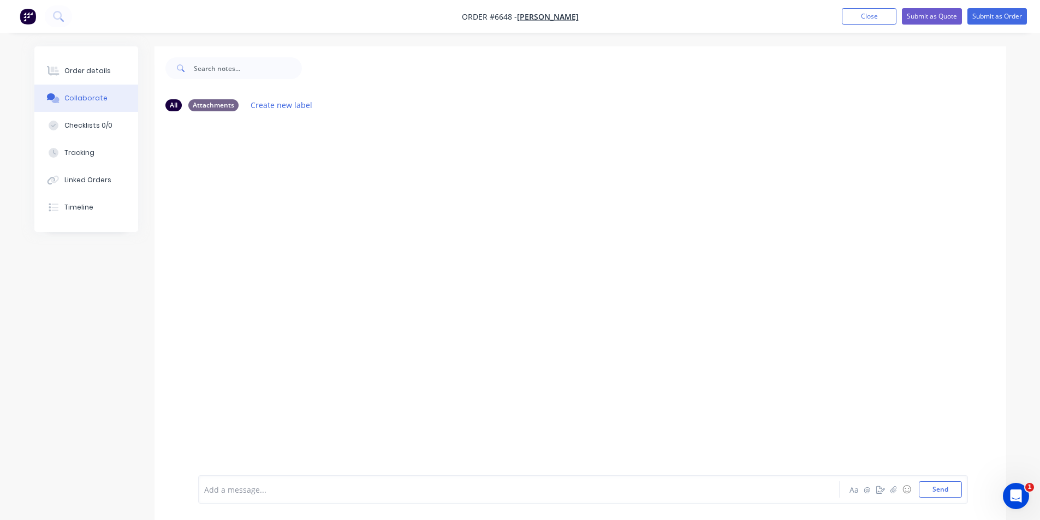
click at [1032, 512] on div at bounding box center [1032, 512] width 0 height 0
click at [890, 491] on icon "button" at bounding box center [893, 490] width 7 height 8
click at [951, 494] on button "Send" at bounding box center [940, 490] width 43 height 16
click at [86, 68] on div "Order details" at bounding box center [87, 71] width 46 height 10
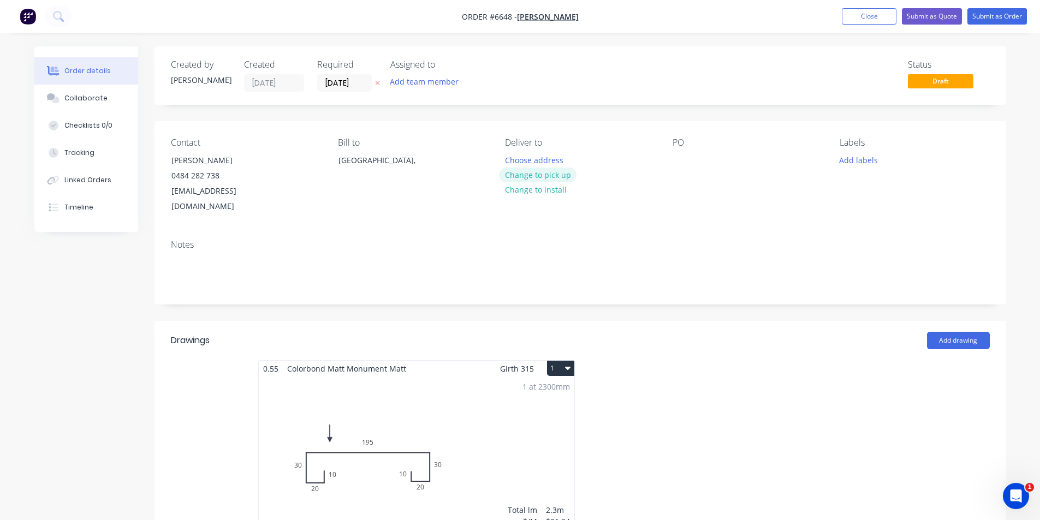
click at [531, 179] on button "Change to pick up" at bounding box center [538, 175] width 78 height 15
click at [1005, 15] on button "Submit as Order" at bounding box center [998, 16] width 60 height 16
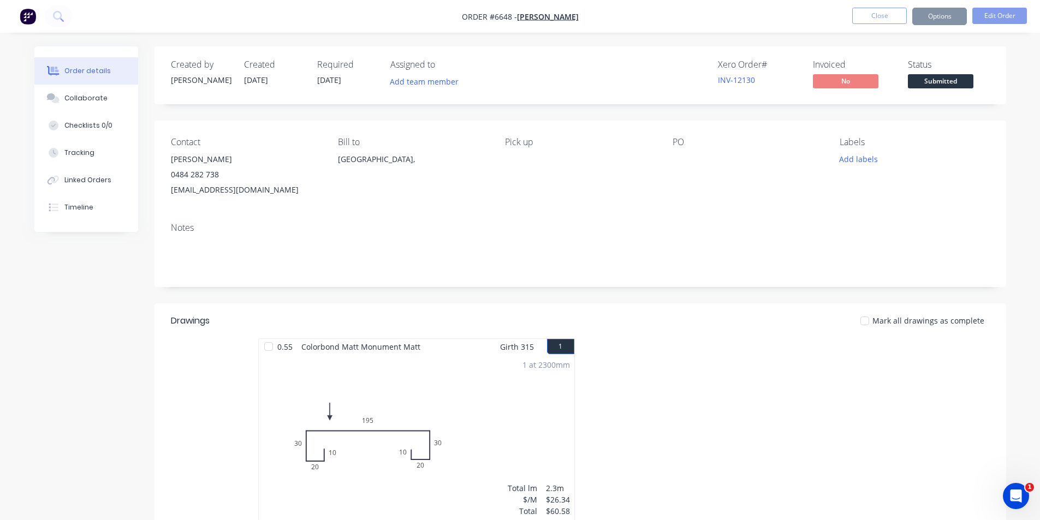
click at [947, 86] on span "Submitted" at bounding box center [941, 81] width 66 height 14
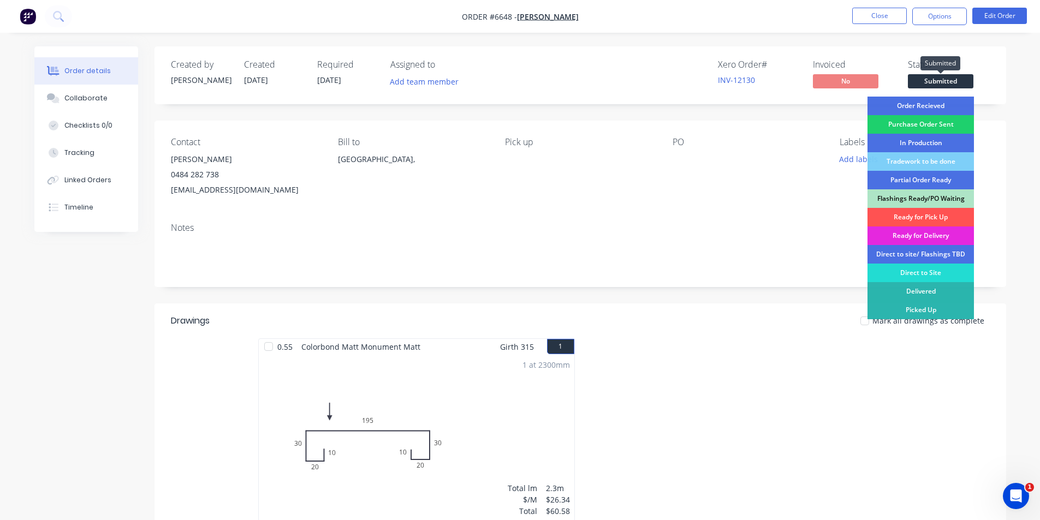
click at [947, 100] on div "Order Recieved" at bounding box center [921, 106] width 106 height 19
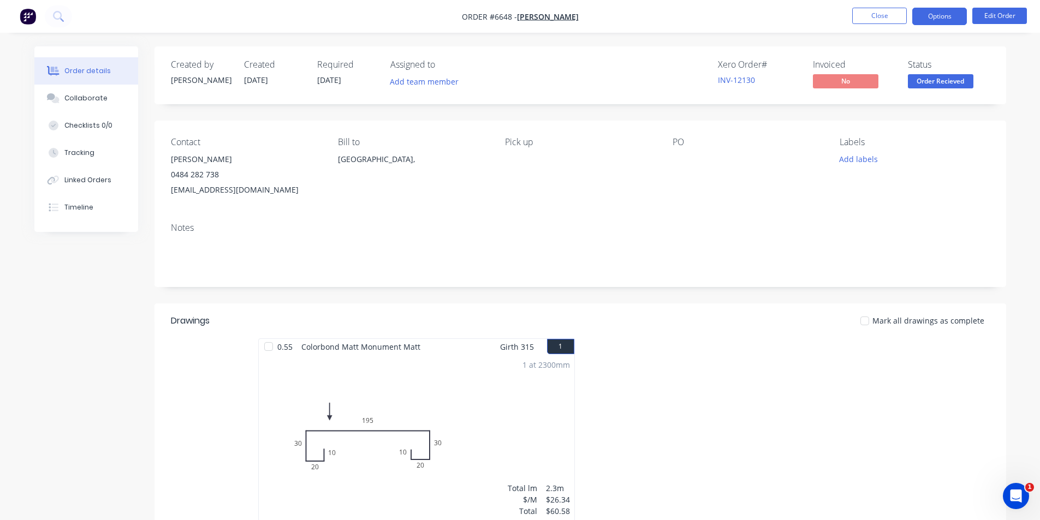
click at [935, 8] on button "Options" at bounding box center [940, 16] width 55 height 17
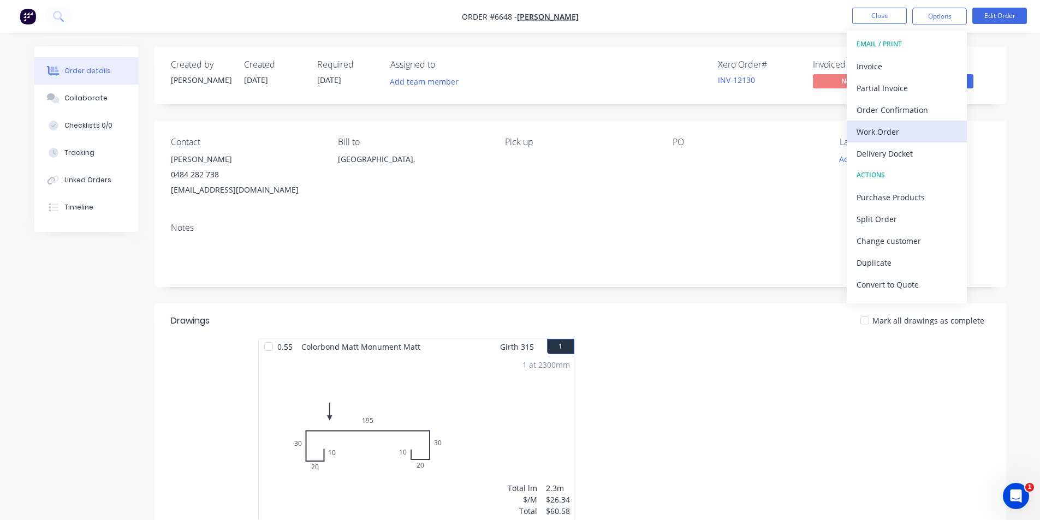
click at [905, 140] on button "Work Order" at bounding box center [907, 132] width 120 height 22
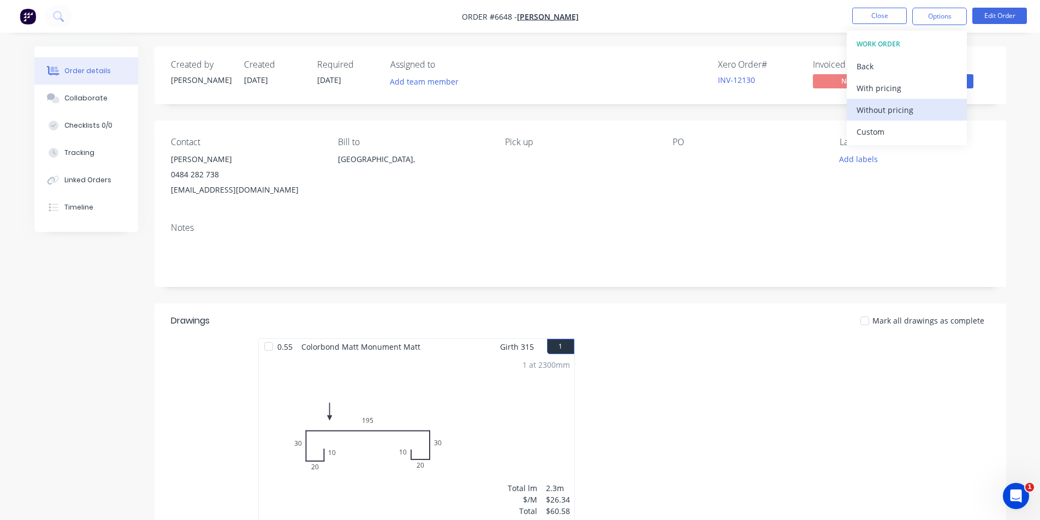
click at [897, 116] on div "Without pricing" at bounding box center [907, 110] width 100 height 16
drag, startPoint x: 1018, startPoint y: 228, endPoint x: 1008, endPoint y: 223, distance: 11.5
click at [1018, 228] on div "Order details Collaborate Checklists 0/0 Tracking Linked Orders Timeline Order …" at bounding box center [520, 363] width 1040 height 727
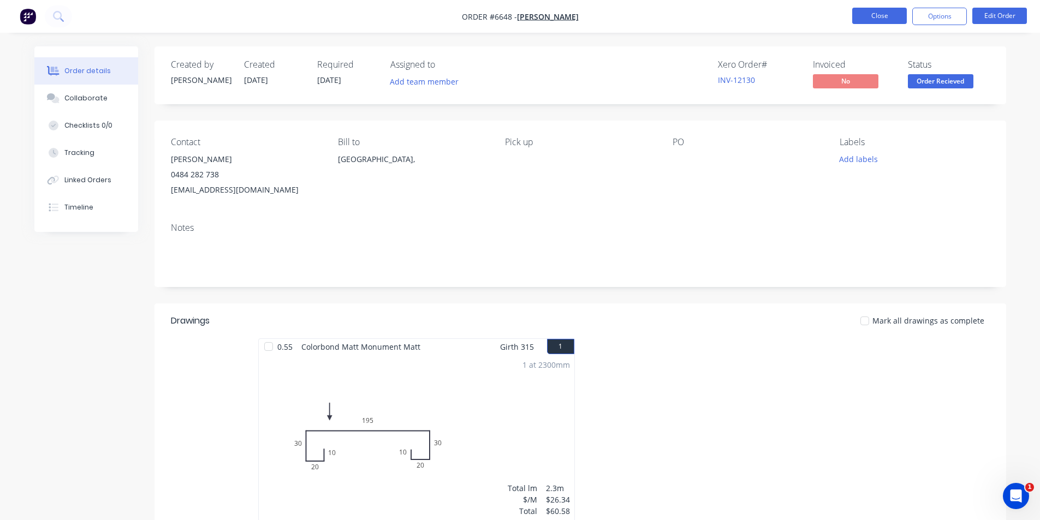
click at [897, 10] on button "Close" at bounding box center [879, 16] width 55 height 16
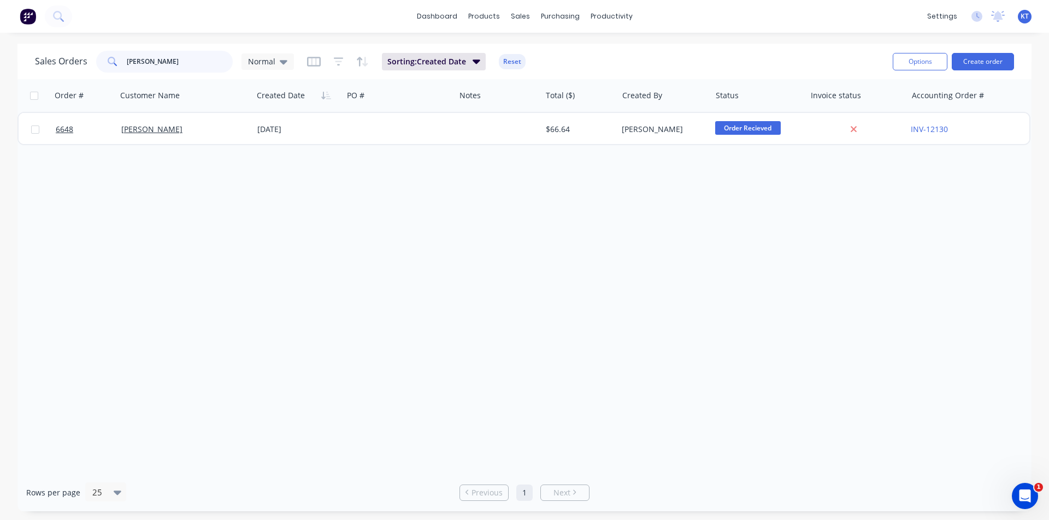
click at [164, 68] on input "[PERSON_NAME]" at bounding box center [180, 62] width 106 height 22
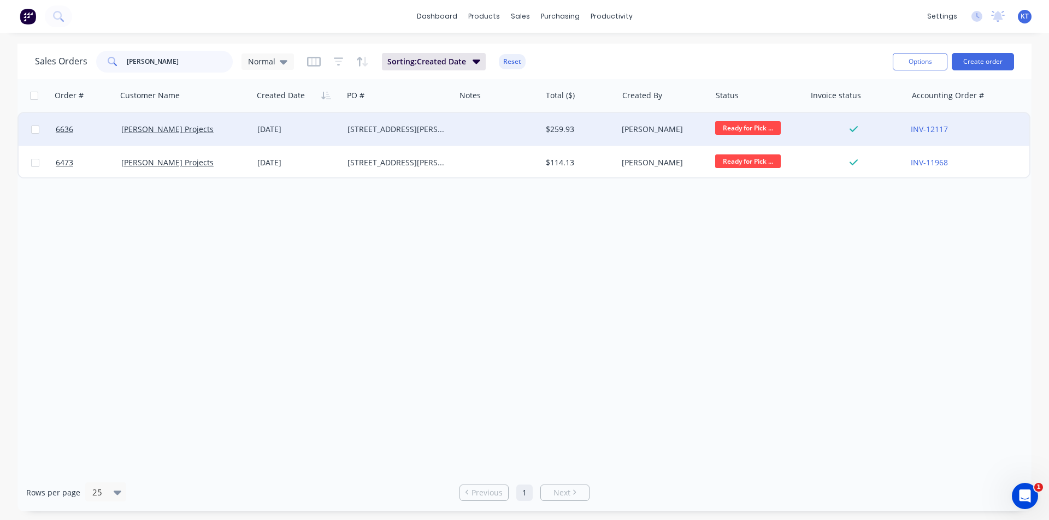
type input "[PERSON_NAME]"
click at [565, 143] on div "$259.93" at bounding box center [579, 129] width 76 height 33
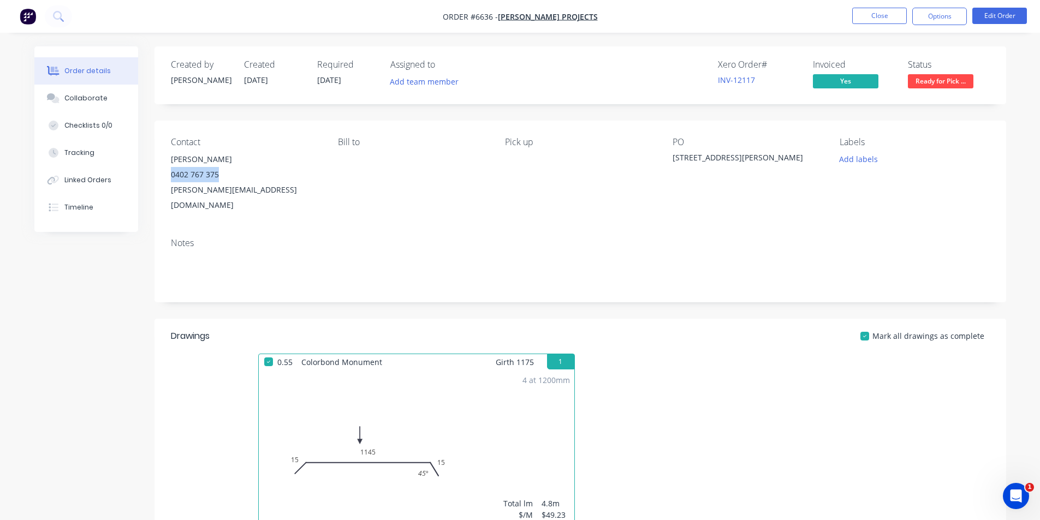
drag, startPoint x: 226, startPoint y: 175, endPoint x: 159, endPoint y: 175, distance: 66.1
click at [159, 175] on div "Contact [PERSON_NAME] [PHONE_NUMBER] [PERSON_NAME][EMAIL_ADDRESS][DOMAIN_NAME] …" at bounding box center [581, 175] width 852 height 109
copy div "0402 767 375"
click at [877, 17] on button "Close" at bounding box center [879, 16] width 55 height 16
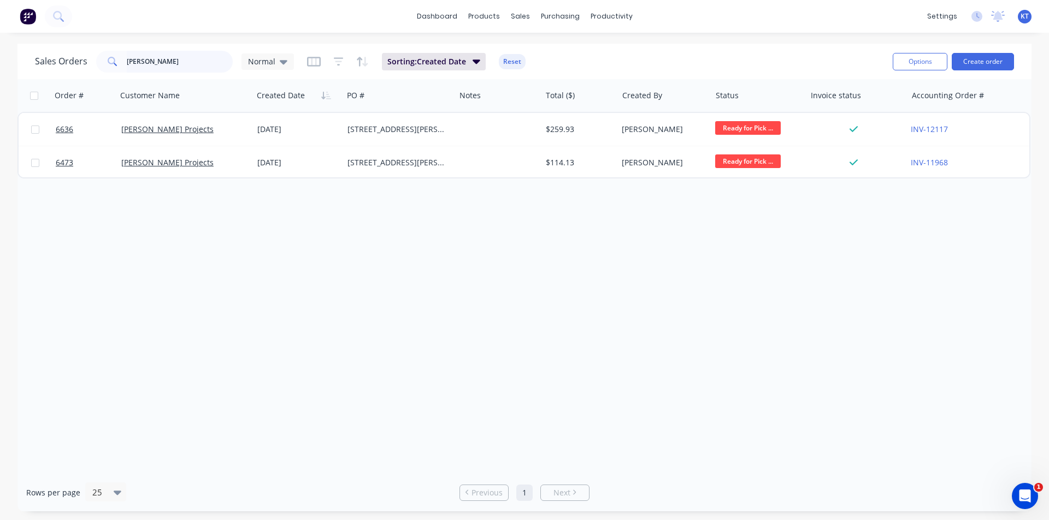
click at [172, 62] on input "[PERSON_NAME]" at bounding box center [180, 62] width 106 height 22
click at [981, 48] on div "Options Create order" at bounding box center [951, 61] width 126 height 27
click at [981, 64] on button "Create order" at bounding box center [982, 61] width 62 height 17
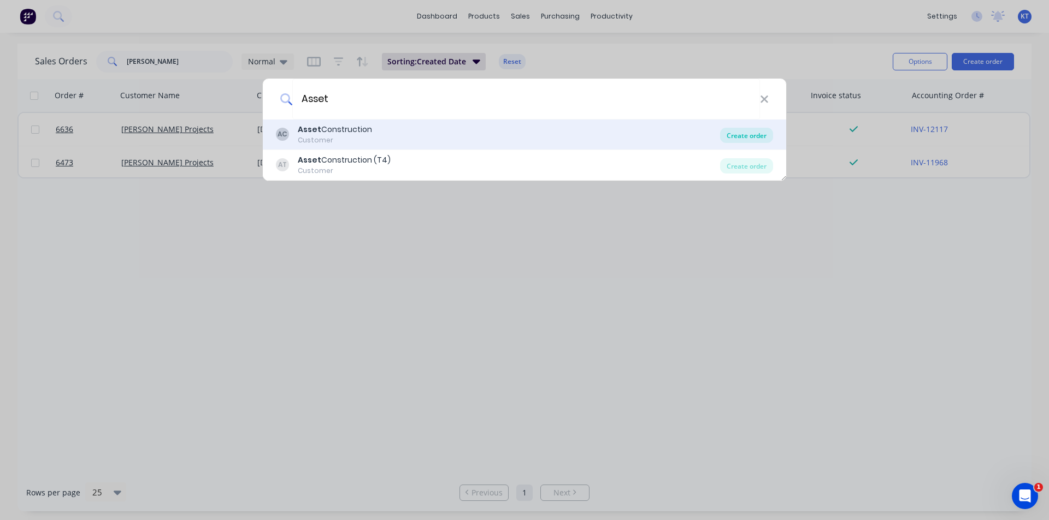
type input "Asset"
click at [739, 130] on div "Create order" at bounding box center [746, 135] width 53 height 15
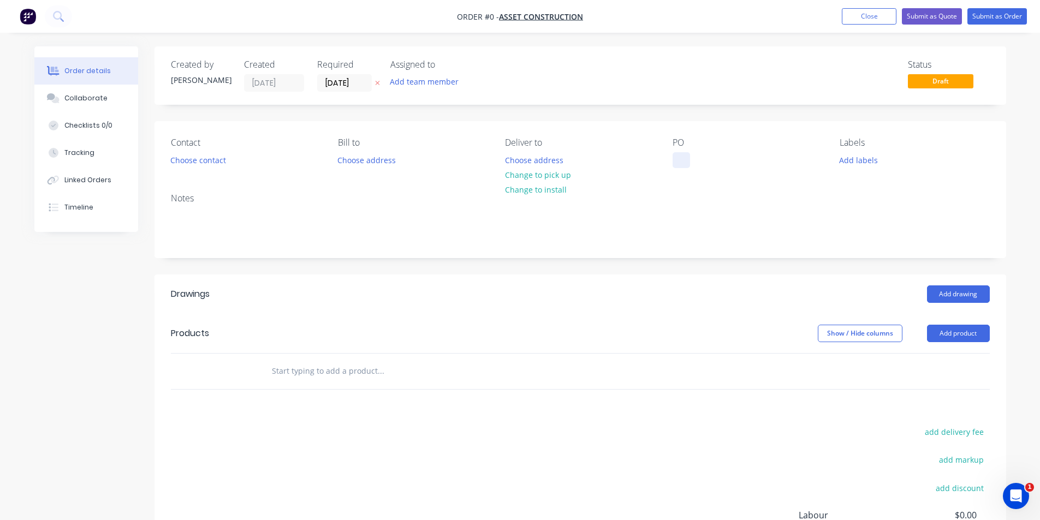
click at [680, 162] on div at bounding box center [681, 160] width 17 height 16
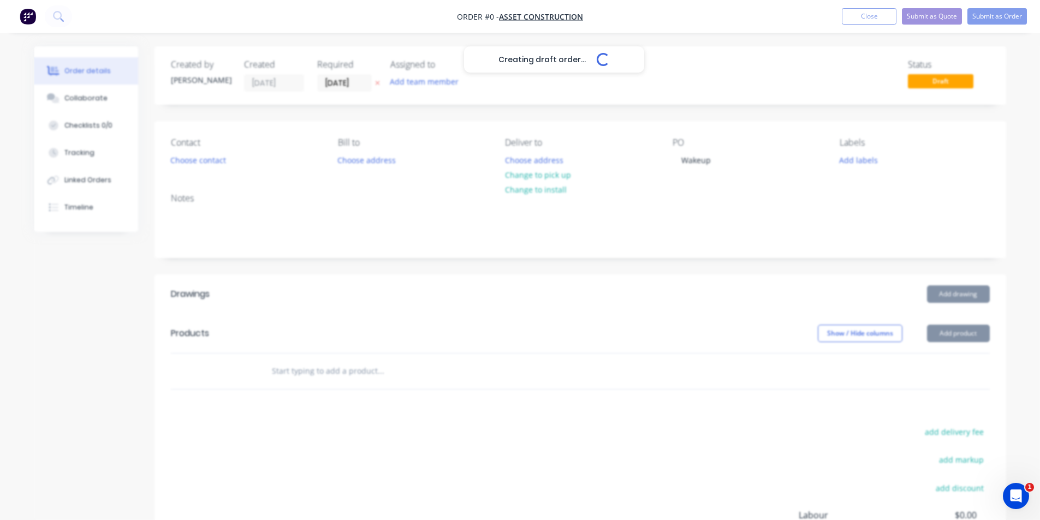
click at [200, 168] on div "Creating draft order... Loading... Order details Collaborate Checklists 0/0 Tra…" at bounding box center [520, 357] width 994 height 622
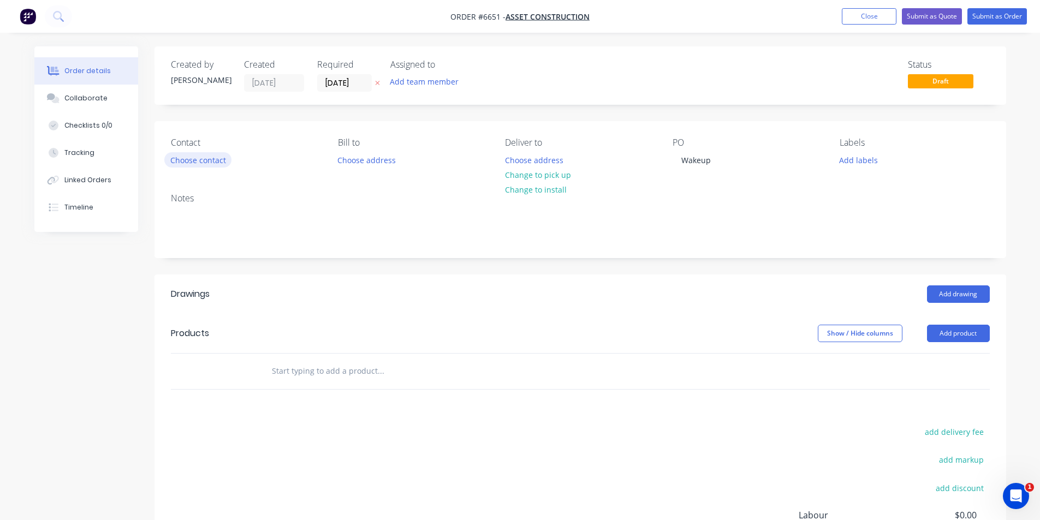
click at [206, 156] on button "Choose contact" at bounding box center [197, 159] width 67 height 15
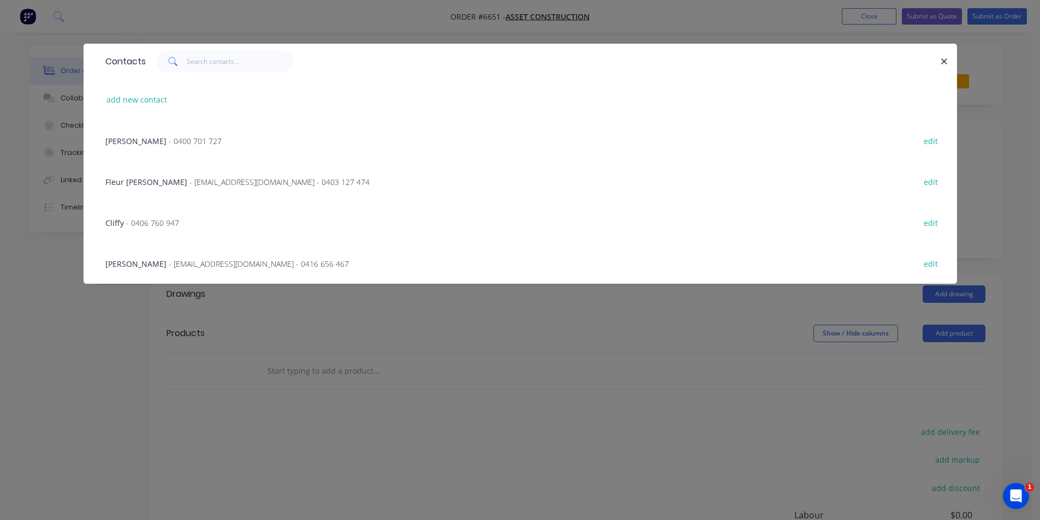
click at [189, 180] on span "- [EMAIL_ADDRESS][DOMAIN_NAME] - 0403 127 474" at bounding box center [279, 182] width 180 height 10
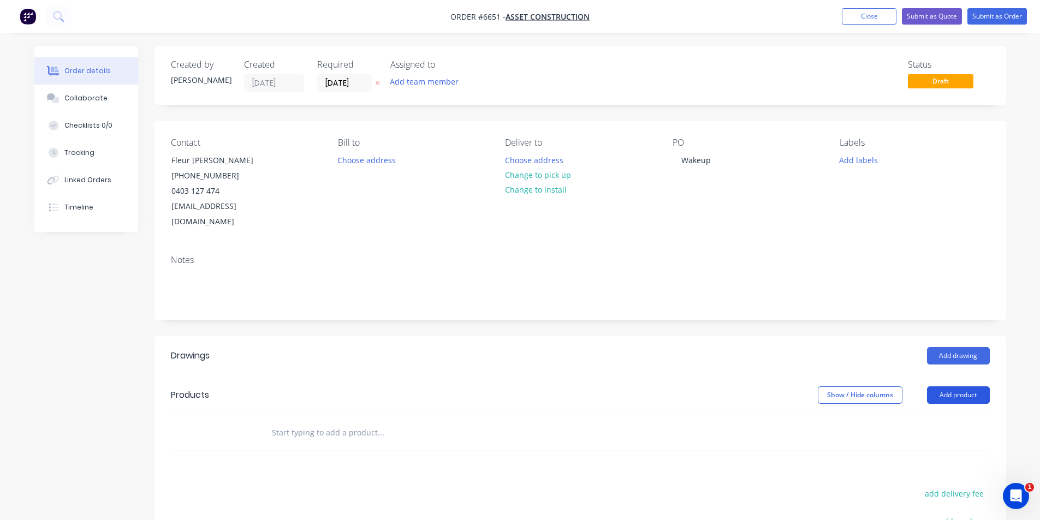
click at [966, 387] on button "Add product" at bounding box center [958, 395] width 63 height 17
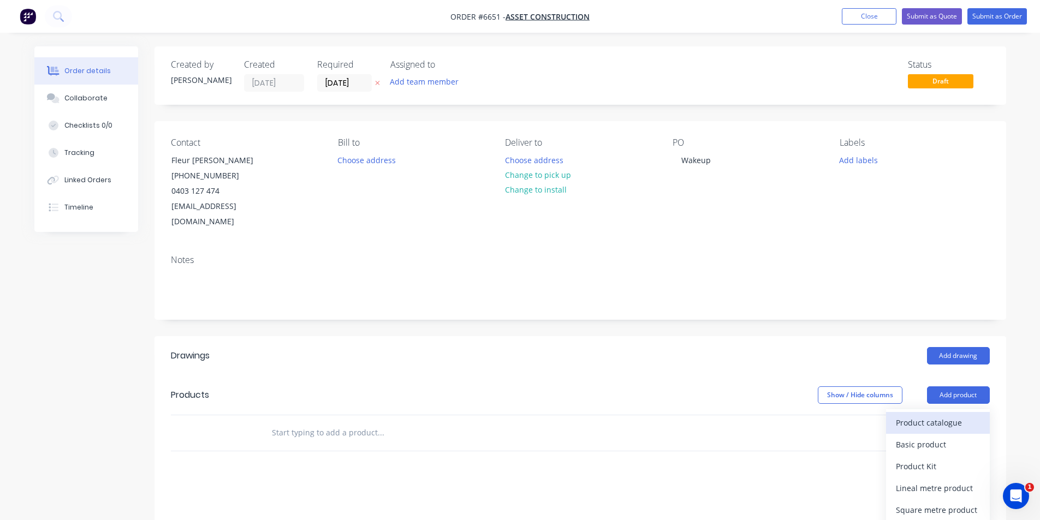
click at [958, 415] on div "Product catalogue" at bounding box center [938, 423] width 84 height 16
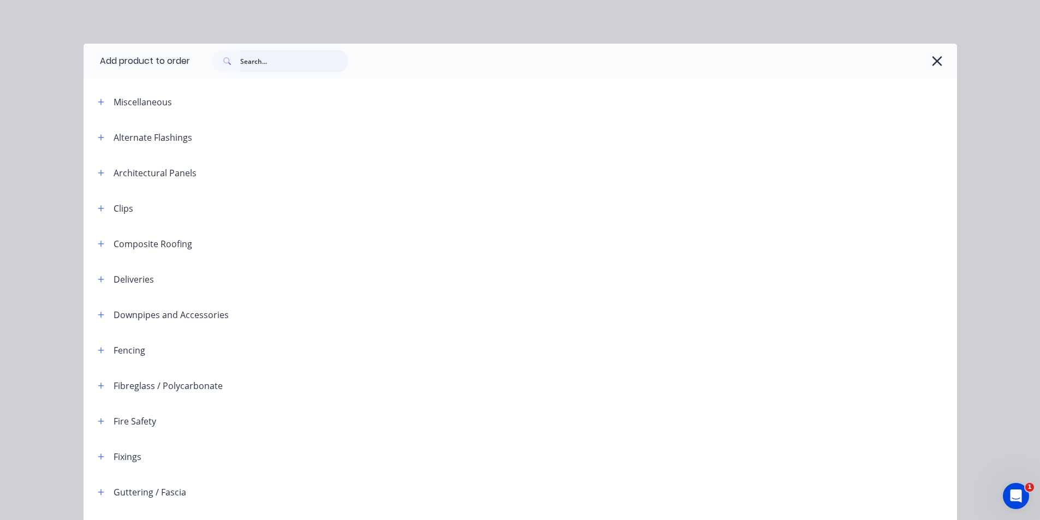
click at [311, 69] on input "text" at bounding box center [294, 61] width 108 height 22
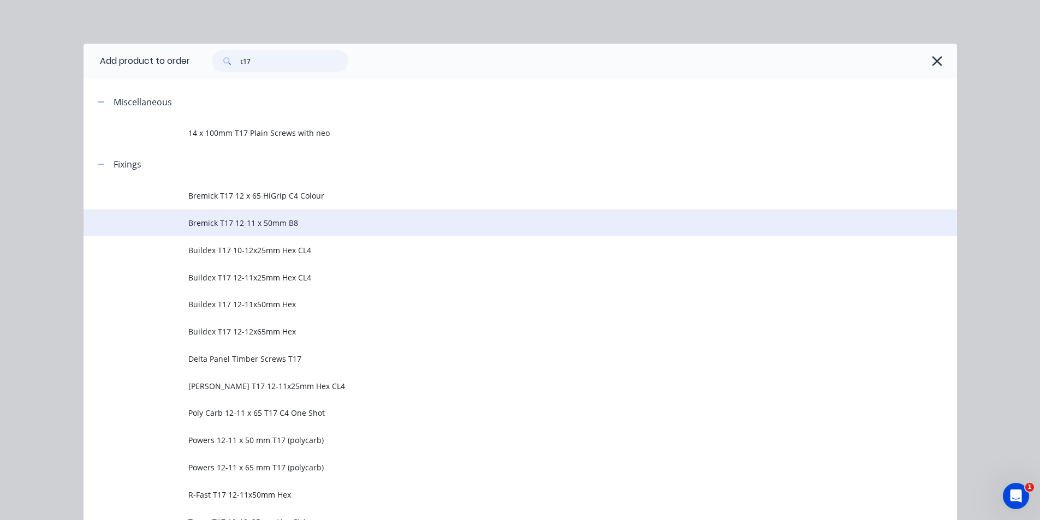
type input "t17"
click at [294, 216] on td "Bremick T17 12-11 x 50mm B8" at bounding box center [572, 223] width 769 height 27
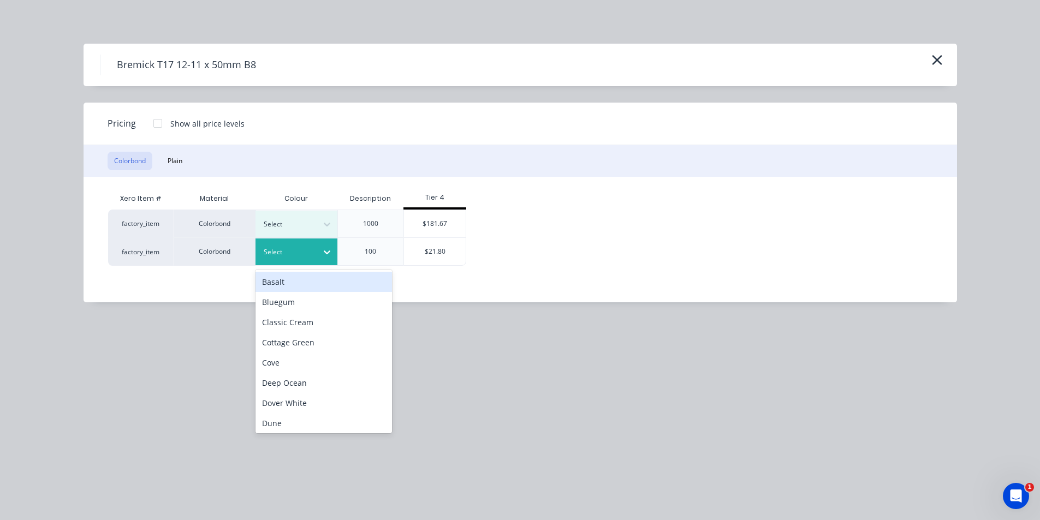
click at [293, 263] on div "Select" at bounding box center [297, 252] width 82 height 27
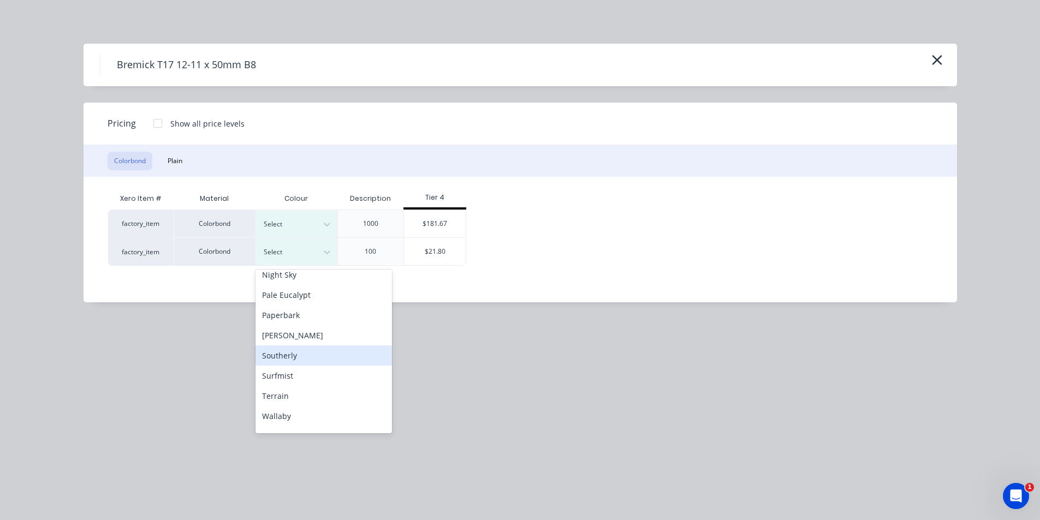
scroll to position [291, 0]
click at [292, 316] on div "Pale Eucalypt" at bounding box center [324, 314] width 137 height 20
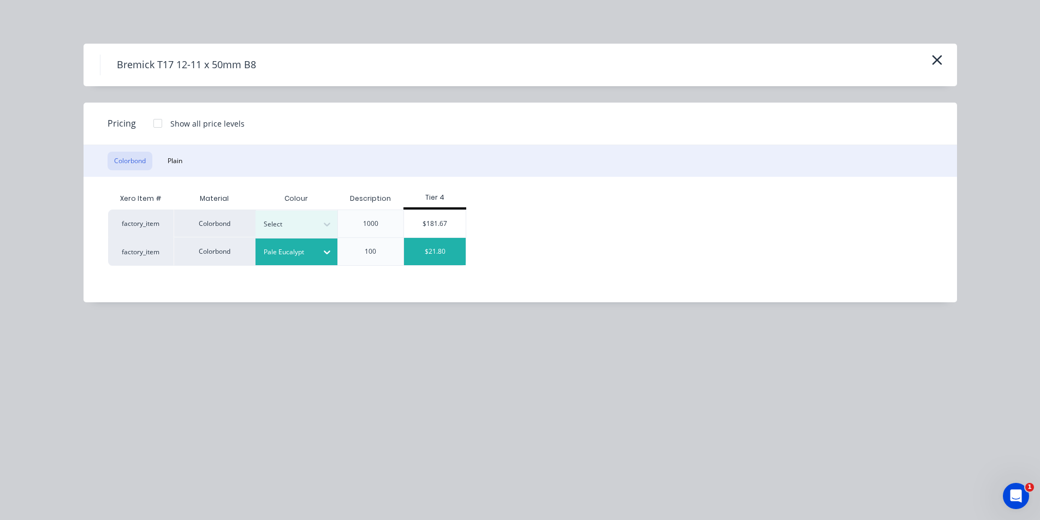
click at [415, 250] on div "$21.80" at bounding box center [435, 251] width 62 height 27
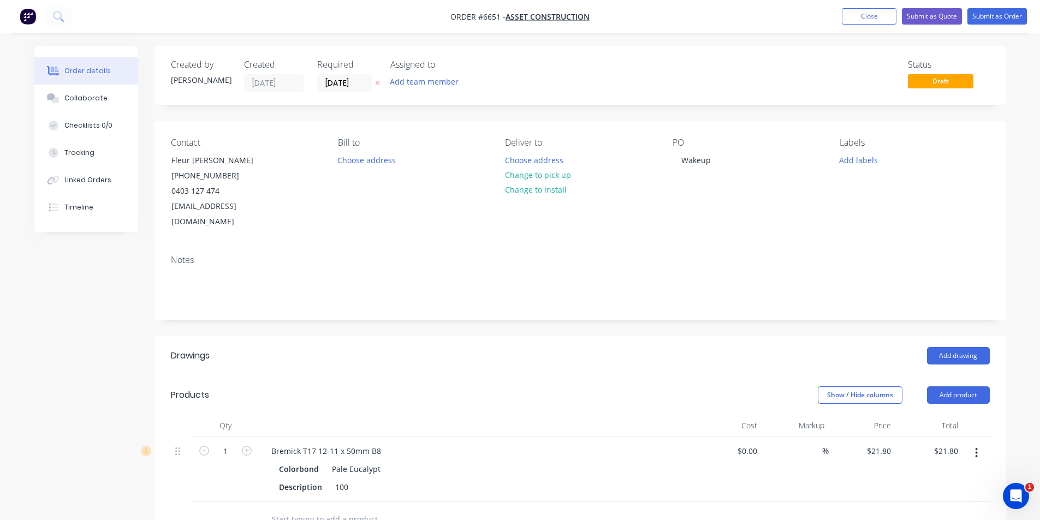
click at [241, 445] on button "button" at bounding box center [247, 450] width 14 height 11
type input "2"
type input "$43.60"
click at [960, 396] on header "Products Show / Hide columns Add product" at bounding box center [581, 395] width 852 height 39
click at [958, 391] on header "Products Show / Hide columns Add product" at bounding box center [581, 395] width 852 height 39
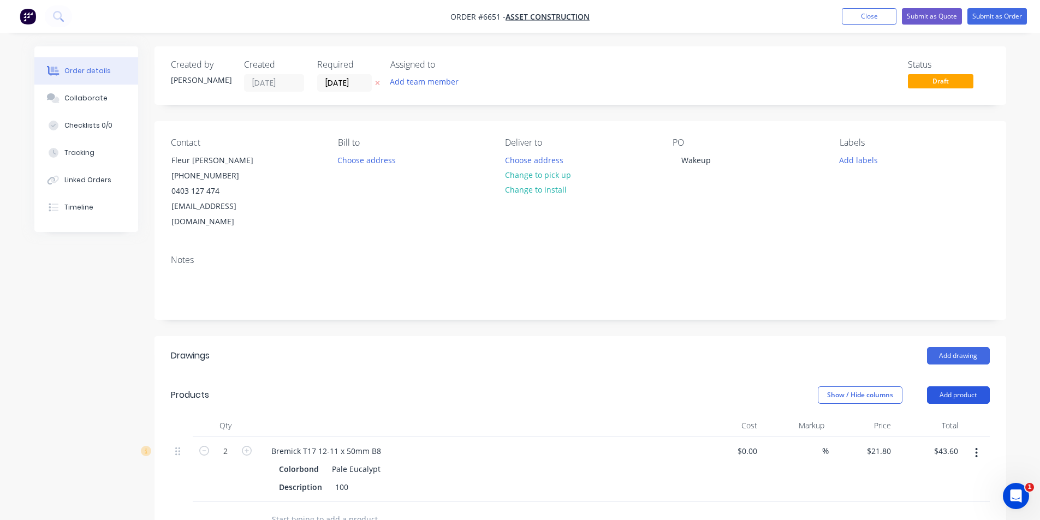
click at [959, 387] on button "Add product" at bounding box center [958, 395] width 63 height 17
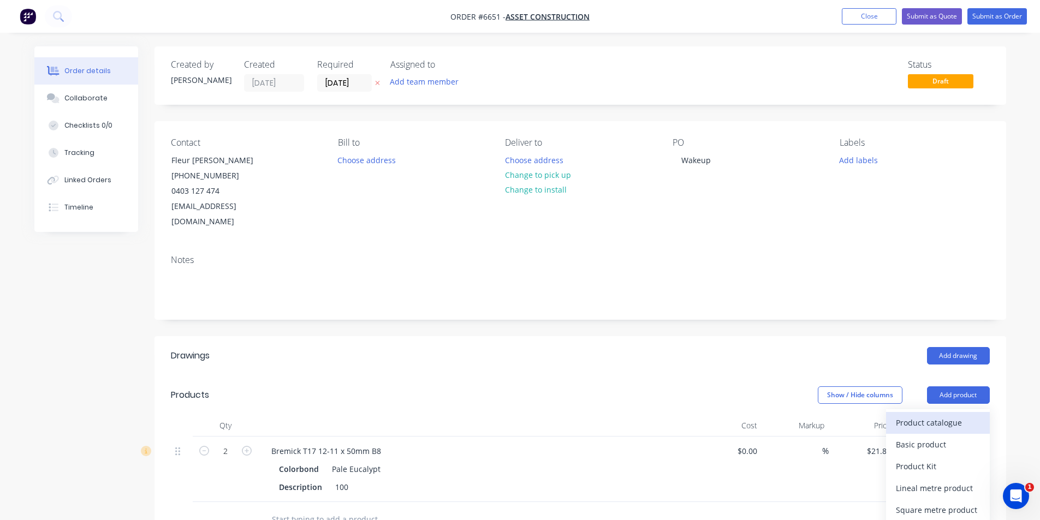
click at [948, 415] on div "Product catalogue" at bounding box center [938, 423] width 84 height 16
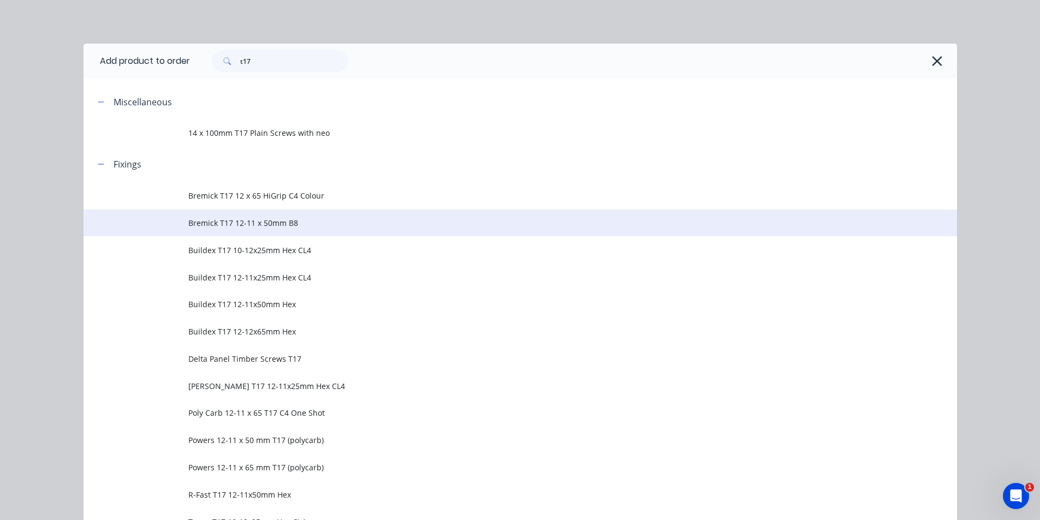
click at [273, 223] on span "Bremick T17 12-11 x 50mm B8" at bounding box center [495, 222] width 615 height 11
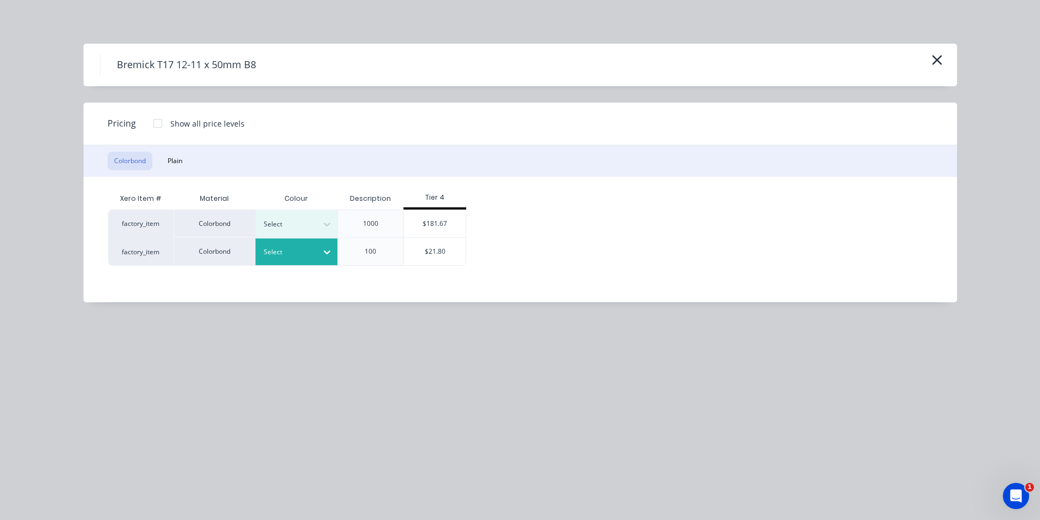
click at [285, 252] on div at bounding box center [288, 252] width 49 height 12
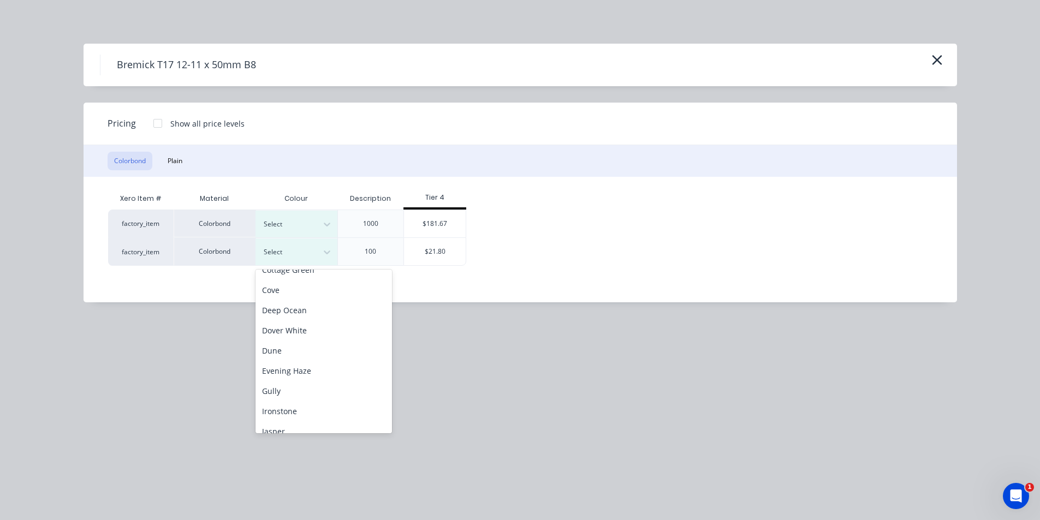
scroll to position [127, 0]
click at [279, 360] on div "Ironstone" at bounding box center [324, 357] width 137 height 20
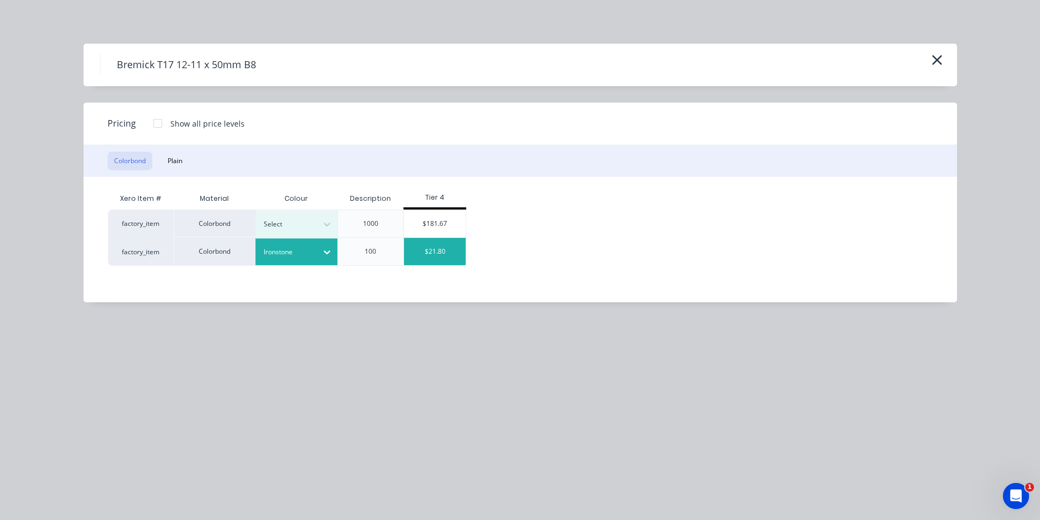
click at [432, 261] on div "$21.80" at bounding box center [435, 251] width 62 height 27
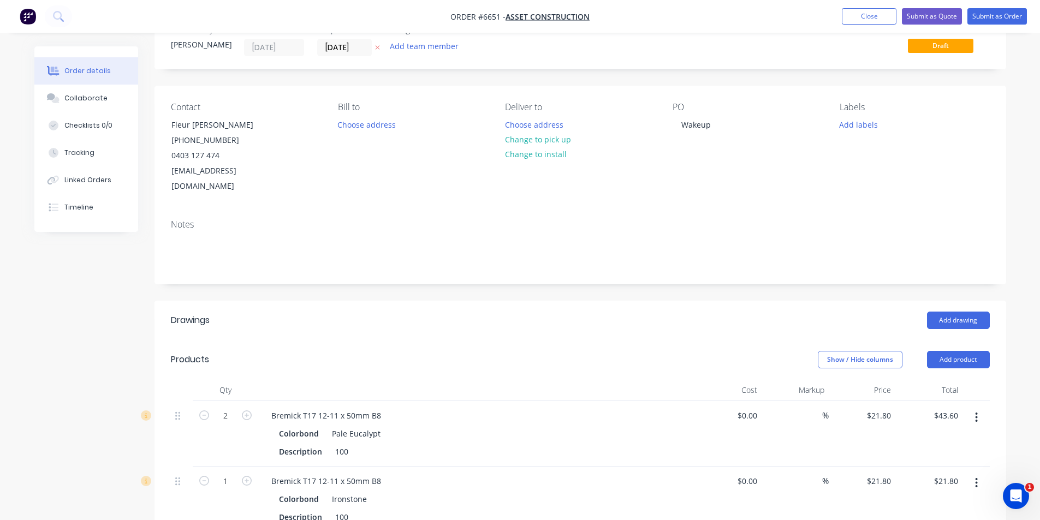
scroll to position [55, 0]
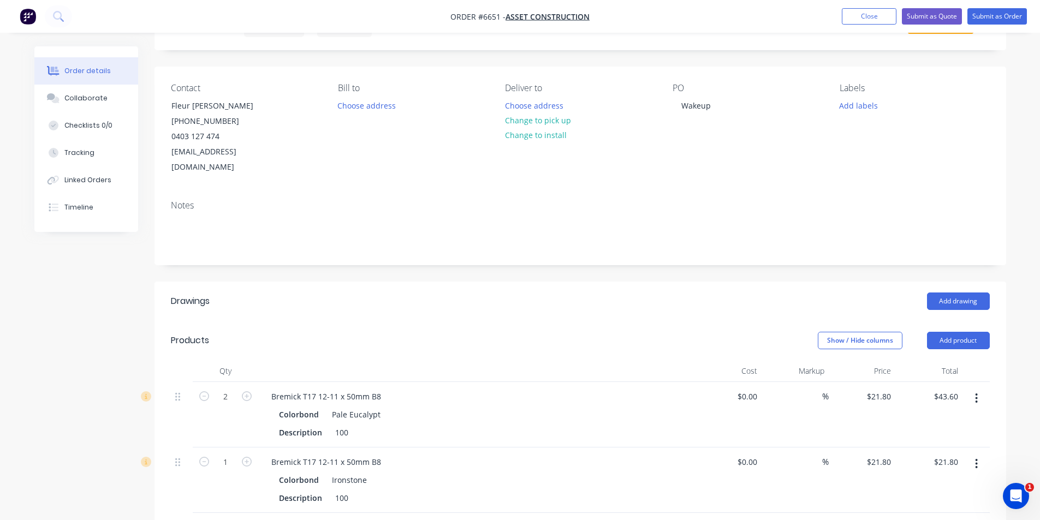
click at [254, 448] on div "1" at bounding box center [226, 481] width 66 height 66
click at [242, 457] on icon "button" at bounding box center [247, 462] width 10 height 10
type input "2"
type input "$43.60"
click at [951, 332] on button "Add product" at bounding box center [958, 340] width 63 height 17
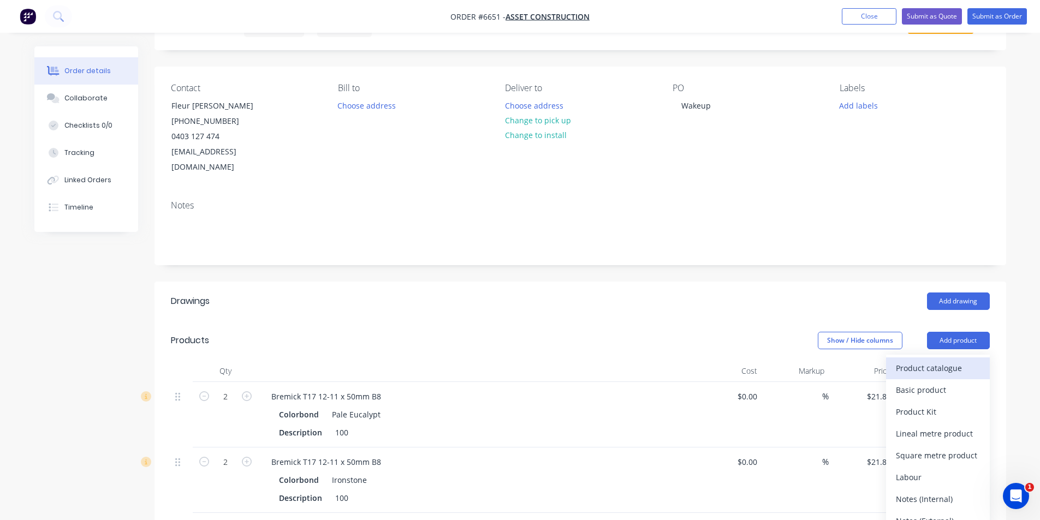
click at [933, 360] on div "Product catalogue" at bounding box center [938, 368] width 84 height 16
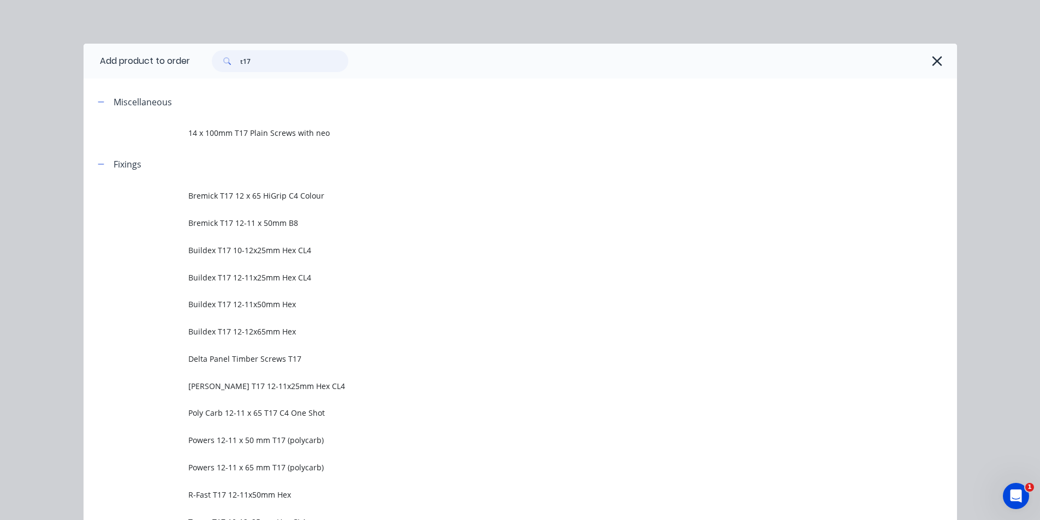
click at [257, 57] on input "t17" at bounding box center [294, 61] width 108 height 22
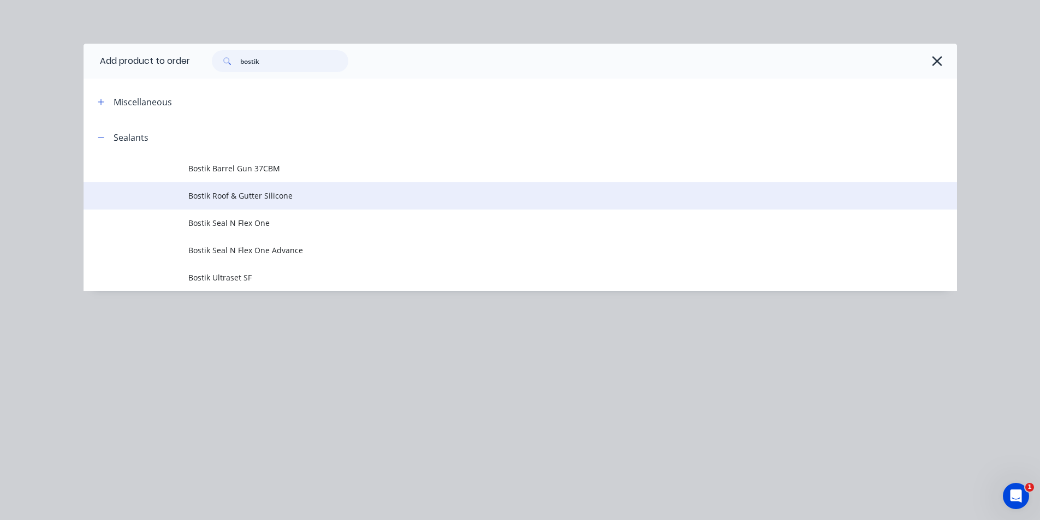
type input "bostik"
click at [247, 202] on span "Bostik Roof & Gutter Silicone" at bounding box center [495, 195] width 615 height 11
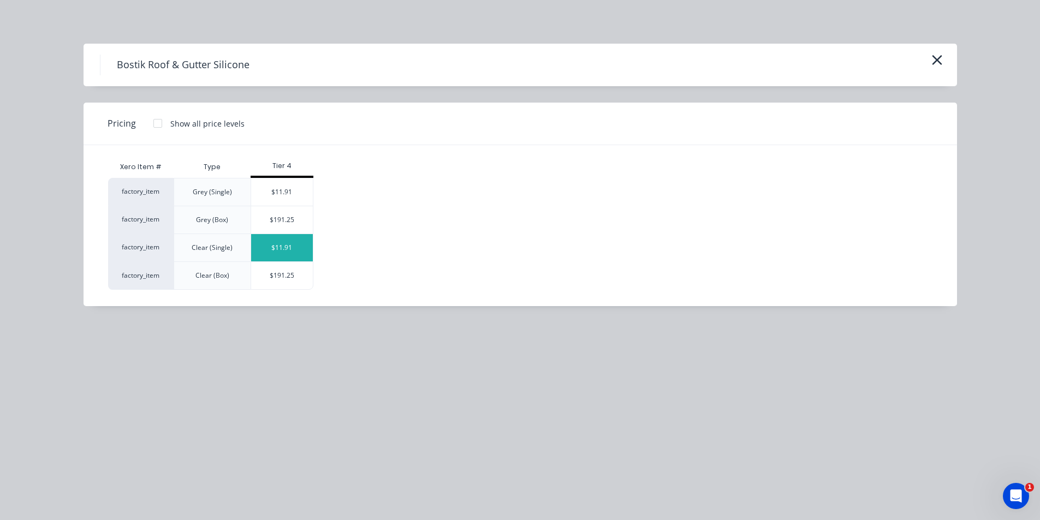
click at [270, 250] on div "$11.91" at bounding box center [282, 247] width 62 height 27
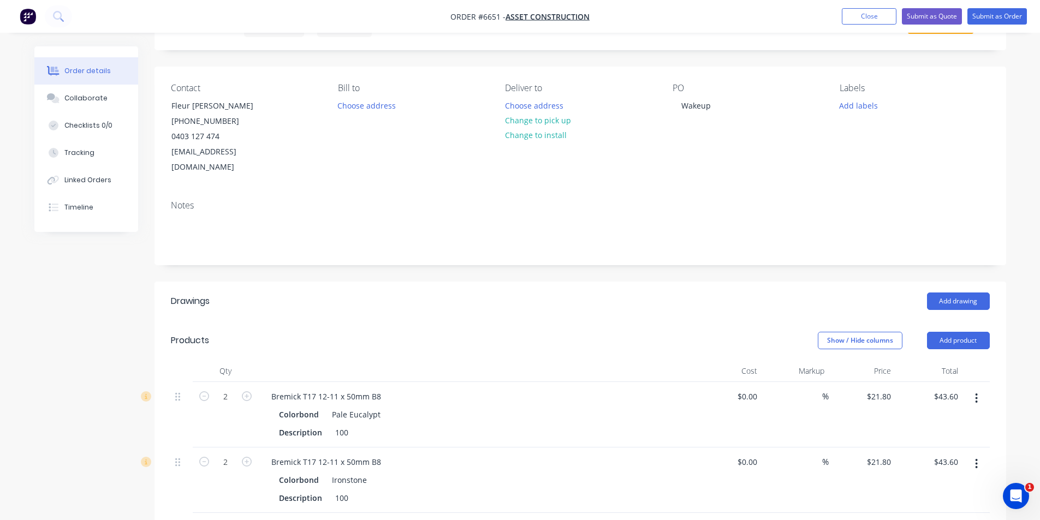
click at [246, 520] on icon "button" at bounding box center [247, 528] width 10 height 10
type input "2"
type input "$23.82"
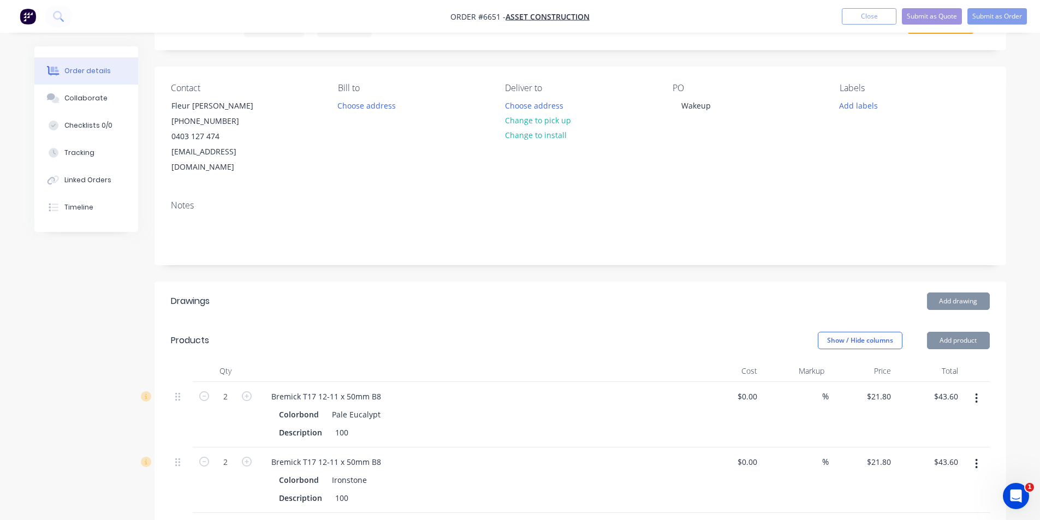
click at [246, 520] on icon "button" at bounding box center [247, 528] width 10 height 10
type input "3"
type input "$35.73"
click at [246, 520] on icon "button" at bounding box center [247, 528] width 10 height 10
type input "4"
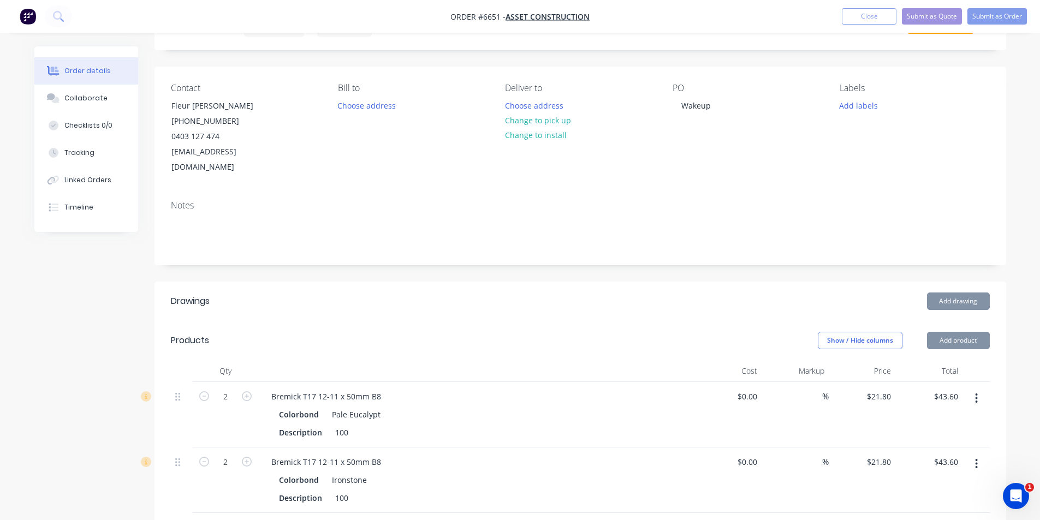
type input "$47.64"
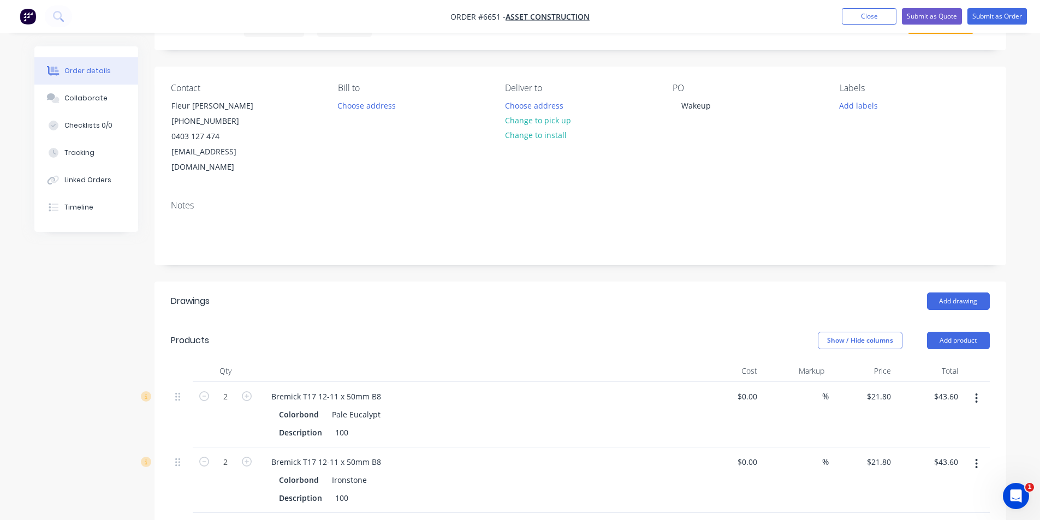
click at [204, 519] on form "4" at bounding box center [225, 527] width 57 height 16
click at [202, 520] on icon "button" at bounding box center [204, 528] width 10 height 10
type input "3"
type input "$35.73"
click at [945, 332] on button "Add product" at bounding box center [958, 340] width 63 height 17
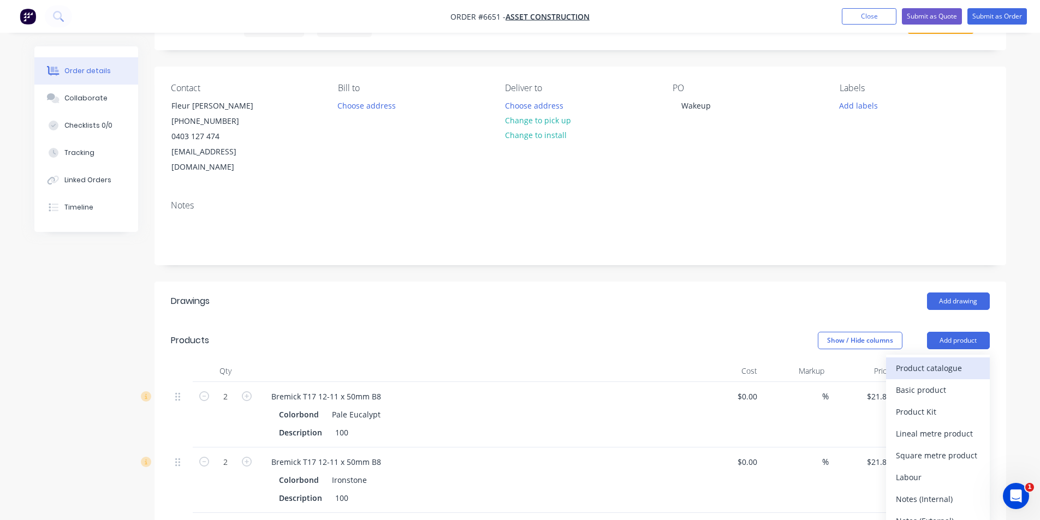
click at [943, 358] on button "Product catalogue" at bounding box center [938, 369] width 104 height 22
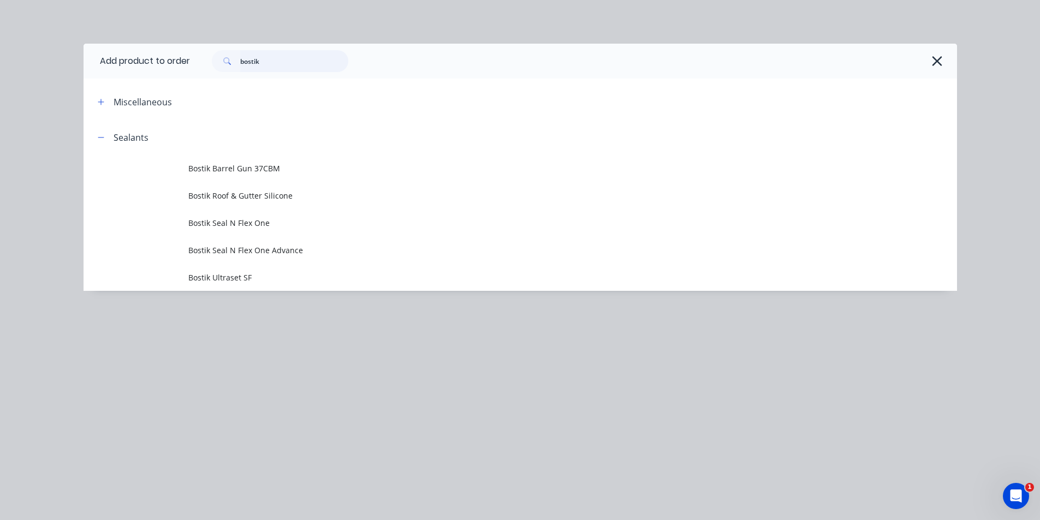
click at [290, 66] on input "bostik" at bounding box center [294, 61] width 108 height 22
click at [289, 66] on input "bostik" at bounding box center [294, 61] width 108 height 22
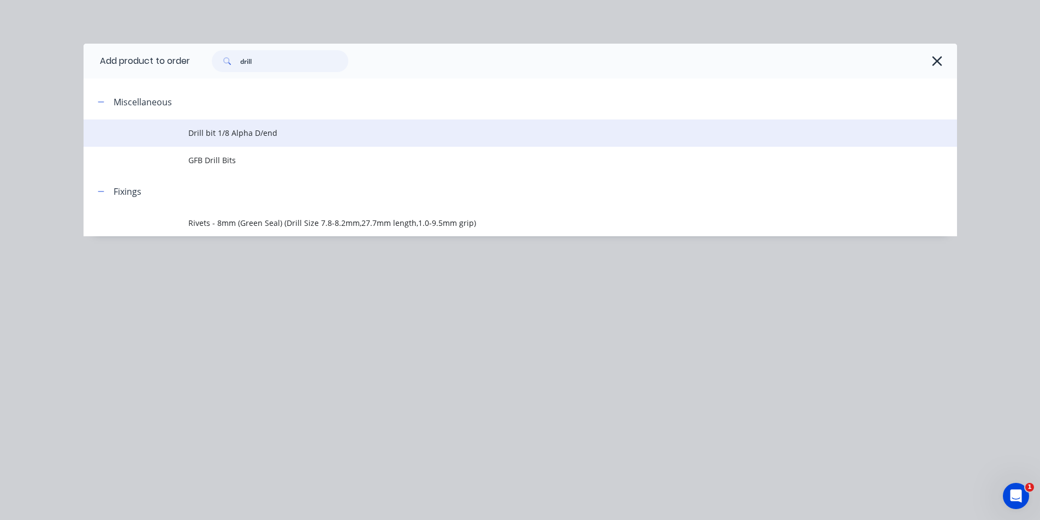
type input "drill"
click at [241, 137] on span "Drill bit 1/8 Alpha D/end" at bounding box center [495, 132] width 615 height 11
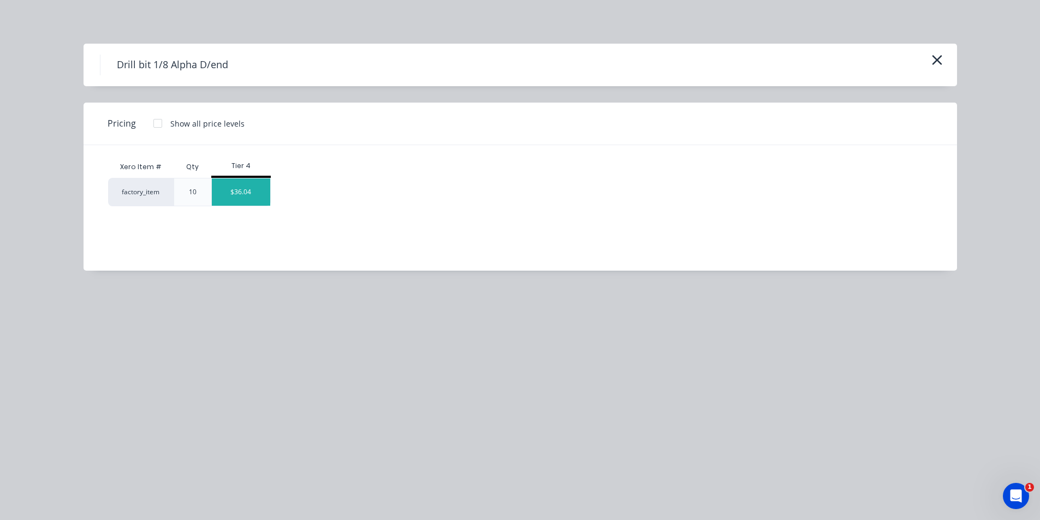
click at [244, 199] on div "$36.04" at bounding box center [241, 192] width 58 height 27
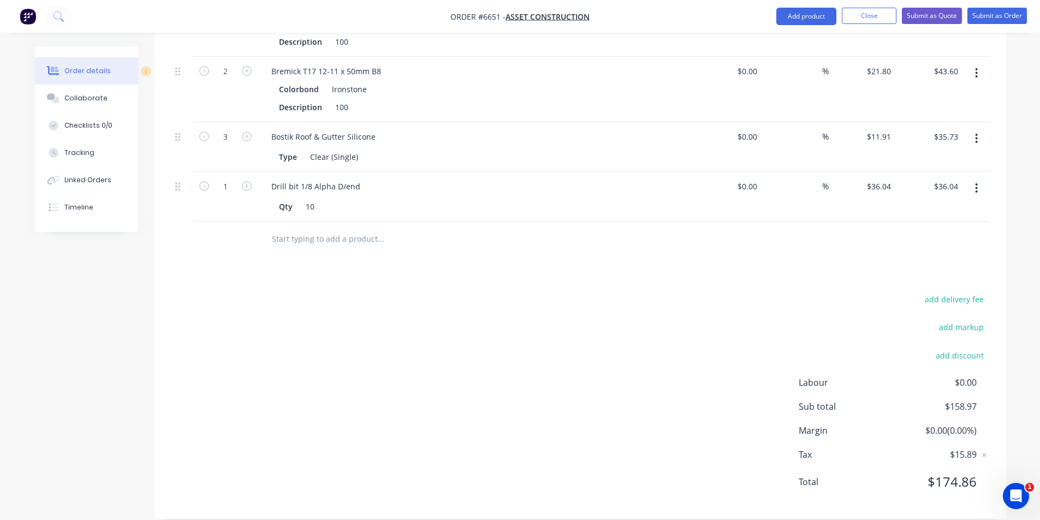
scroll to position [63, 0]
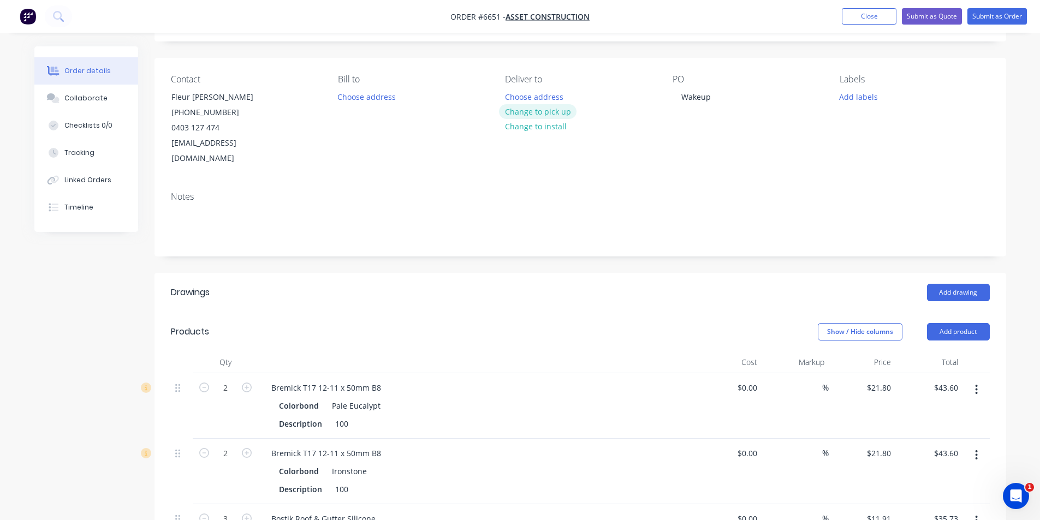
click at [546, 111] on button "Change to pick up" at bounding box center [538, 111] width 78 height 15
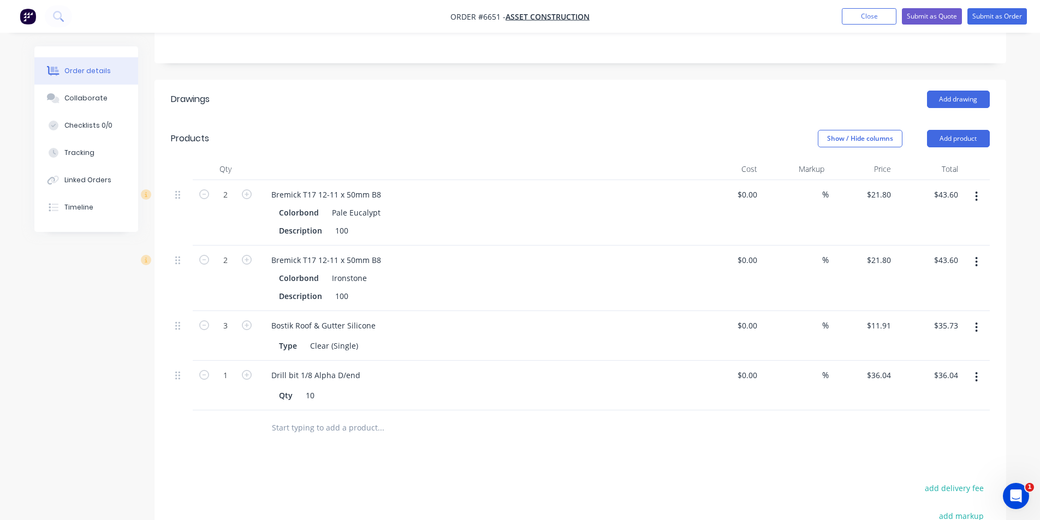
scroll to position [173, 0]
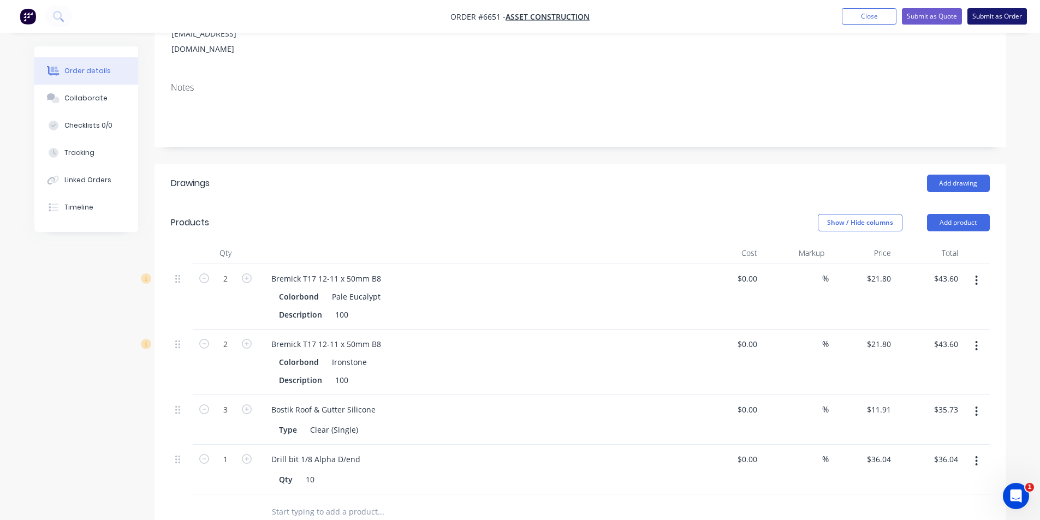
click at [991, 11] on button "Submit as Order" at bounding box center [998, 16] width 60 height 16
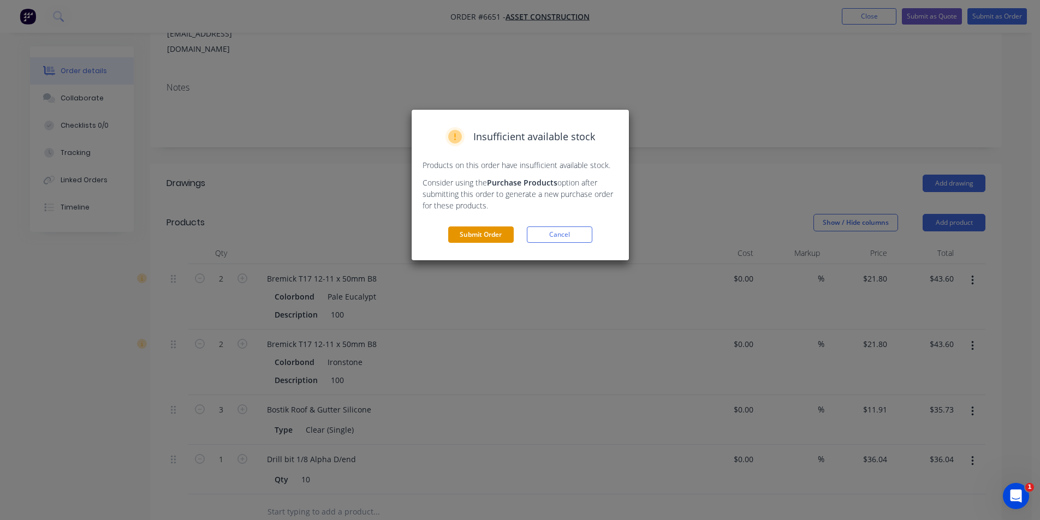
click at [498, 239] on button "Submit Order" at bounding box center [481, 235] width 66 height 16
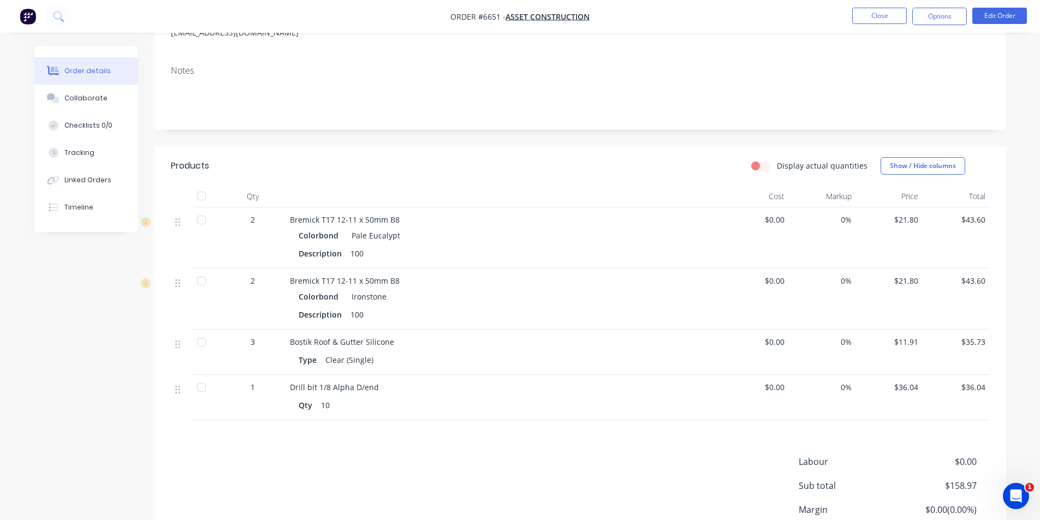
click at [194, 199] on div at bounding box center [202, 196] width 22 height 22
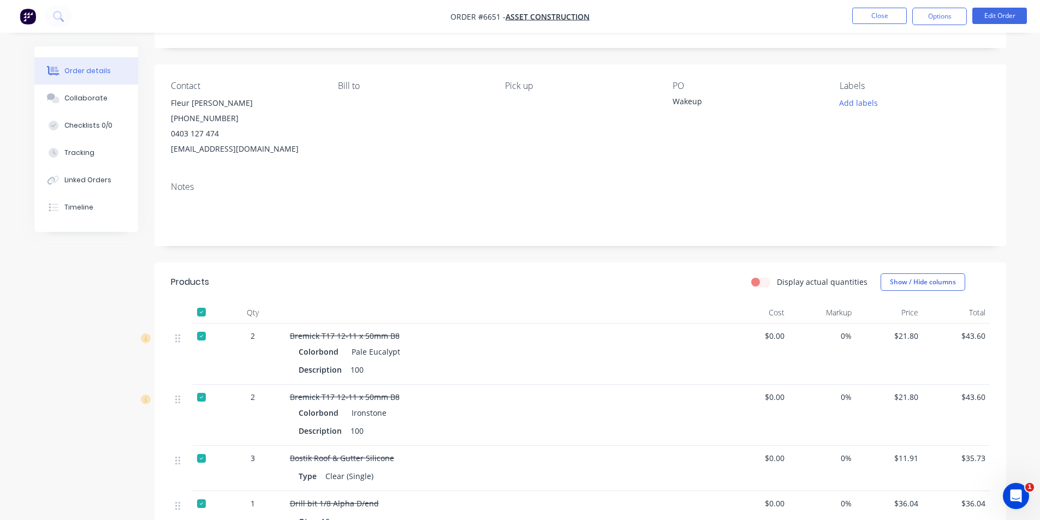
scroll to position [0, 0]
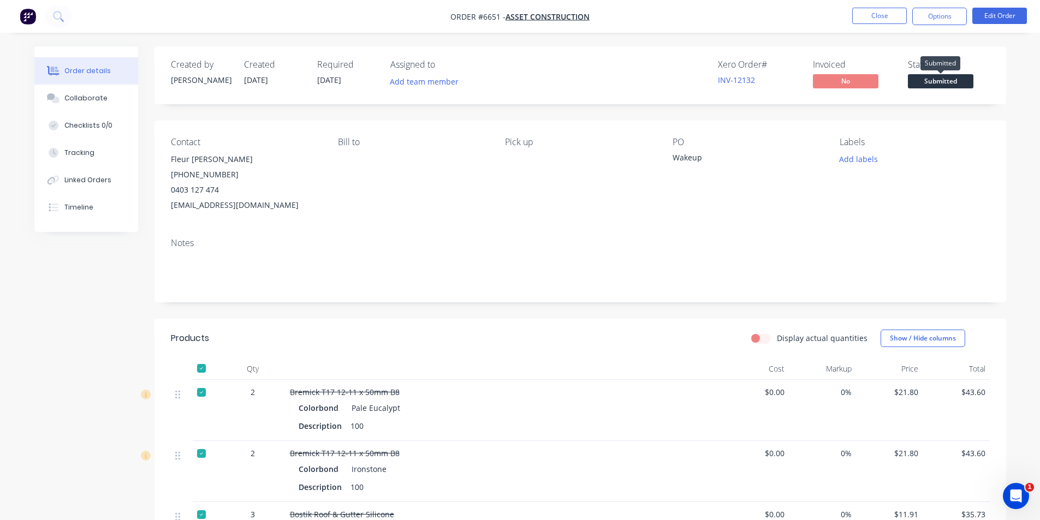
click at [950, 82] on span "Submitted" at bounding box center [941, 81] width 66 height 14
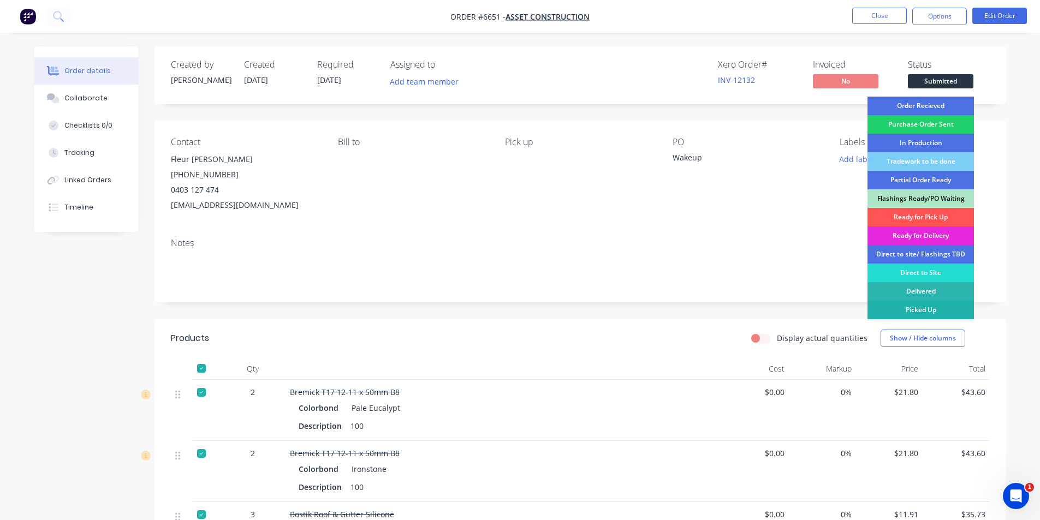
click at [938, 304] on div "Picked Up" at bounding box center [921, 310] width 106 height 19
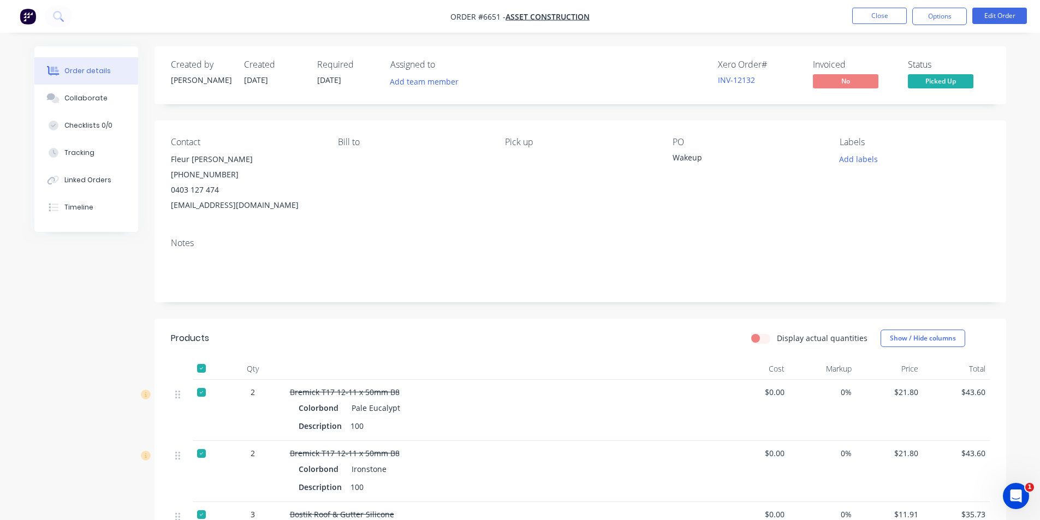
click at [946, 4] on nav "Order #6651 - Asset Construction Close Options Edit Order" at bounding box center [520, 16] width 1040 height 33
click at [945, 17] on button "Options" at bounding box center [940, 16] width 55 height 17
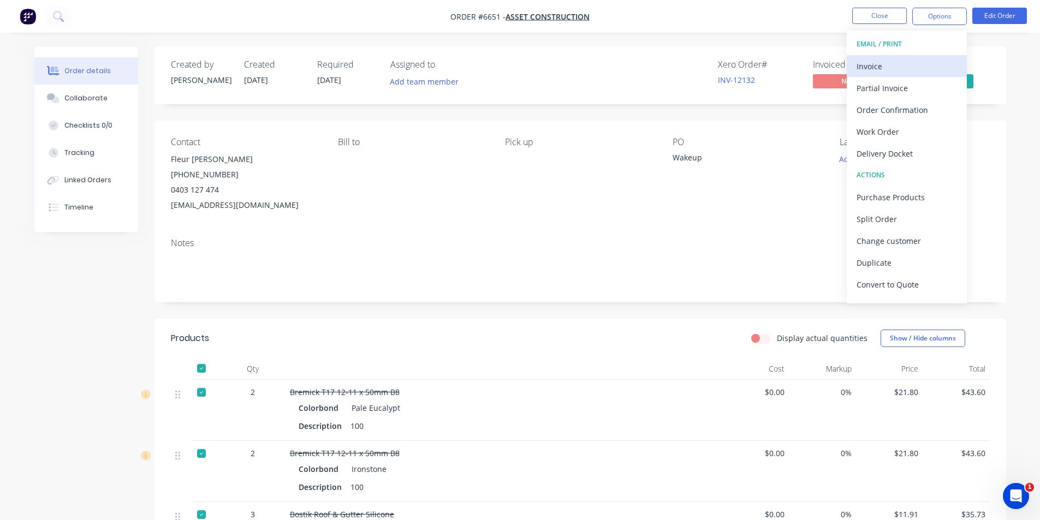
click at [869, 62] on div "Invoice" at bounding box center [907, 66] width 100 height 16
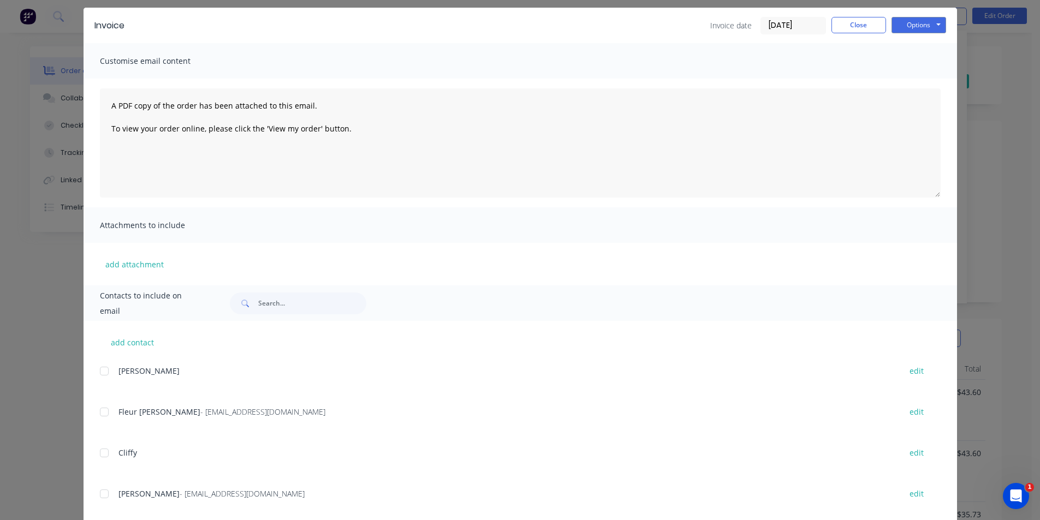
scroll to position [58, 0]
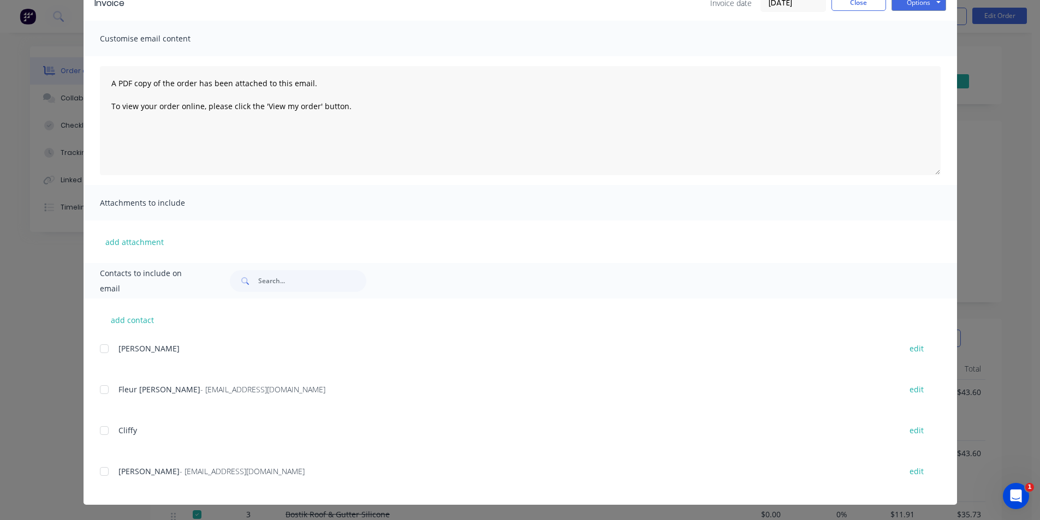
click at [105, 394] on div at bounding box center [104, 390] width 22 height 22
click at [930, 2] on button "Options" at bounding box center [919, 3] width 55 height 16
click at [929, 59] on button "Email" at bounding box center [927, 58] width 70 height 18
